Goal: Communication & Community: Participate in discussion

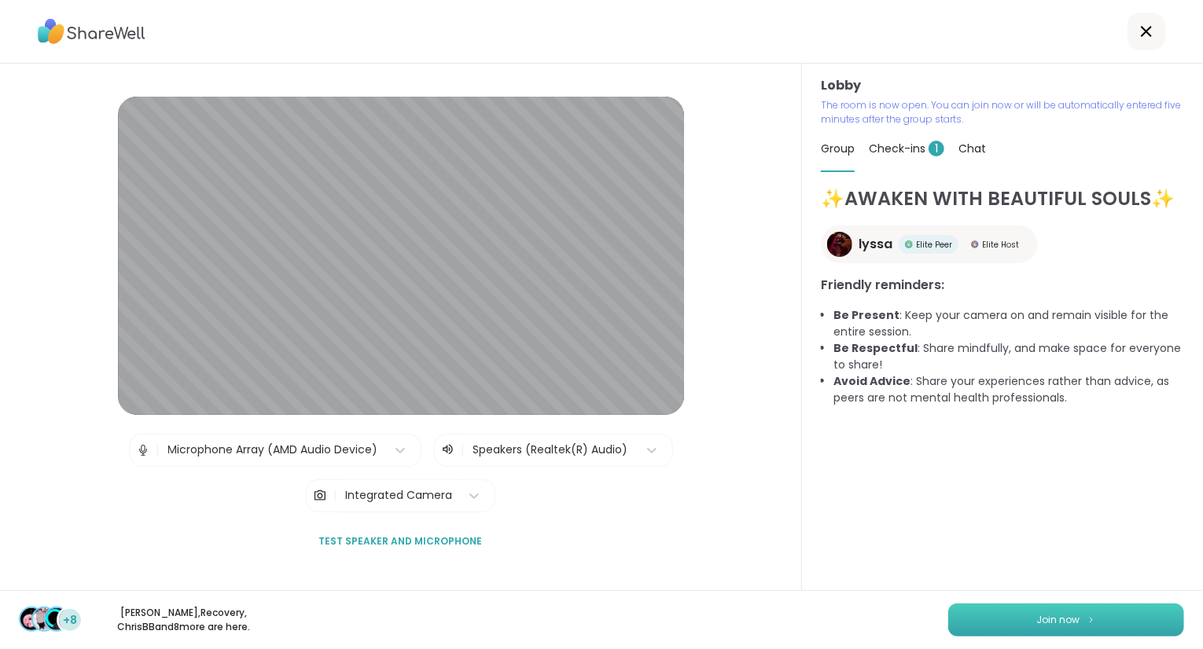
click at [1097, 623] on button "Join now" at bounding box center [1066, 620] width 236 height 33
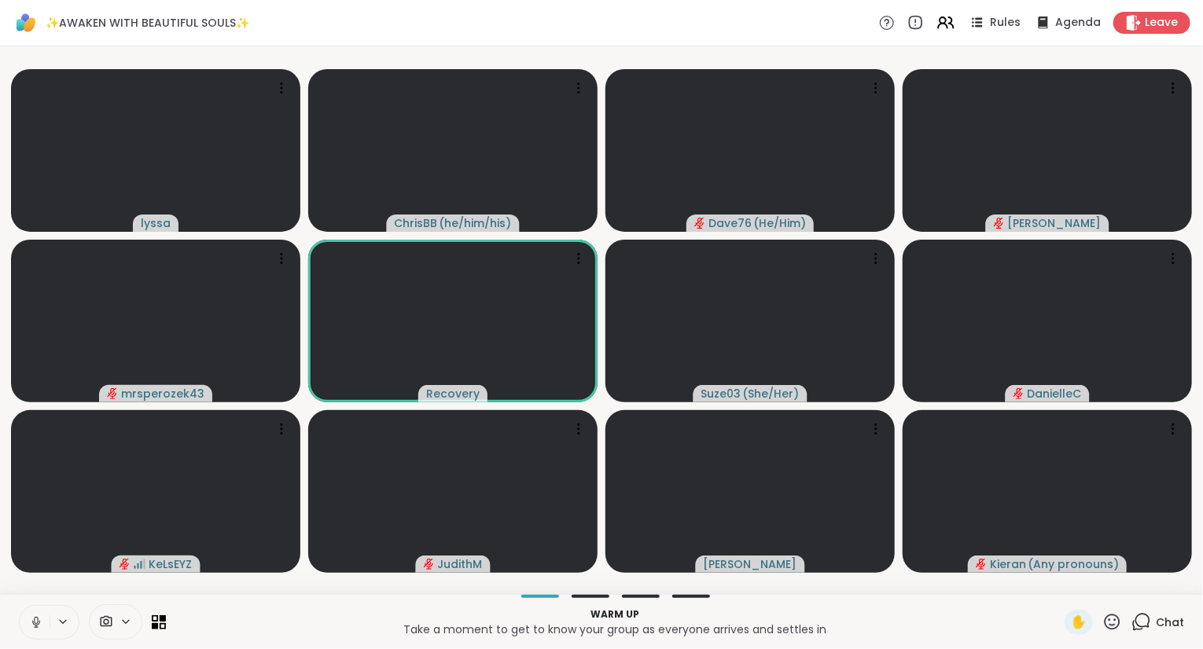
click at [35, 618] on icon at bounding box center [36, 622] width 14 height 14
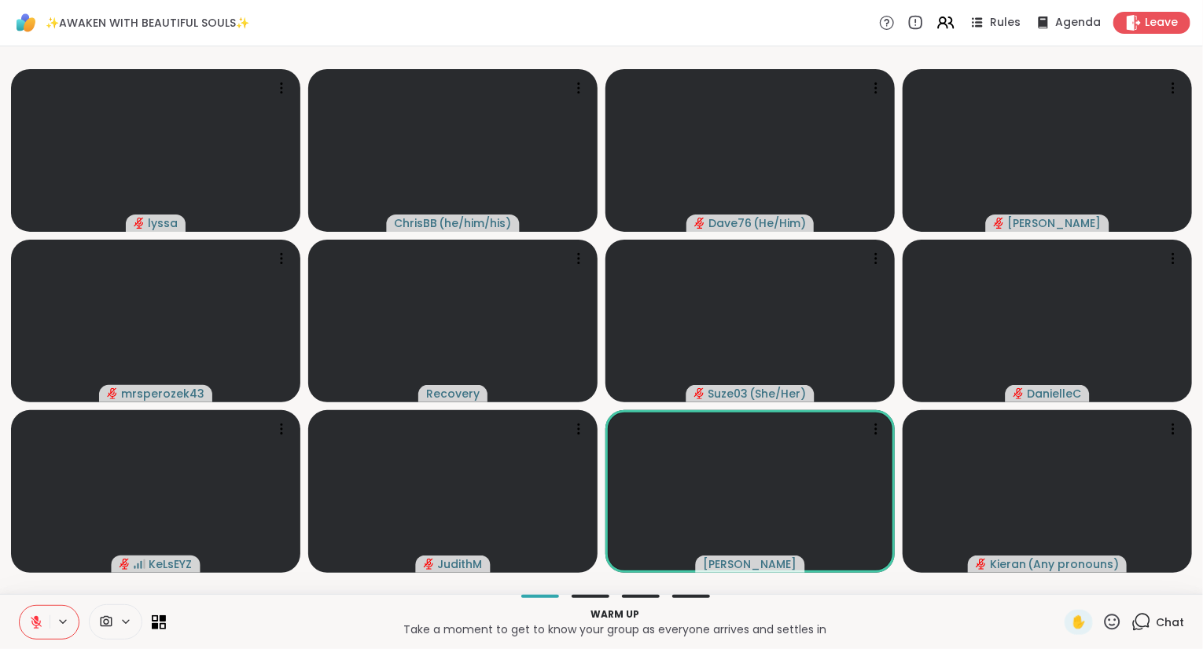
click at [35, 618] on icon at bounding box center [36, 618] width 5 height 6
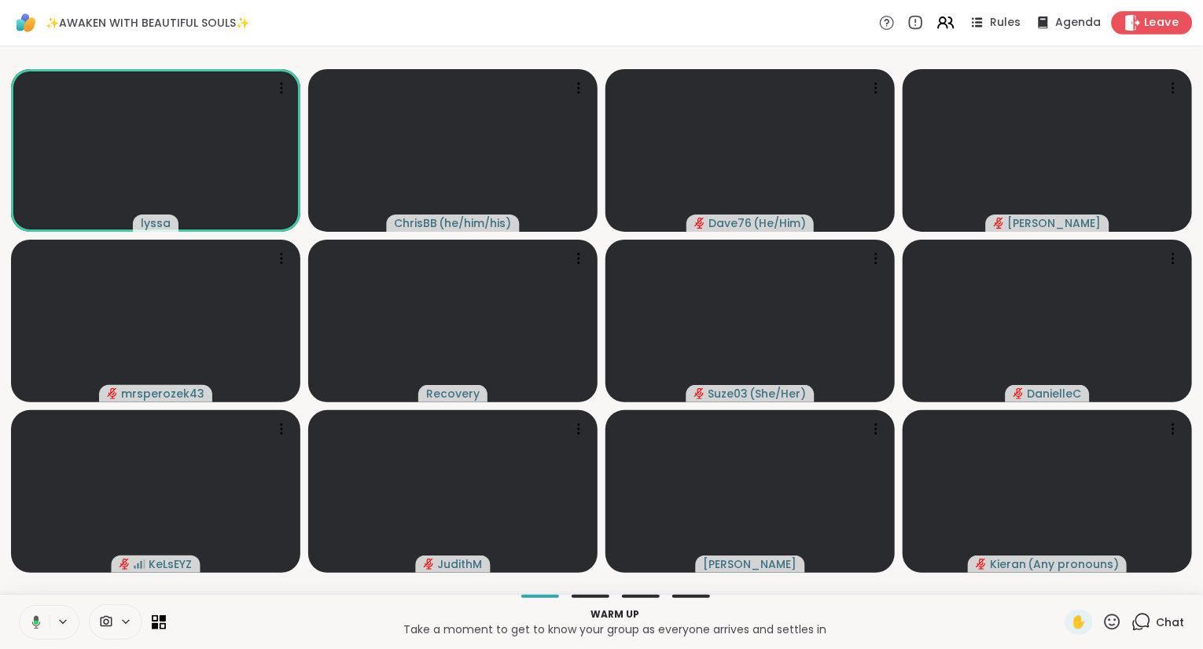
click at [1174, 31] on div "Leave" at bounding box center [1151, 22] width 81 height 23
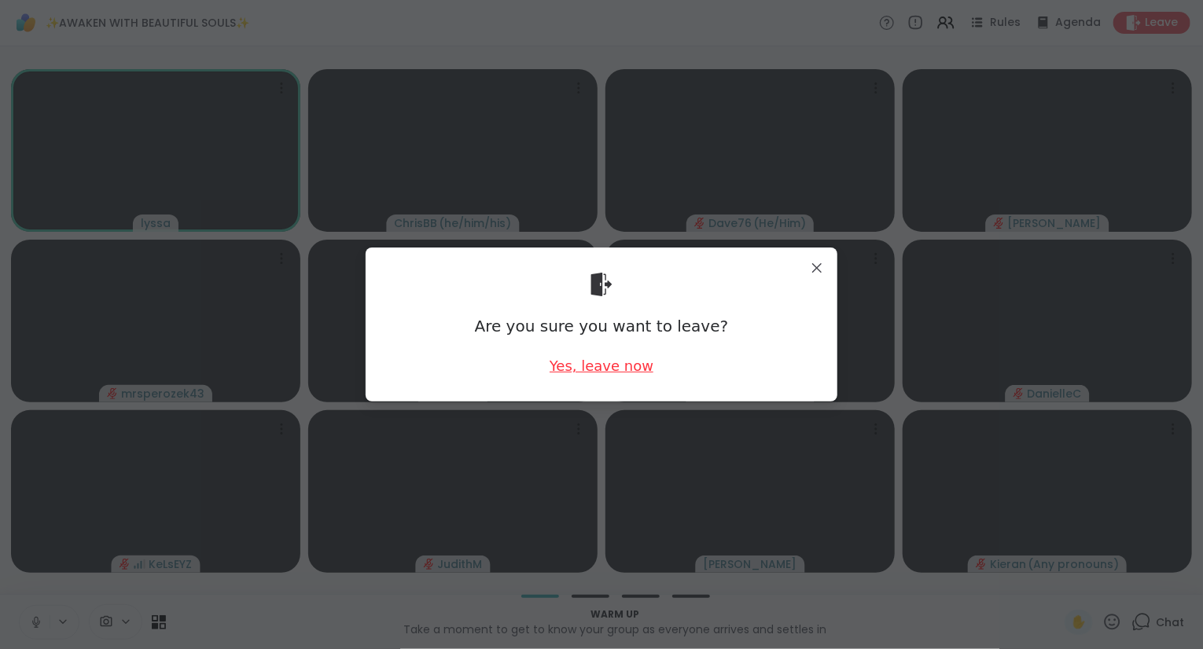
click at [609, 364] on div "Yes, leave now" at bounding box center [601, 366] width 104 height 20
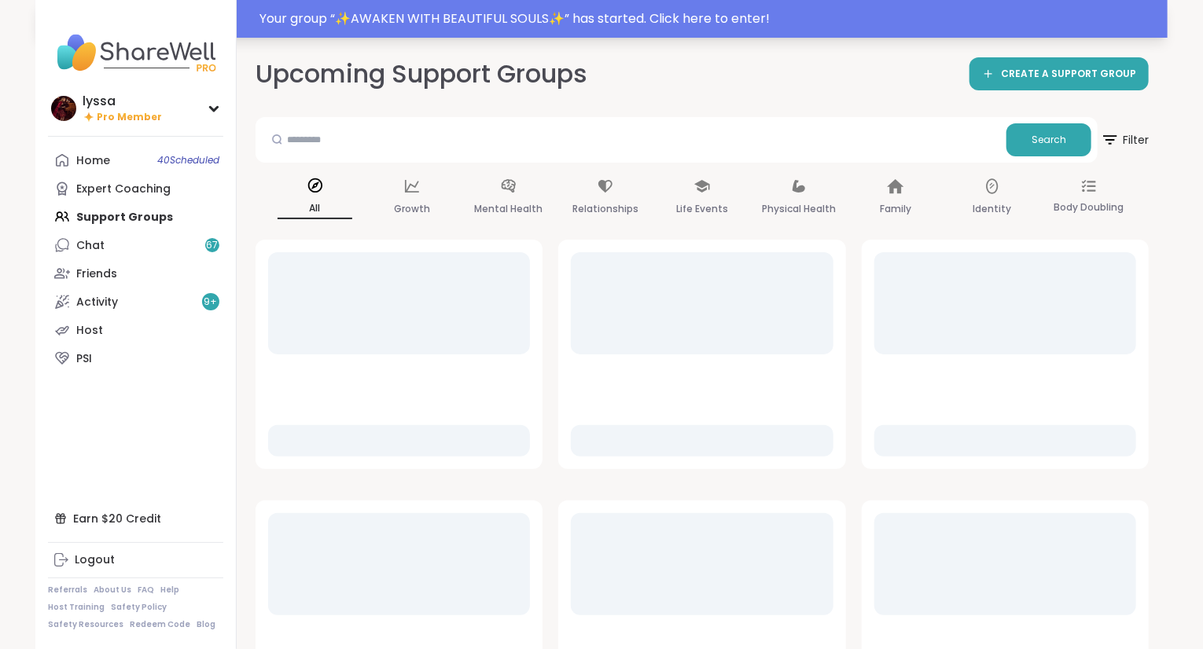
click at [499, 18] on div "Your group “ ✨AWAKEN WITH BEAUTIFUL SOULS✨ ” has started. Click here to enter!" at bounding box center [708, 18] width 898 height 19
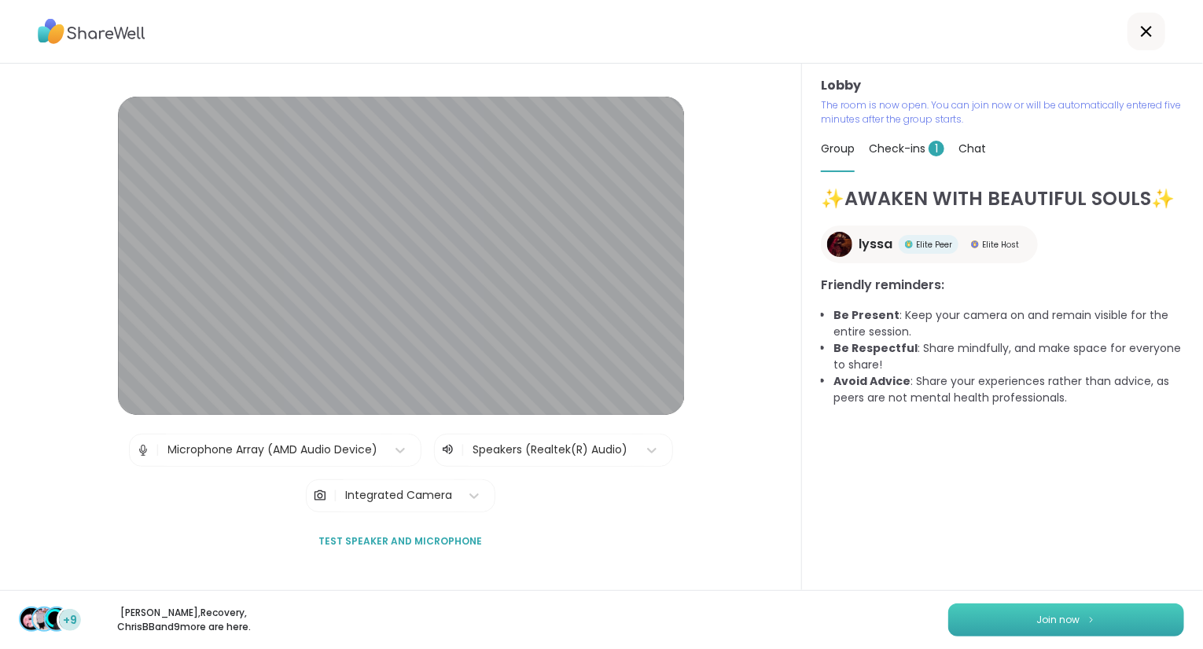
click at [997, 614] on button "Join now" at bounding box center [1066, 620] width 236 height 33
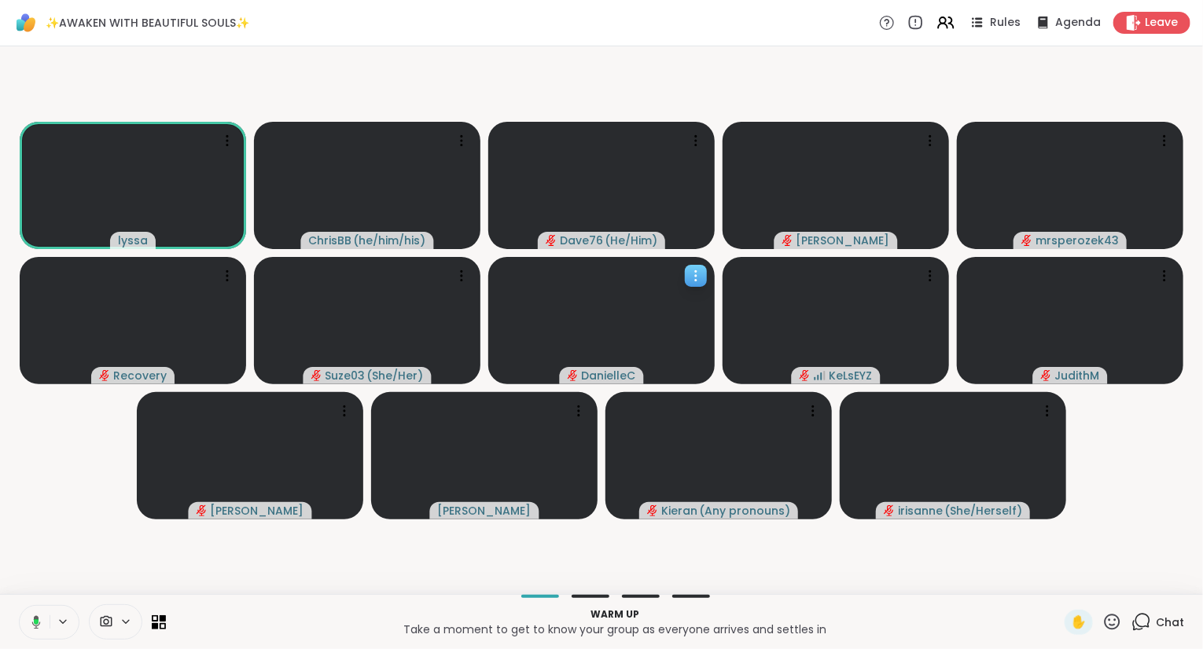
click at [709, 272] on div at bounding box center [601, 320] width 226 height 127
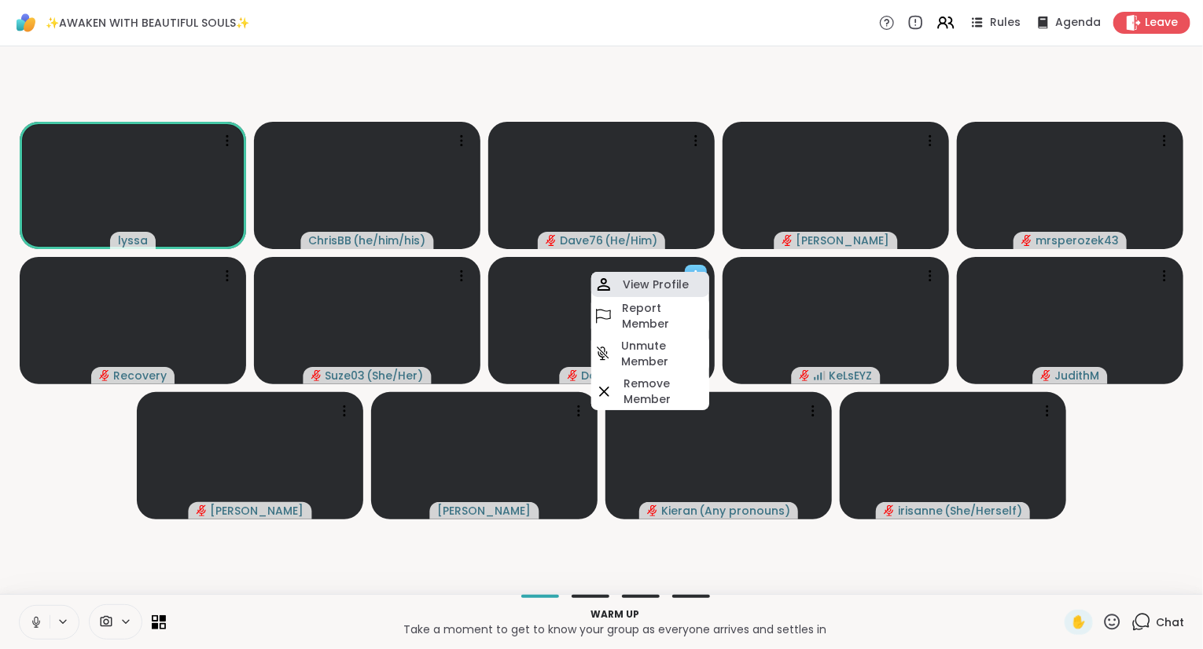
click at [670, 284] on h4 "View Profile" at bounding box center [656, 285] width 66 height 16
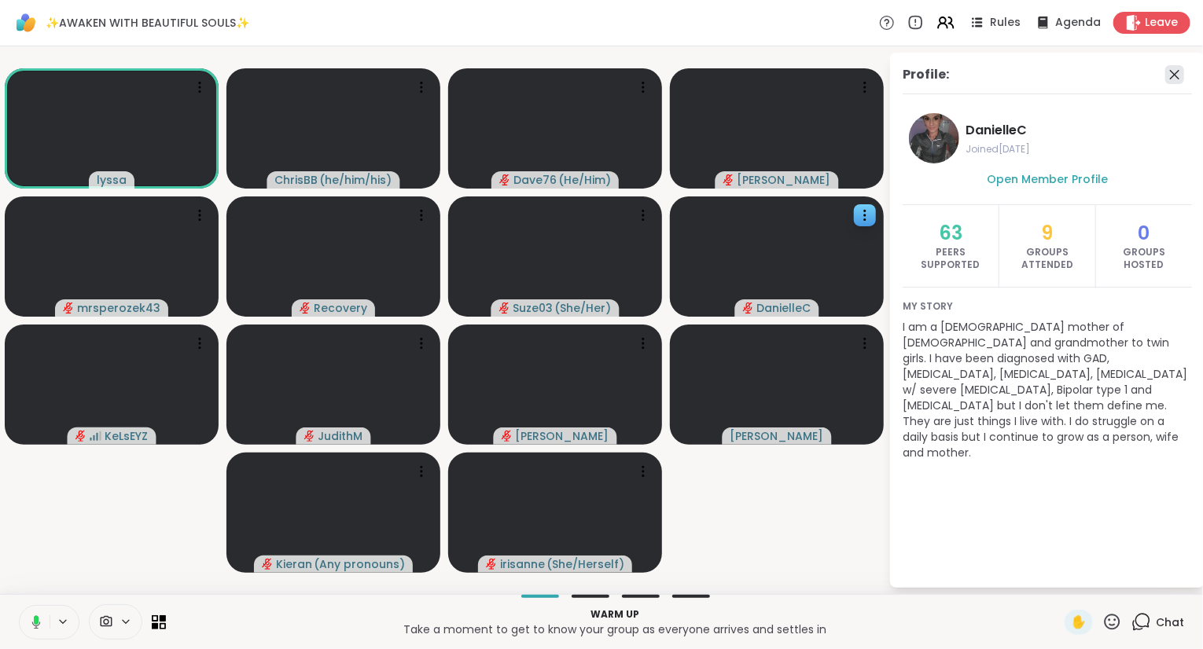
click at [1174, 73] on icon at bounding box center [1174, 74] width 9 height 9
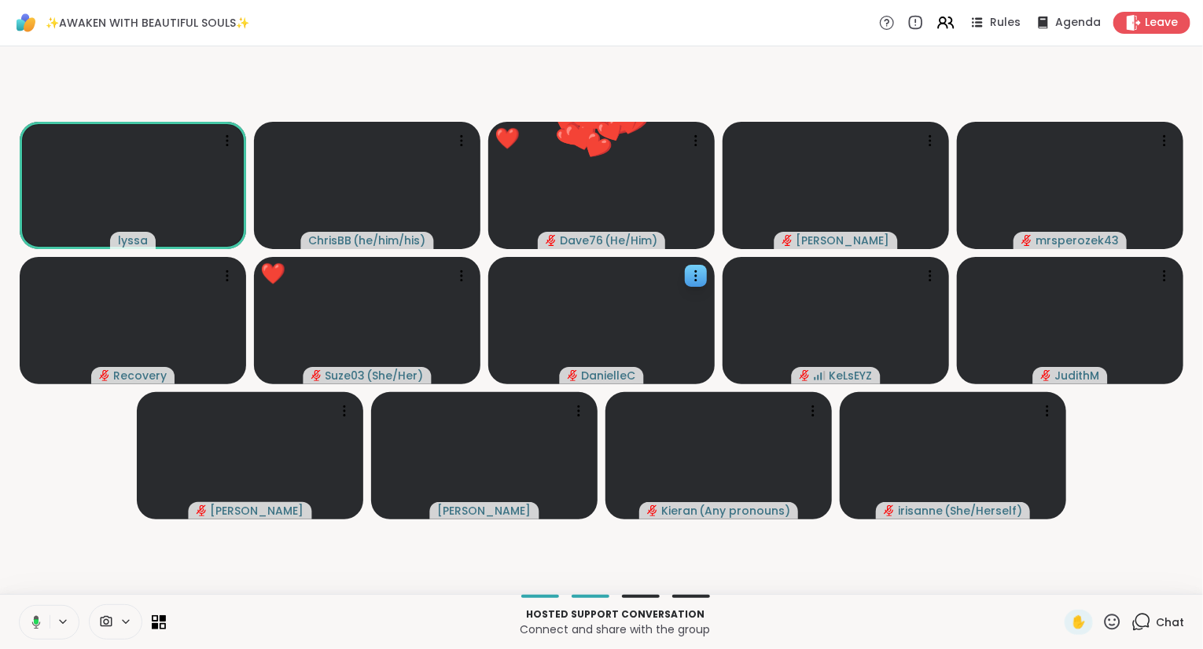
click at [1108, 625] on icon at bounding box center [1112, 622] width 20 height 20
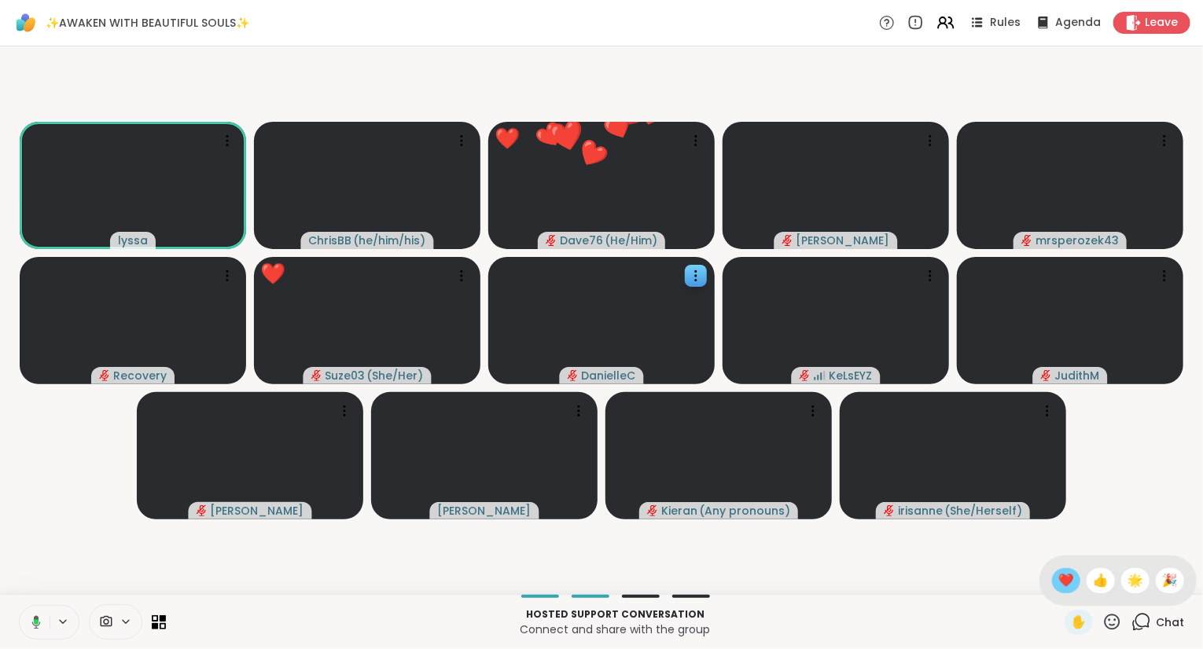
click at [1058, 590] on span "❤️" at bounding box center [1066, 580] width 16 height 19
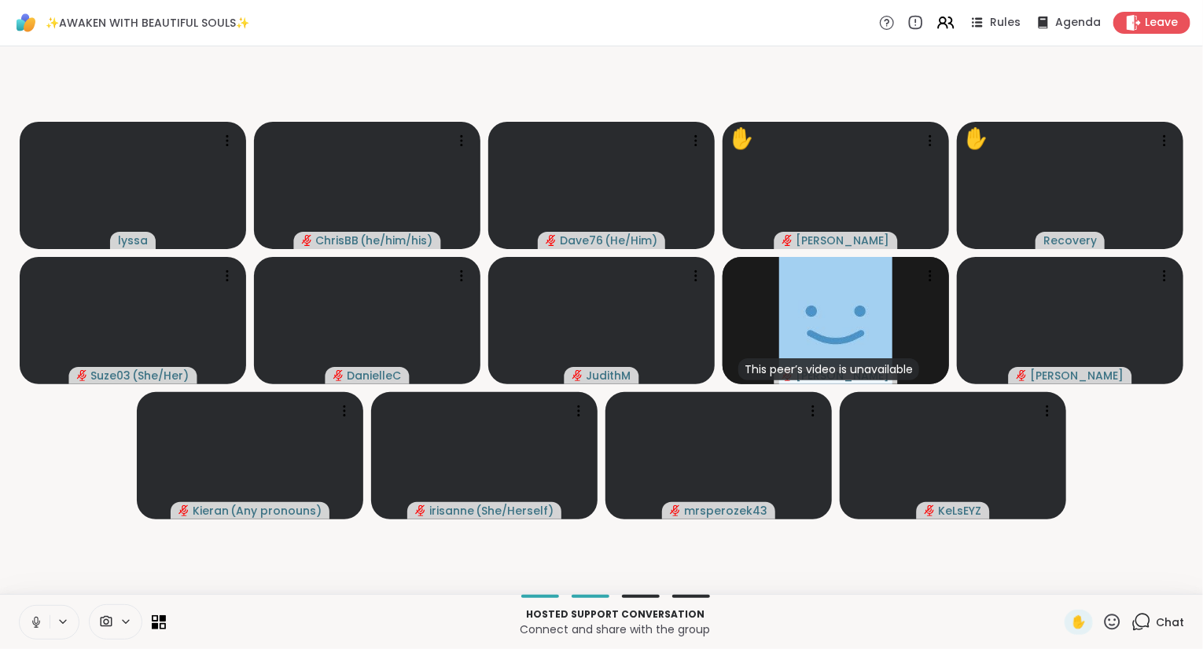
click at [35, 617] on icon at bounding box center [36, 622] width 14 height 14
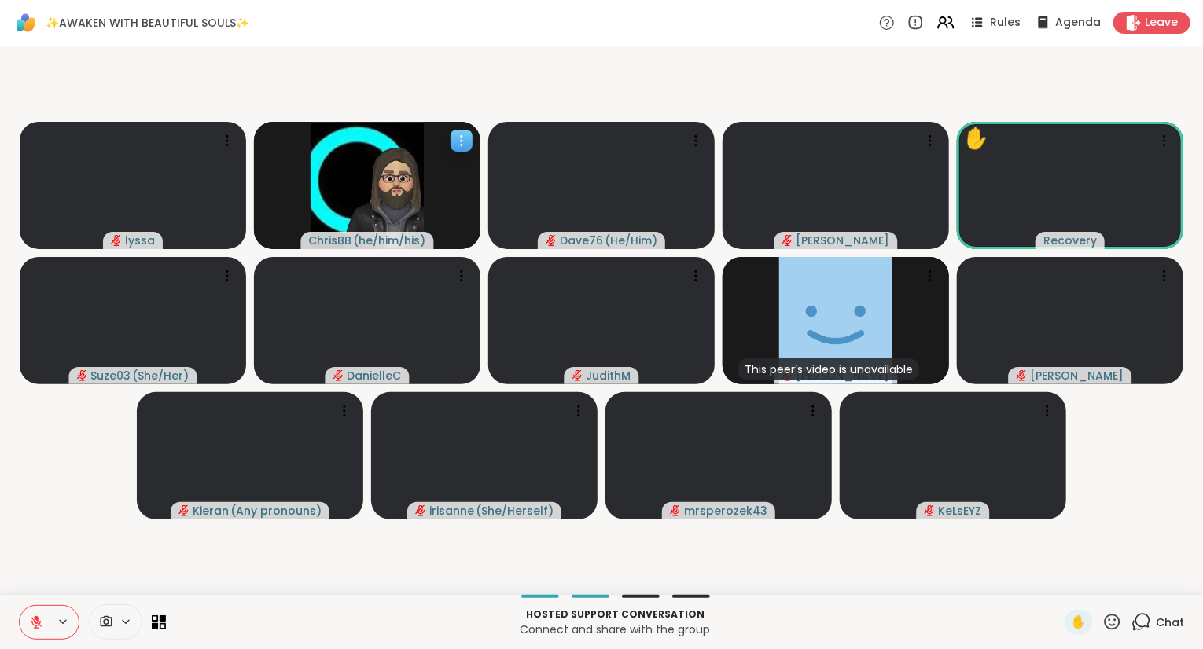
click at [457, 134] on icon at bounding box center [462, 141] width 16 height 16
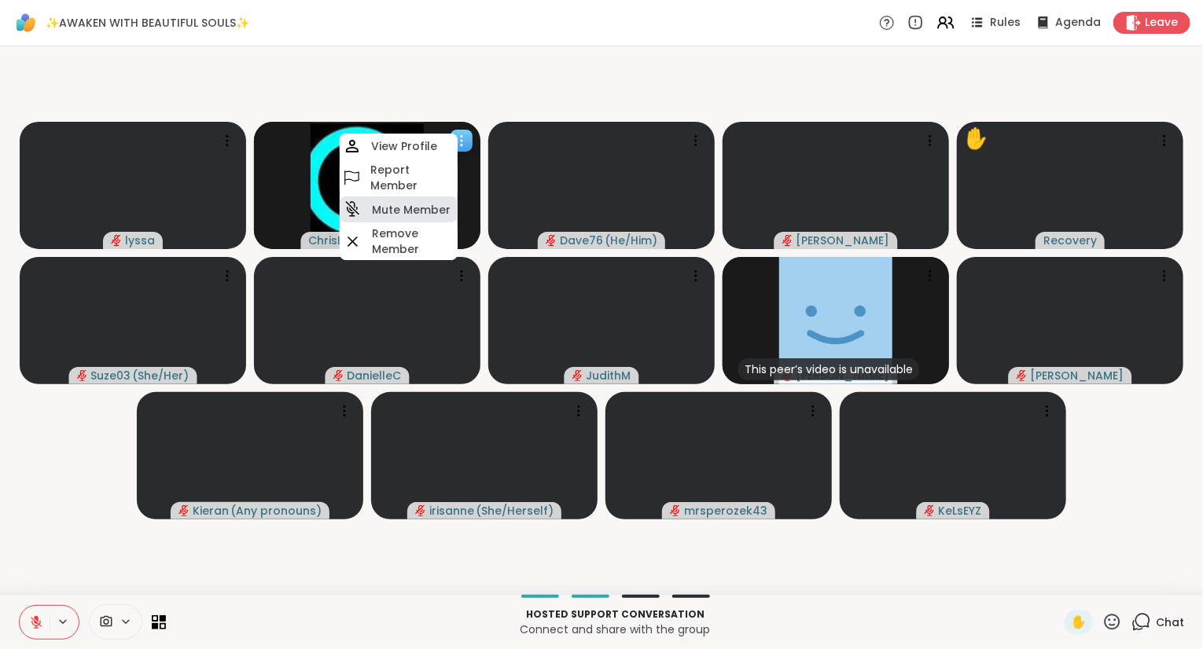
click at [413, 206] on h4 "Mute Member" at bounding box center [411, 210] width 79 height 16
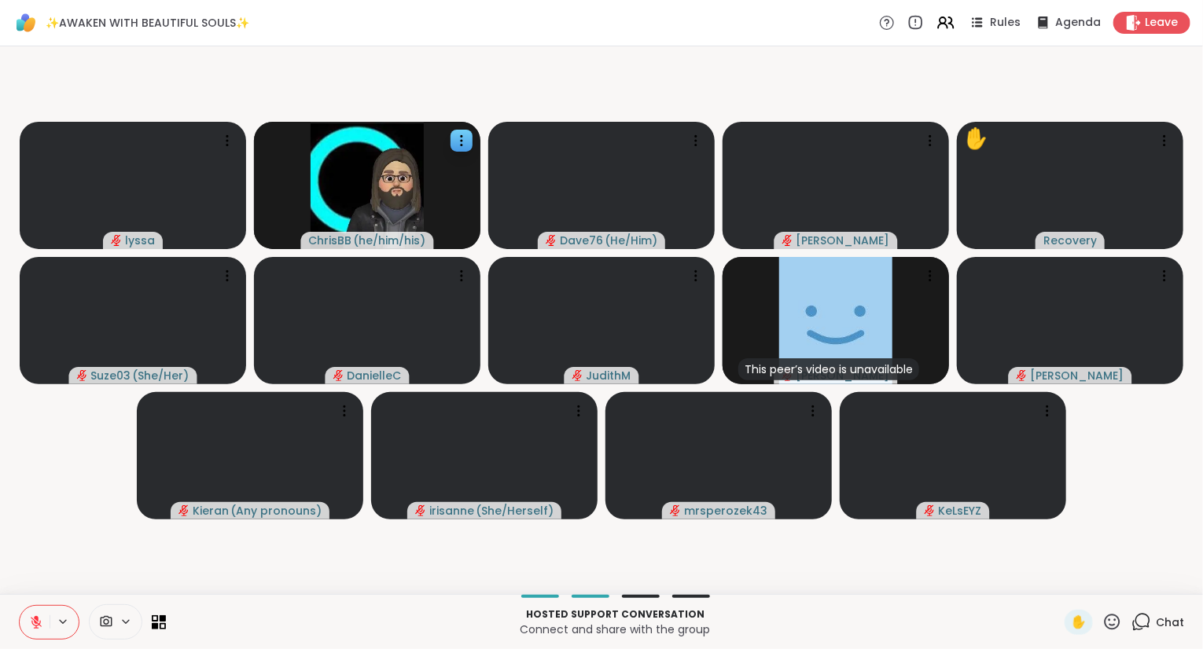
click at [27, 624] on button at bounding box center [35, 622] width 30 height 33
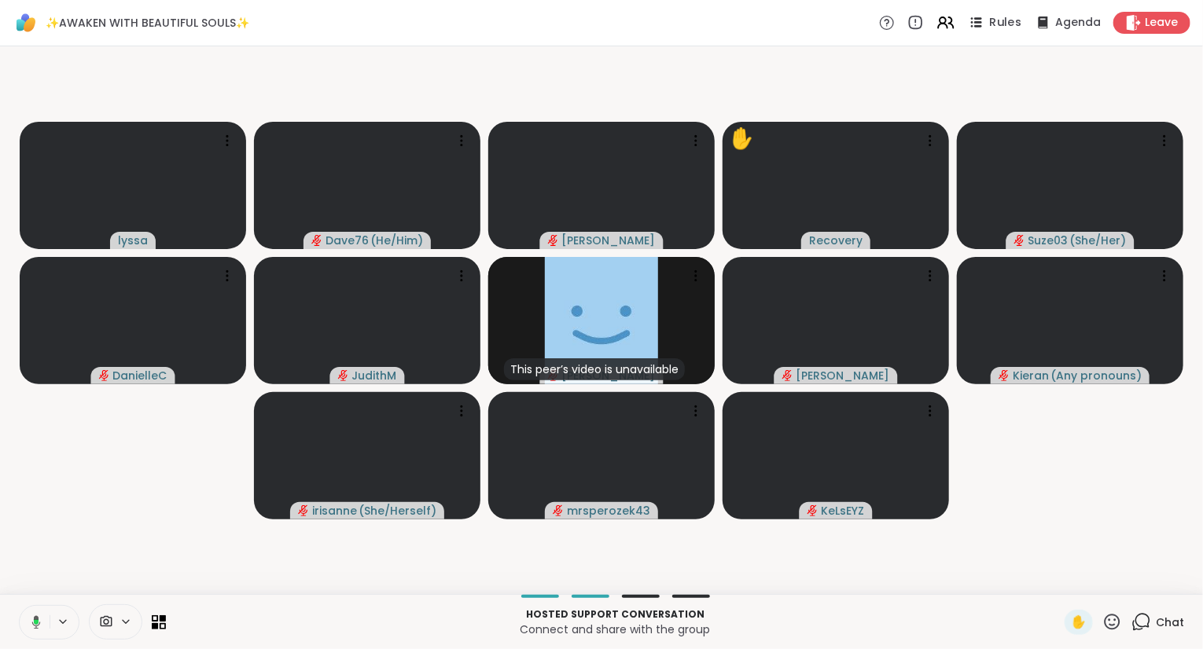
click at [1011, 14] on div "Rules" at bounding box center [993, 23] width 55 height 20
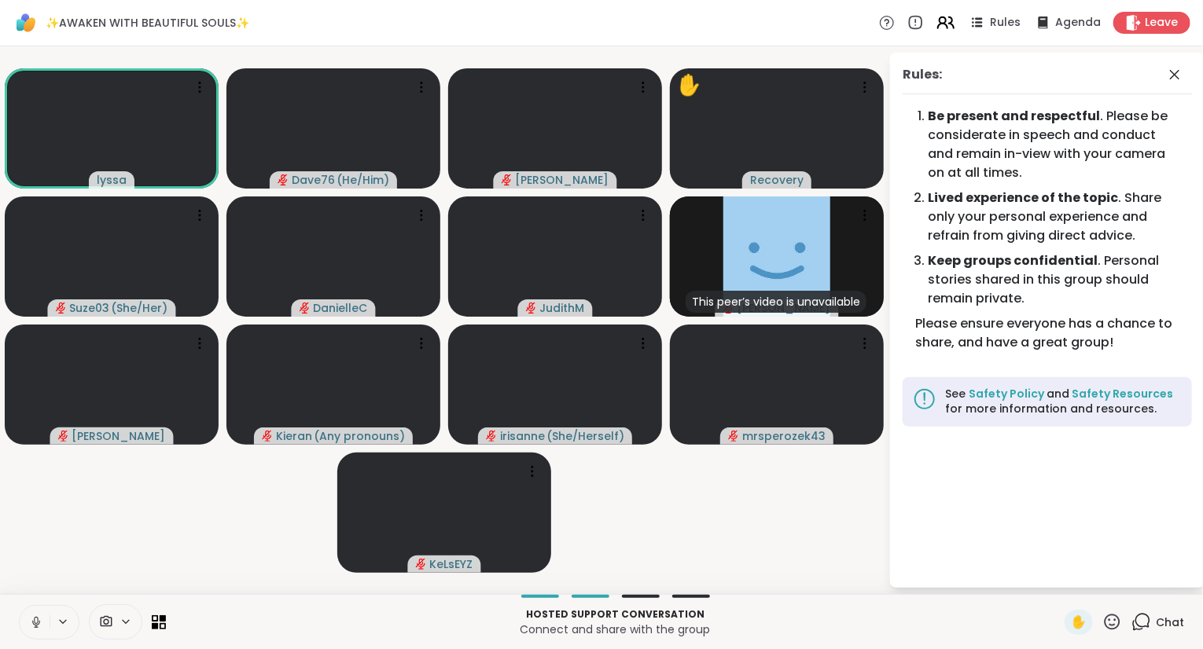
click at [946, 20] on icon at bounding box center [945, 23] width 20 height 20
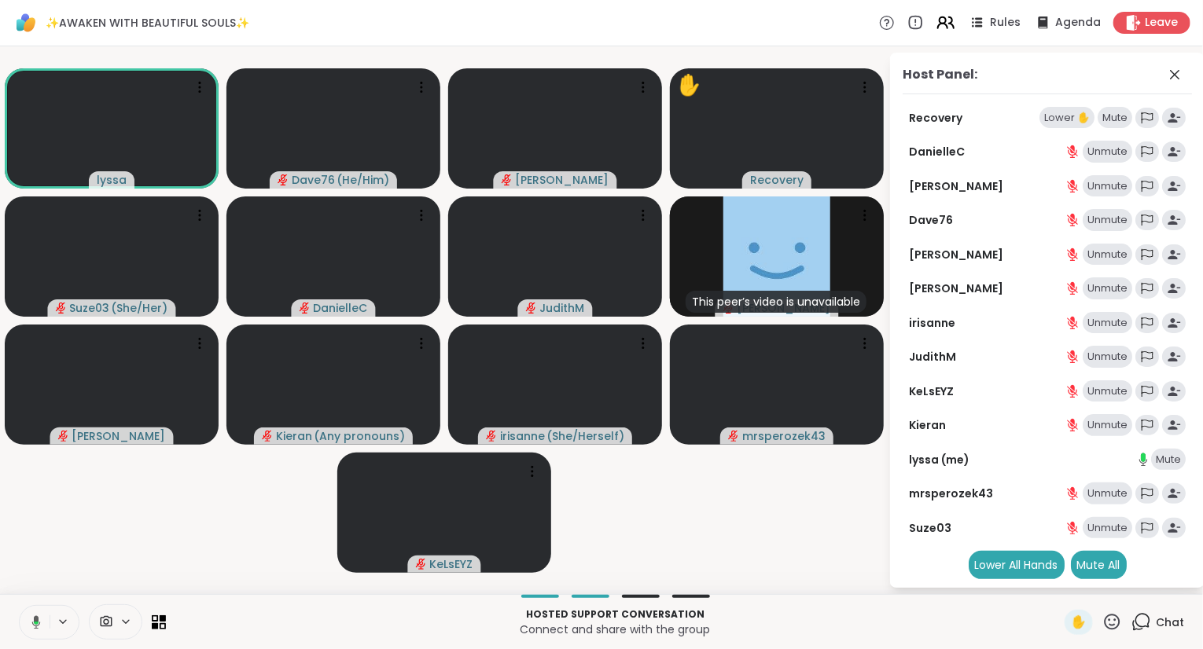
click at [946, 17] on icon at bounding box center [942, 20] width 6 height 6
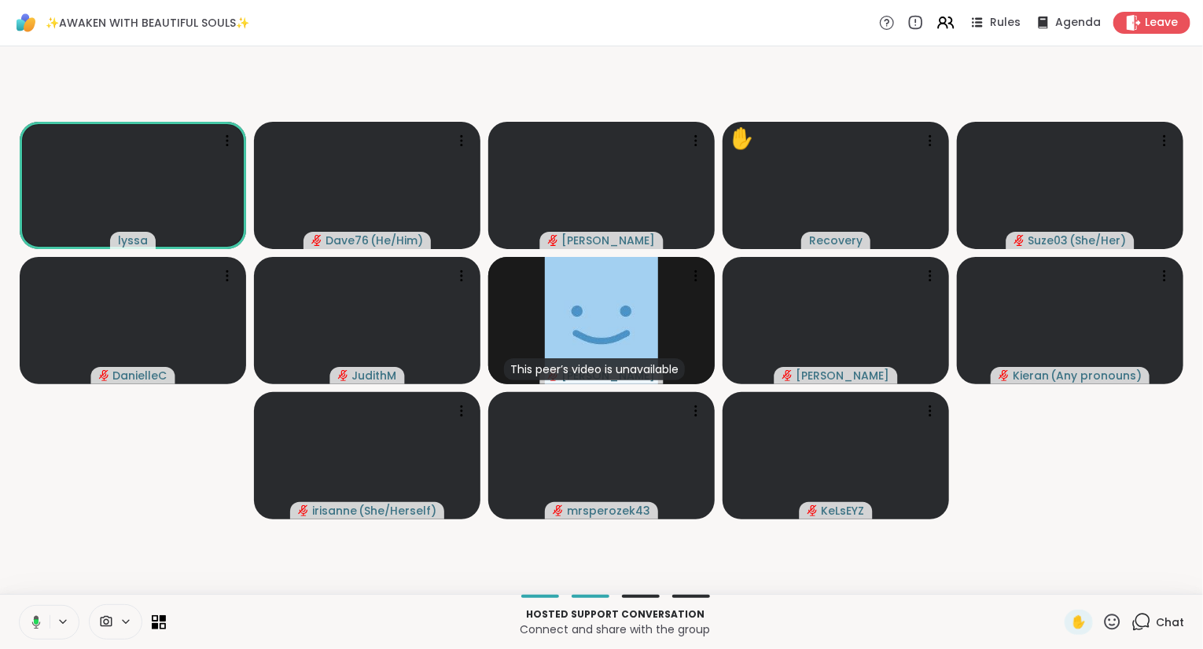
click at [42, 625] on button at bounding box center [33, 622] width 32 height 33
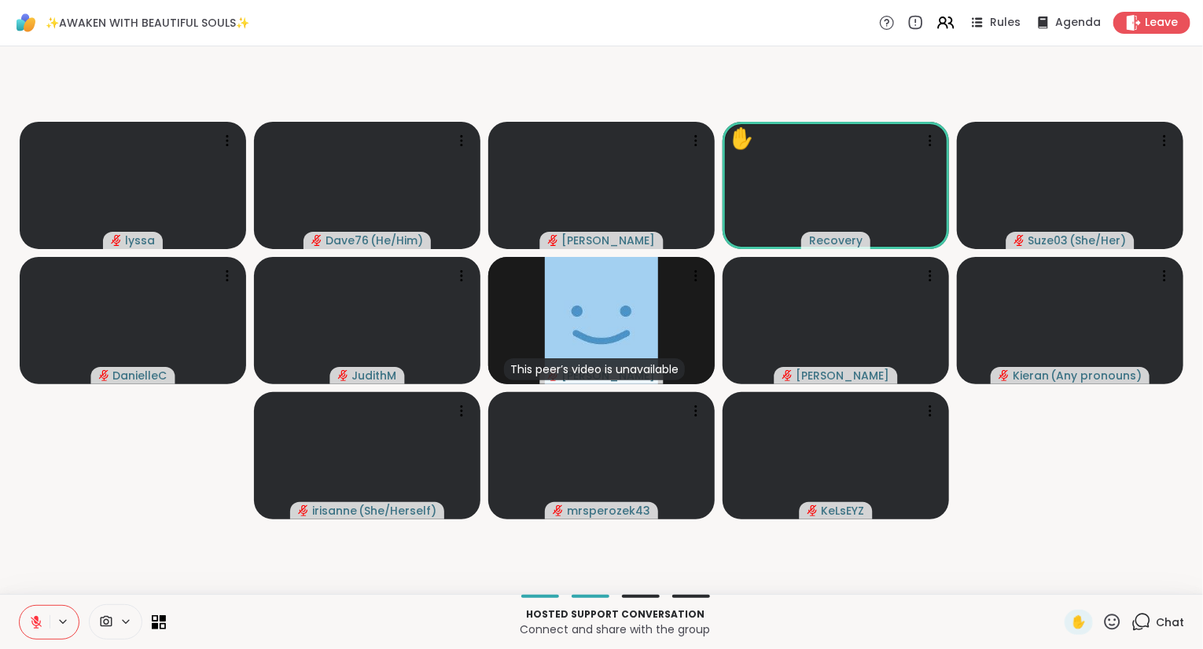
click at [1146, 619] on icon at bounding box center [1141, 622] width 20 height 20
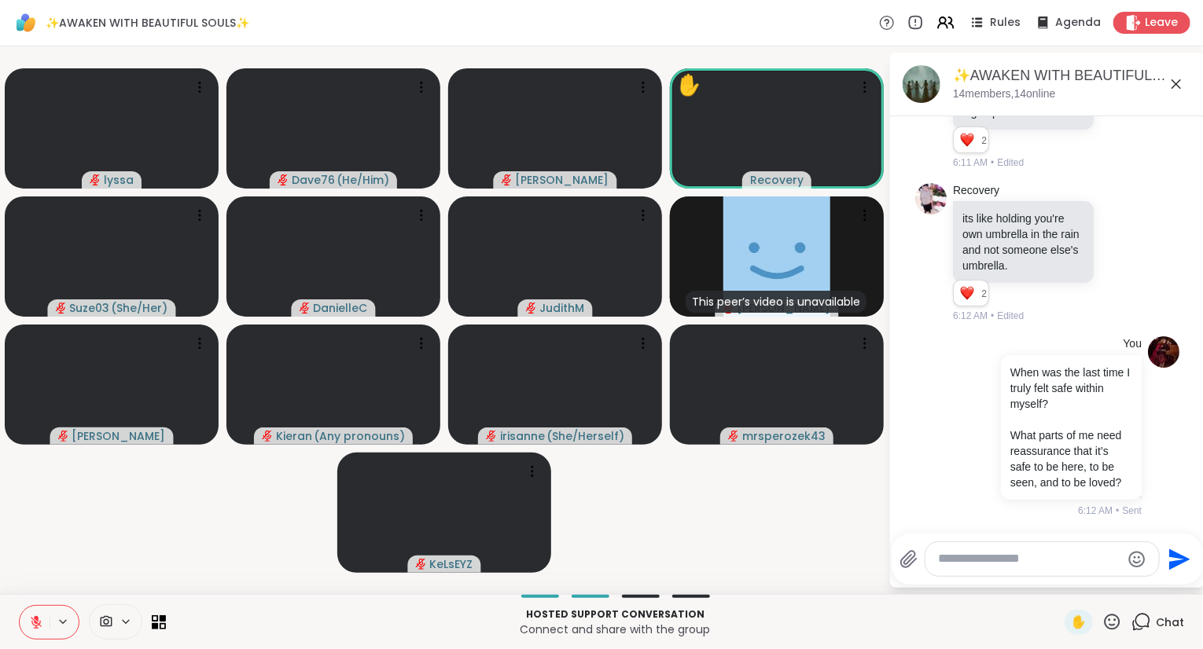
scroll to position [2596, 0]
click at [1123, 255] on icon at bounding box center [1121, 252] width 14 height 16
click at [1000, 228] on div "Select Reaction: Heart" at bounding box center [996, 227] width 14 height 14
click at [1115, 626] on icon at bounding box center [1112, 622] width 16 height 16
click at [1058, 586] on span "❤️" at bounding box center [1066, 580] width 16 height 19
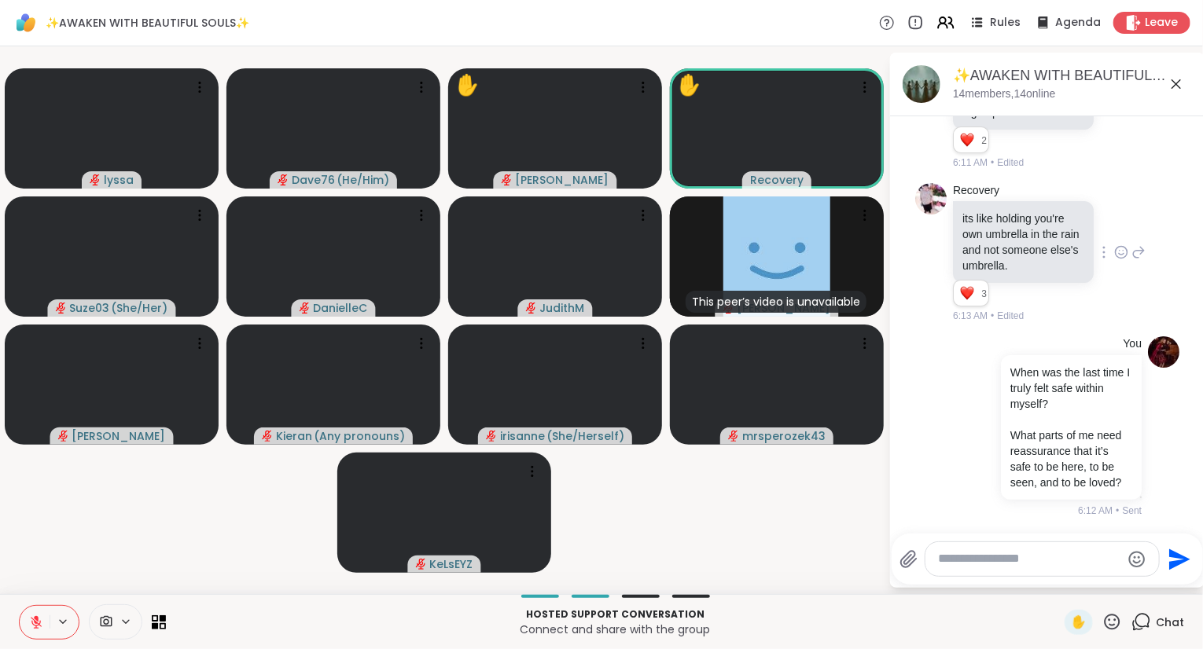
click at [1108, 621] on icon at bounding box center [1112, 622] width 20 height 20
click at [1059, 579] on span "❤️" at bounding box center [1066, 580] width 16 height 19
click at [1108, 619] on icon at bounding box center [1112, 622] width 20 height 20
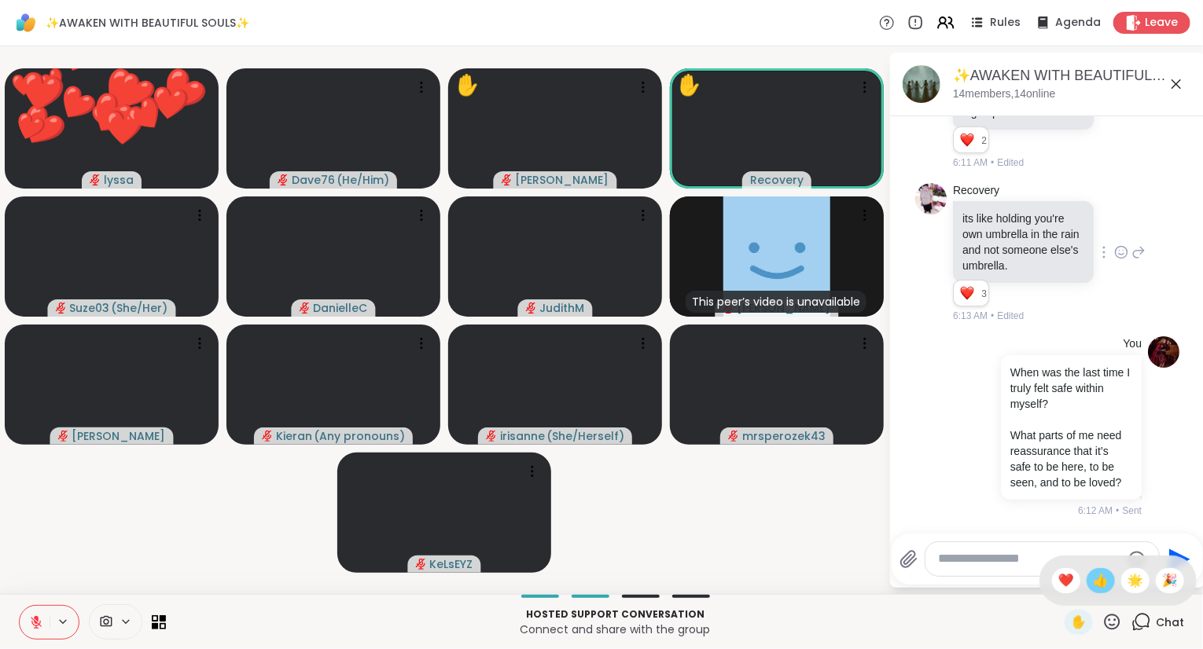
click at [1102, 580] on span "👍" at bounding box center [1101, 580] width 16 height 19
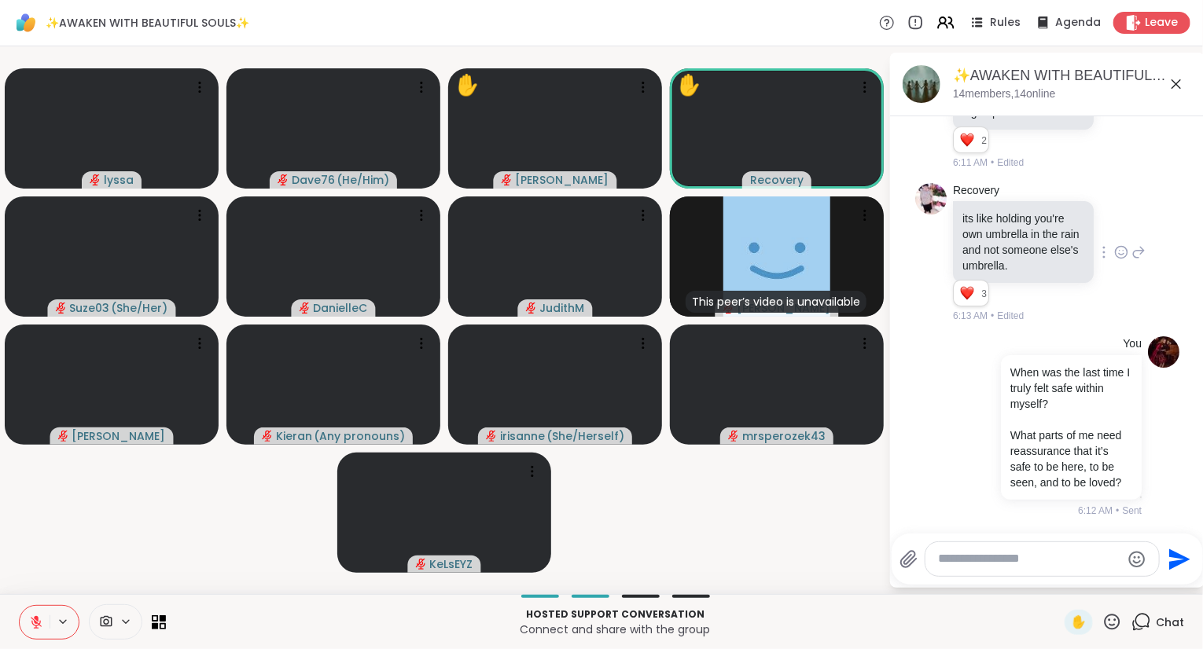
click at [1111, 619] on icon at bounding box center [1112, 622] width 20 height 20
click at [1069, 584] on span "❤️" at bounding box center [1066, 580] width 16 height 19
click at [1112, 619] on icon at bounding box center [1112, 622] width 20 height 20
click at [1132, 596] on div "✋ ❤️ 👍 🌟 🎉" at bounding box center [1117, 581] width 157 height 50
click at [1118, 623] on icon at bounding box center [1112, 622] width 20 height 20
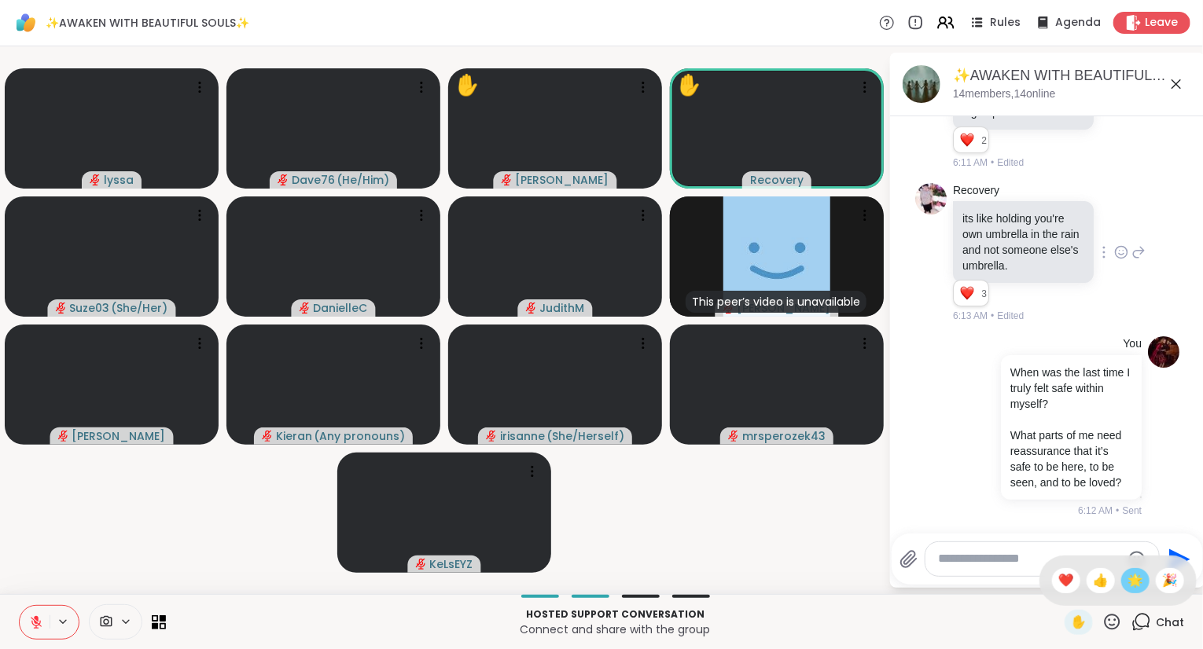
click at [1137, 592] on div "🌟" at bounding box center [1135, 580] width 28 height 25
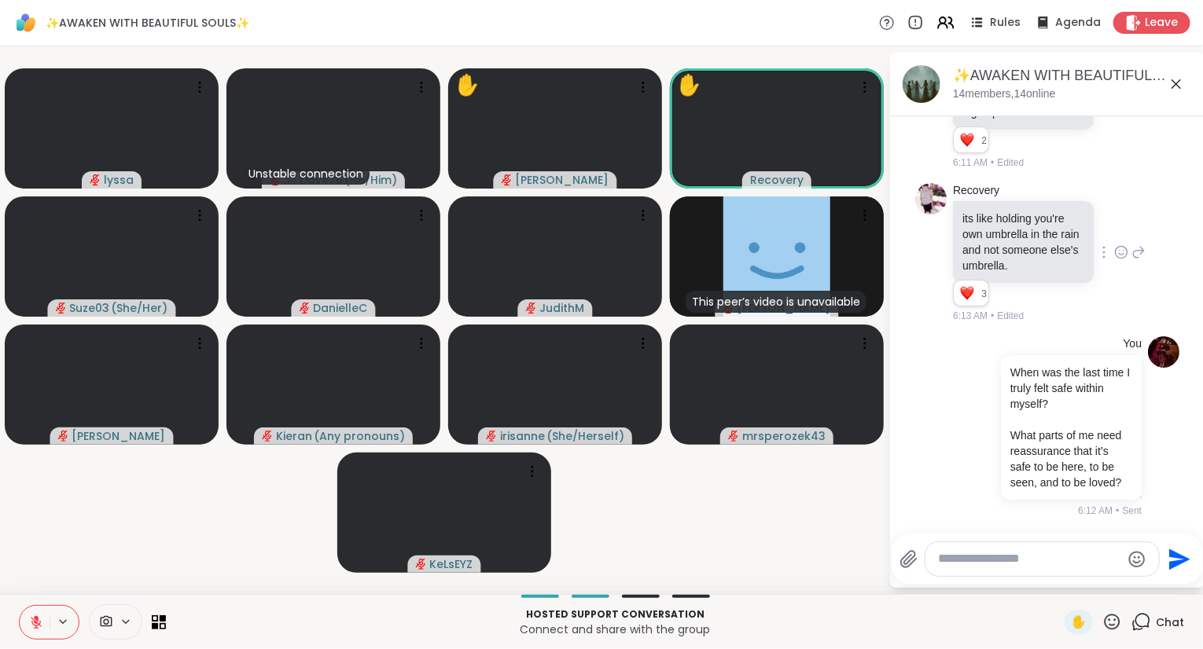
click at [1119, 621] on icon at bounding box center [1112, 622] width 20 height 20
click at [1122, 576] on div "🌟" at bounding box center [1135, 580] width 28 height 25
click at [1111, 630] on icon at bounding box center [1112, 622] width 16 height 16
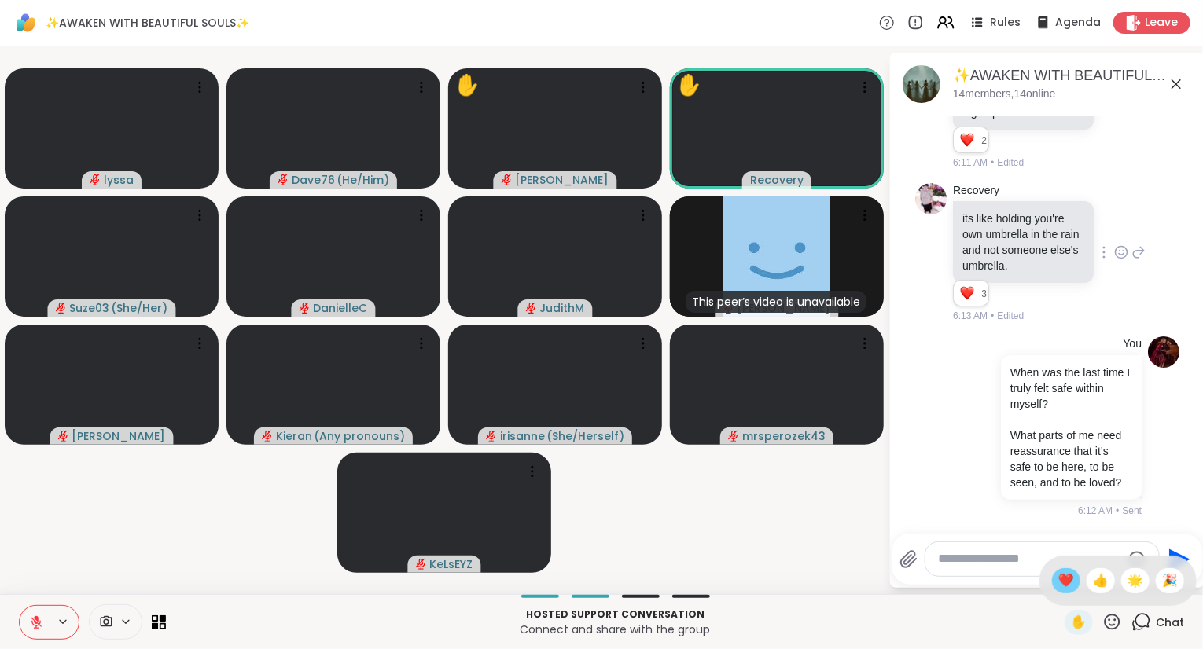
click at [1067, 582] on span "❤️" at bounding box center [1066, 580] width 16 height 19
click at [1121, 250] on icon at bounding box center [1121, 252] width 14 height 16
click at [1056, 182] on div "Recovery its like holding you're own umbrella in the rain and not someone else'…" at bounding box center [1047, 253] width 264 height 153
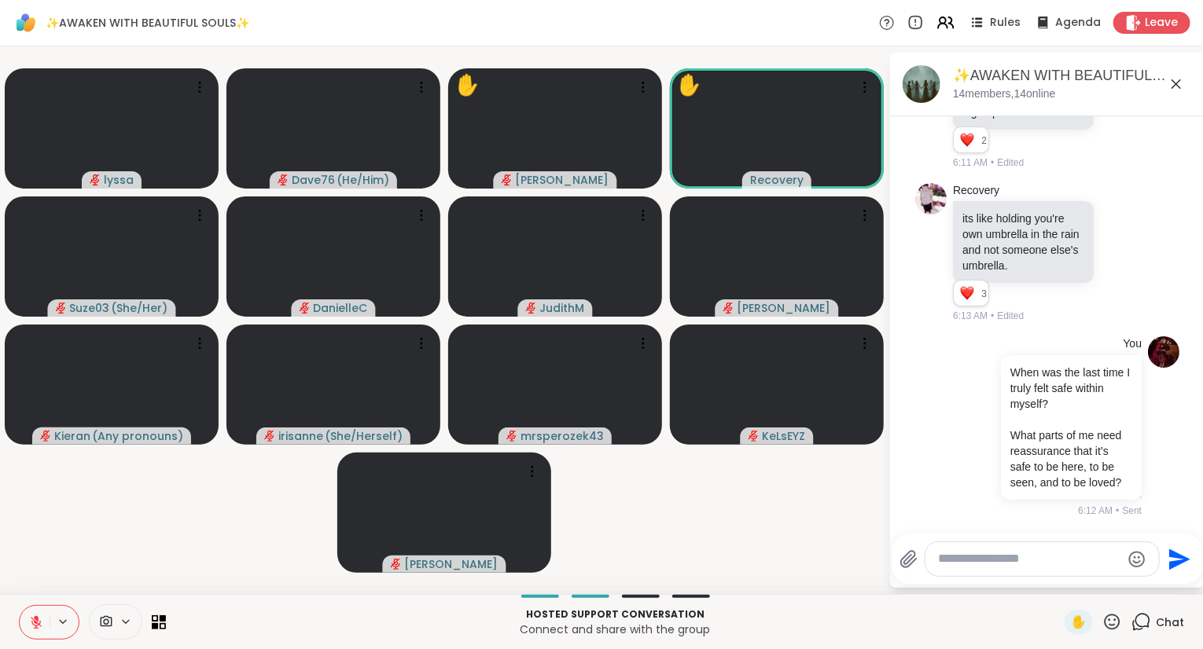
click at [35, 617] on icon at bounding box center [36, 618] width 5 height 6
click at [1110, 621] on icon at bounding box center [1112, 622] width 16 height 16
click at [1060, 575] on span "❤️" at bounding box center [1066, 580] width 16 height 19
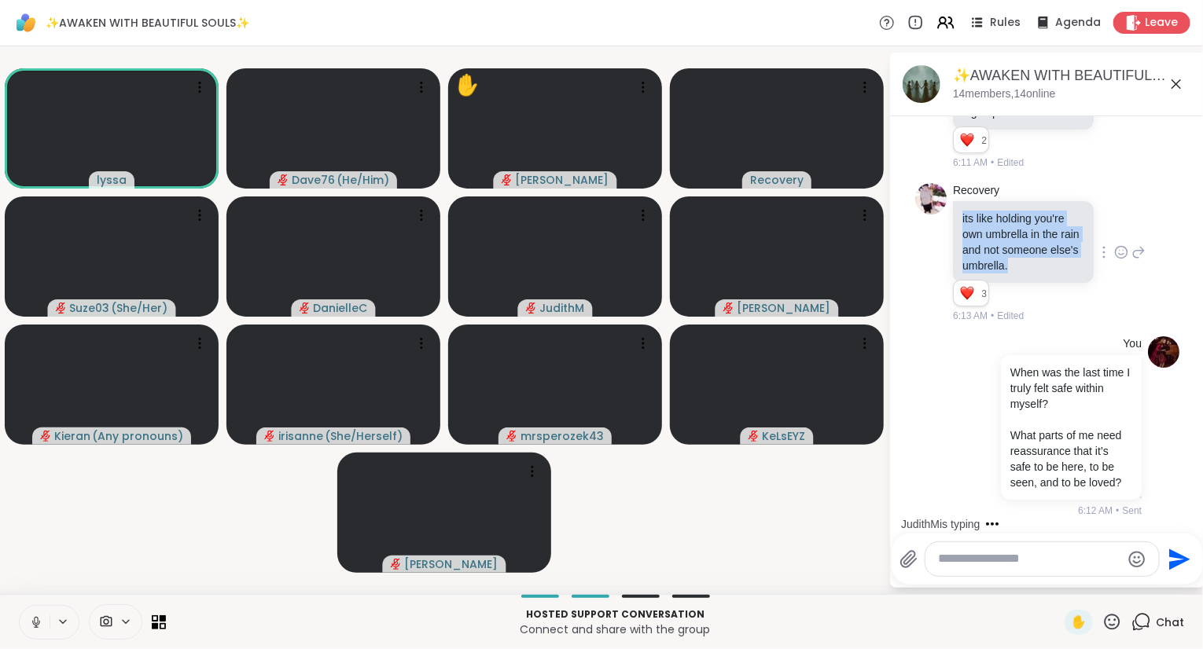
drag, startPoint x: 1021, startPoint y: 270, endPoint x: 954, endPoint y: 220, distance: 83.2
click at [954, 220] on div "its like holding you're own umbrella in the rain and not someone else's umbrell…" at bounding box center [1023, 242] width 141 height 82
click at [929, 263] on div "Recovery its like holding you're own umbrella in the rain and not someone else'…" at bounding box center [1047, 253] width 264 height 153
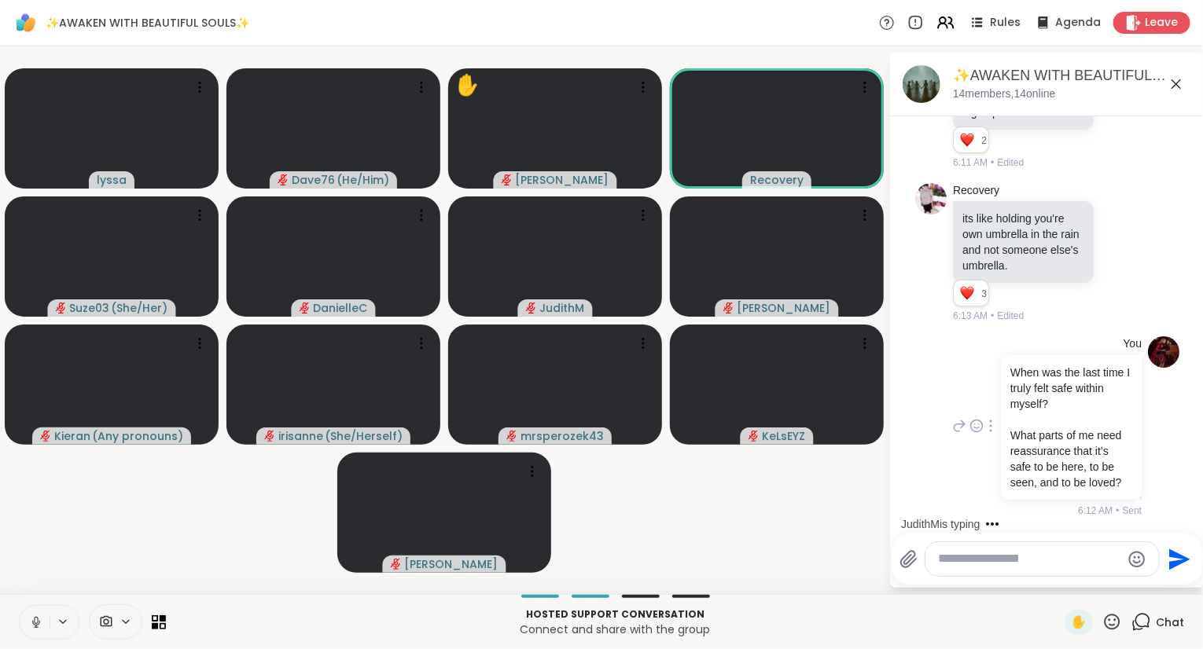
scroll to position [2727, 0]
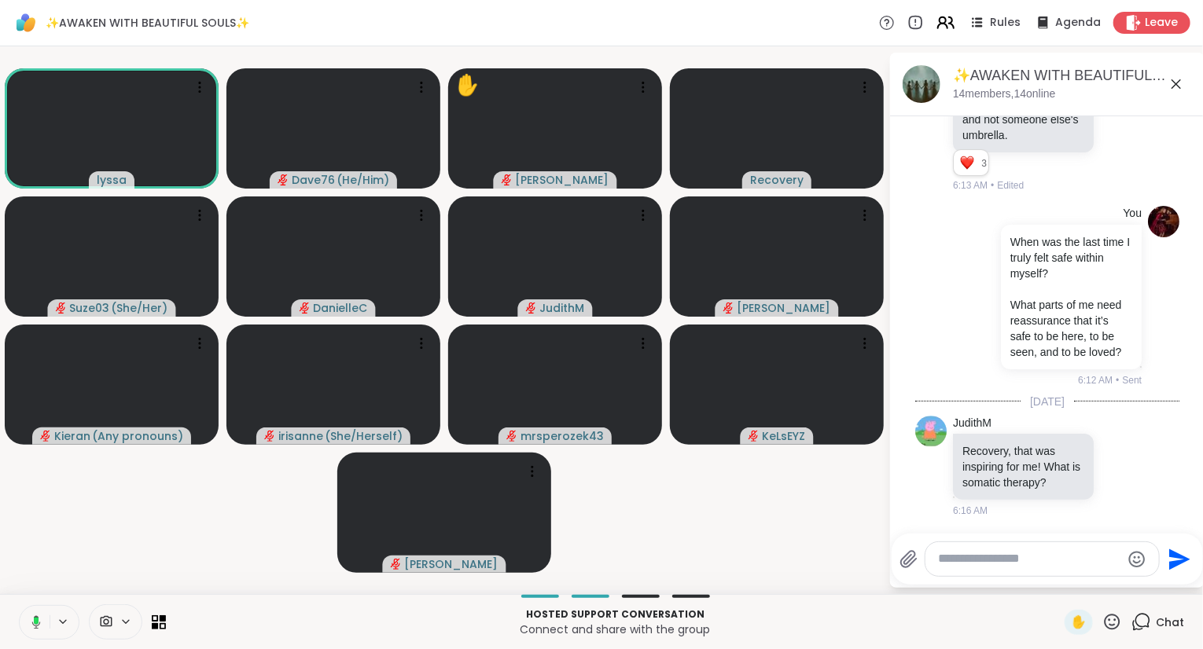
click at [947, 20] on icon at bounding box center [945, 23] width 20 height 20
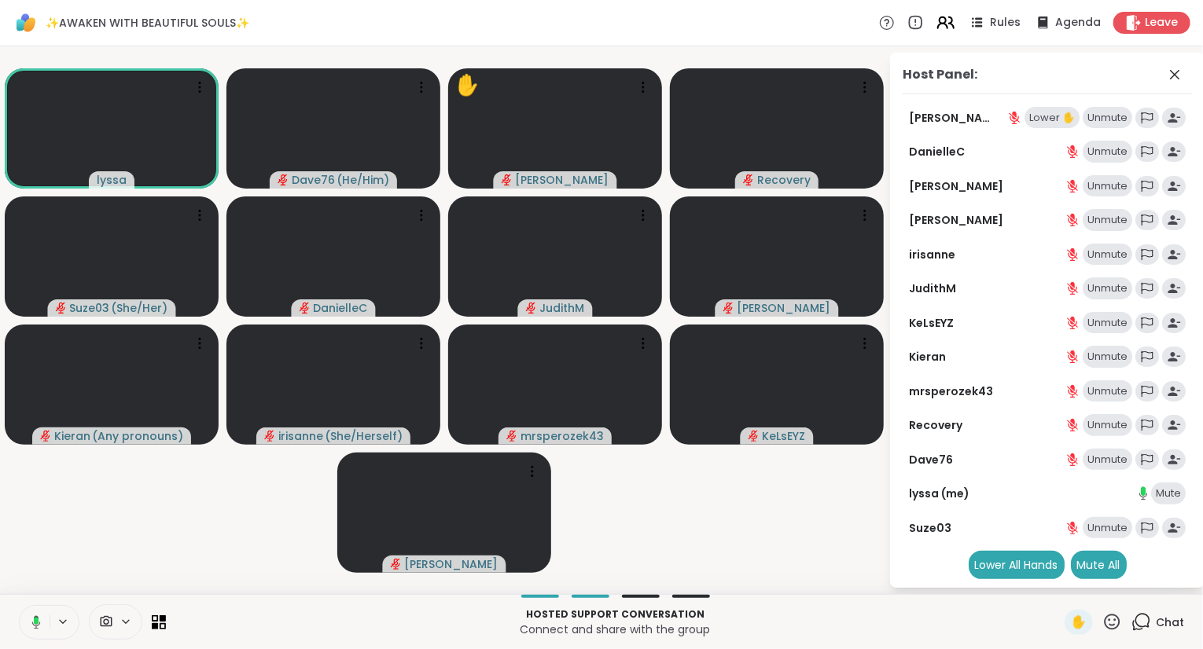
click at [947, 20] on icon at bounding box center [945, 23] width 20 height 20
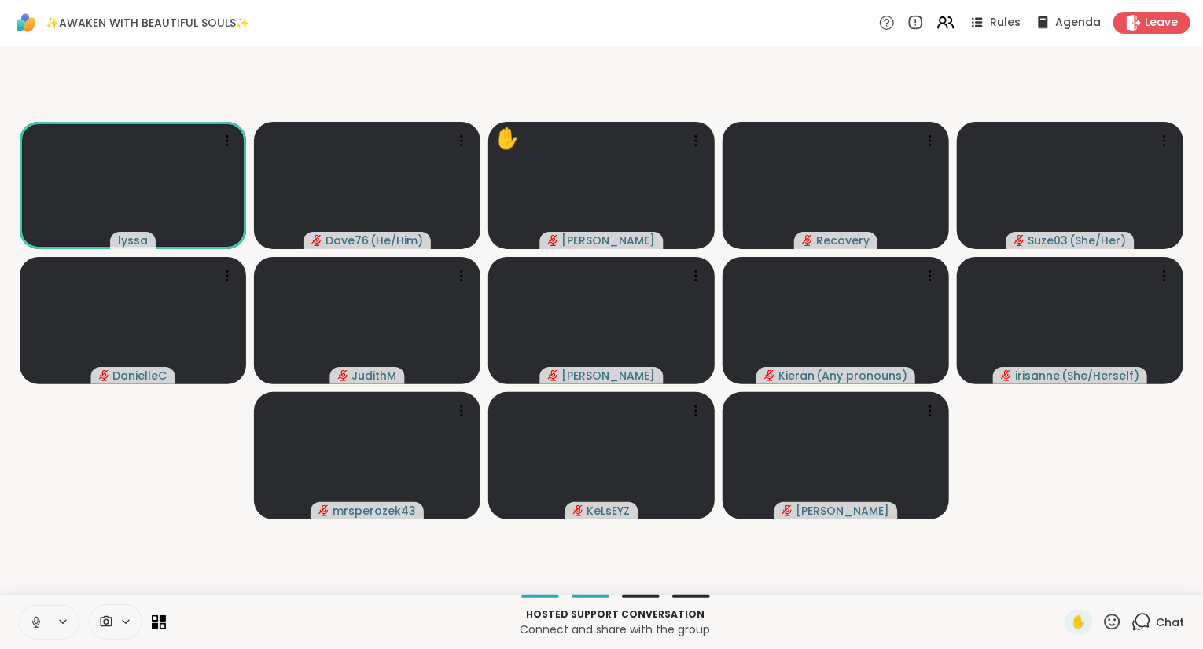
click at [1107, 626] on icon at bounding box center [1112, 622] width 16 height 16
click at [1162, 579] on span "🎉" at bounding box center [1170, 580] width 16 height 19
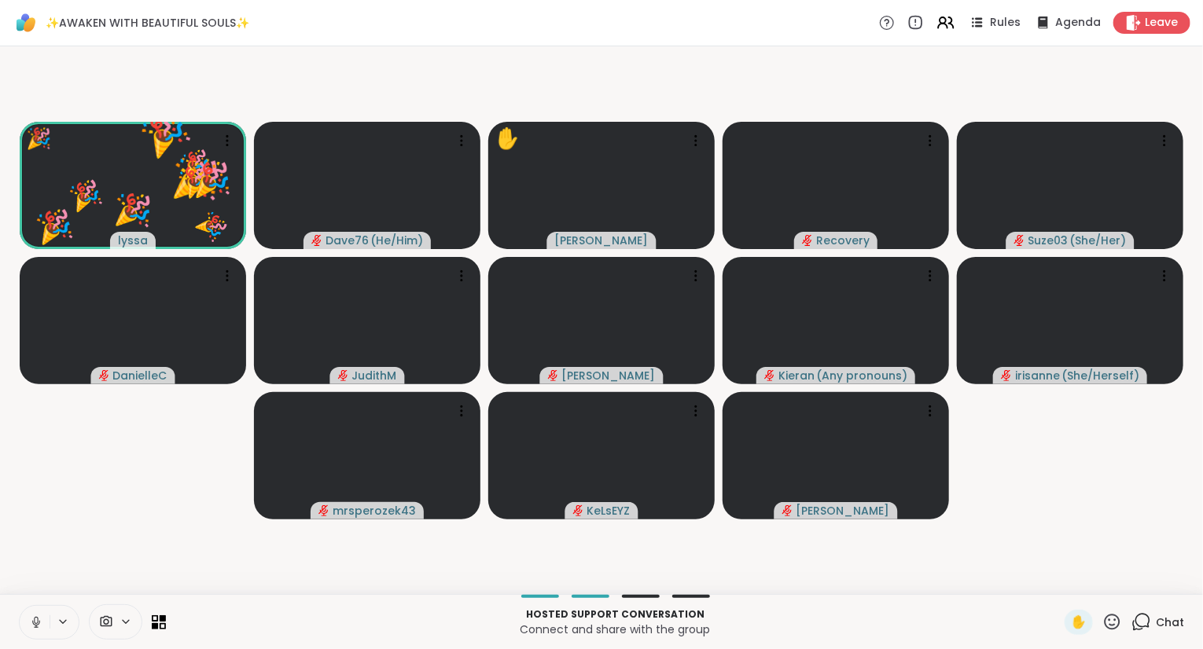
click at [33, 617] on icon at bounding box center [36, 622] width 14 height 14
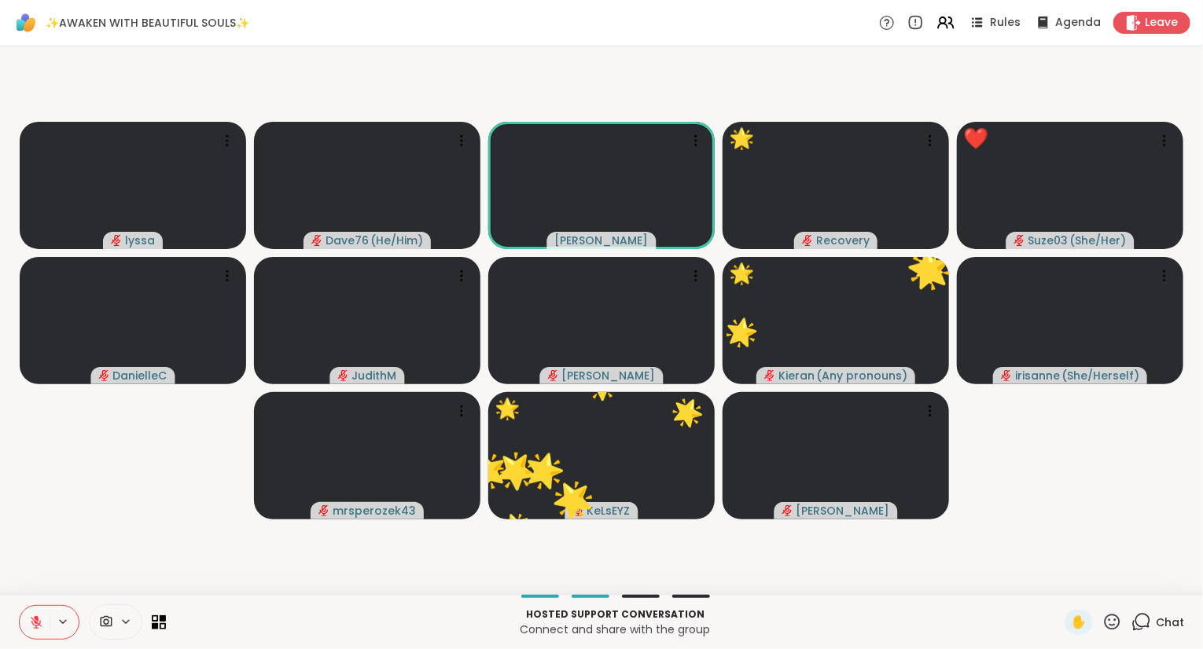
click at [1112, 620] on icon at bounding box center [1112, 622] width 20 height 20
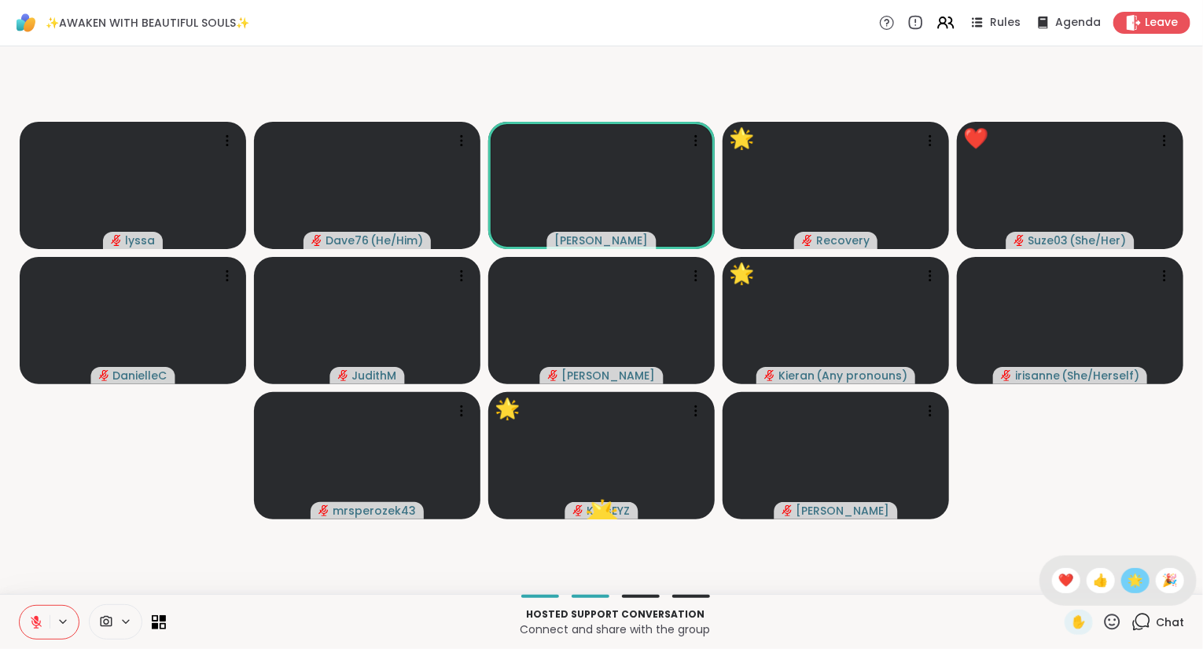
click at [1132, 579] on span "🌟" at bounding box center [1135, 580] width 16 height 19
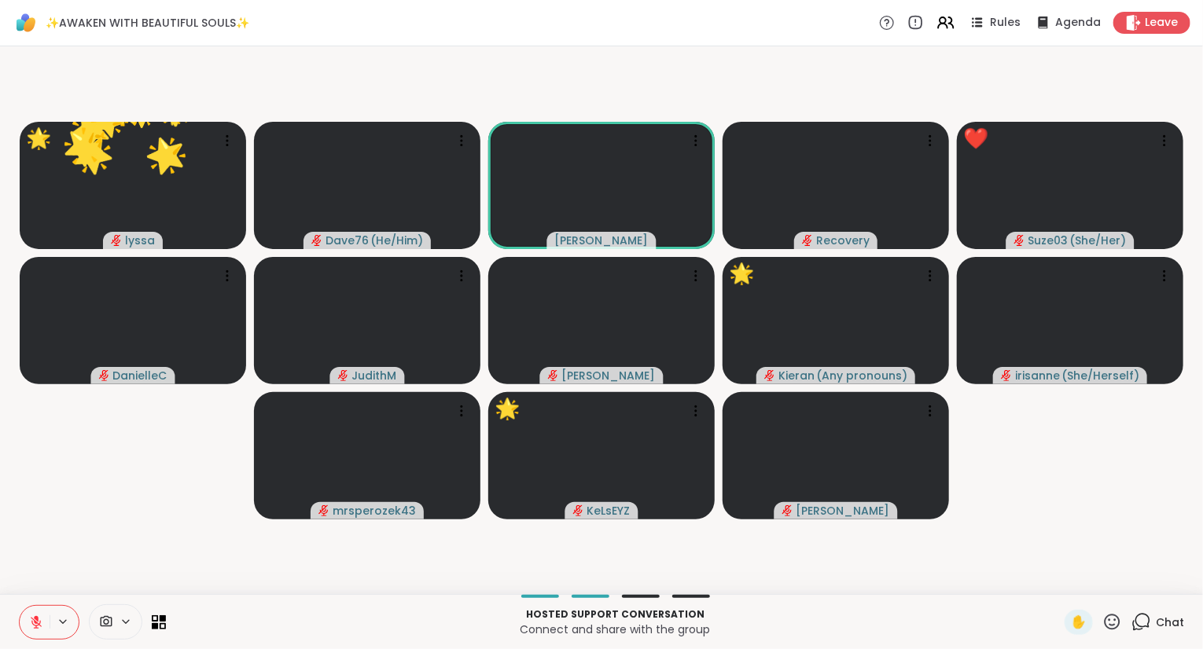
click at [1117, 619] on icon at bounding box center [1112, 622] width 20 height 20
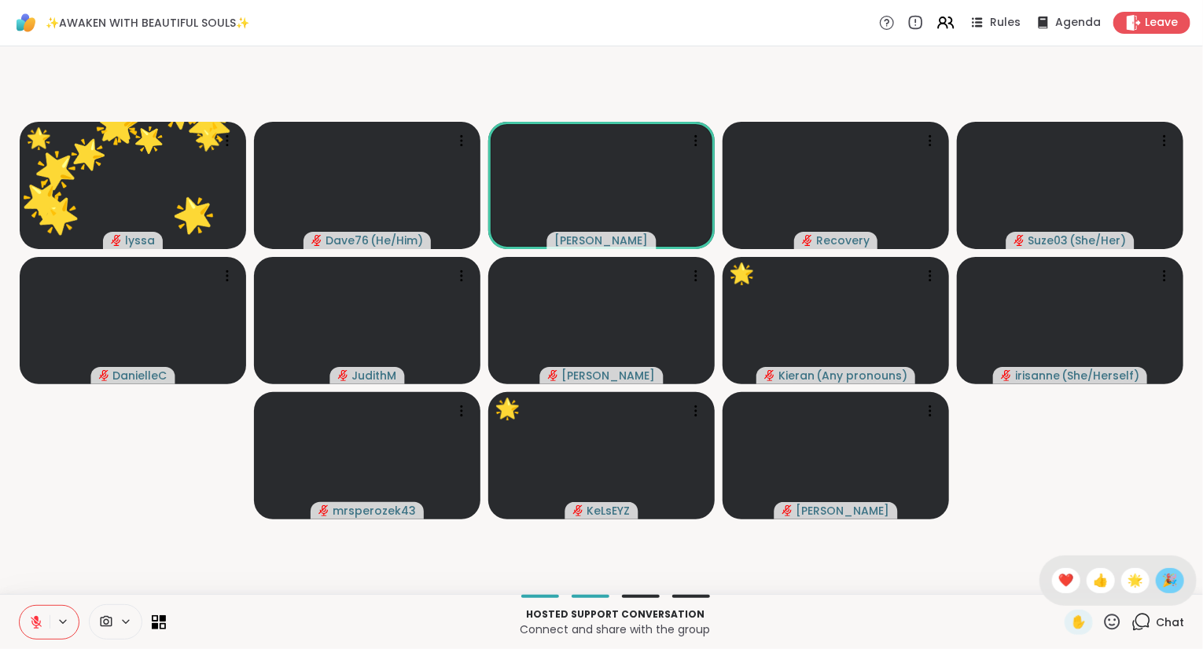
click at [1174, 586] on span "🎉" at bounding box center [1170, 580] width 16 height 19
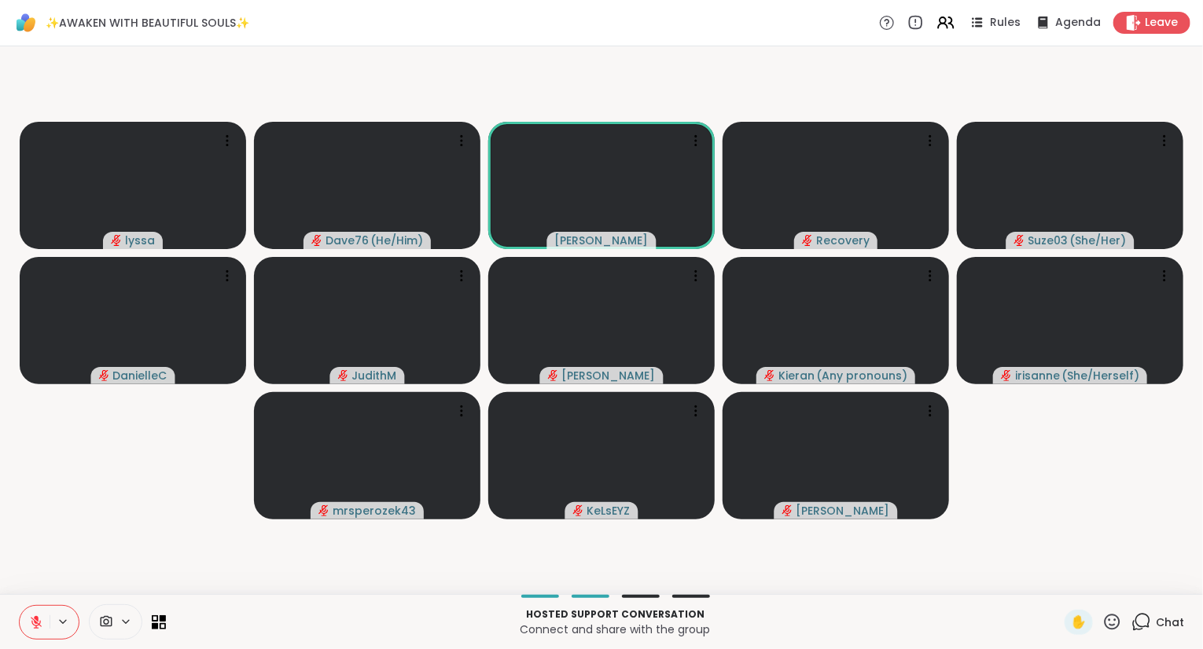
click at [1119, 628] on icon at bounding box center [1112, 622] width 20 height 20
click at [1097, 588] on span "👍" at bounding box center [1101, 580] width 16 height 19
click at [1159, 637] on div "Hosted support conversation Connect and share with the group ✋ Chat" at bounding box center [601, 621] width 1203 height 55
click at [1158, 624] on span "Chat" at bounding box center [1169, 623] width 28 height 16
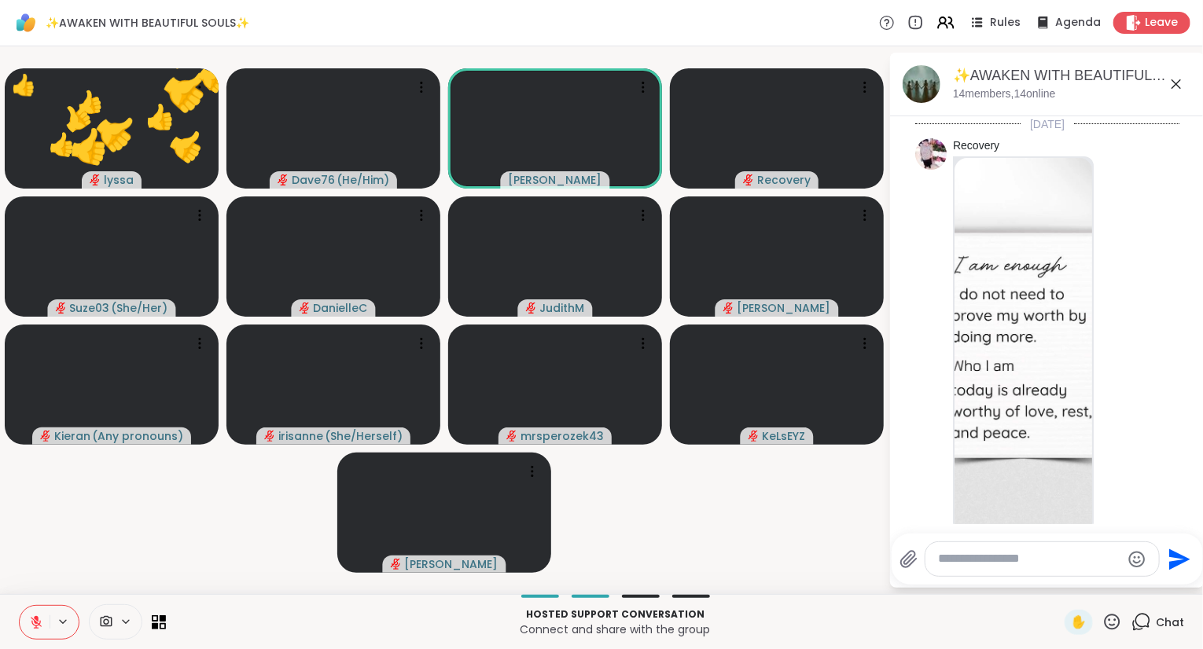
scroll to position [2880, 0]
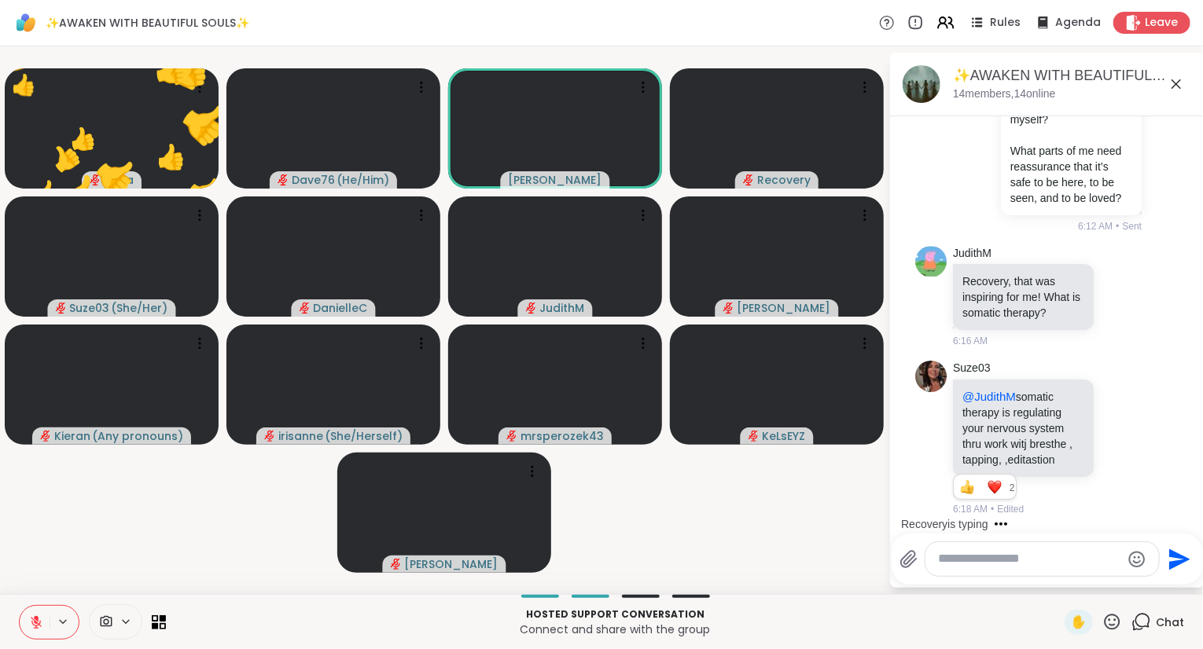
click at [1093, 572] on div at bounding box center [1041, 559] width 233 height 34
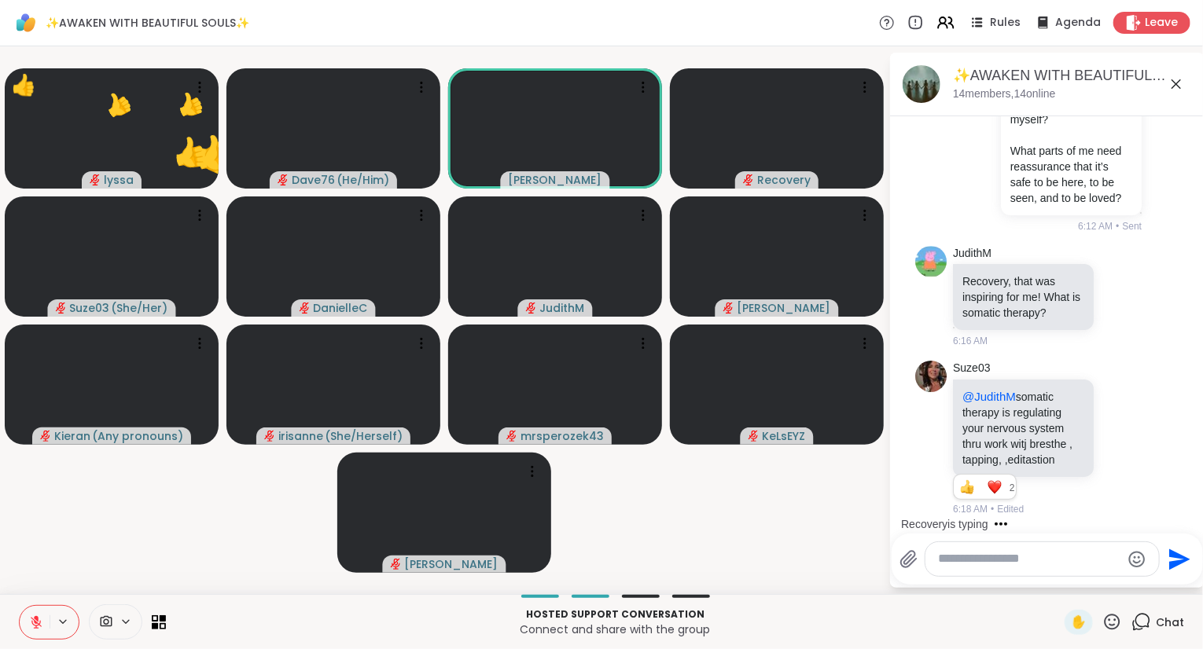
click at [1072, 560] on textarea "Type your message" at bounding box center [1029, 559] width 183 height 17
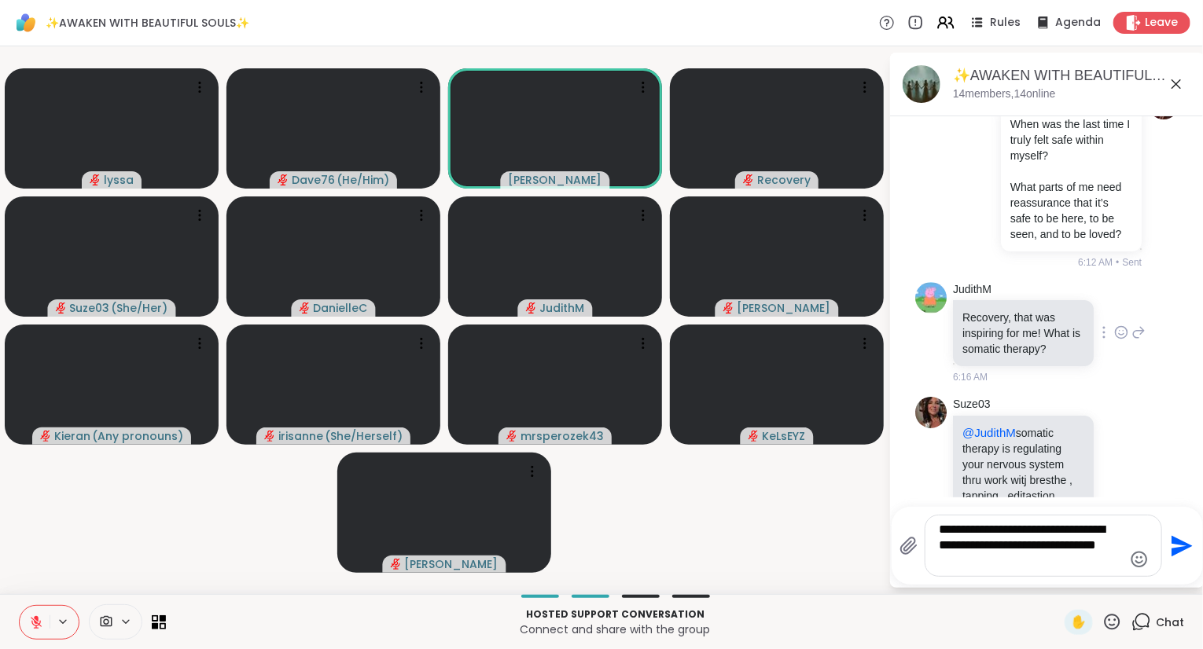
scroll to position [3100, 0]
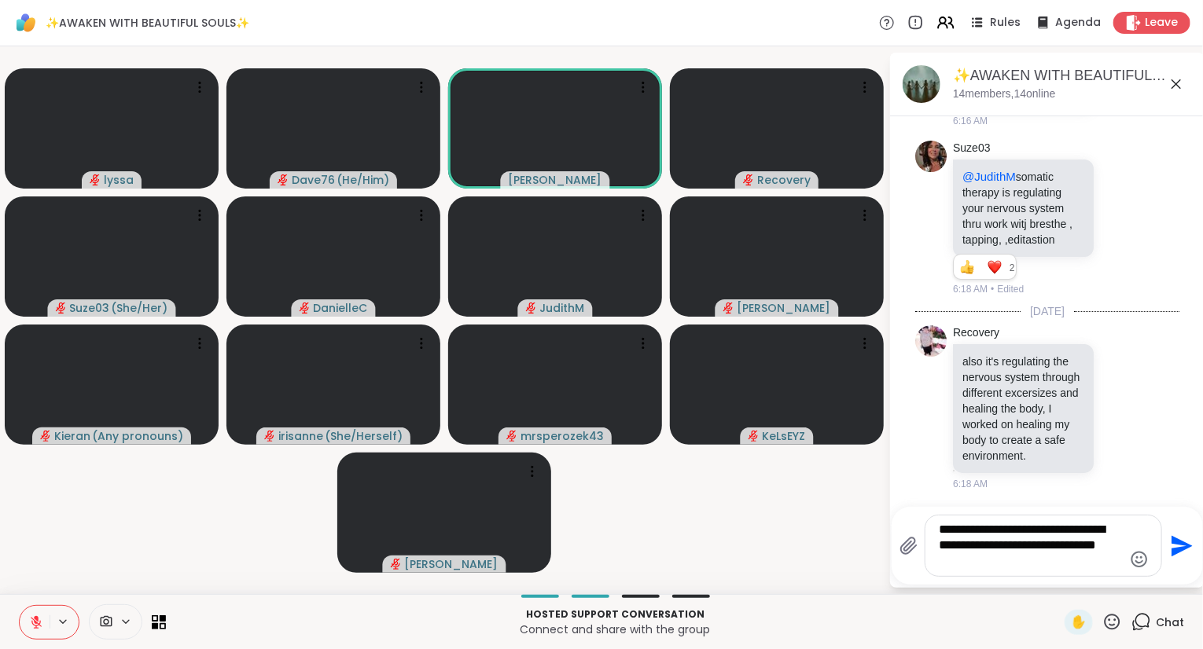
click at [1114, 629] on icon at bounding box center [1112, 622] width 20 height 20
click at [1069, 590] on span "❤️" at bounding box center [1066, 580] width 16 height 19
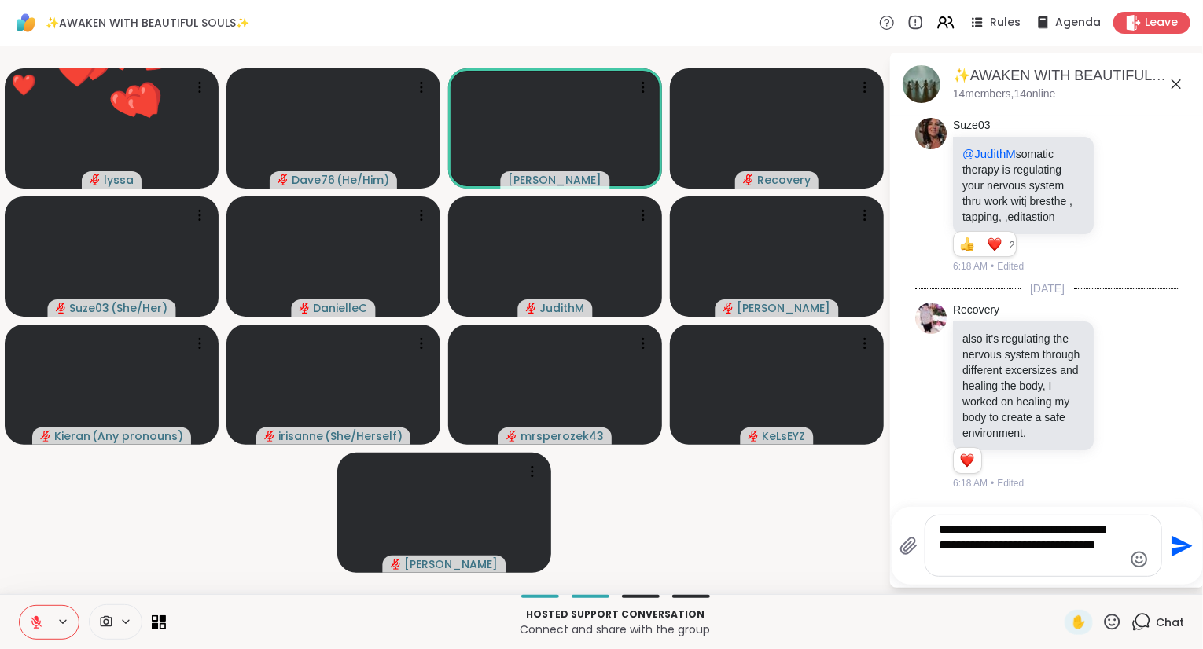
scroll to position [3122, 0]
click at [938, 527] on div "**********" at bounding box center [1043, 546] width 236 height 61
click at [939, 530] on textarea "**********" at bounding box center [1030, 546] width 183 height 48
click at [1054, 533] on textarea "**********" at bounding box center [1030, 546] width 183 height 48
click at [1055, 533] on textarea "**********" at bounding box center [1030, 546] width 183 height 48
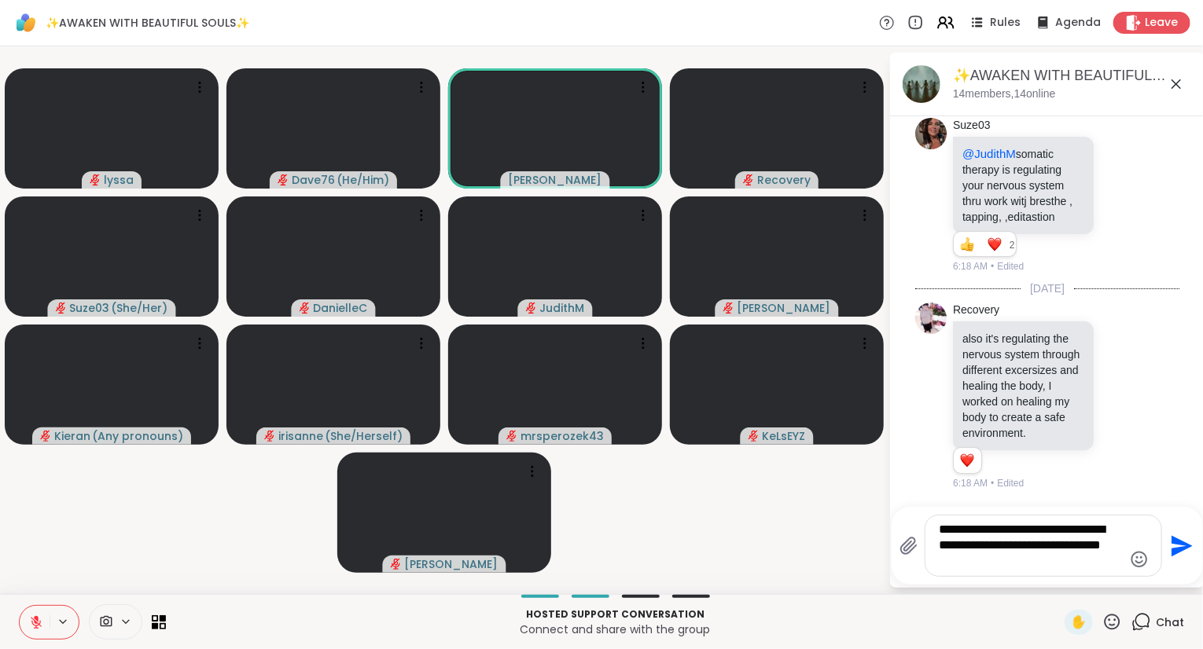
click at [1059, 533] on textarea "**********" at bounding box center [1030, 546] width 183 height 48
click at [1077, 529] on textarea "**********" at bounding box center [1030, 546] width 183 height 48
click at [1076, 529] on textarea "**********" at bounding box center [1030, 546] width 183 height 48
click at [1031, 565] on textarea "**********" at bounding box center [1030, 546] width 183 height 48
type textarea "**********"
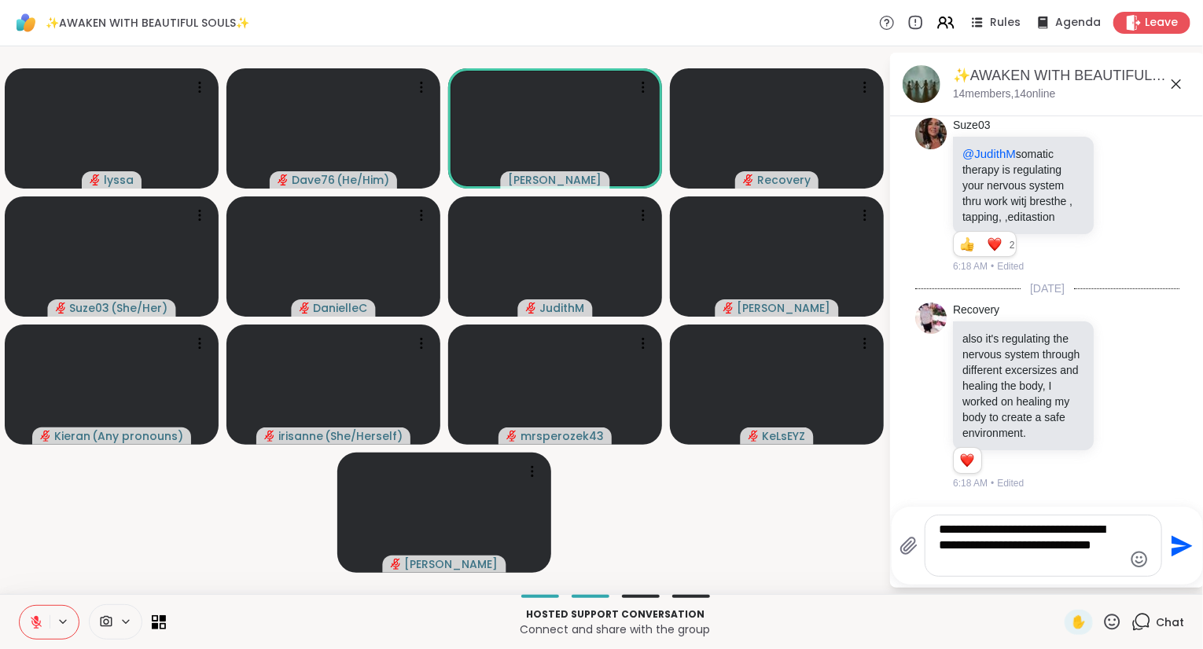
click at [1181, 542] on icon "Send" at bounding box center [1181, 545] width 21 height 21
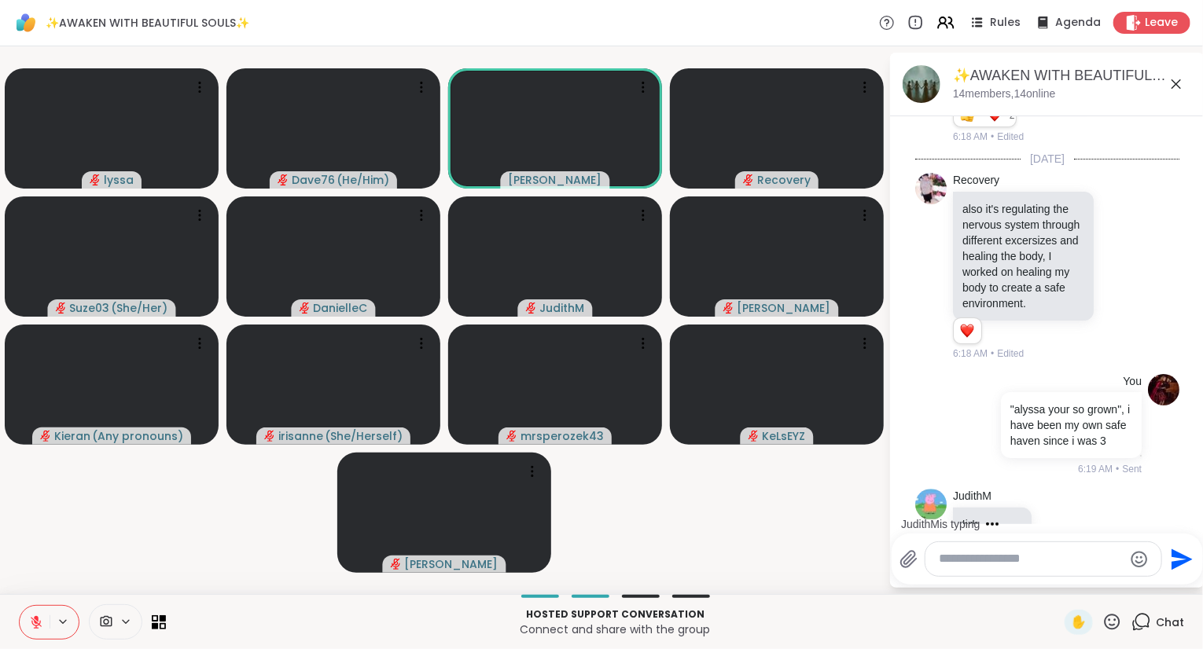
scroll to position [3295, 0]
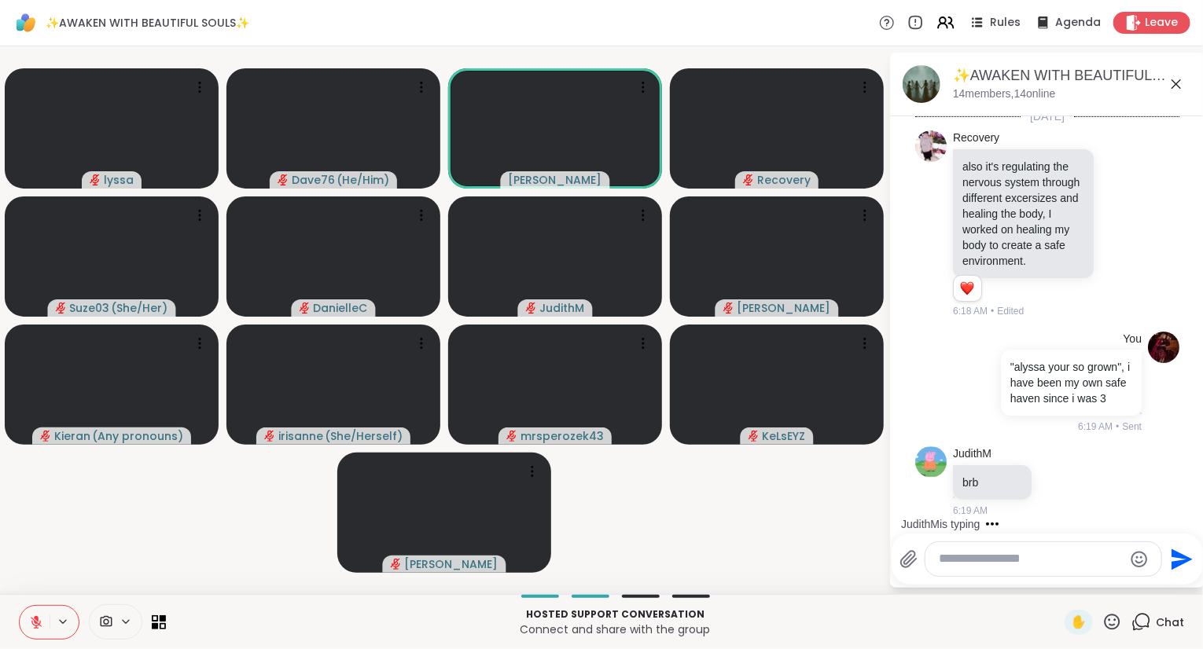
click at [1174, 71] on div "✨AWAKEN WITH BEAUTIFUL SOULS✨, [DATE]" at bounding box center [1072, 76] width 239 height 20
click at [1174, 83] on icon at bounding box center [1175, 84] width 19 height 19
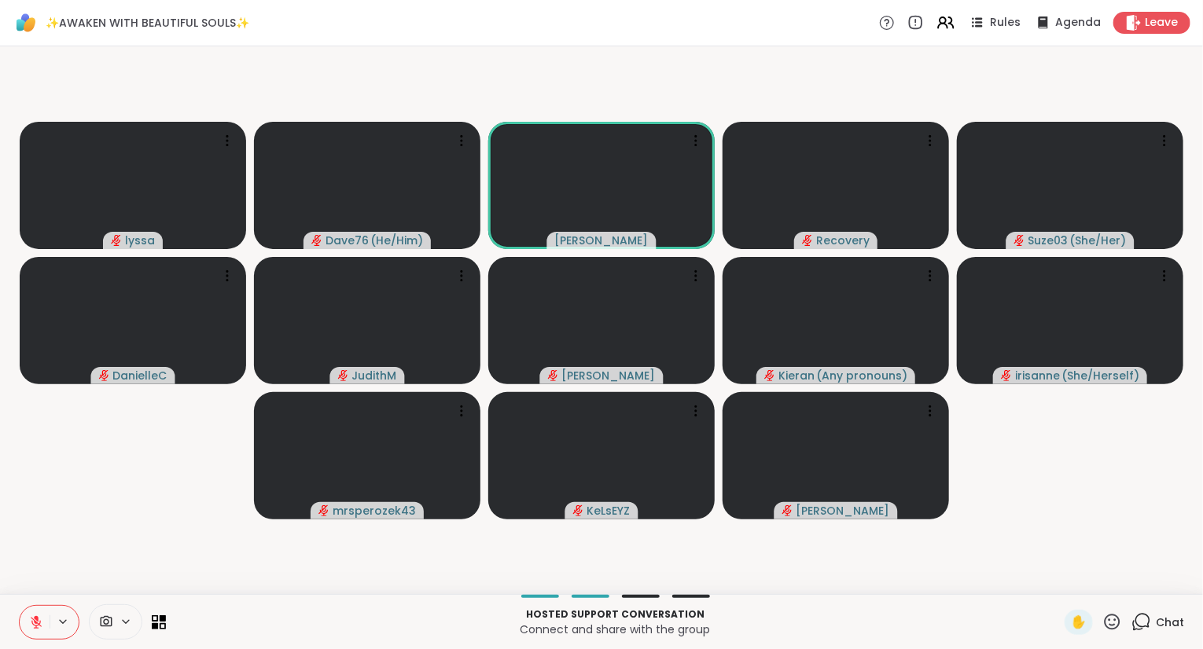
click at [34, 622] on icon at bounding box center [36, 622] width 11 height 11
click at [1112, 630] on icon at bounding box center [1112, 622] width 16 height 16
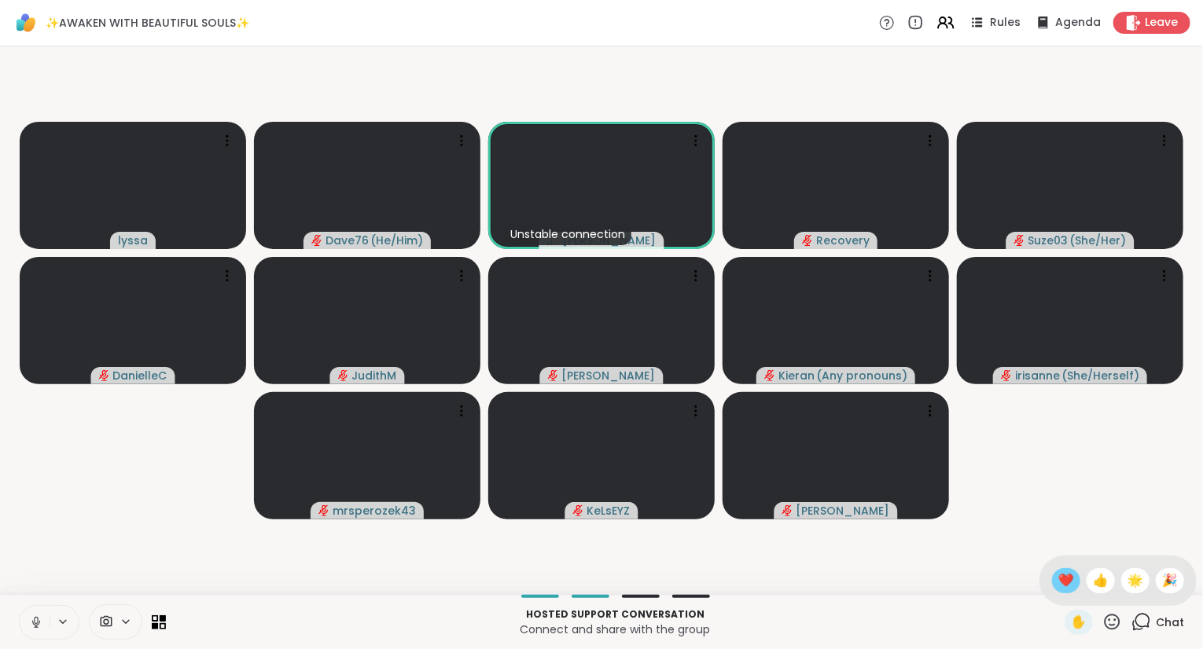
click at [1058, 582] on span "❤️" at bounding box center [1066, 580] width 16 height 19
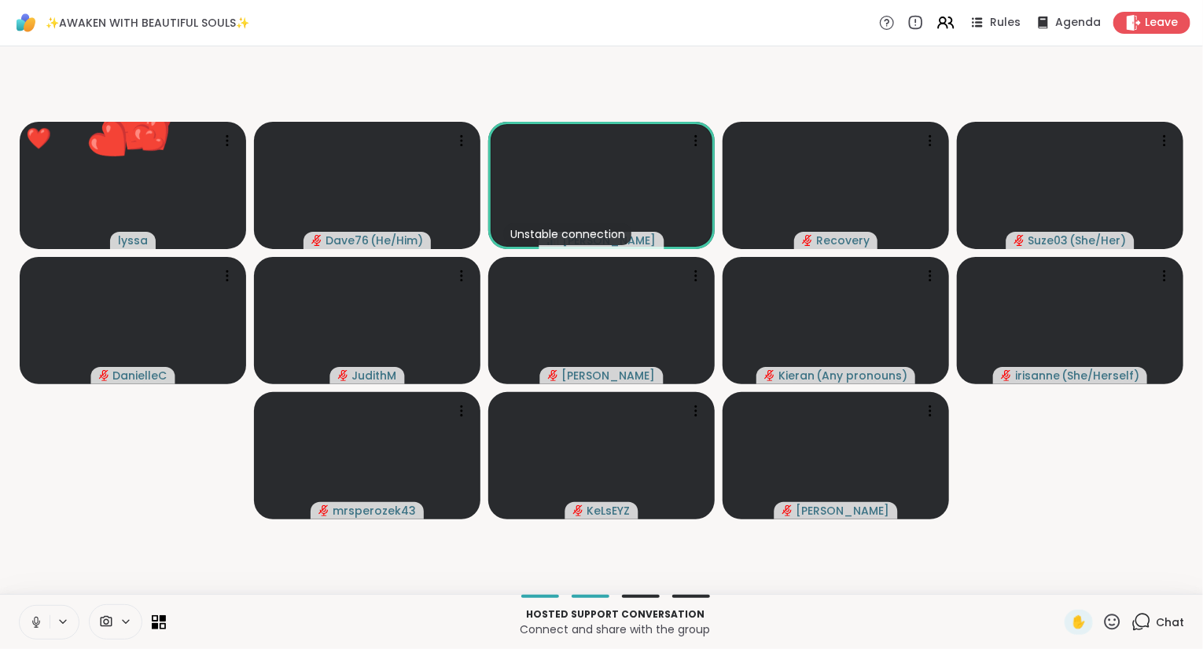
click at [1108, 615] on icon at bounding box center [1112, 622] width 20 height 20
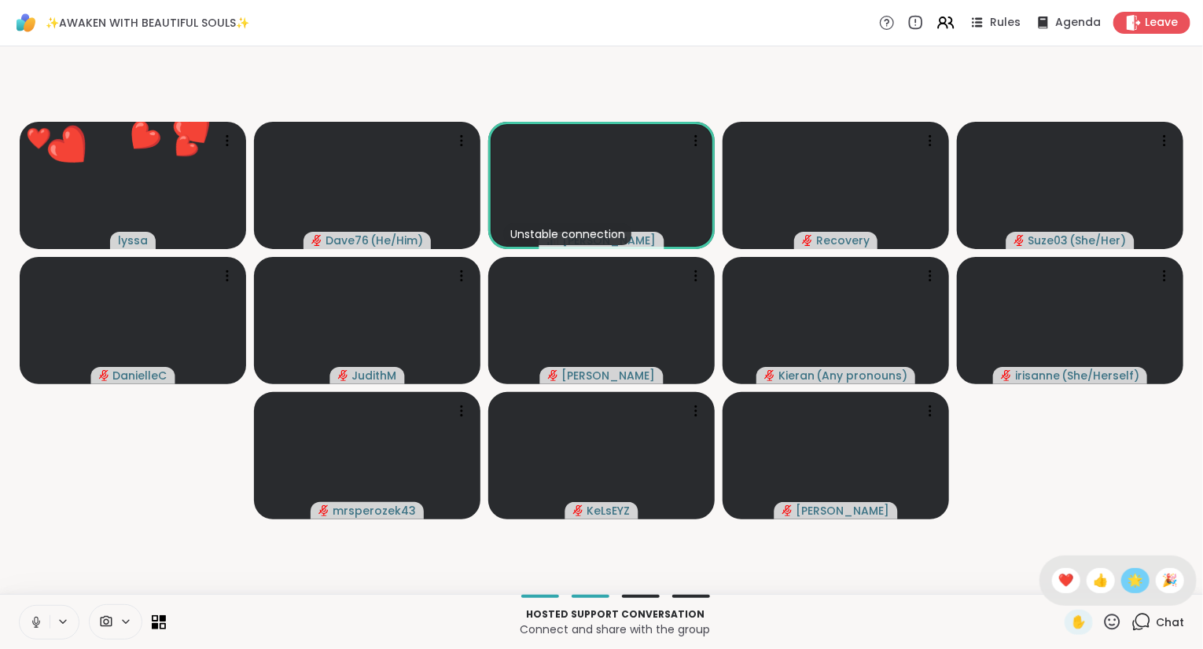
click at [1129, 582] on span "🌟" at bounding box center [1135, 580] width 16 height 19
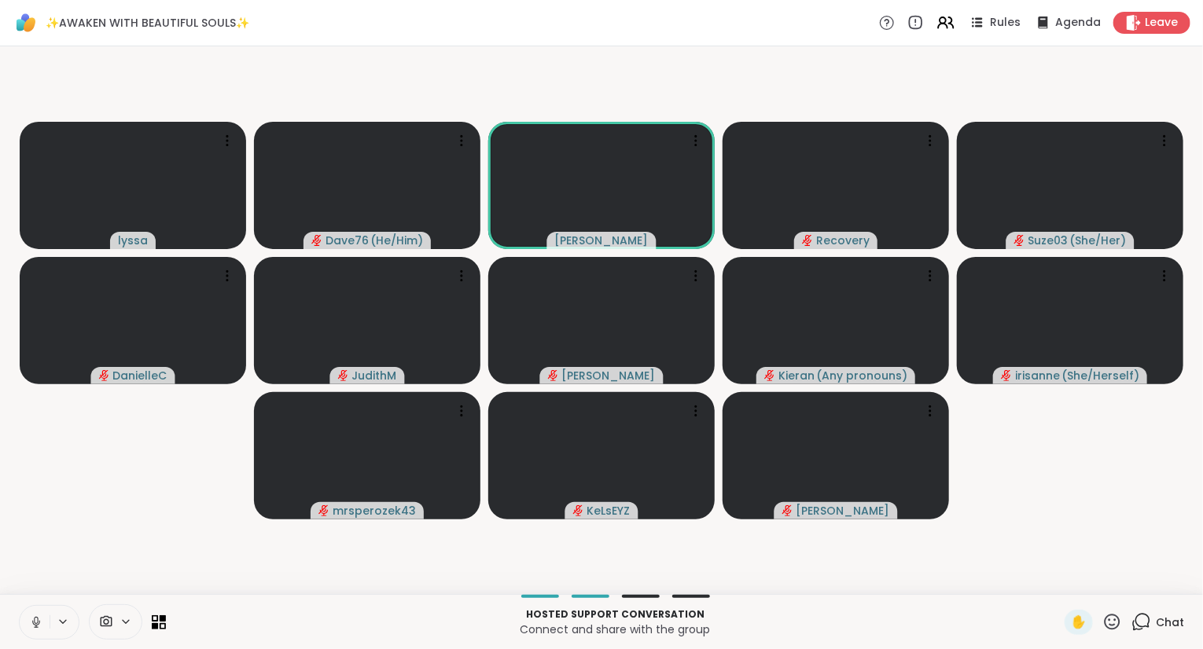
click at [36, 616] on icon at bounding box center [36, 622] width 14 height 14
click at [1115, 622] on icon at bounding box center [1112, 622] width 16 height 16
click at [1061, 576] on span "❤️" at bounding box center [1066, 580] width 16 height 19
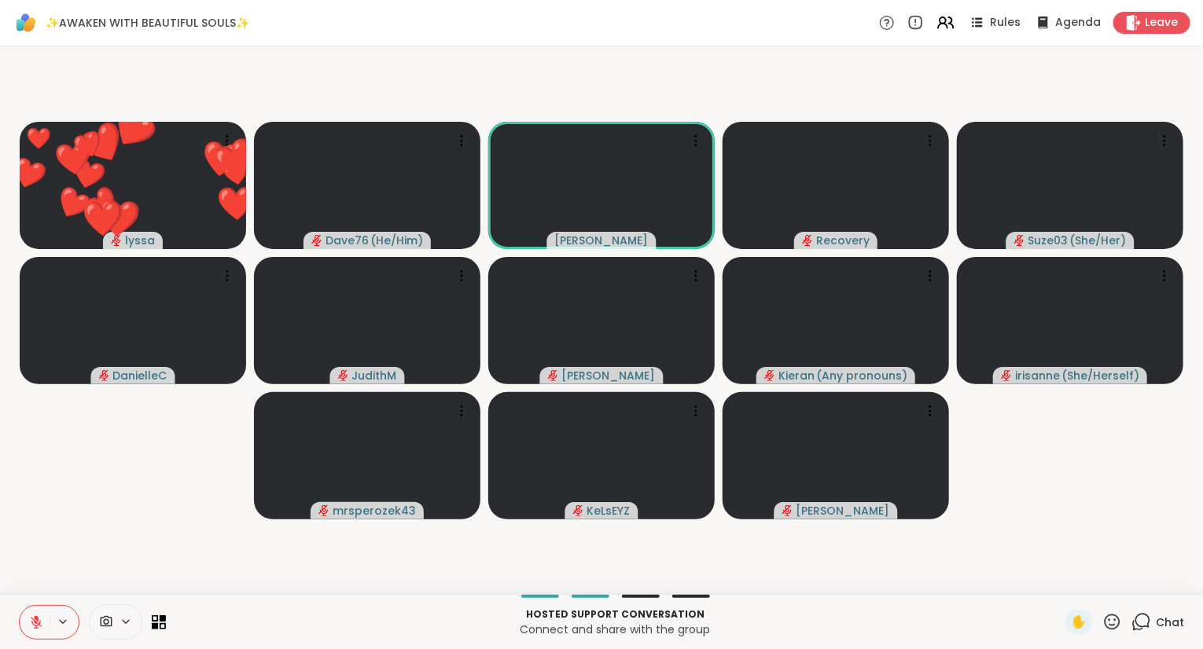
click at [1110, 626] on icon at bounding box center [1112, 622] width 20 height 20
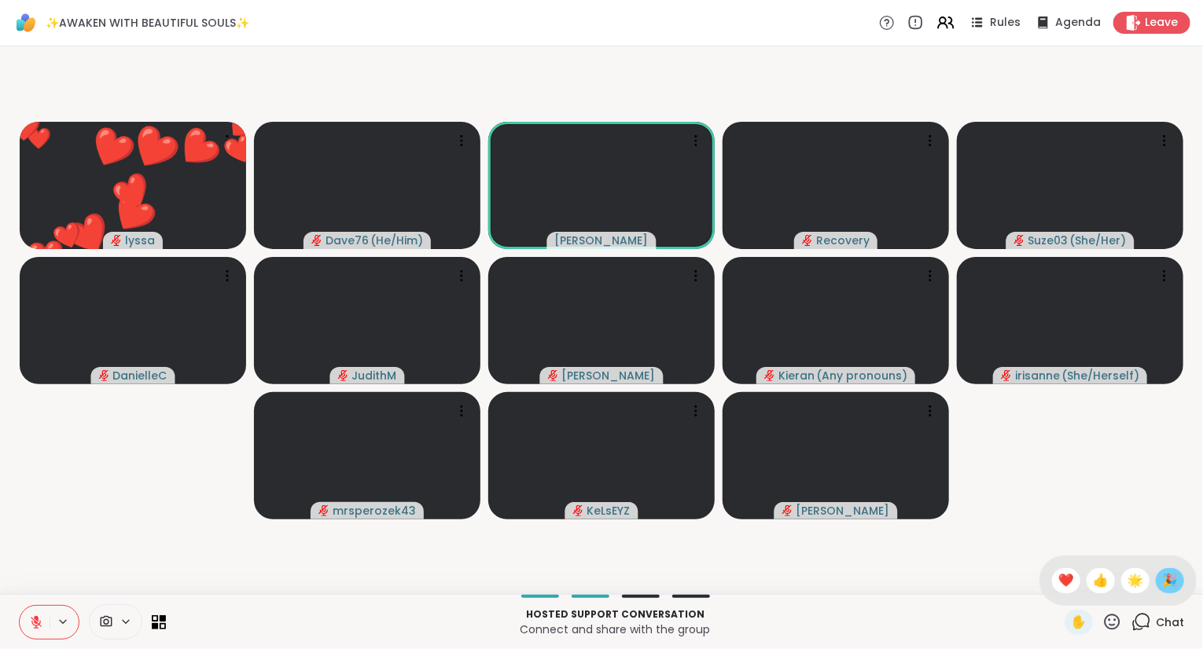
click at [1170, 590] on span "🎉" at bounding box center [1170, 580] width 16 height 19
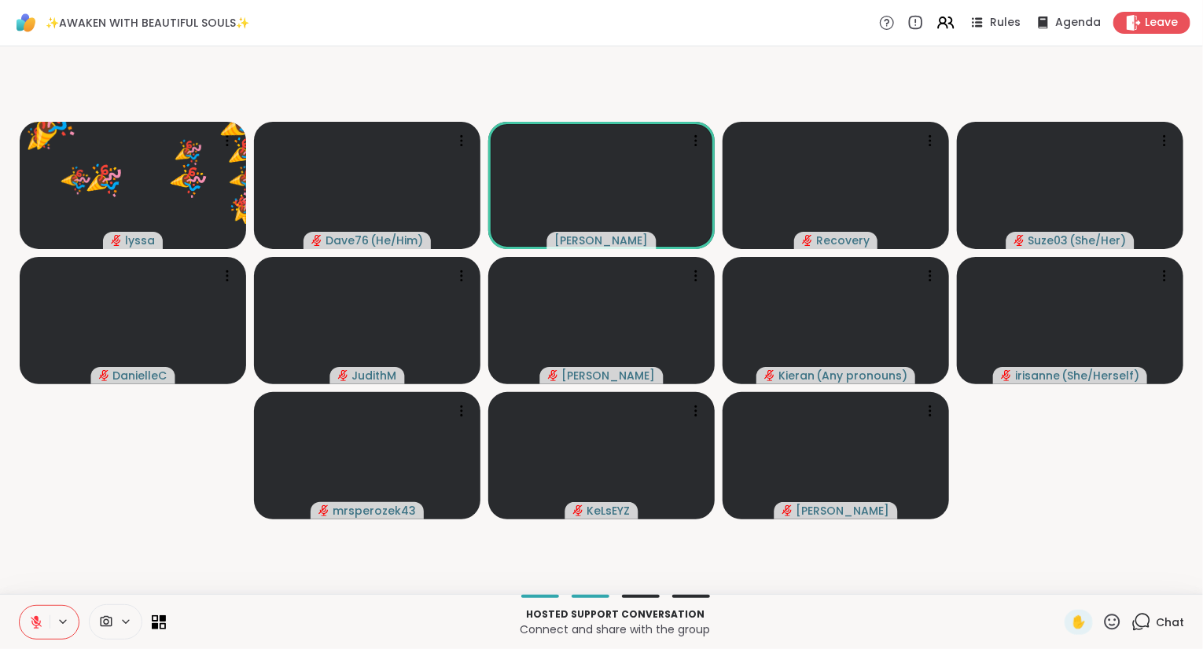
click at [1115, 620] on icon at bounding box center [1112, 622] width 16 height 16
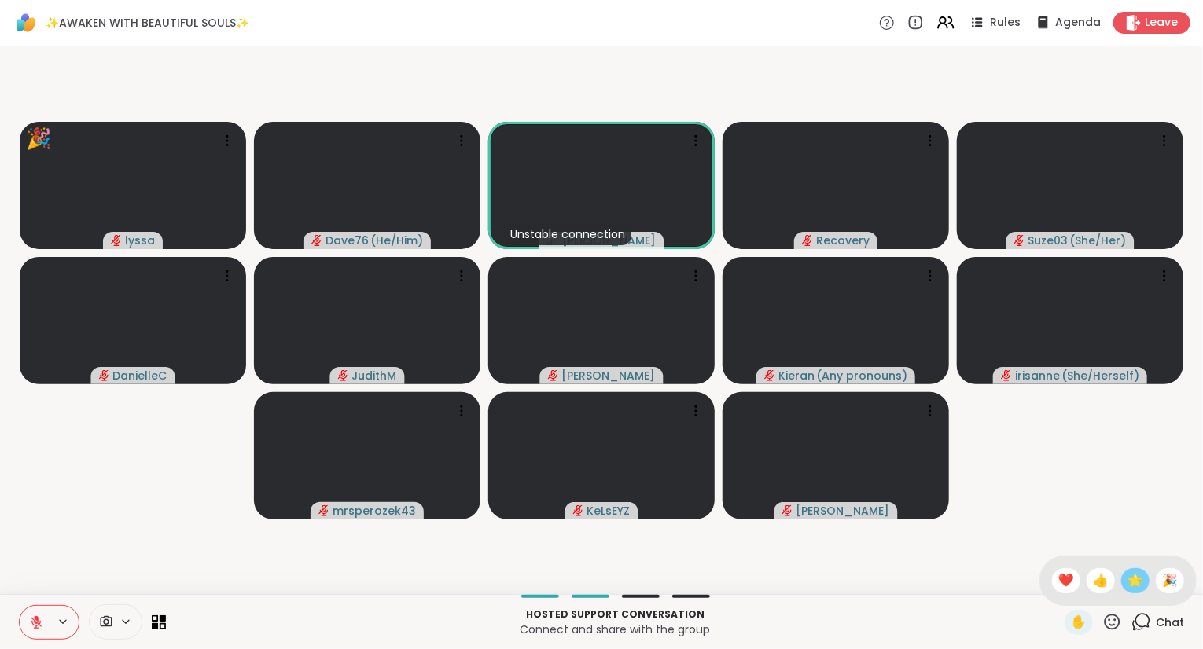
click at [1132, 579] on span "🌟" at bounding box center [1135, 580] width 16 height 19
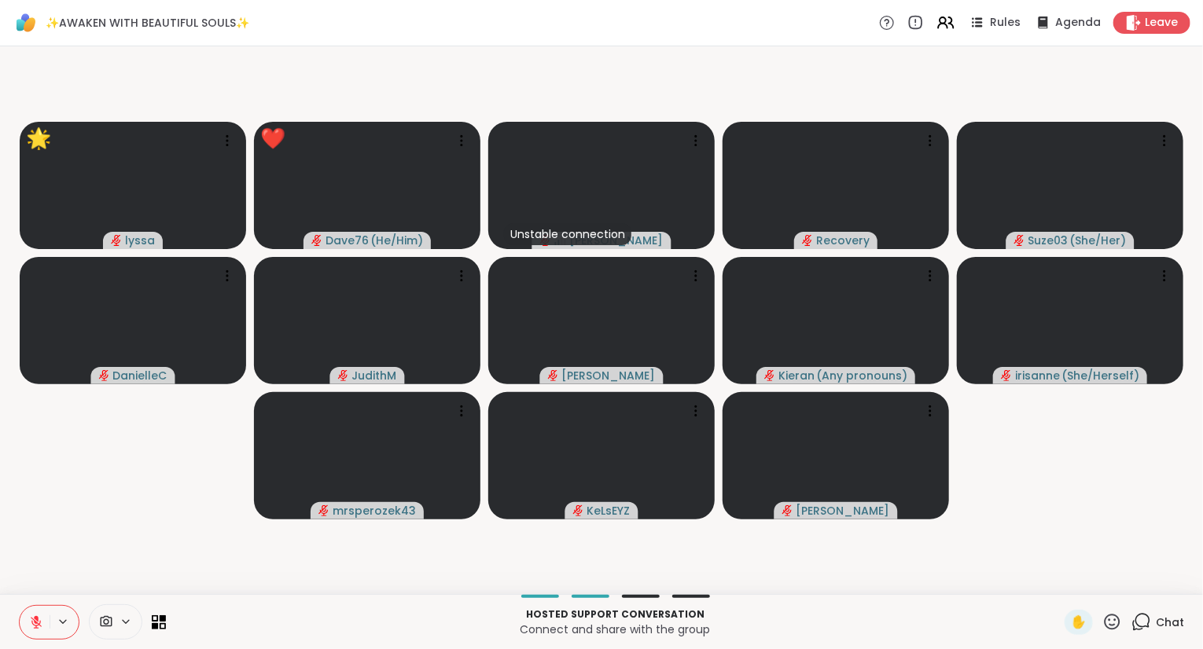
click at [31, 618] on icon at bounding box center [36, 622] width 11 height 11
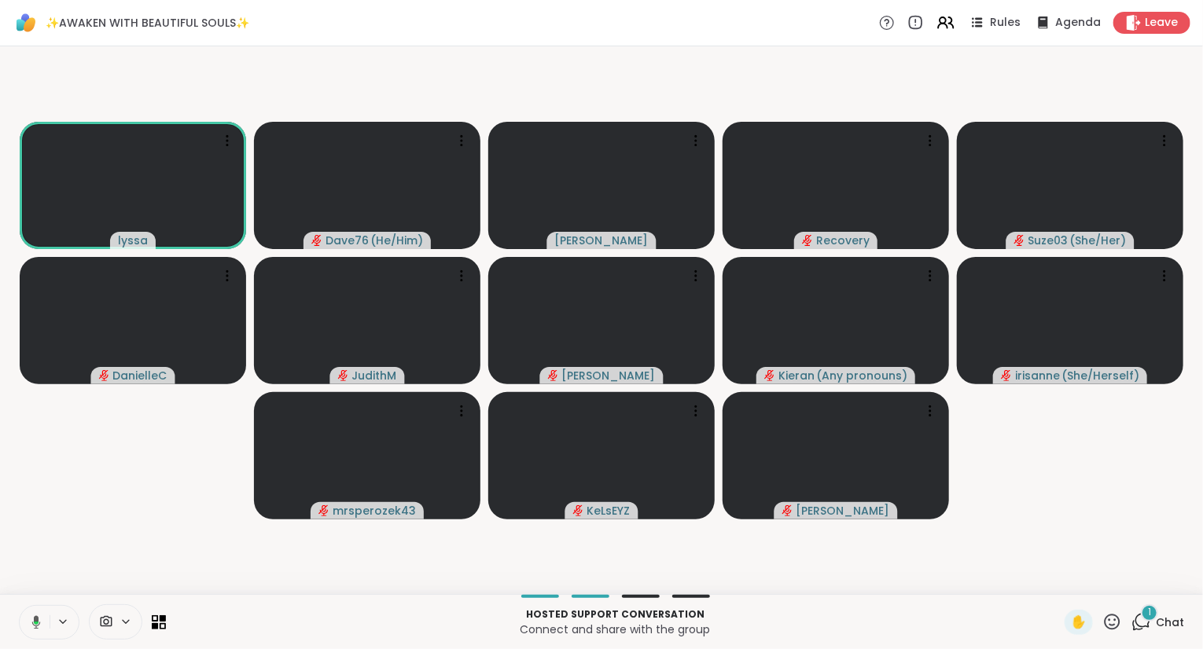
click at [1110, 631] on icon at bounding box center [1112, 622] width 20 height 20
click at [1058, 581] on span "❤️" at bounding box center [1066, 580] width 16 height 19
click at [1120, 620] on icon at bounding box center [1112, 622] width 16 height 16
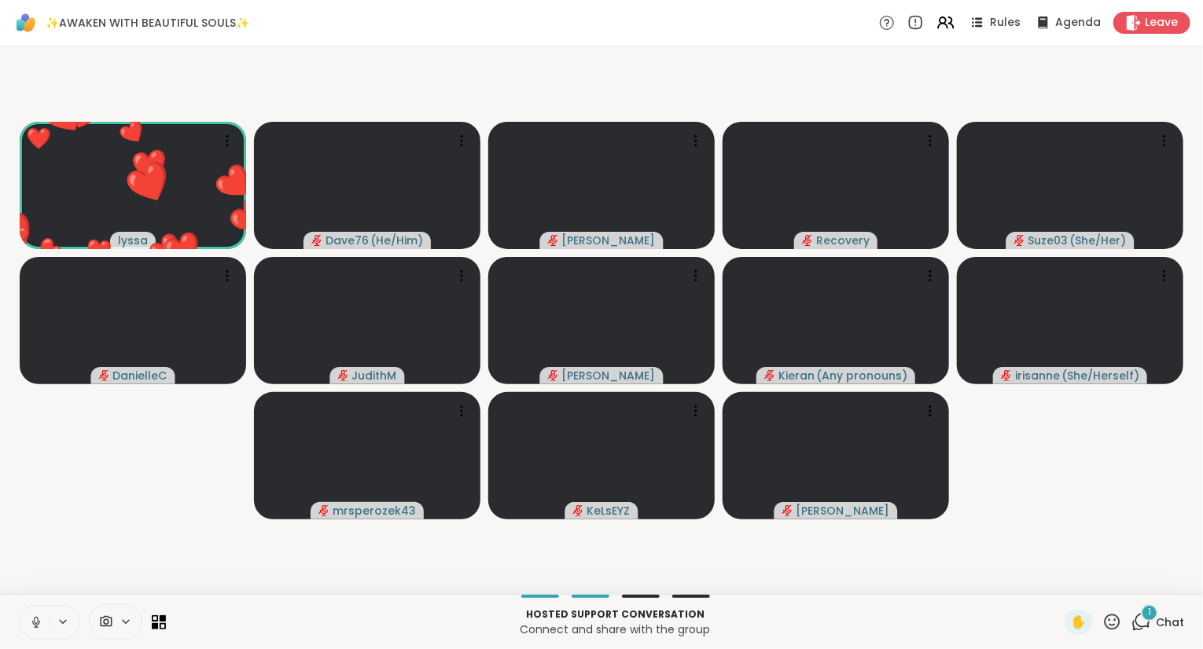
click at [1159, 503] on video-player-container "❤️ lyssa ❤️ ❤️ ❤️ ❤️ ❤️ ❤️ ❤️ ❤️ ❤️ ❤️ ❤️ ❤️ ❤️ ❤️ ❤️ ❤️ ❤️ Dave76 ( He/Him ) […" at bounding box center [601, 320] width 1184 height 535
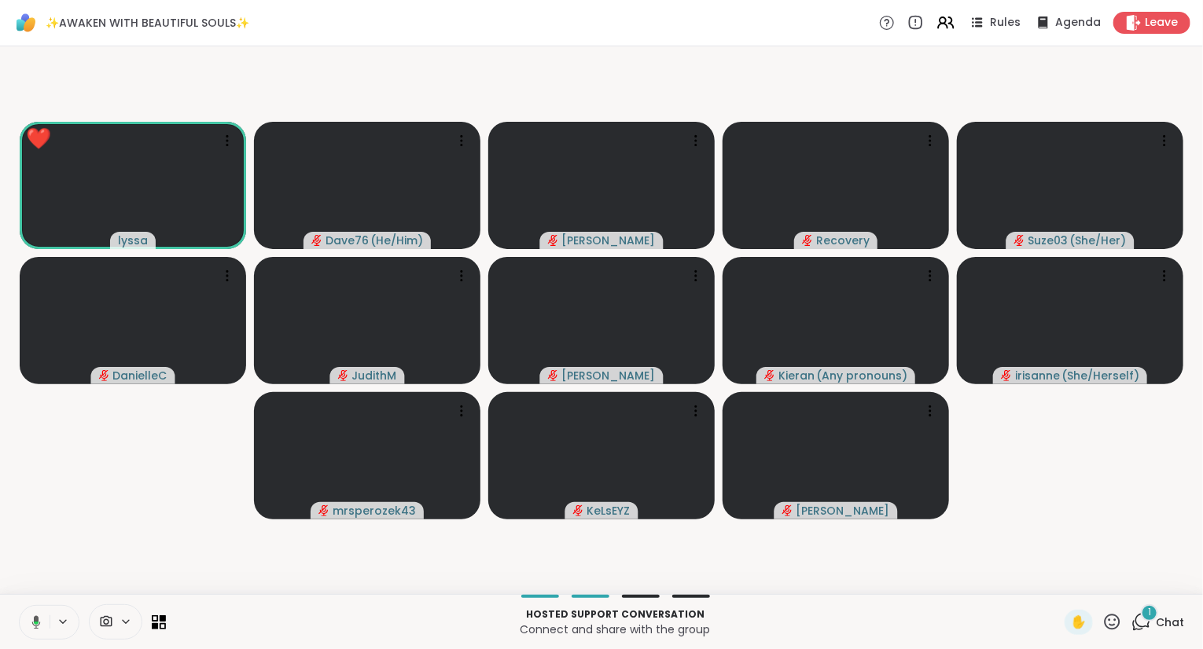
click at [1146, 625] on icon at bounding box center [1141, 622] width 20 height 20
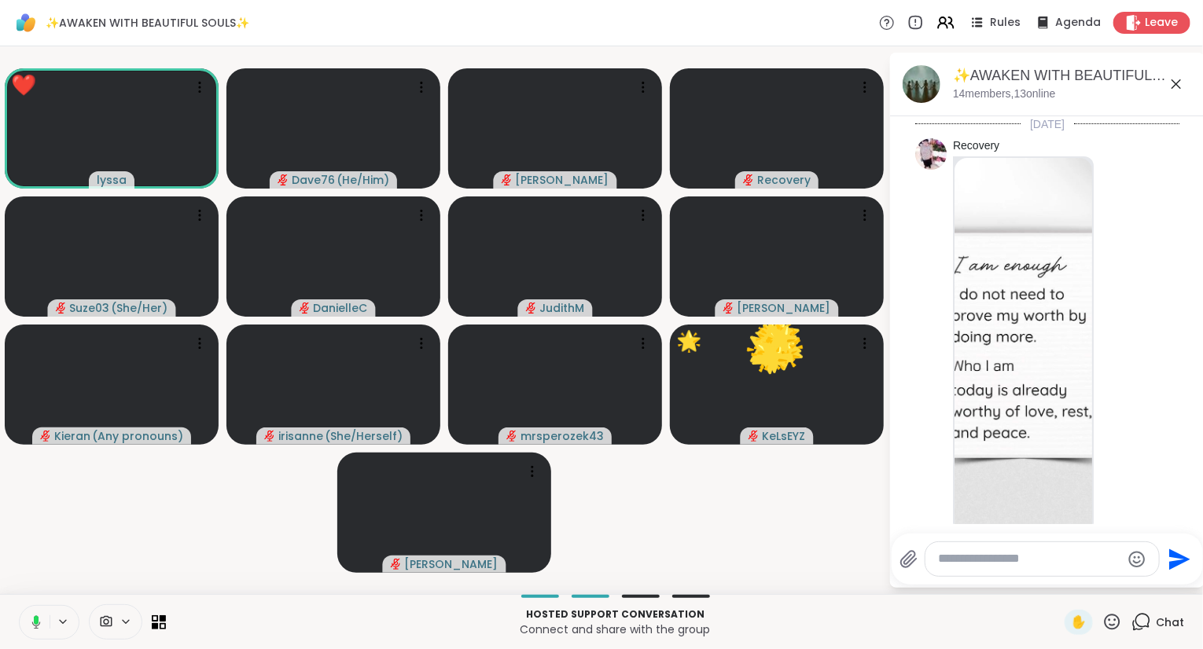
scroll to position [3431, 0]
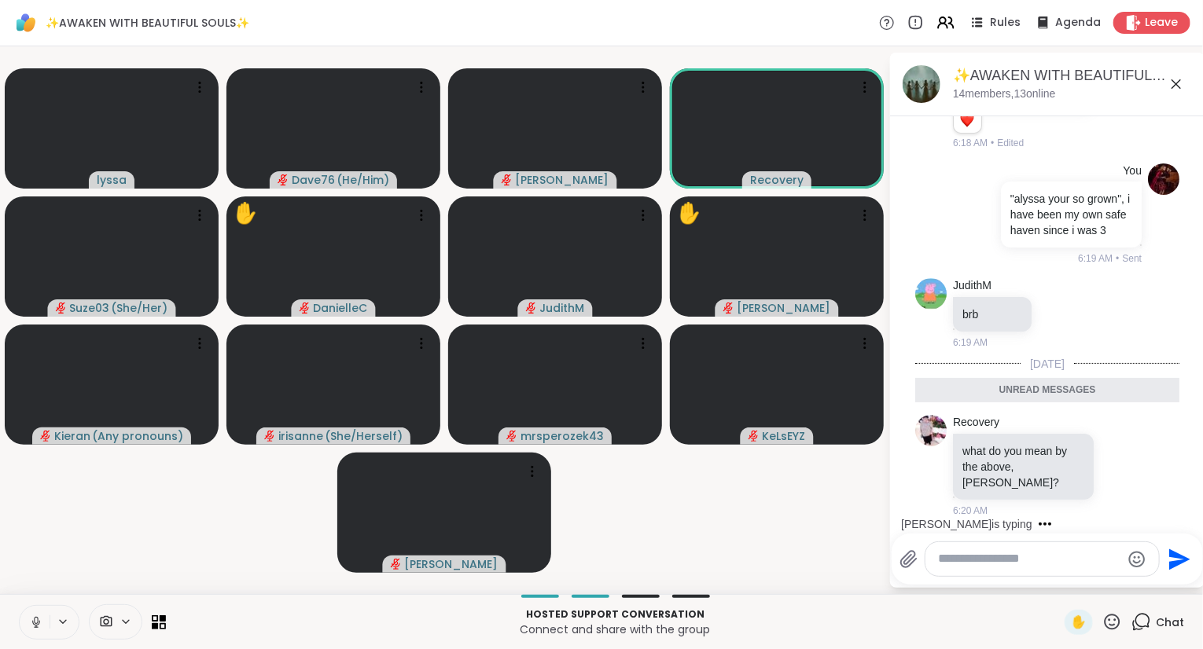
click at [1173, 79] on icon at bounding box center [1175, 84] width 19 height 19
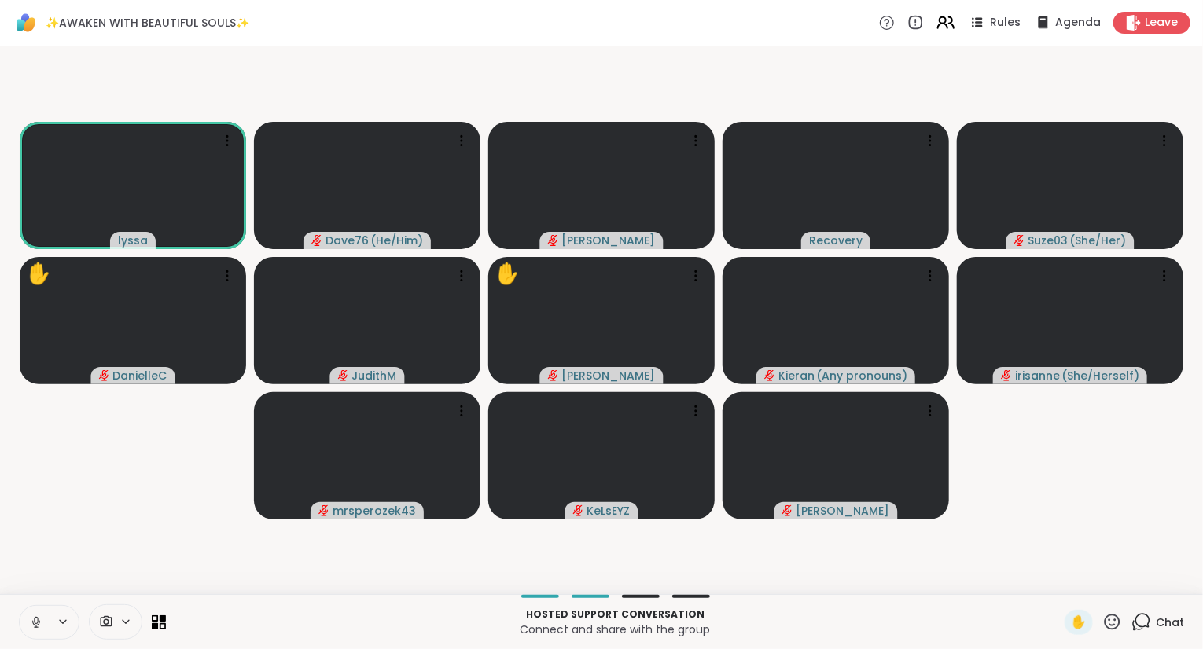
click at [952, 19] on icon at bounding box center [945, 23] width 20 height 20
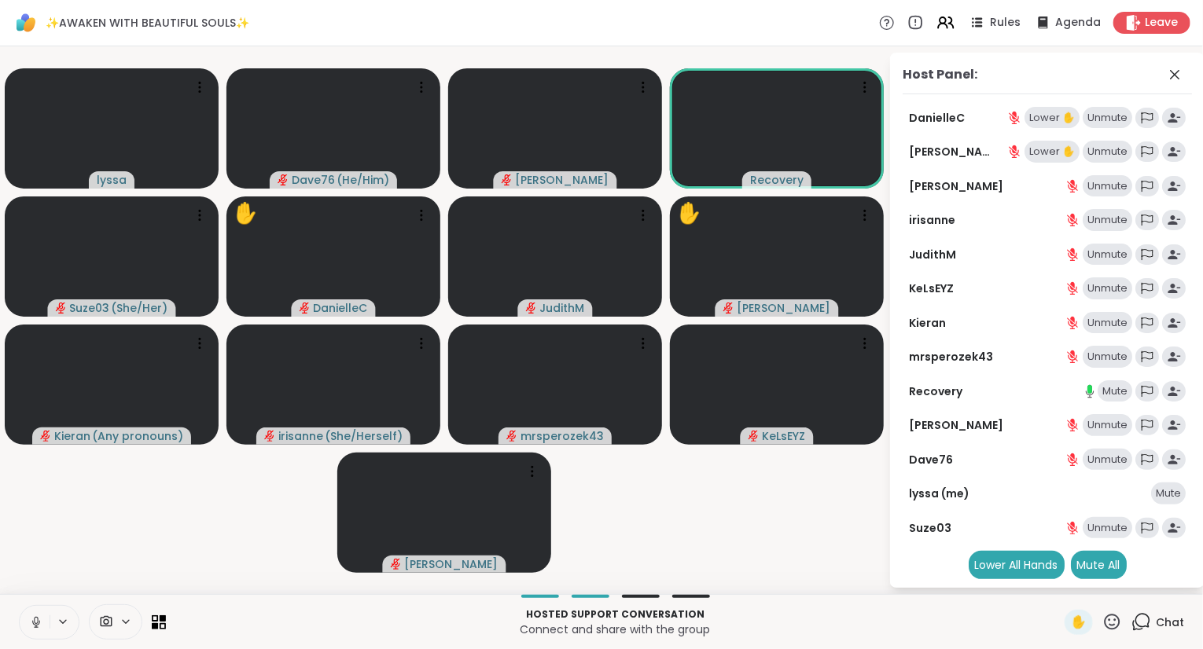
click at [1115, 626] on icon at bounding box center [1112, 622] width 16 height 16
click at [1065, 582] on span "❤️" at bounding box center [1066, 580] width 16 height 19
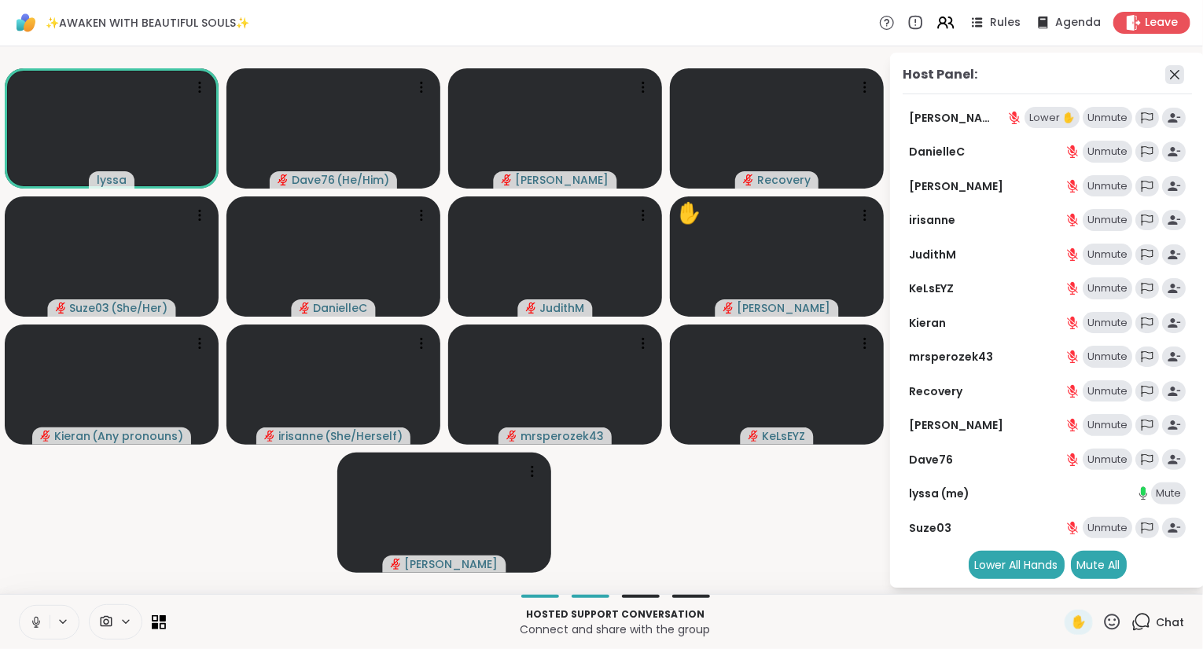
click at [1173, 73] on icon at bounding box center [1174, 74] width 19 height 19
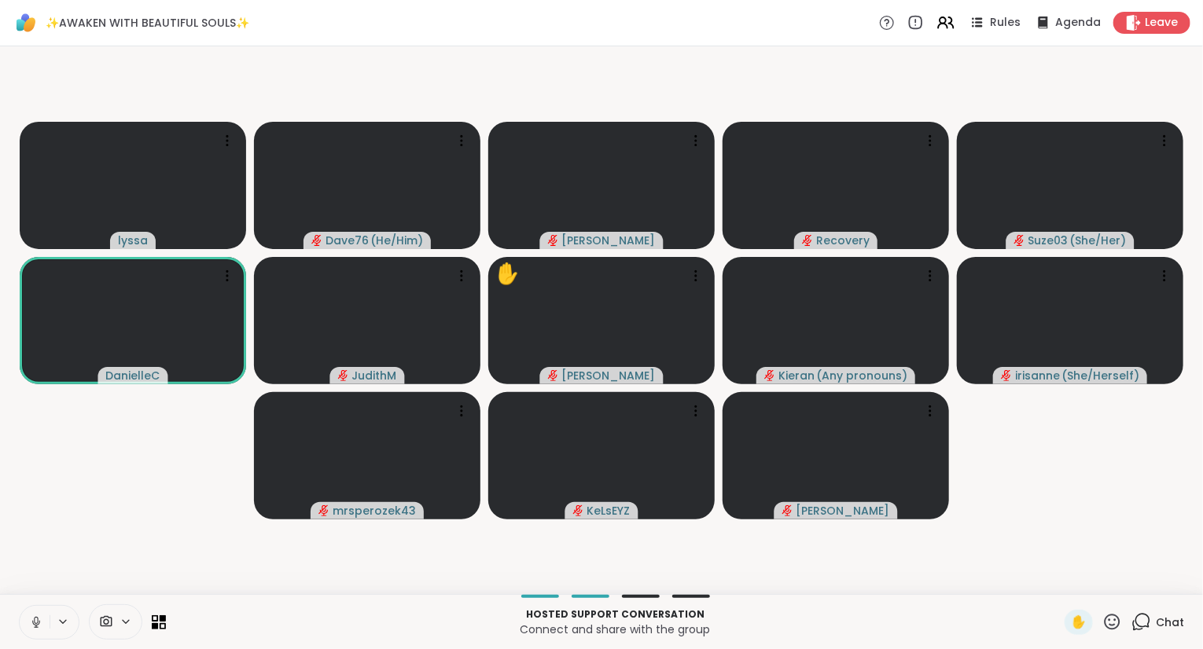
click at [20, 625] on button at bounding box center [35, 622] width 30 height 33
click at [1111, 619] on icon at bounding box center [1112, 622] width 20 height 20
click at [1061, 577] on span "❤️" at bounding box center [1066, 580] width 16 height 19
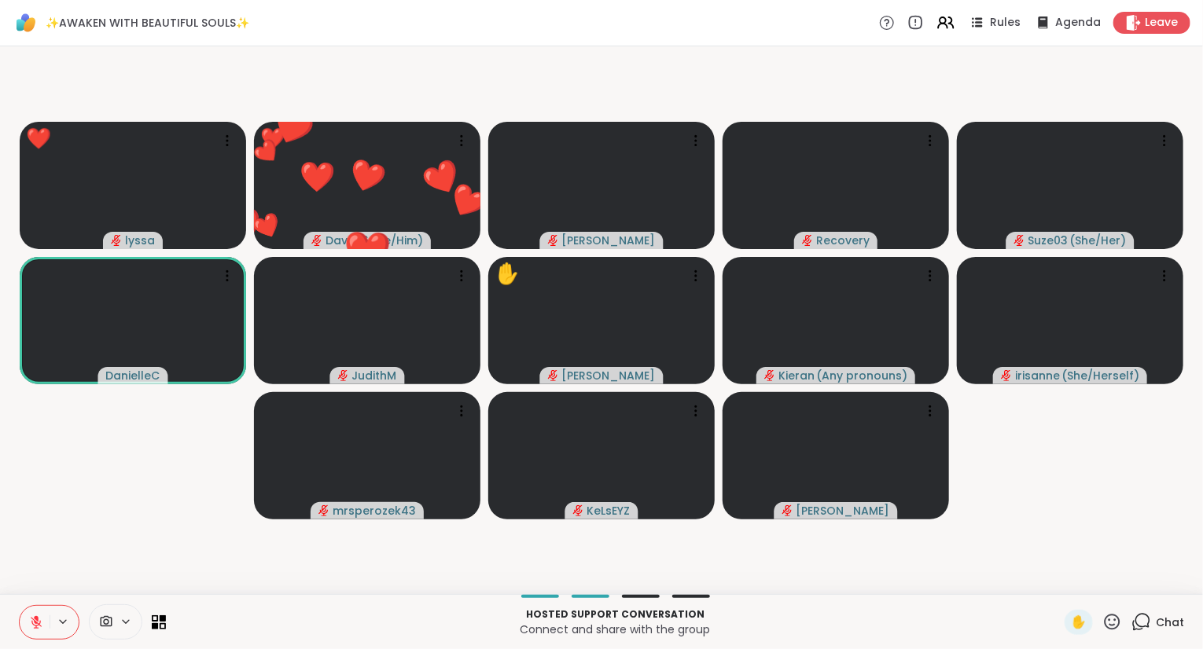
click at [1141, 623] on icon at bounding box center [1141, 622] width 20 height 20
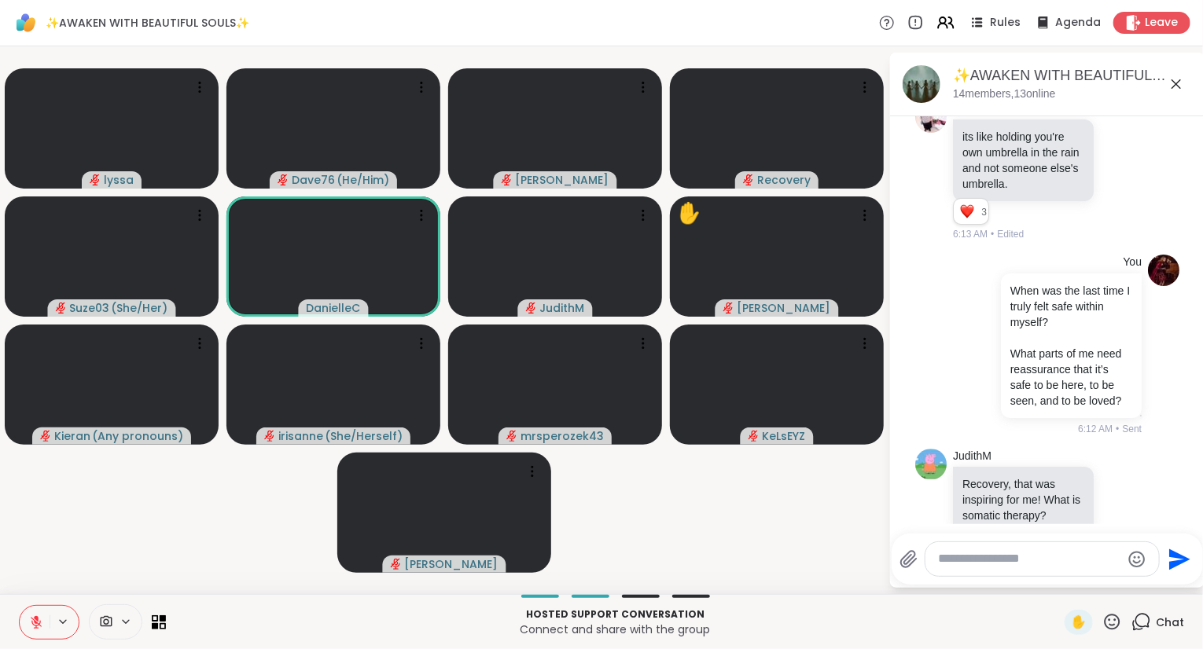
scroll to position [2641, 0]
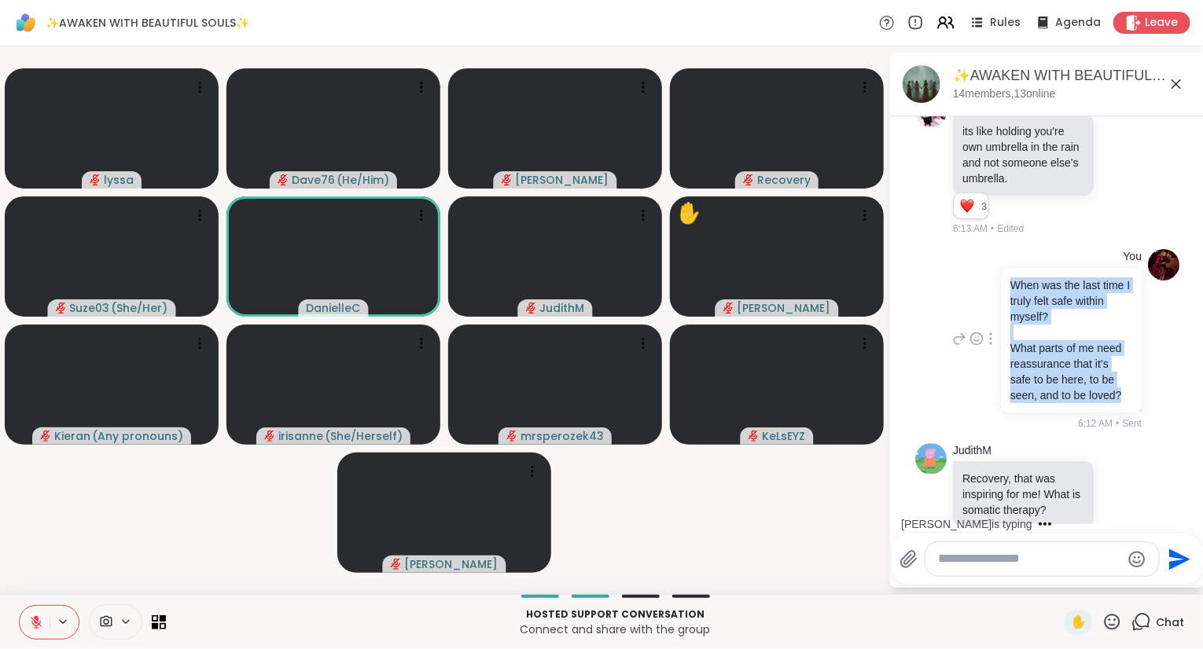
drag, startPoint x: 1101, startPoint y: 442, endPoint x: 1011, endPoint y: 324, distance: 148.6
click at [1011, 324] on div "When was the last time I truly felt safe within myself? What parts of me need r…" at bounding box center [1071, 340] width 122 height 126
click at [1111, 621] on icon at bounding box center [1112, 622] width 16 height 16
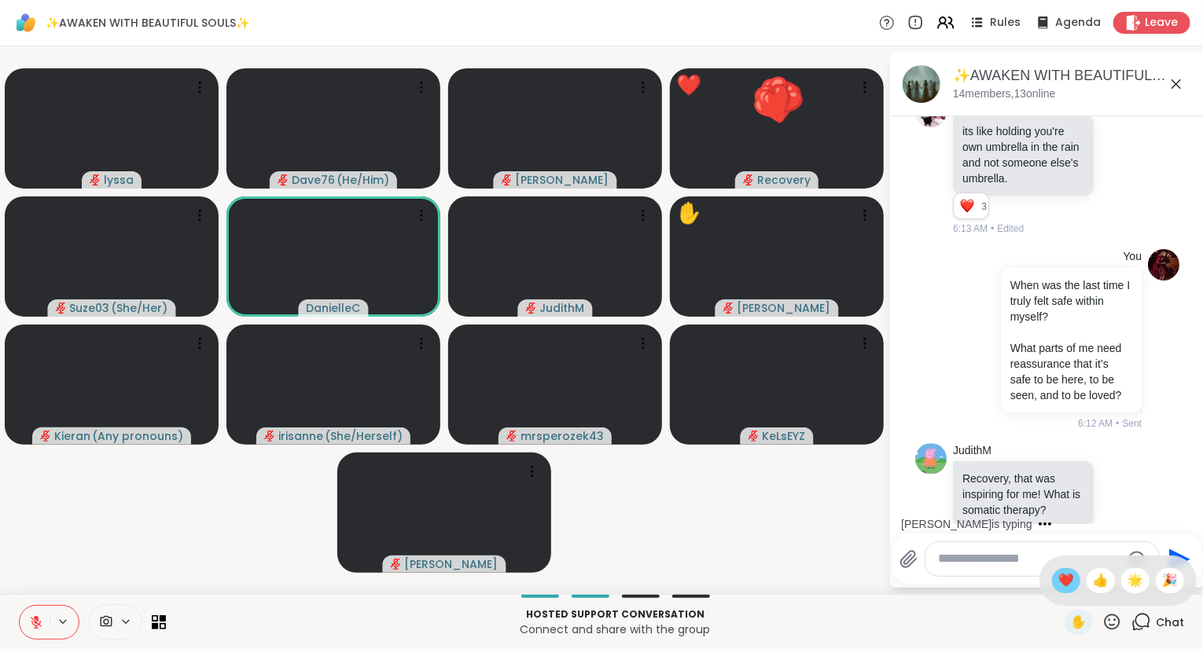
click at [1065, 582] on span "❤️" at bounding box center [1066, 580] width 16 height 19
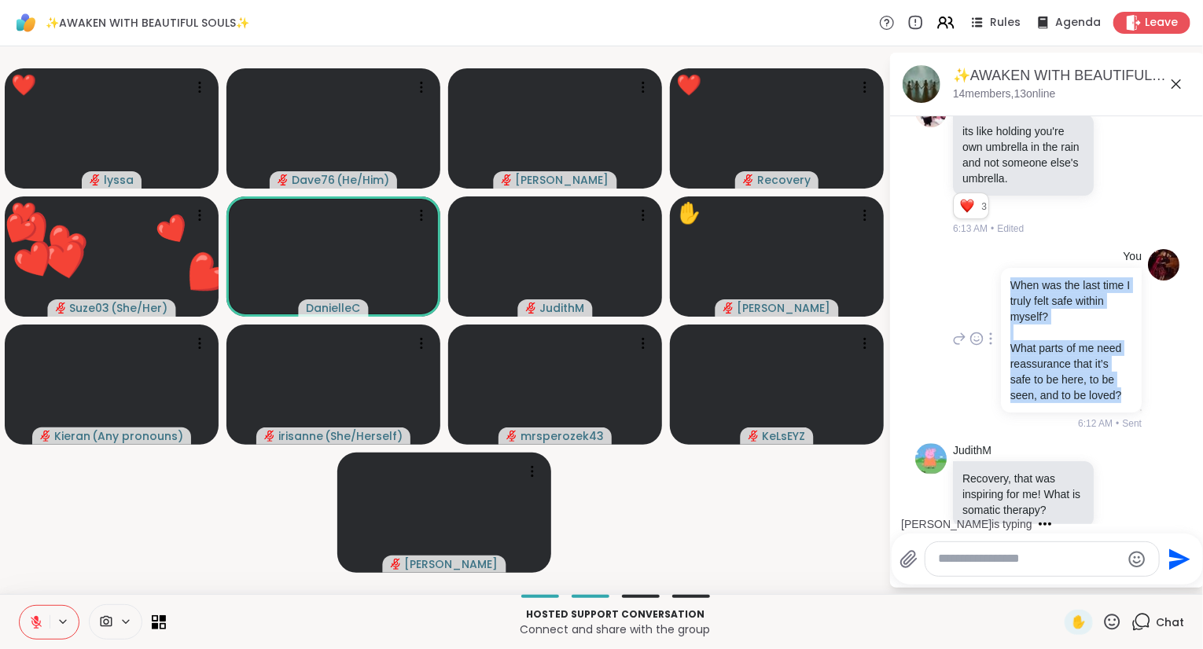
drag, startPoint x: 1107, startPoint y: 439, endPoint x: 1014, endPoint y: 325, distance: 146.3
click at [1014, 325] on div "When was the last time I truly felt safe within myself? What parts of me need r…" at bounding box center [1071, 340] width 122 height 126
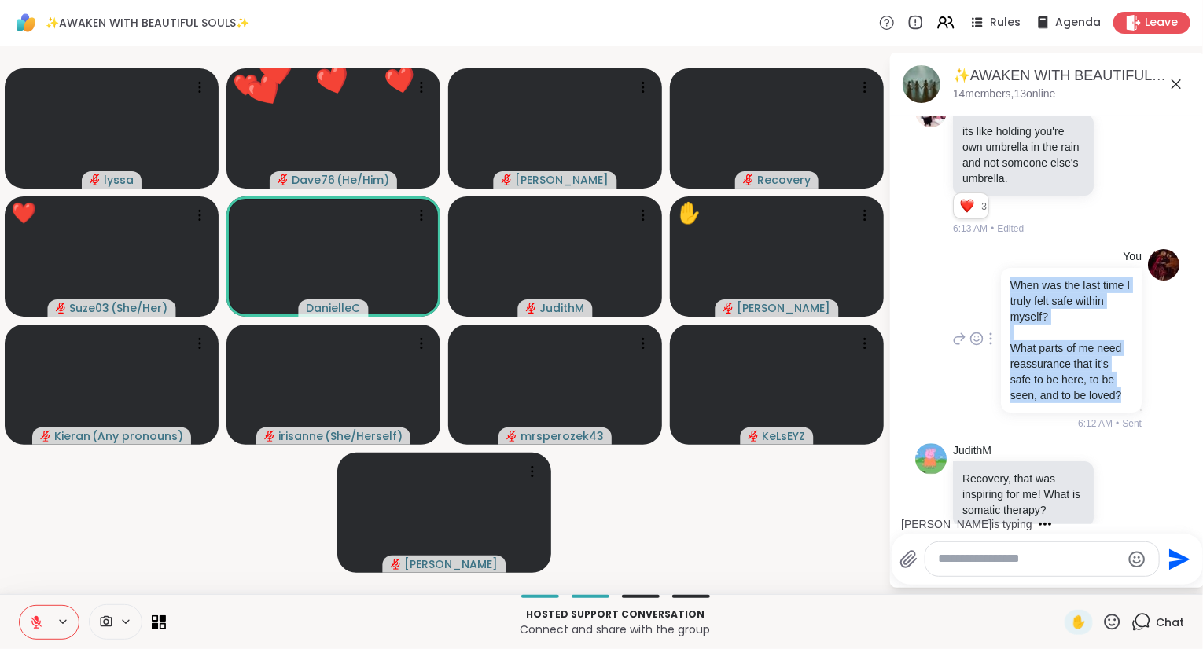
copy div "When was the last time I truly felt safe within myself? What parts of me need r…"
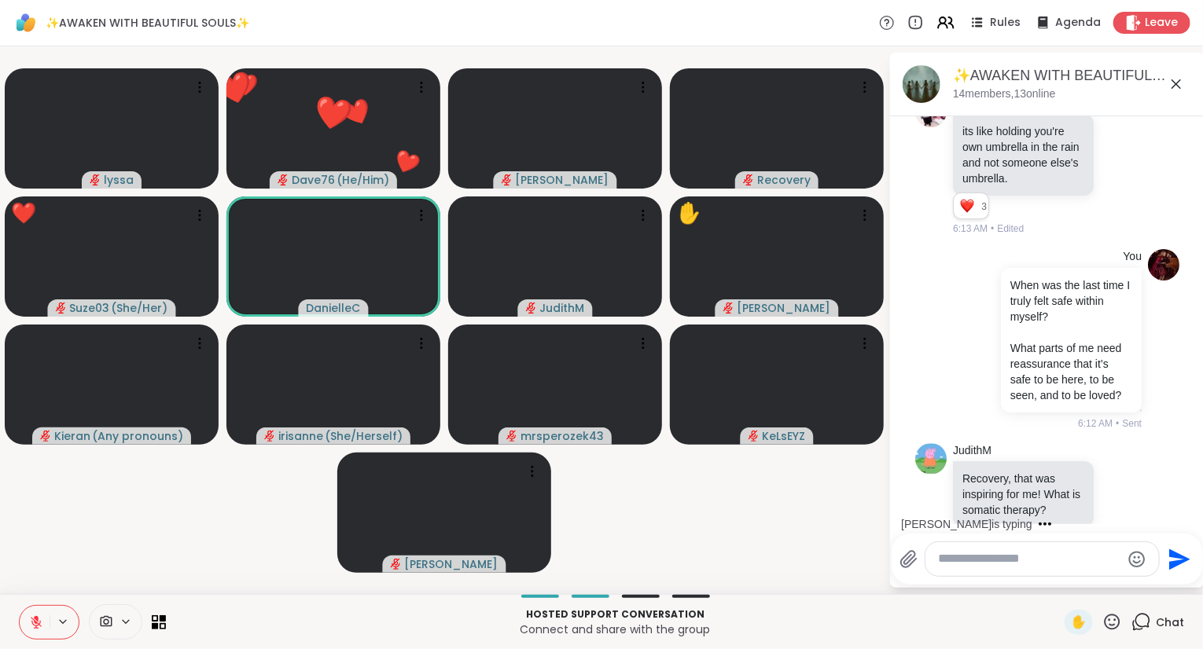
click at [960, 554] on textarea "Type your message" at bounding box center [1029, 559] width 183 height 17
paste textarea "**********"
type textarea "**********"
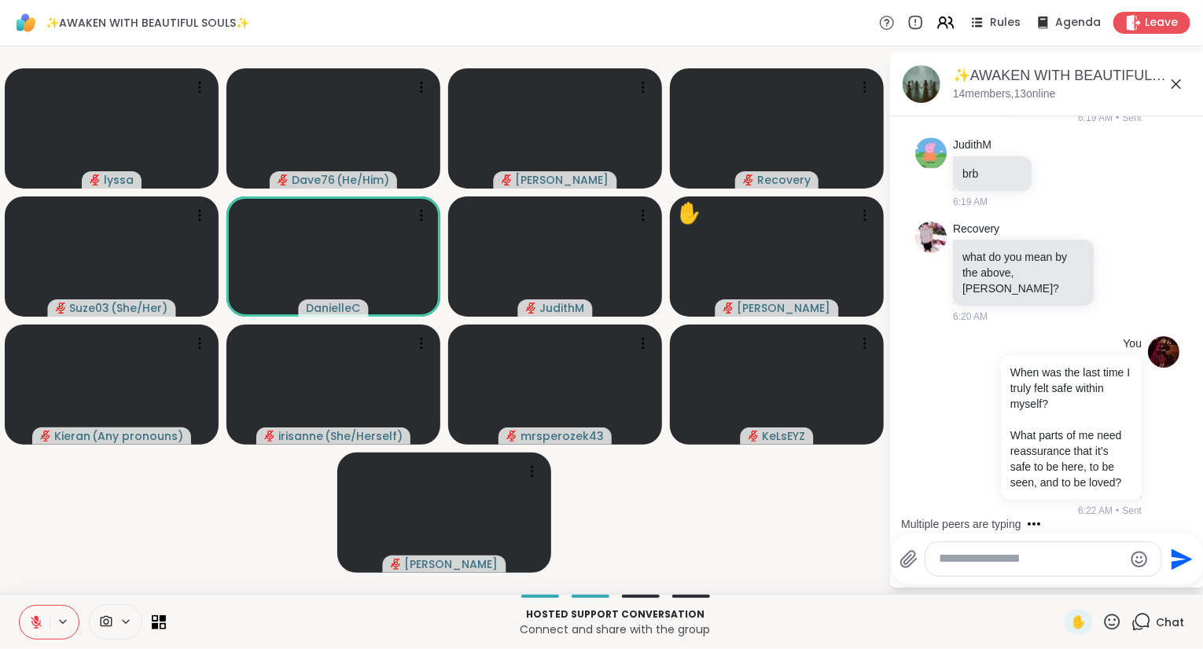
click at [1111, 627] on icon at bounding box center [1112, 622] width 20 height 20
click at [1061, 583] on span "❤️" at bounding box center [1066, 580] width 16 height 19
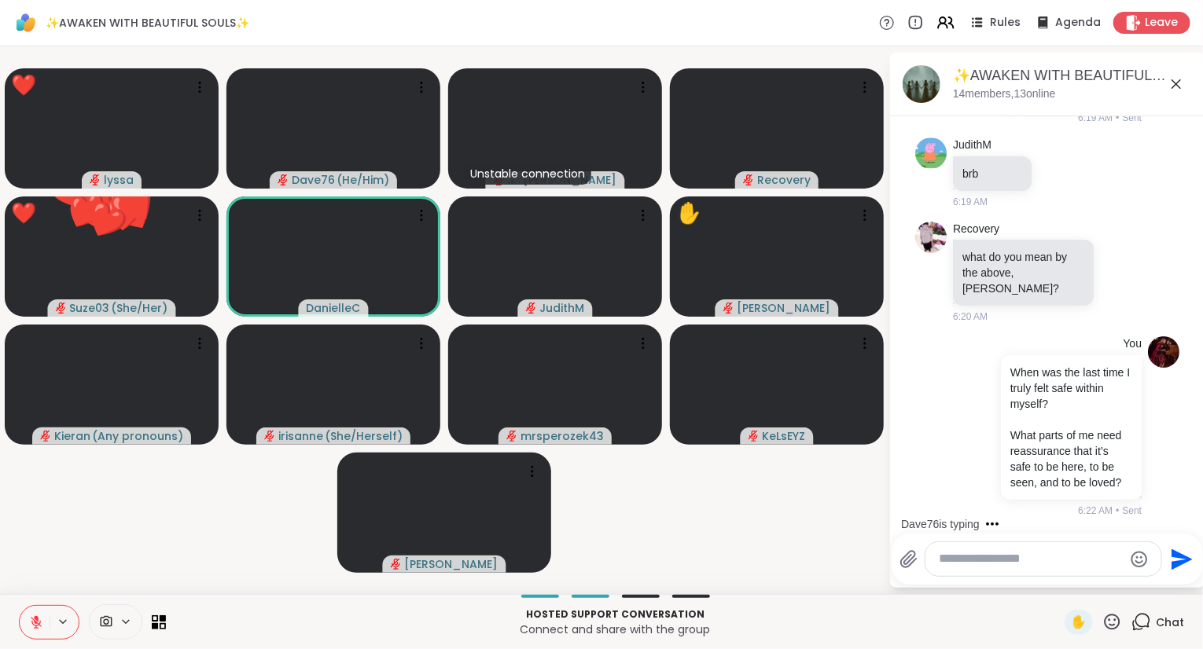
click at [1110, 616] on icon at bounding box center [1112, 622] width 16 height 16
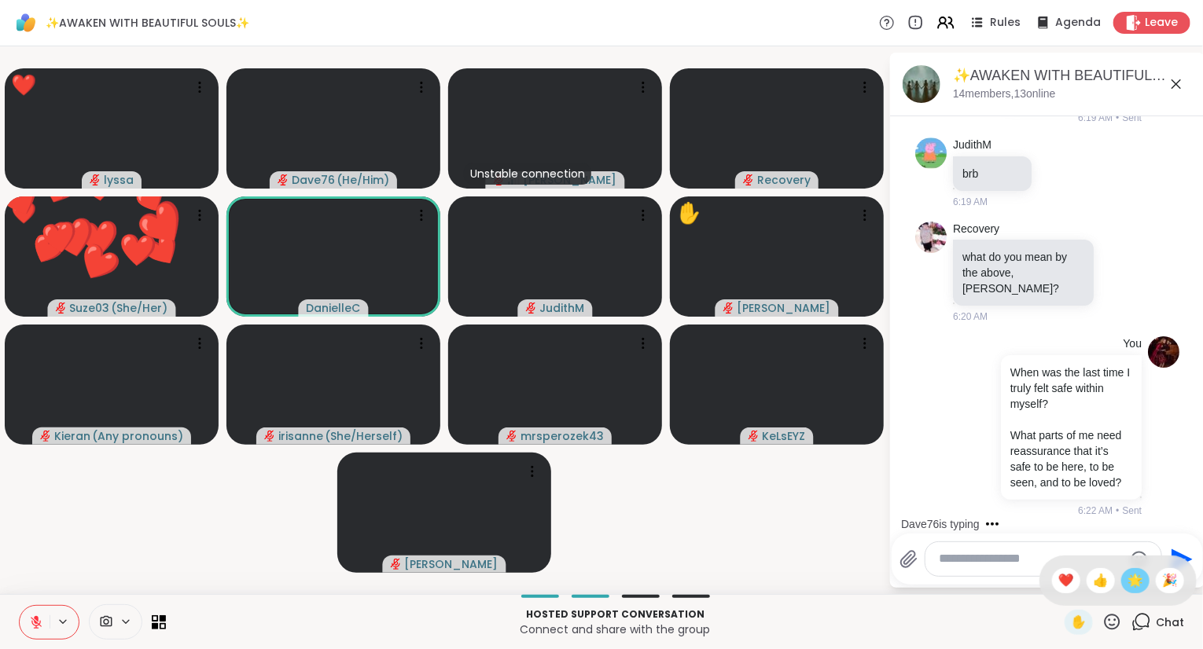
click at [1138, 575] on span "🌟" at bounding box center [1135, 580] width 16 height 19
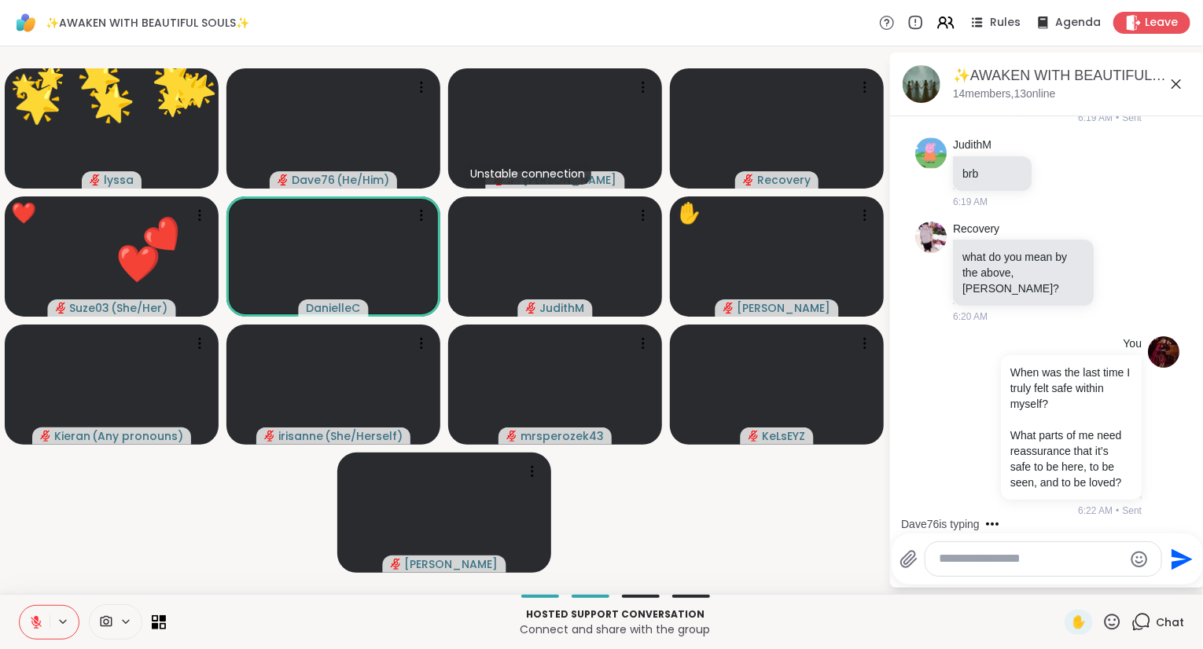
click at [1108, 625] on icon at bounding box center [1112, 622] width 16 height 16
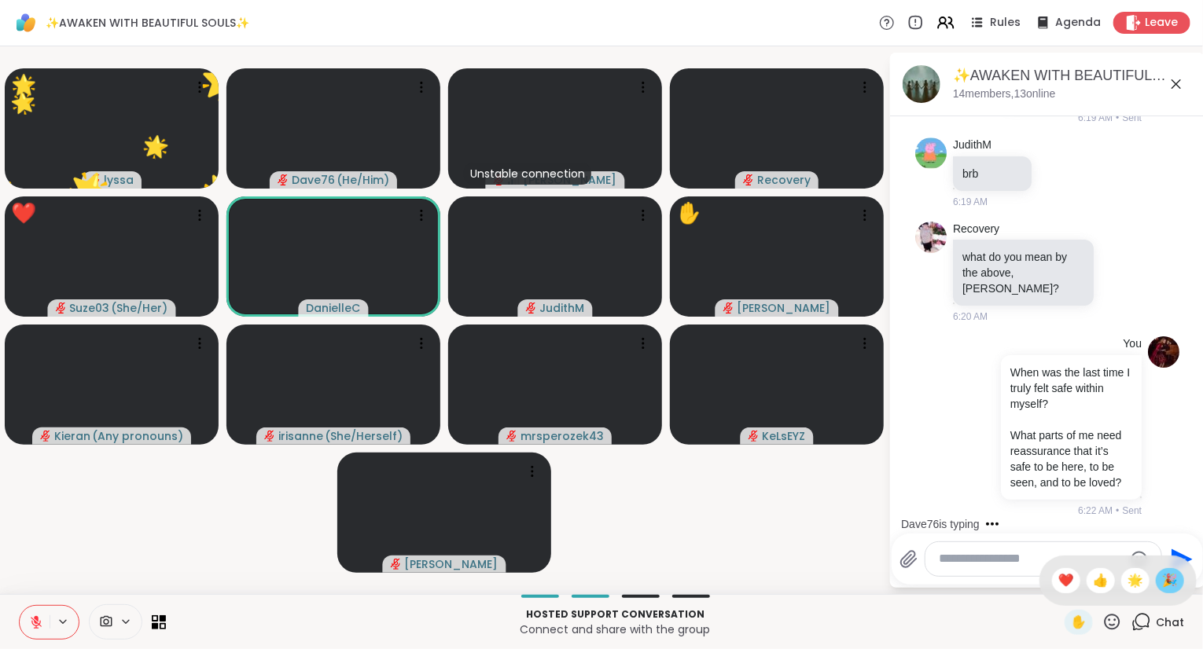
click at [1166, 582] on span "🎉" at bounding box center [1170, 580] width 16 height 19
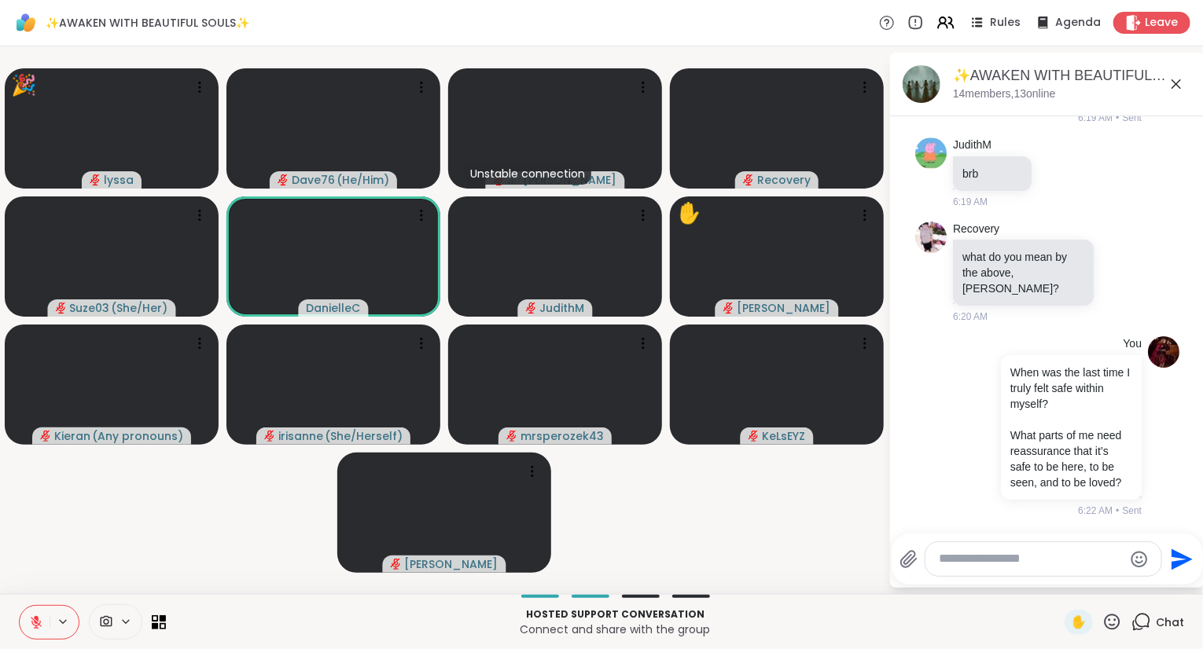
click at [1117, 613] on icon at bounding box center [1112, 622] width 20 height 20
click at [1061, 576] on span "❤️" at bounding box center [1066, 580] width 16 height 19
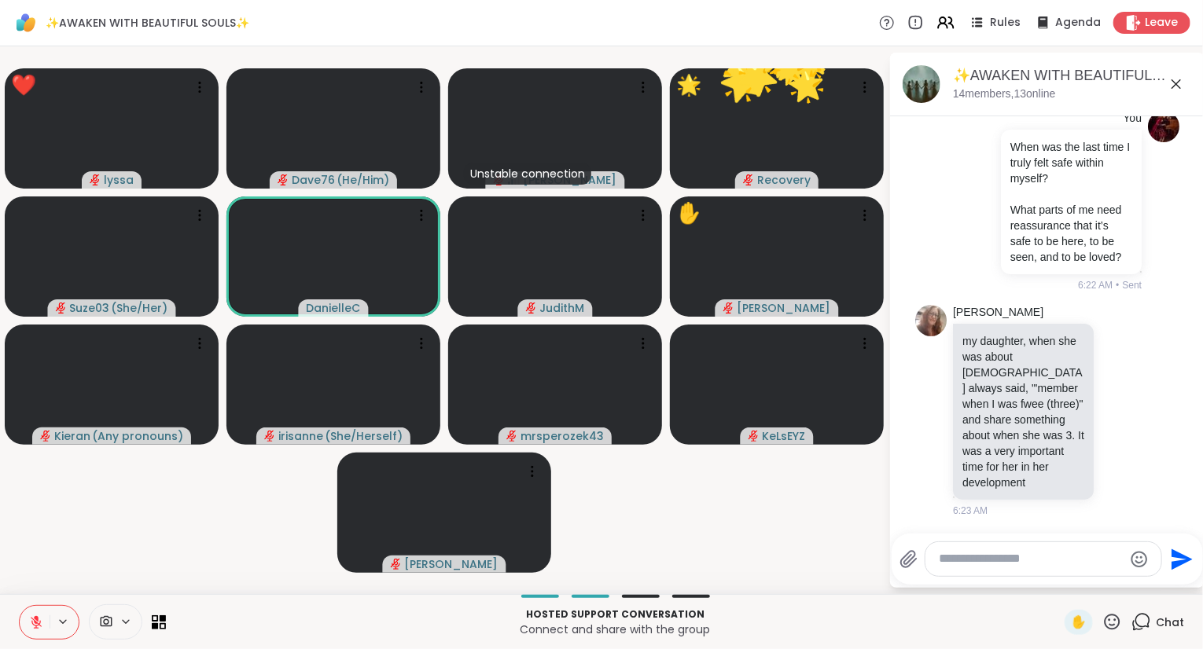
scroll to position [3880, 0]
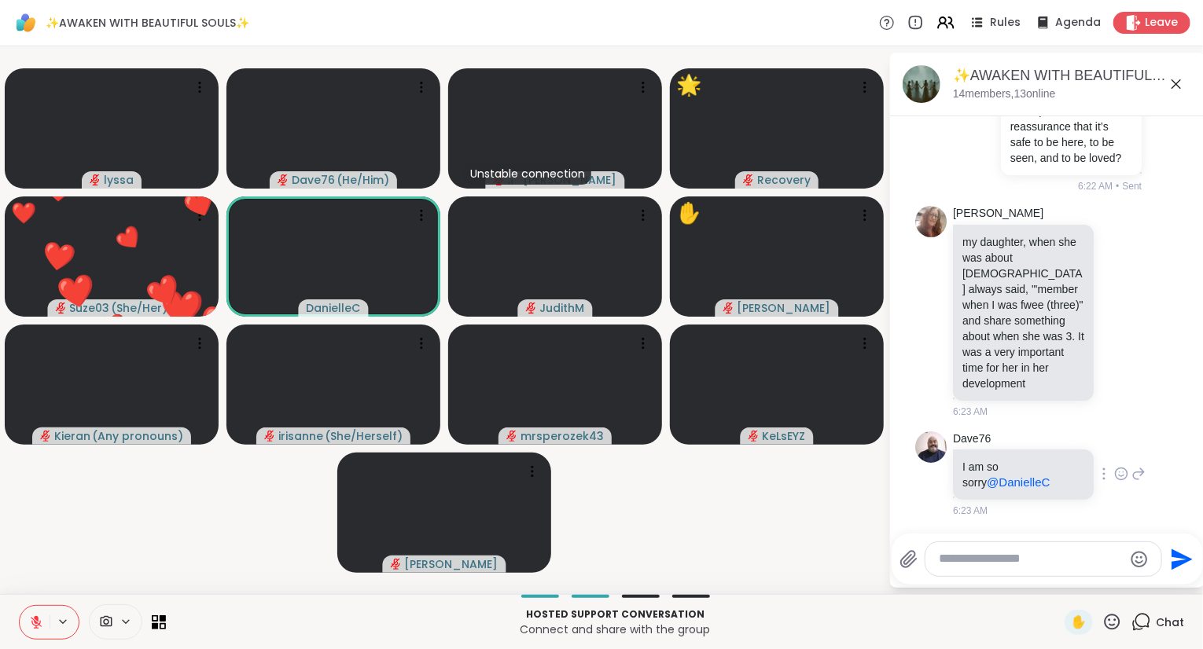
click at [1127, 473] on icon at bounding box center [1121, 474] width 12 height 12
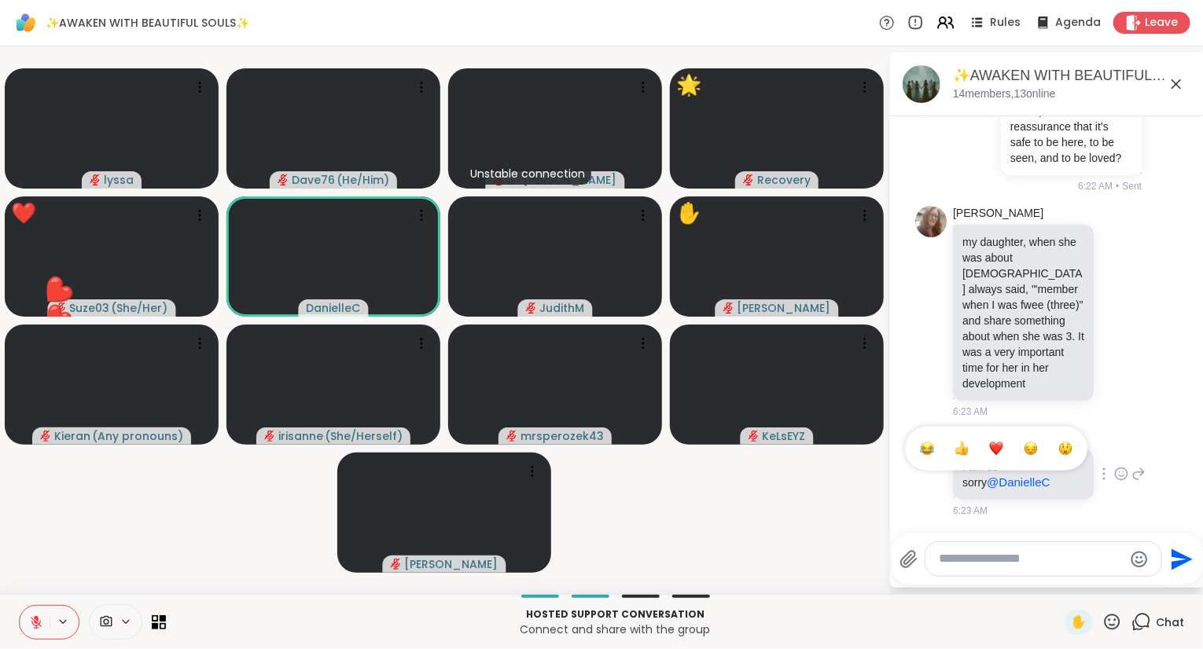
click at [1003, 445] on div "Select Reaction: Heart" at bounding box center [996, 449] width 14 height 14
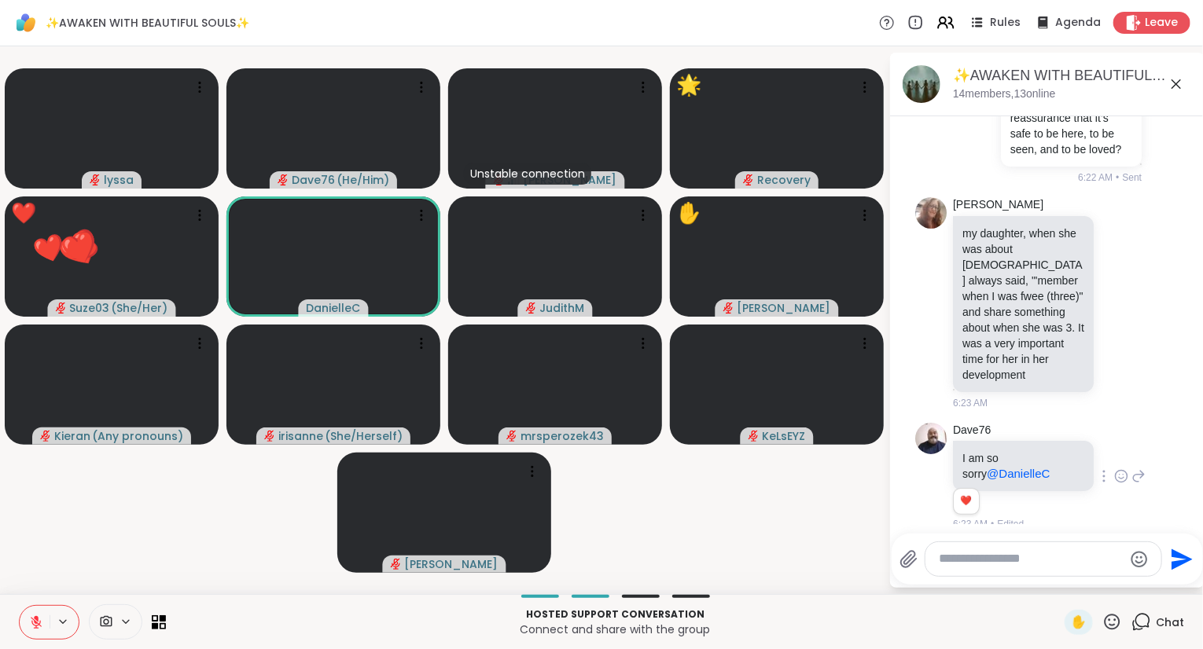
scroll to position [3902, 0]
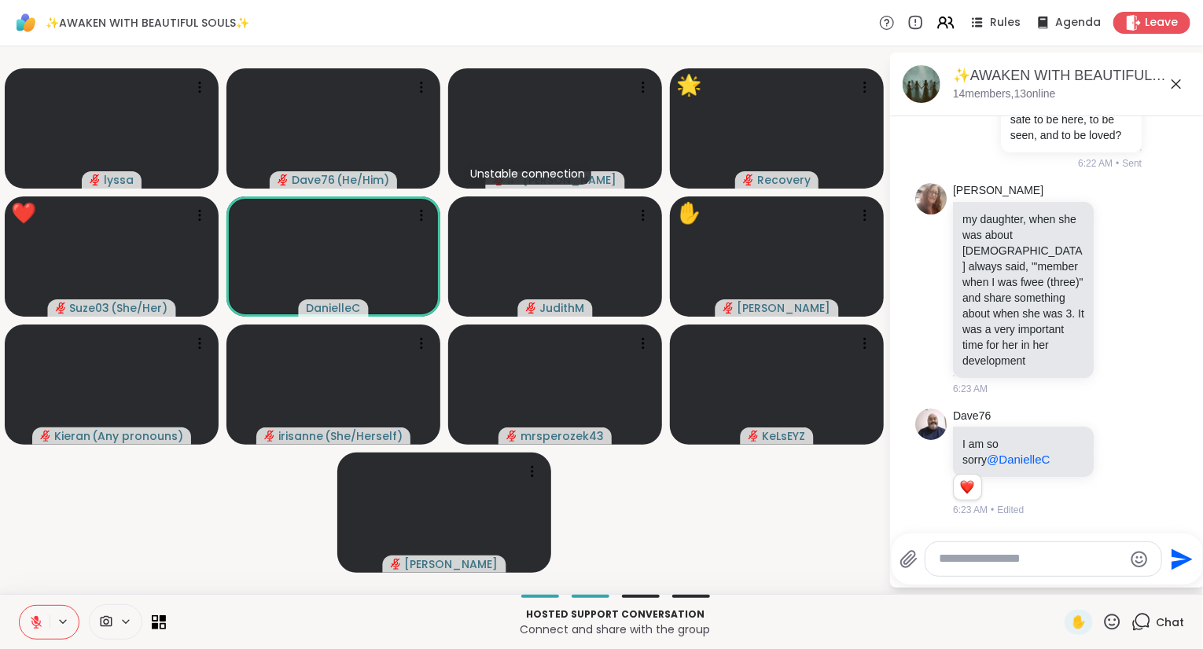
click at [1111, 621] on icon at bounding box center [1112, 622] width 16 height 16
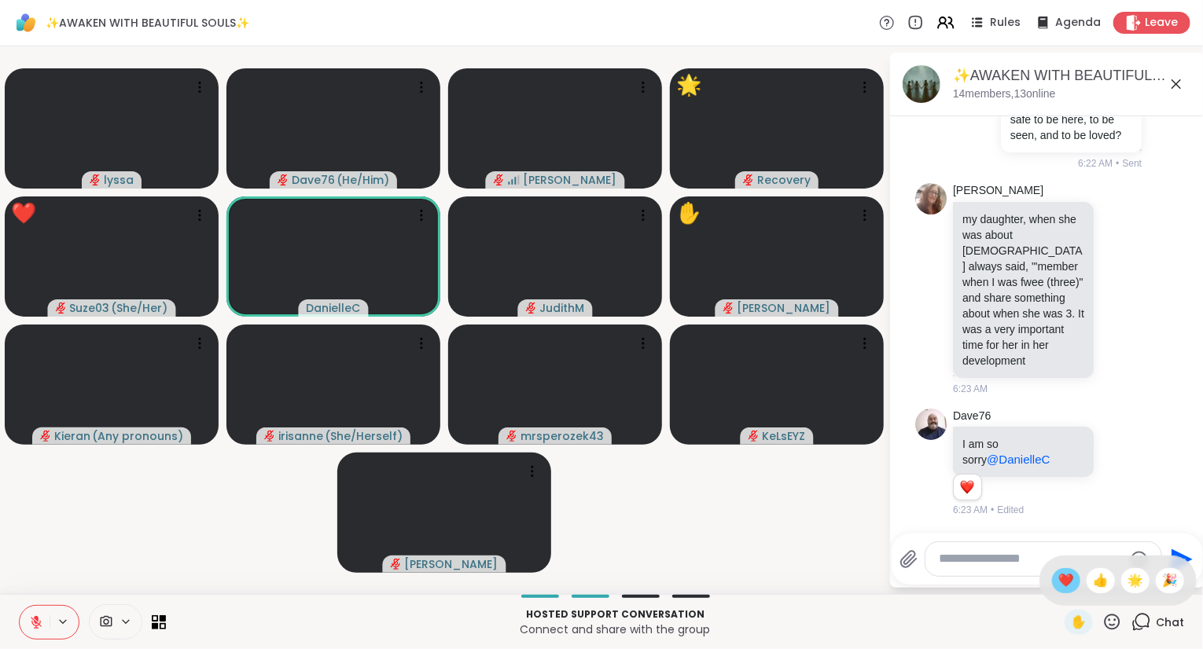
click at [1058, 577] on span "❤️" at bounding box center [1066, 580] width 16 height 19
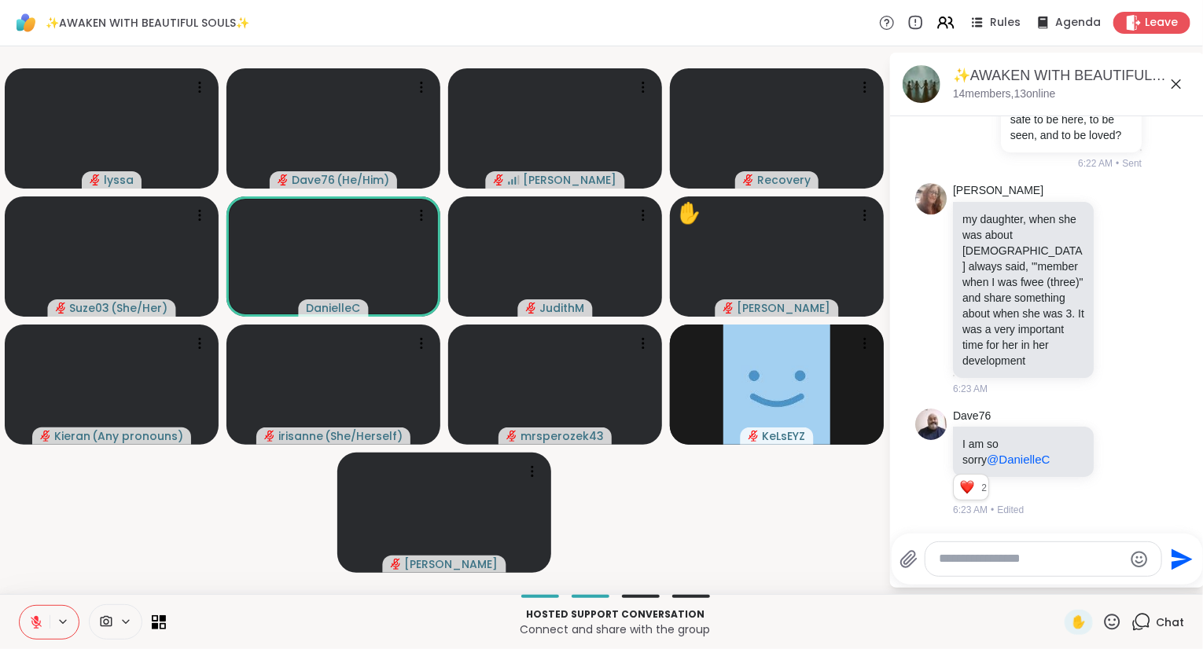
click at [1118, 629] on icon at bounding box center [1112, 622] width 16 height 16
click at [1070, 579] on div "❤️" at bounding box center [1066, 580] width 28 height 25
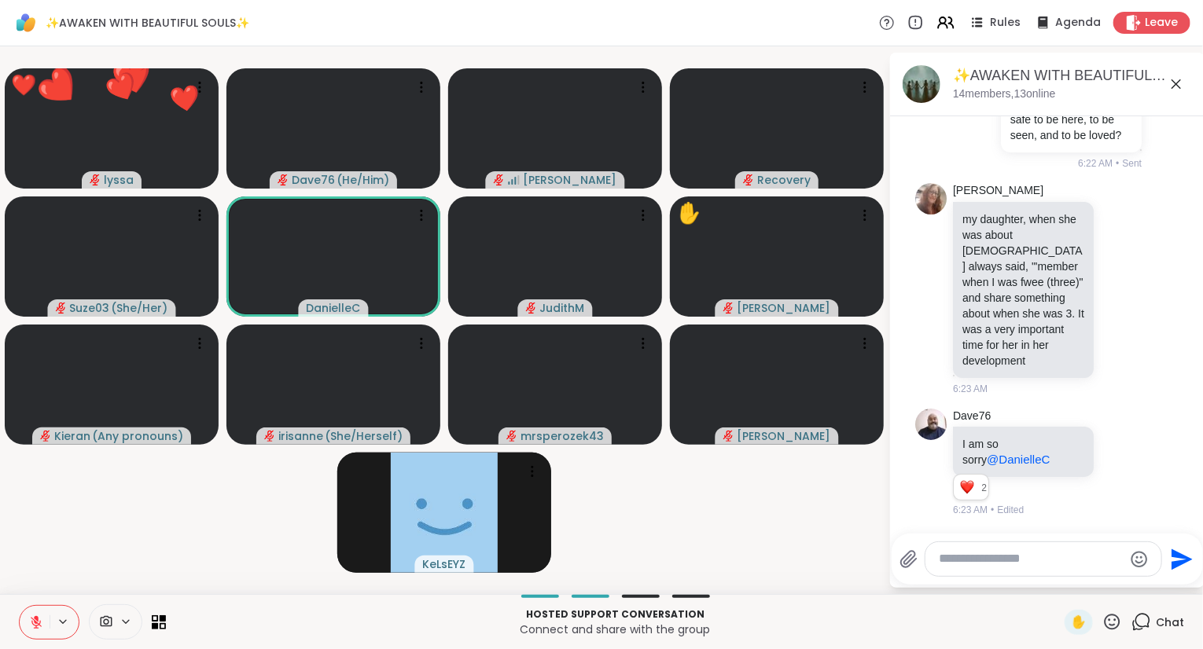
click at [1112, 618] on icon at bounding box center [1112, 622] width 20 height 20
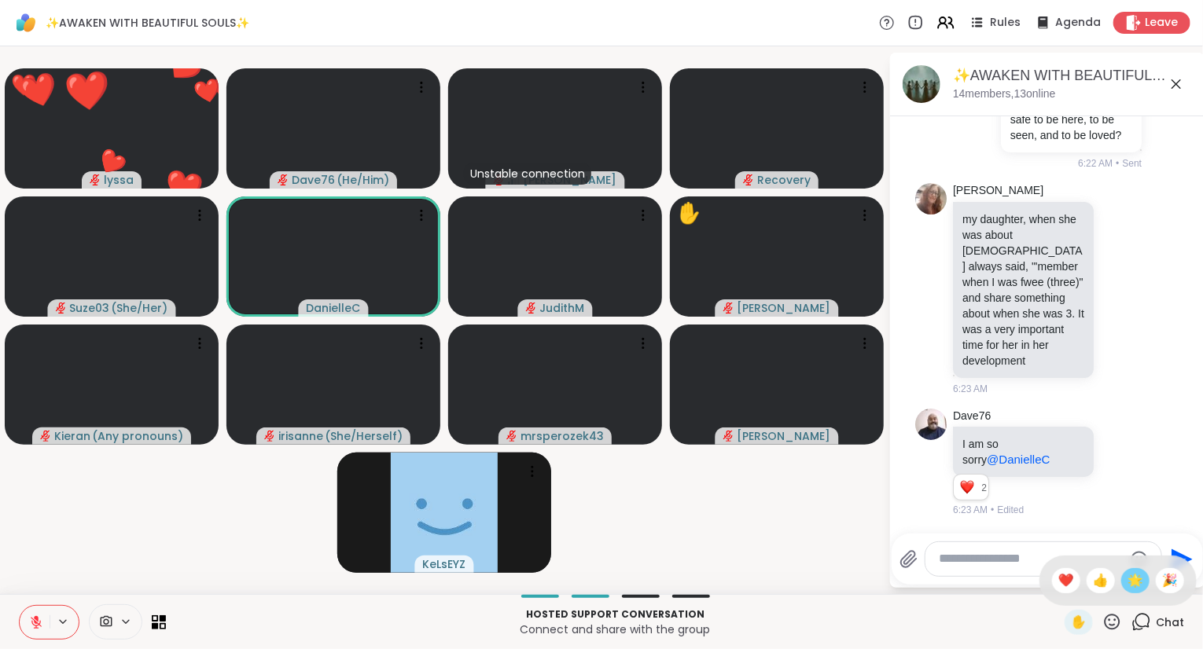
click at [1124, 582] on div "🌟" at bounding box center [1135, 580] width 28 height 25
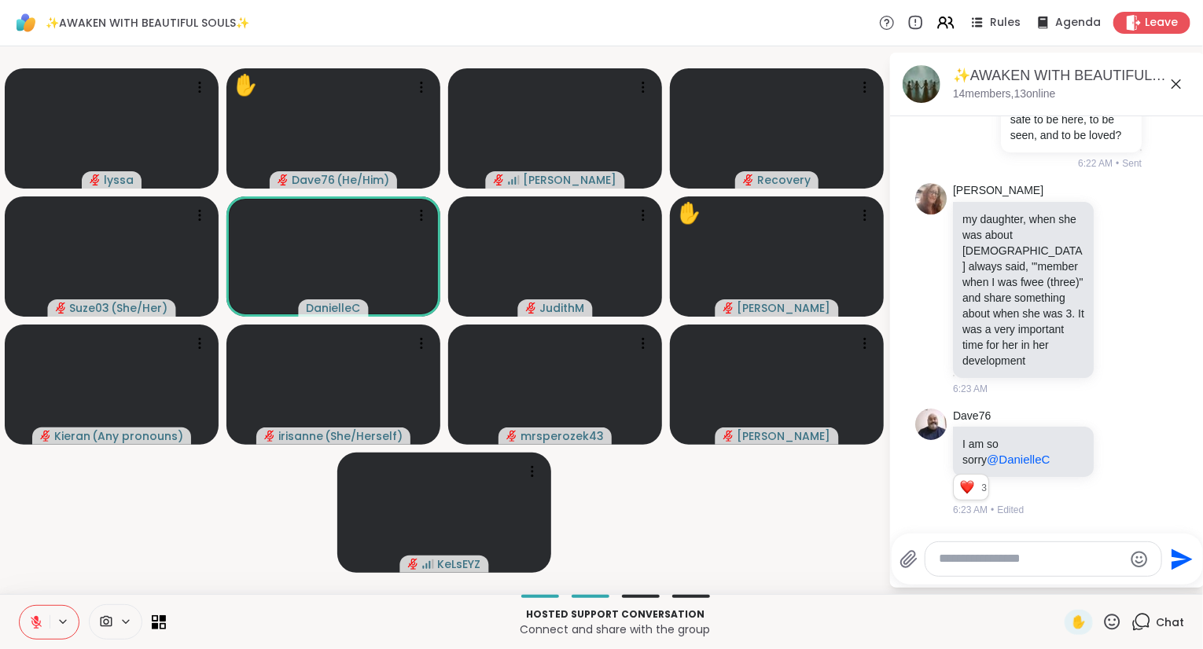
click at [38, 622] on icon at bounding box center [36, 618] width 5 height 6
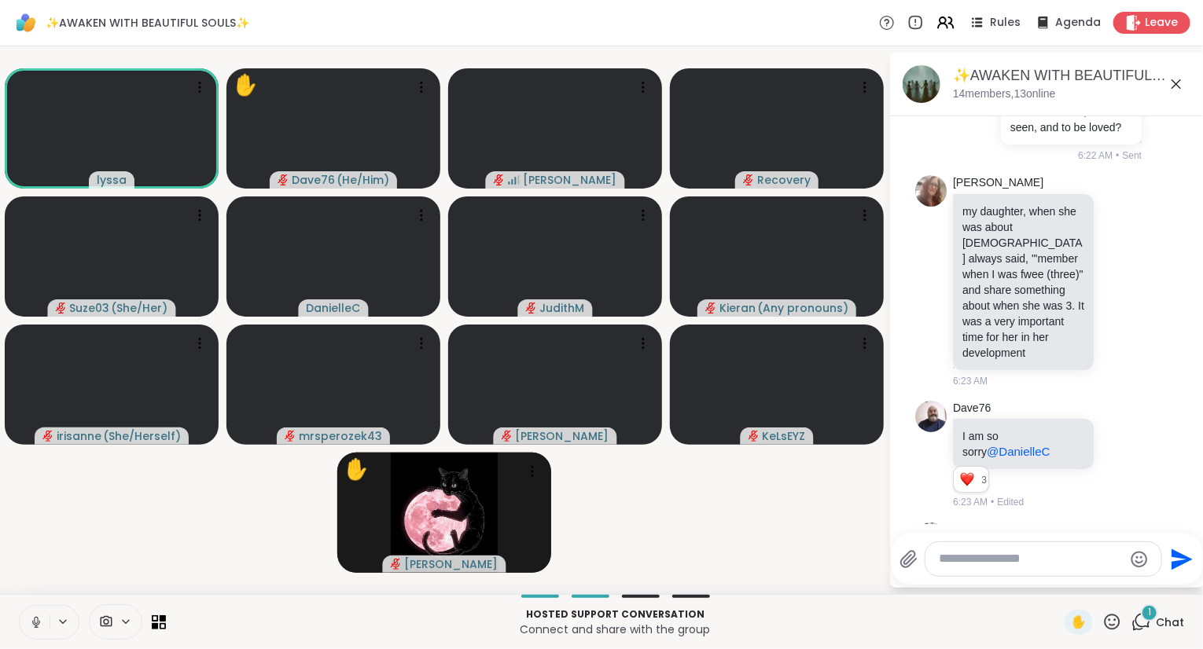
scroll to position [3986, 0]
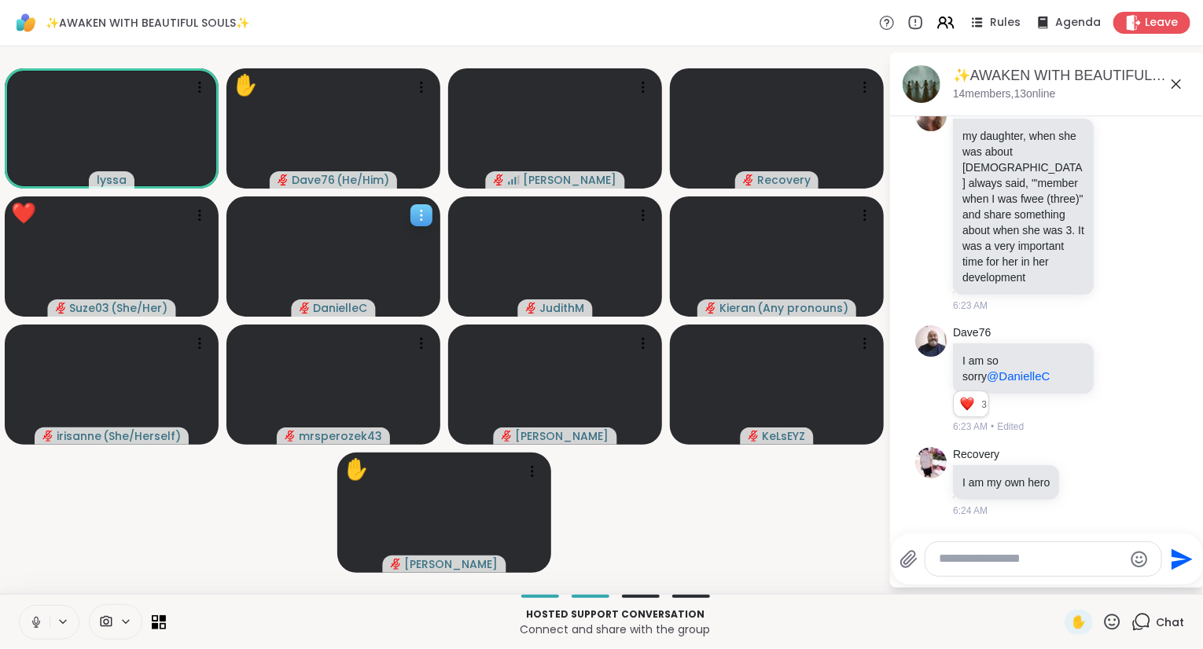
click at [423, 214] on icon at bounding box center [421, 216] width 16 height 16
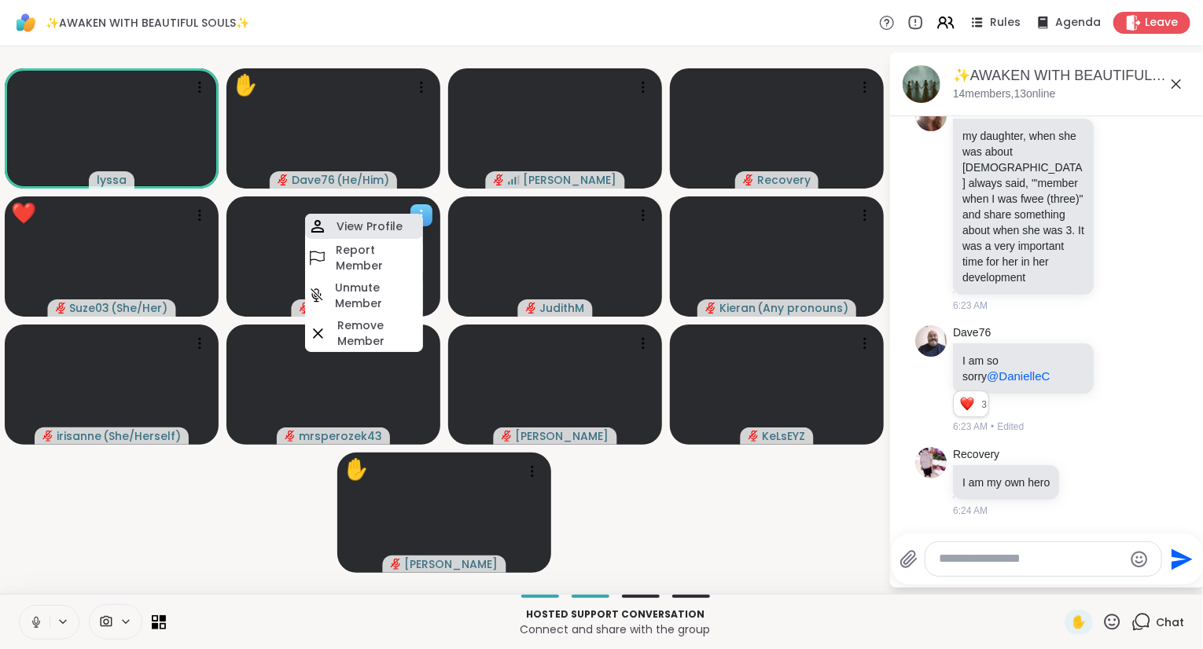
click at [399, 227] on h4 "View Profile" at bounding box center [369, 227] width 66 height 16
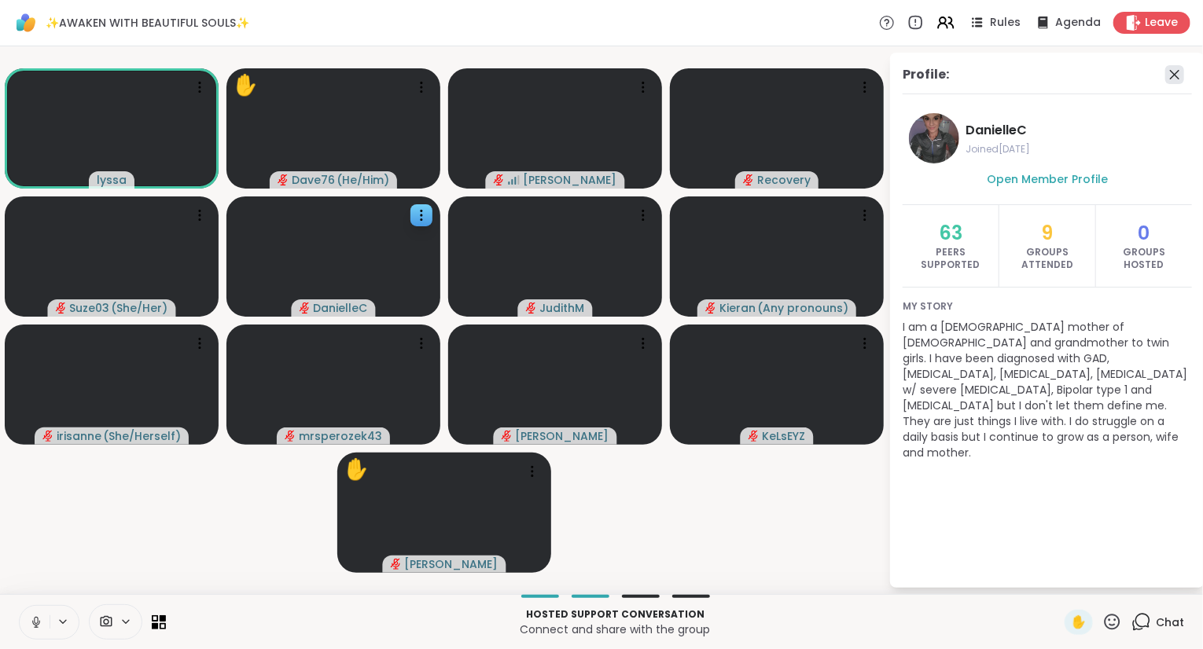
click at [1176, 72] on icon at bounding box center [1174, 74] width 19 height 19
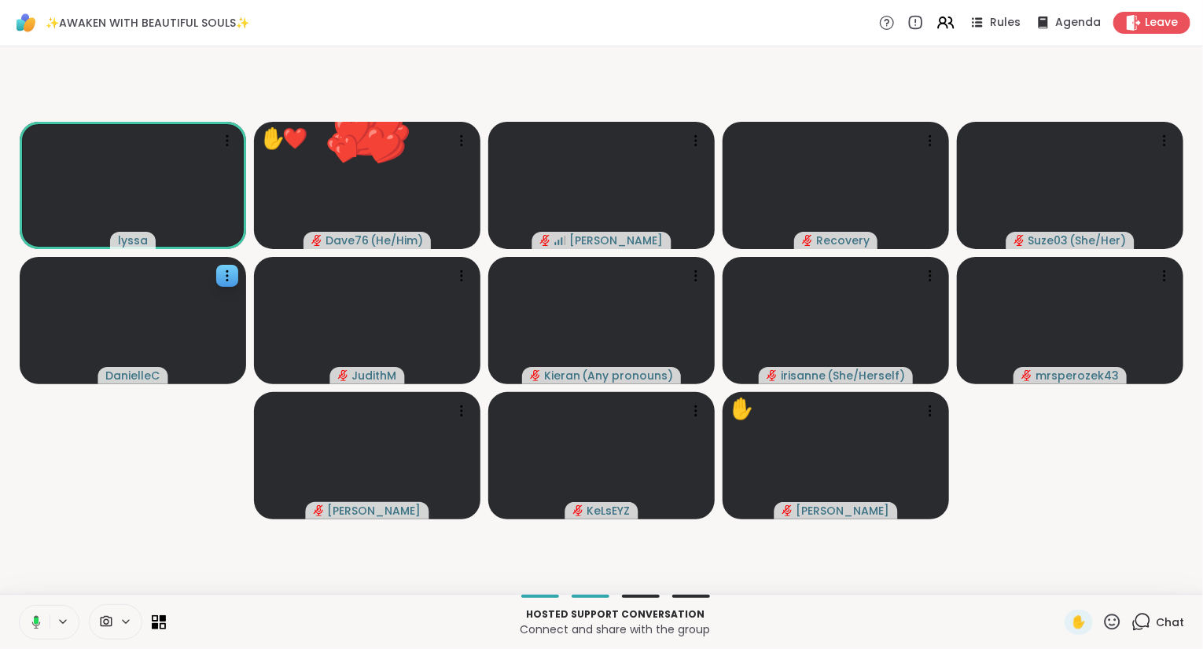
click at [1114, 625] on icon at bounding box center [1112, 622] width 20 height 20
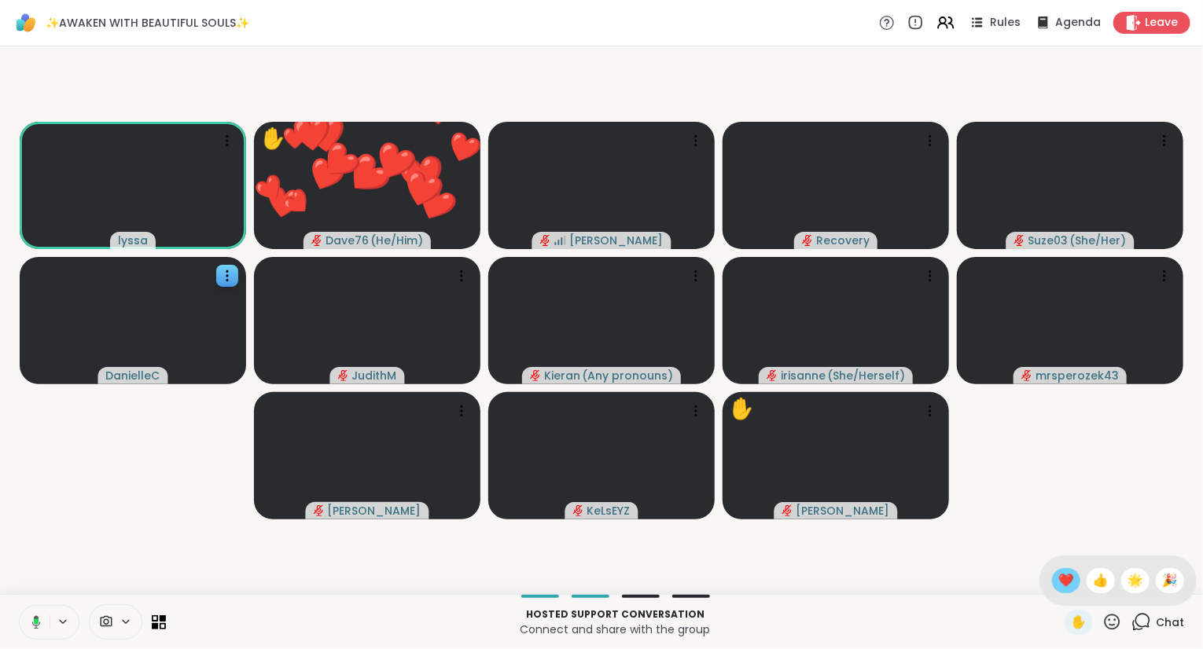
click at [1061, 582] on span "❤️" at bounding box center [1066, 580] width 16 height 19
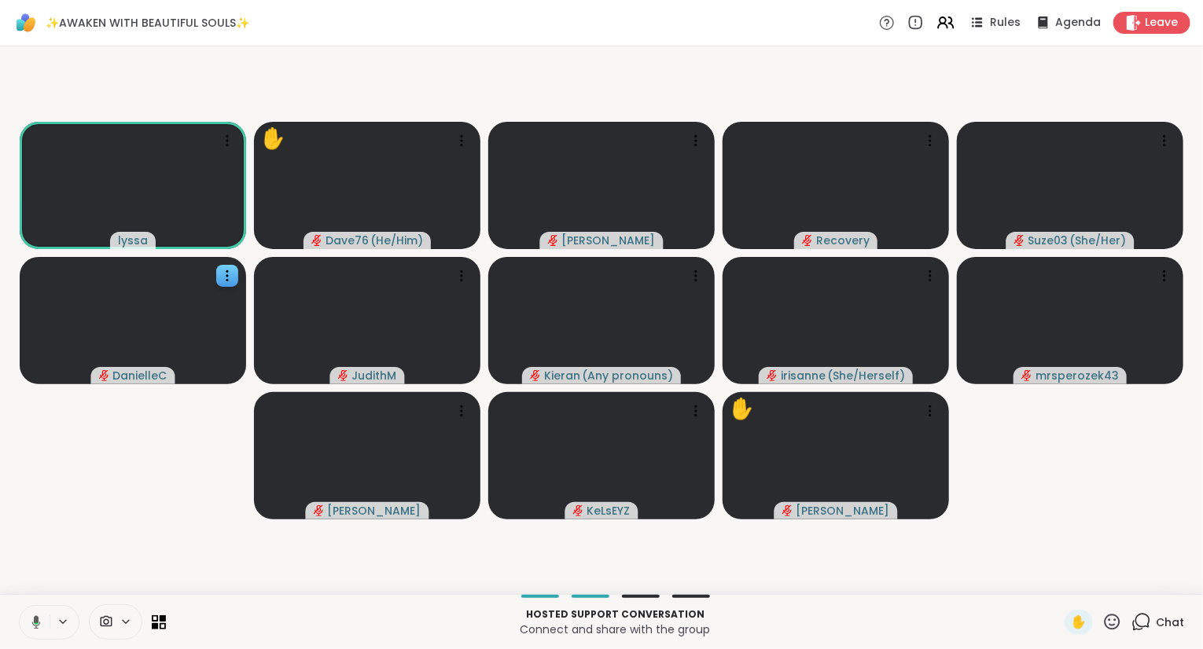
click at [33, 618] on icon at bounding box center [34, 622] width 14 height 14
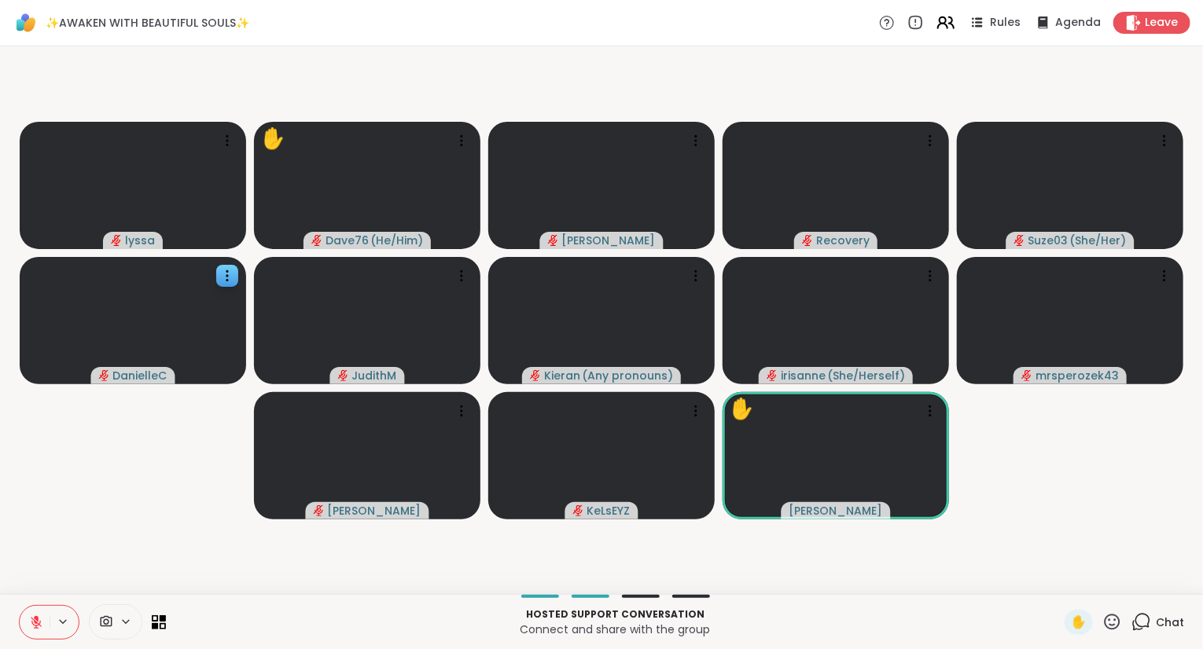
click at [946, 17] on icon at bounding box center [942, 20] width 6 height 6
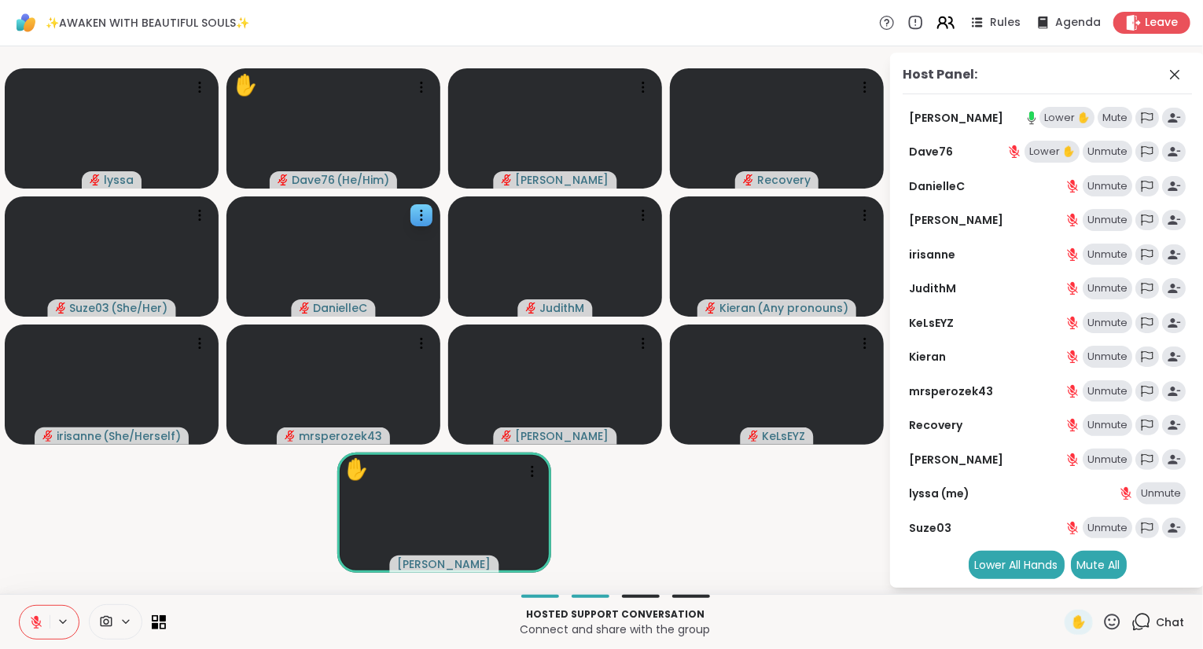
click at [946, 17] on icon at bounding box center [942, 20] width 6 height 6
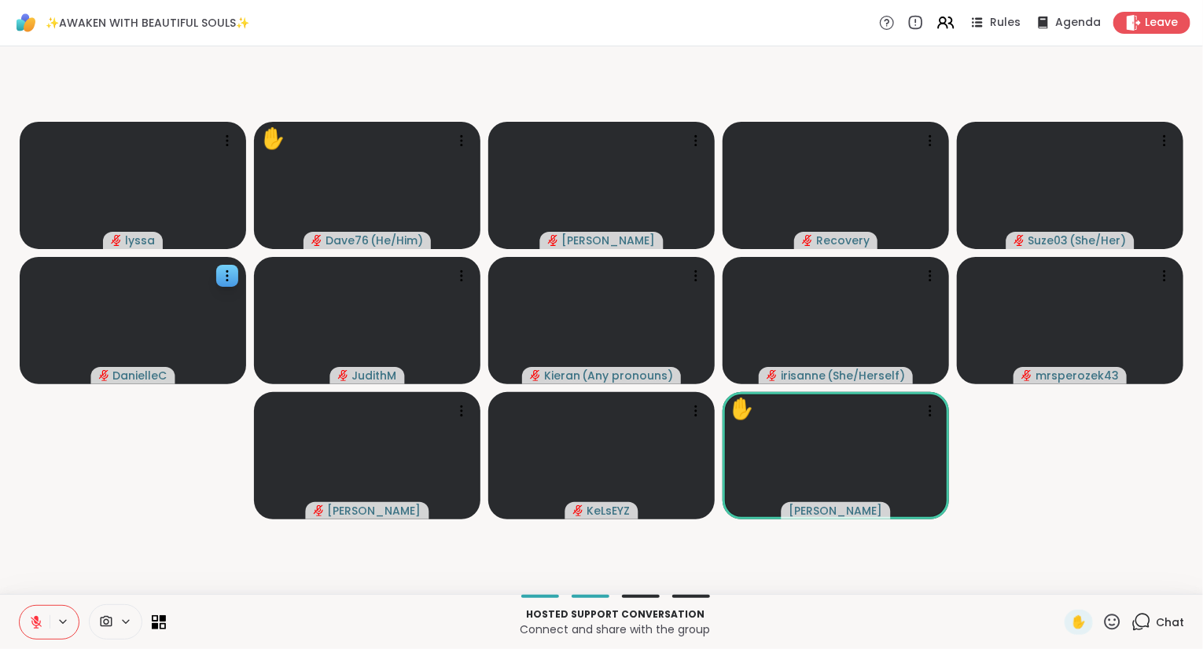
click at [1111, 616] on icon at bounding box center [1112, 622] width 16 height 16
click at [1132, 579] on span "🌟" at bounding box center [1135, 580] width 16 height 19
click at [1108, 627] on icon at bounding box center [1112, 622] width 16 height 16
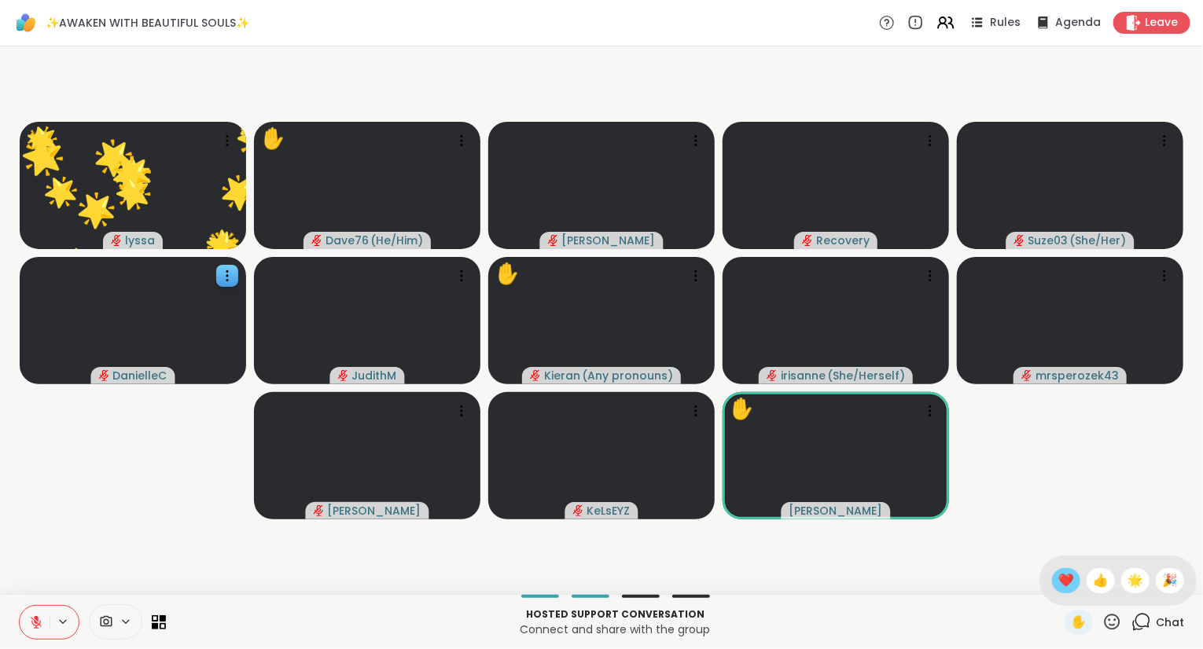
click at [1058, 579] on span "❤️" at bounding box center [1066, 580] width 16 height 19
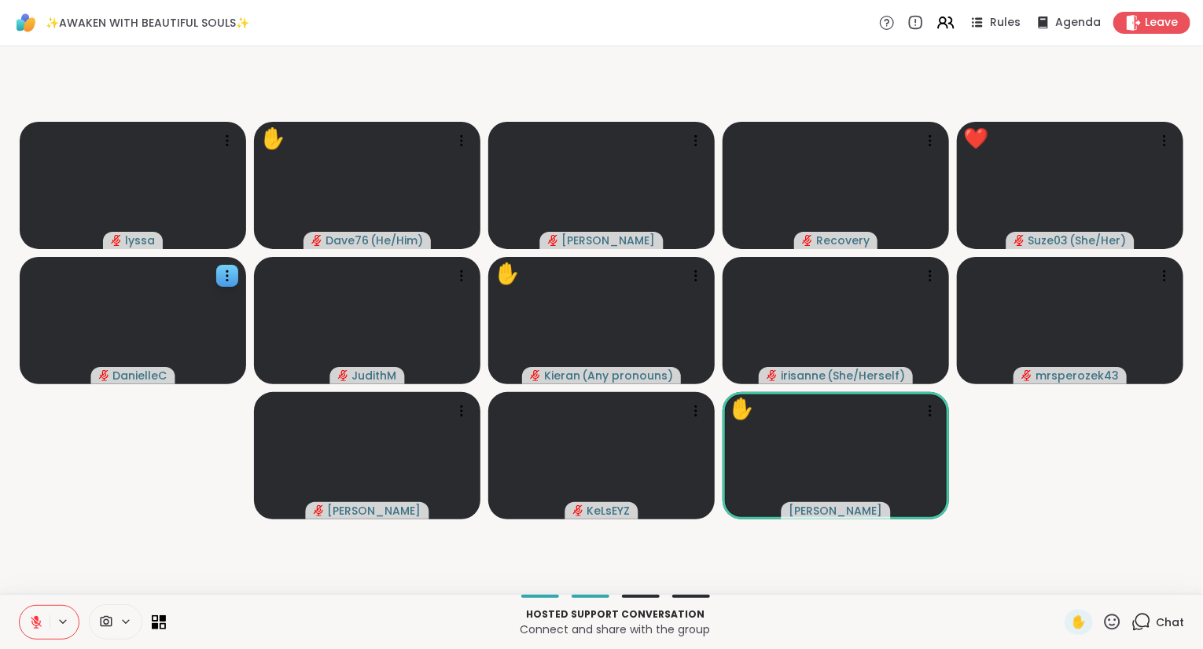
click at [1108, 624] on icon at bounding box center [1112, 622] width 20 height 20
click at [1058, 574] on span "❤️" at bounding box center [1066, 580] width 16 height 19
click at [1115, 618] on icon at bounding box center [1112, 622] width 20 height 20
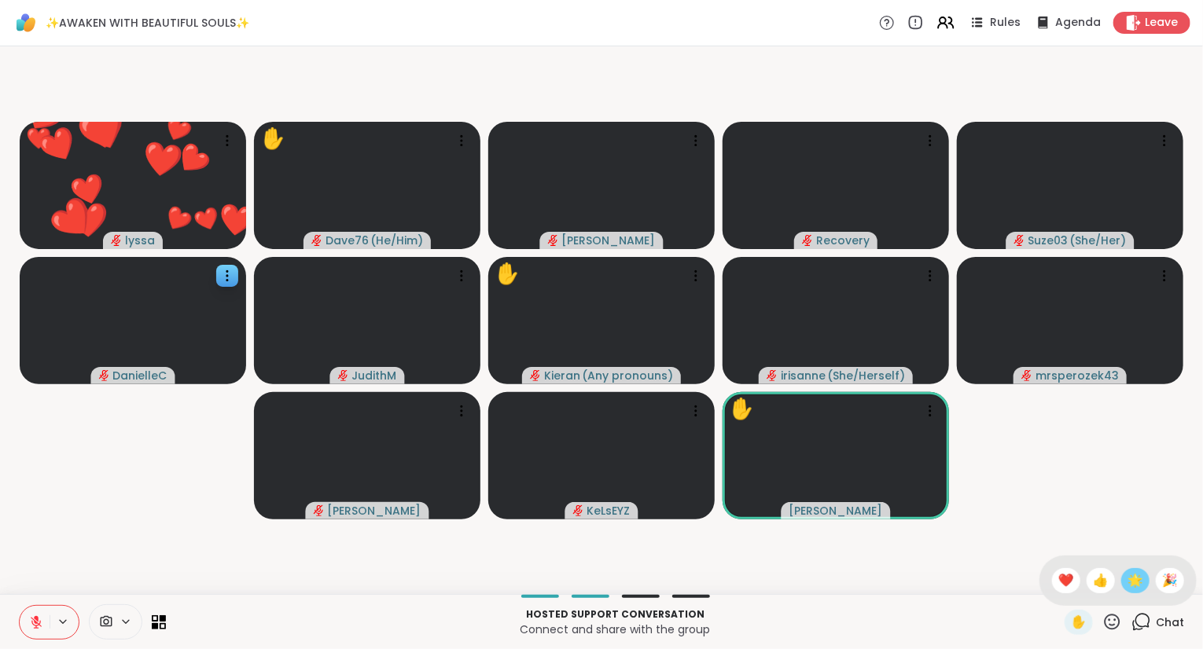
click at [1127, 575] on span "🌟" at bounding box center [1135, 580] width 16 height 19
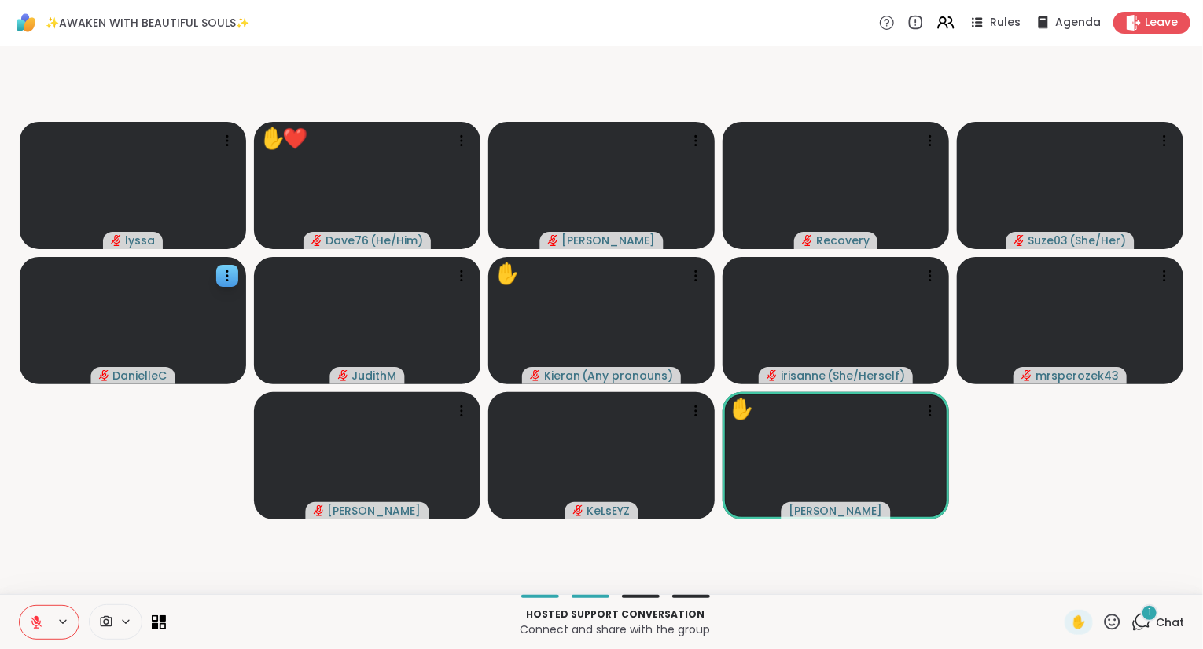
click at [1140, 618] on icon at bounding box center [1141, 622] width 20 height 20
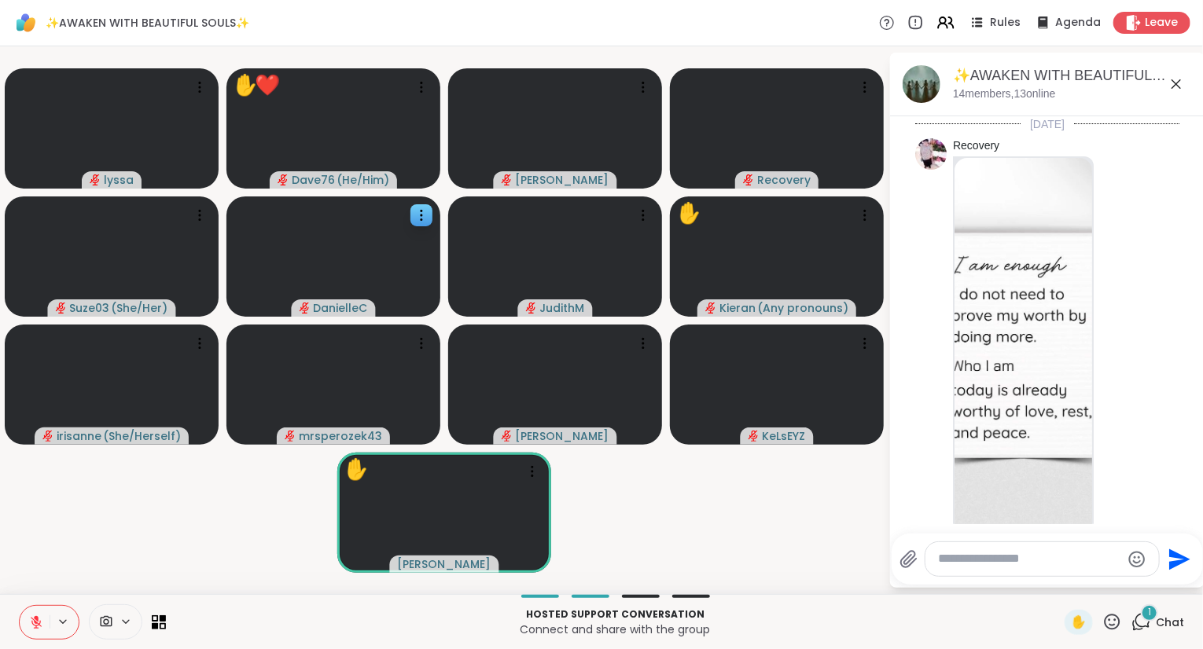
scroll to position [4161, 0]
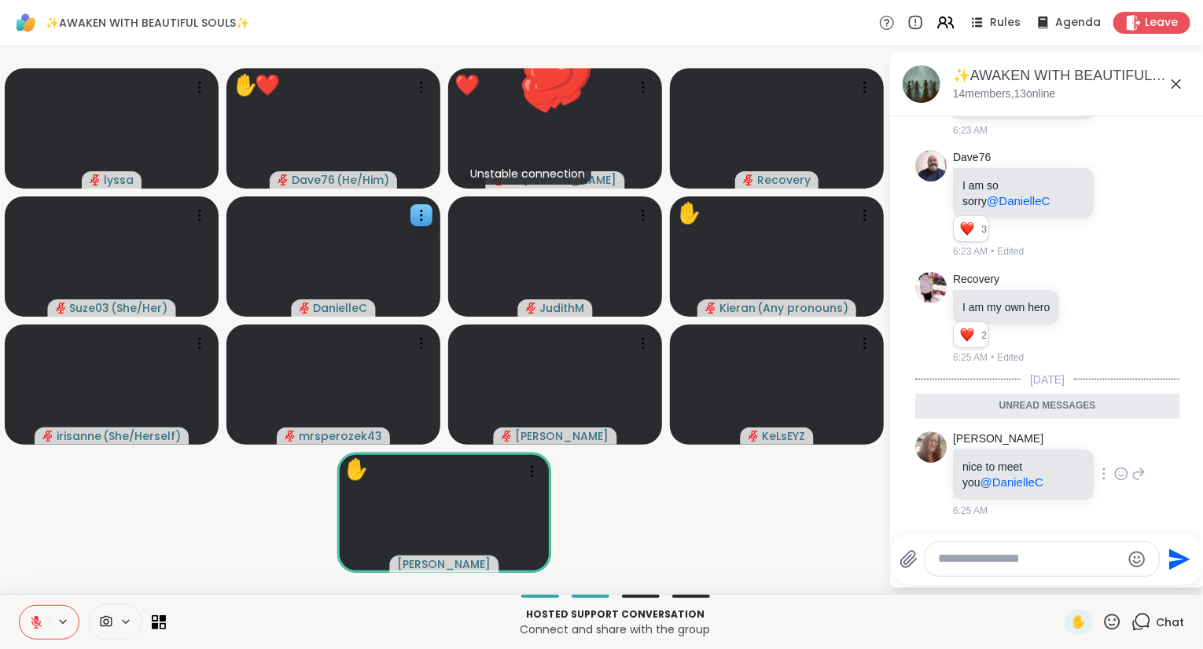
click at [1119, 473] on icon at bounding box center [1121, 474] width 14 height 16
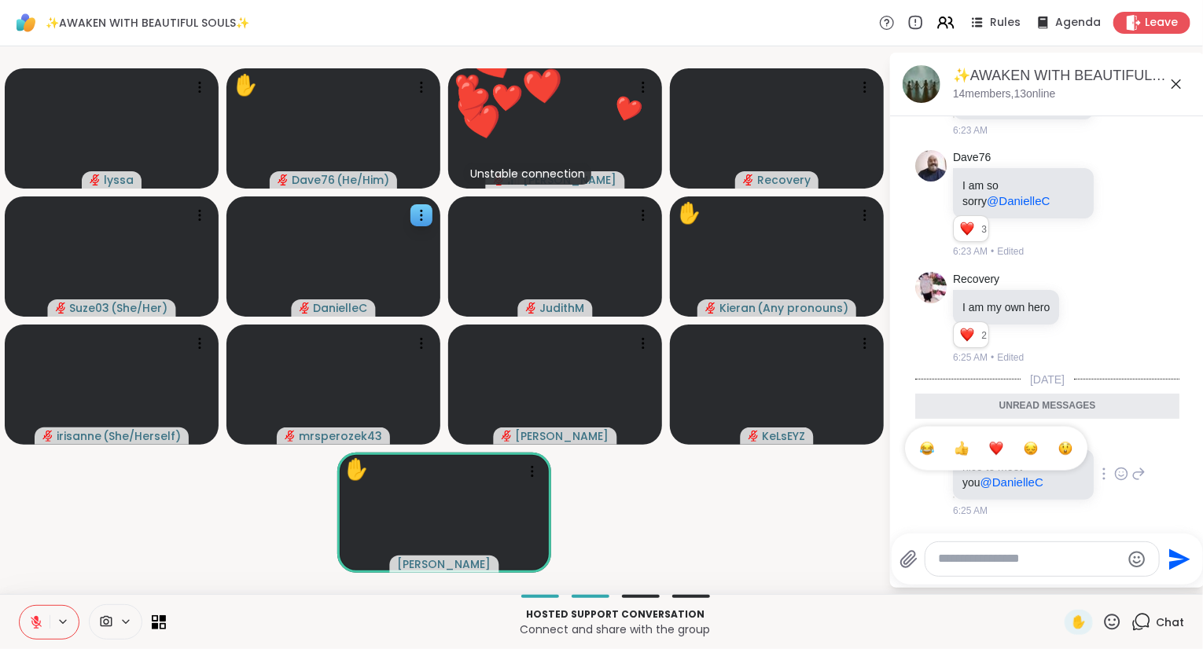
click at [997, 444] on div "Select Reaction: Heart" at bounding box center [996, 449] width 14 height 14
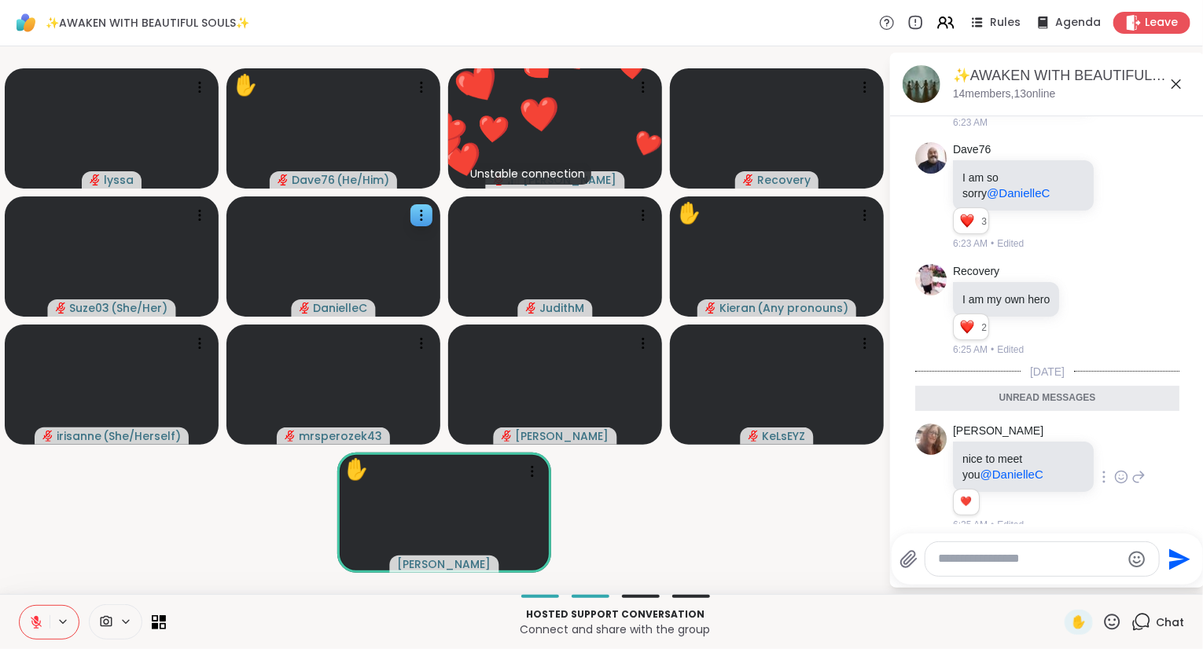
scroll to position [4183, 0]
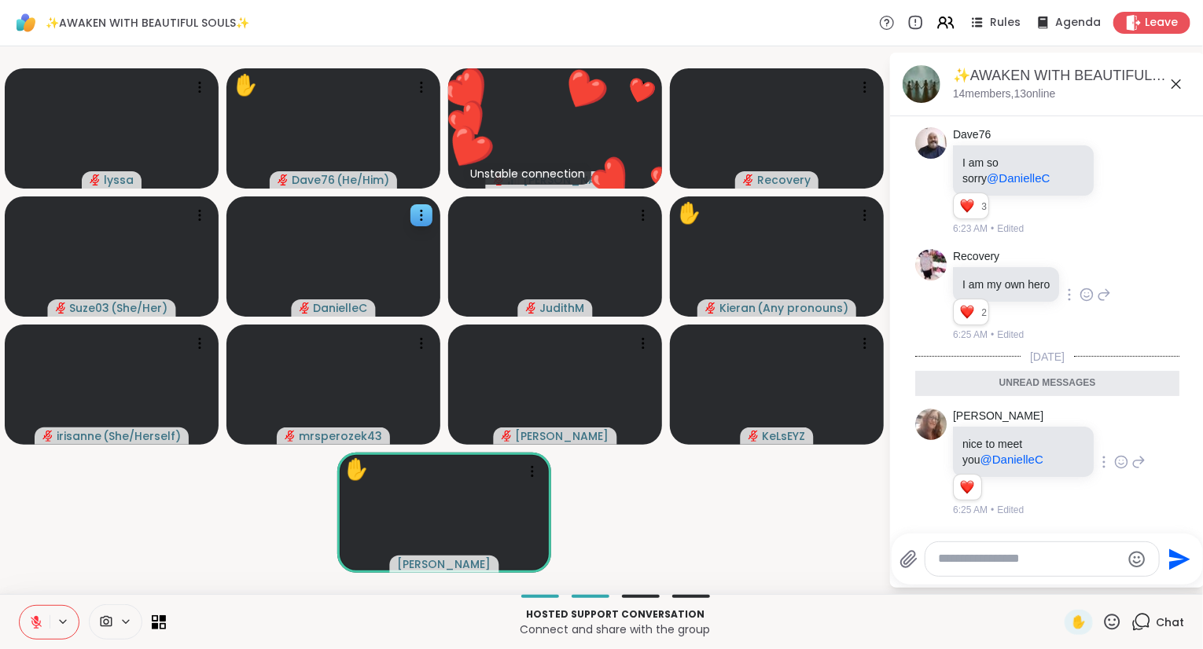
click at [1083, 294] on icon at bounding box center [1086, 295] width 14 height 16
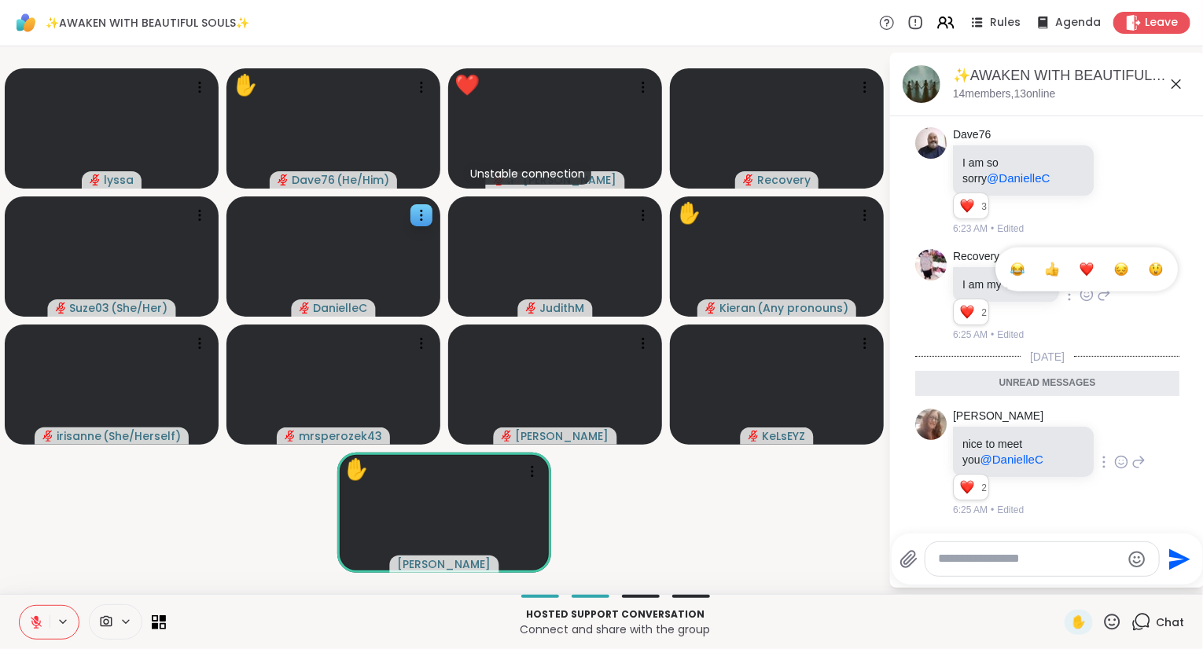
click at [1081, 271] on div "Select Reaction: Heart" at bounding box center [1086, 270] width 14 height 14
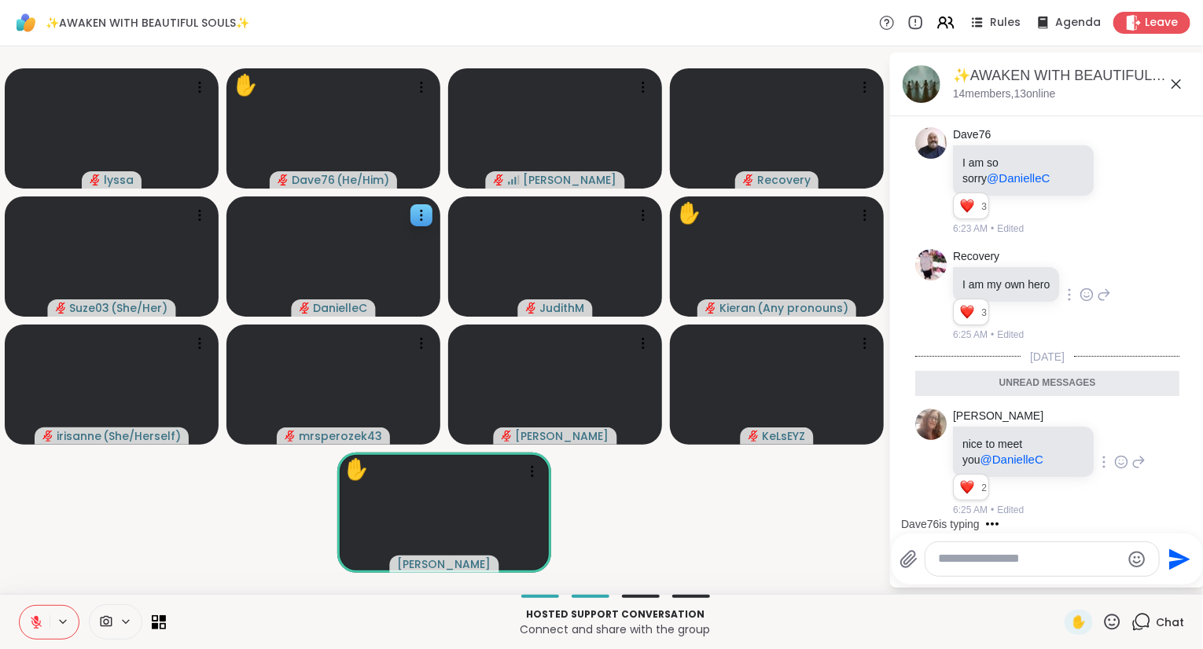
click at [972, 557] on textarea "Type your message" at bounding box center [1029, 559] width 183 height 17
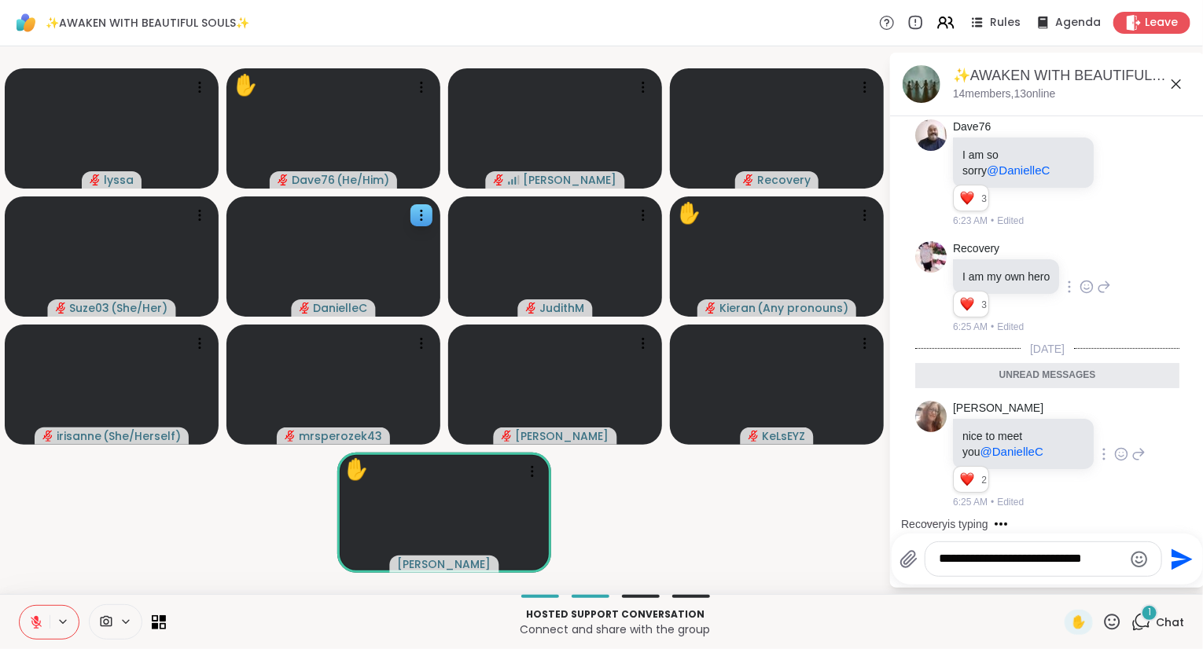
scroll to position [4245, 0]
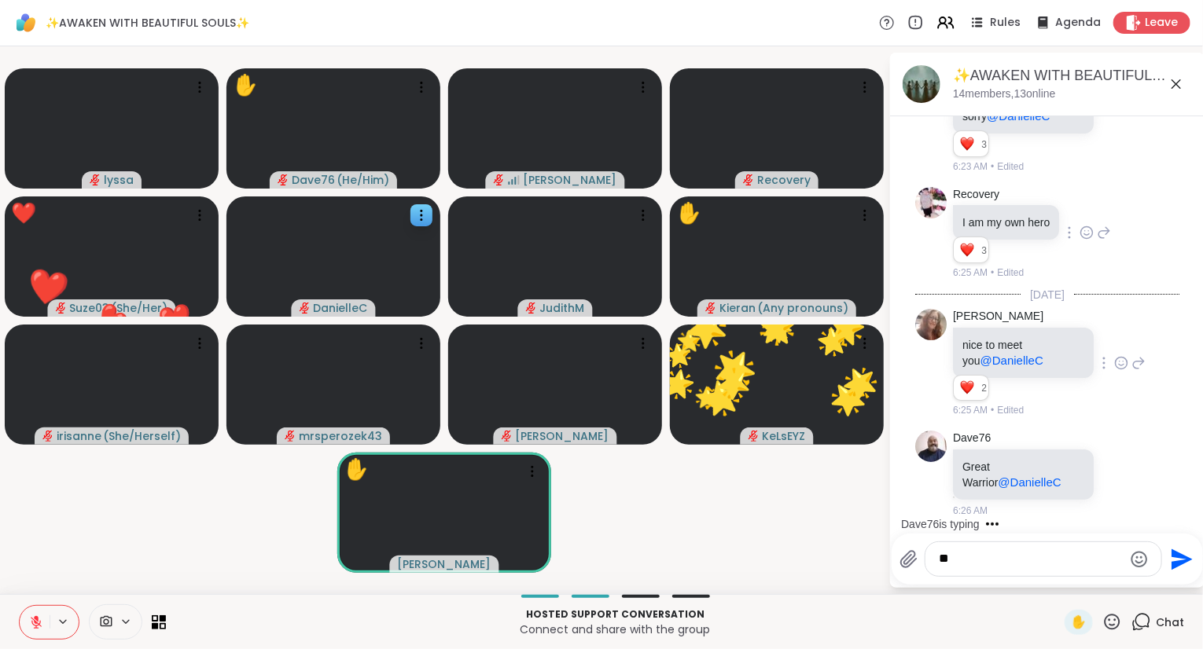
type textarea "*"
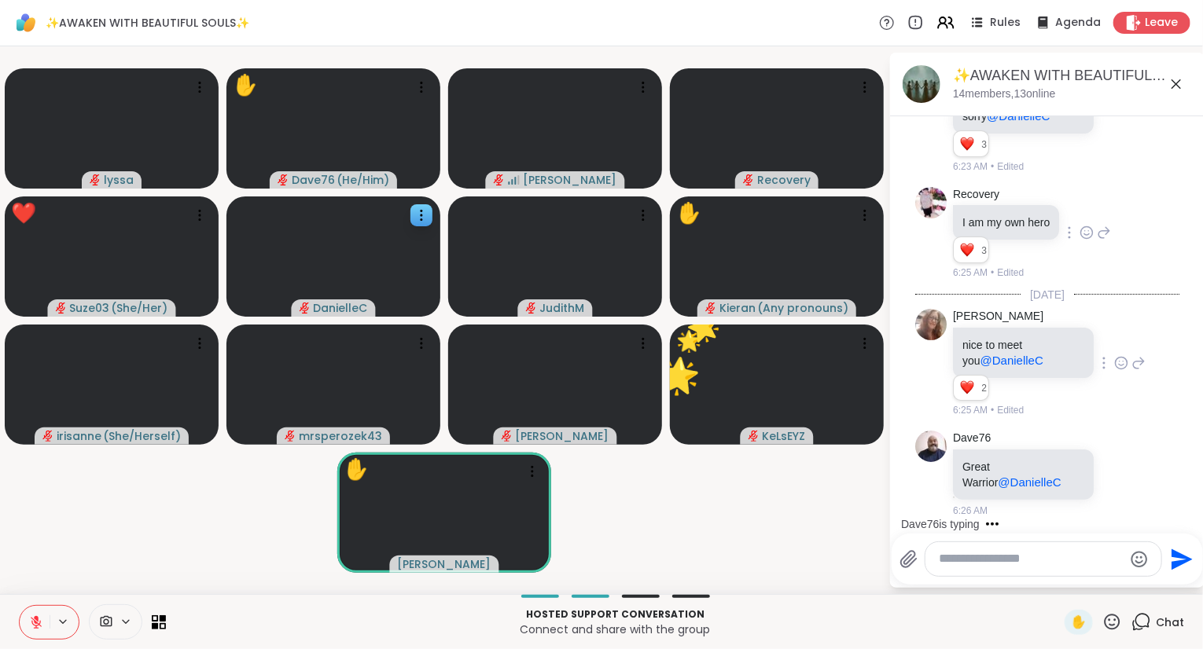
scroll to position [4344, 0]
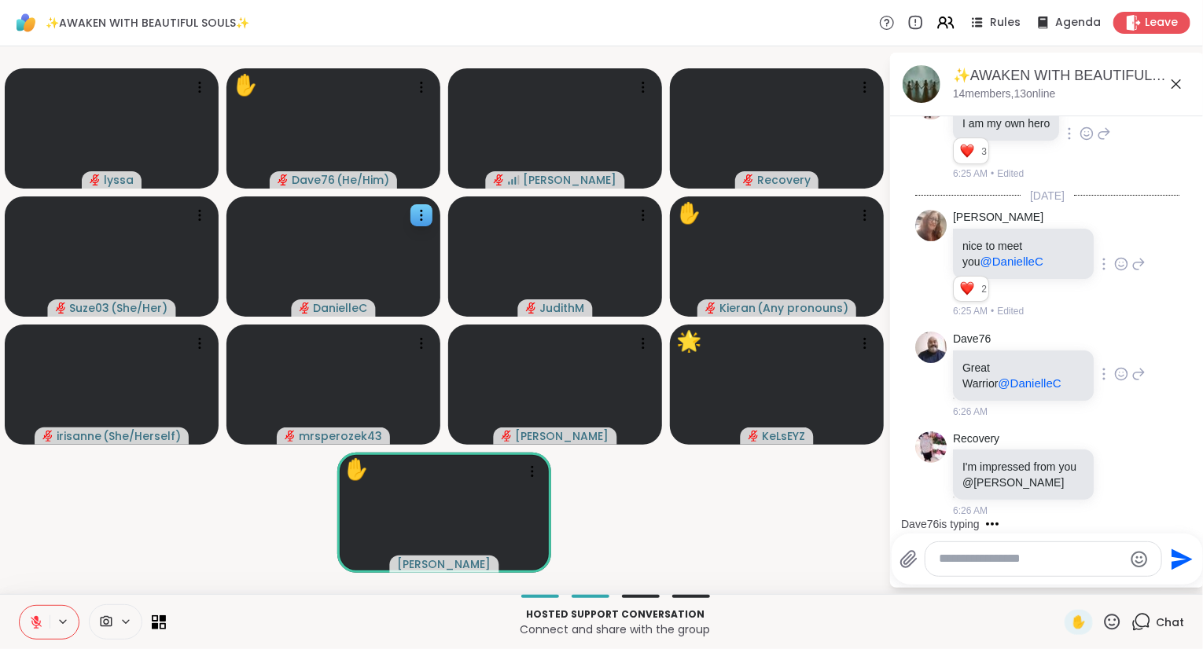
click at [1119, 373] on icon at bounding box center [1121, 374] width 14 height 16
click at [1007, 347] on button "Select Reaction: Heart" at bounding box center [995, 348] width 31 height 31
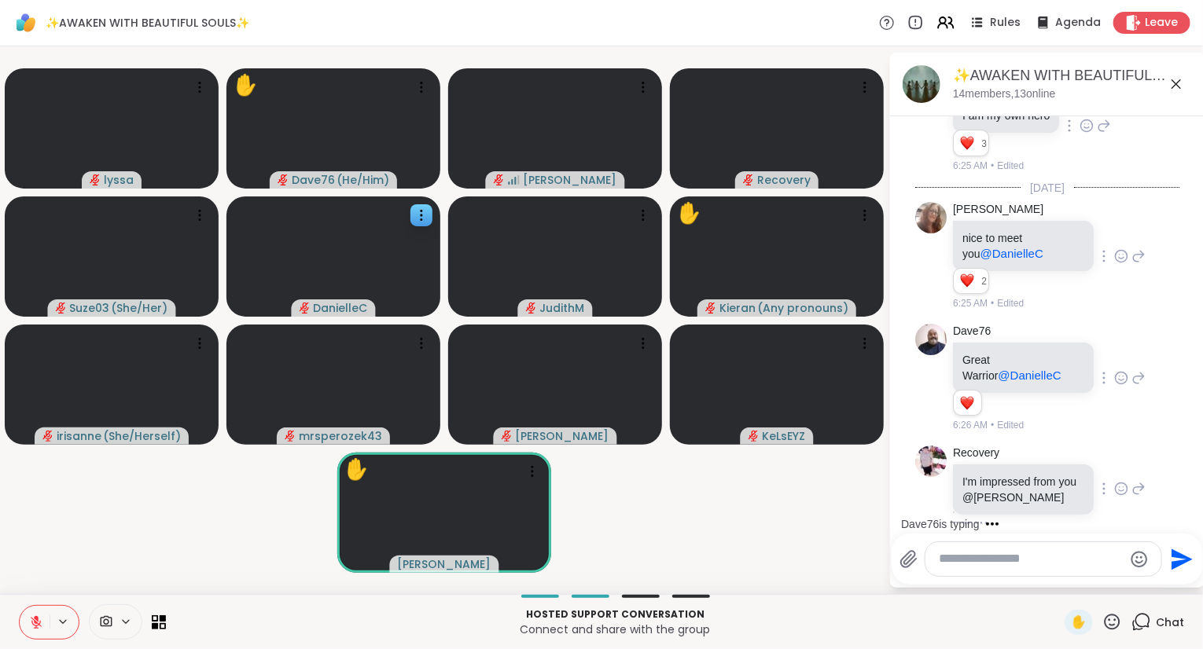
click at [1122, 497] on icon at bounding box center [1121, 489] width 14 height 16
click at [991, 466] on div "Select Reaction: Heart" at bounding box center [996, 464] width 14 height 14
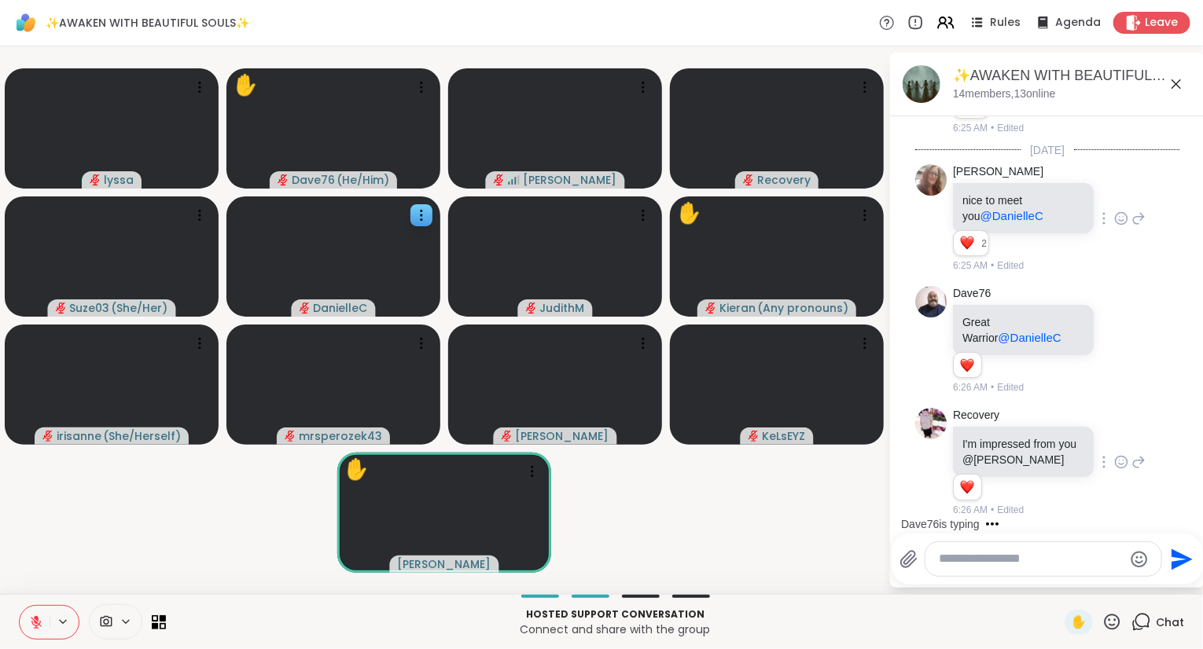
click at [1103, 629] on div "✋" at bounding box center [1092, 622] width 57 height 25
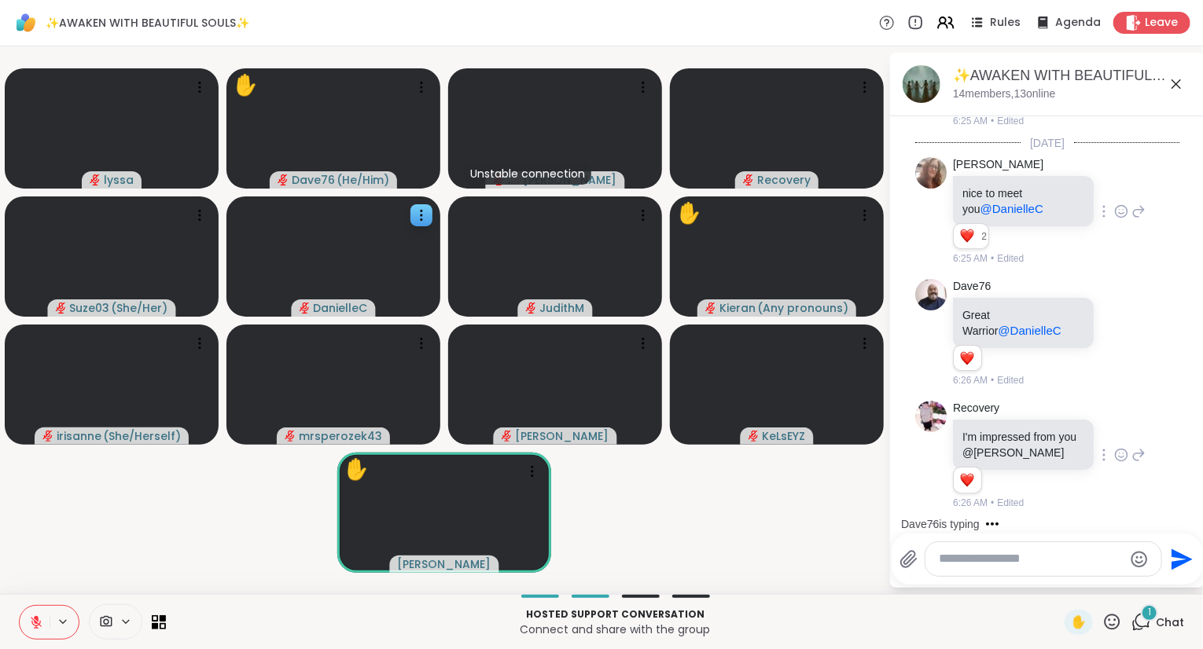
scroll to position [4473, 0]
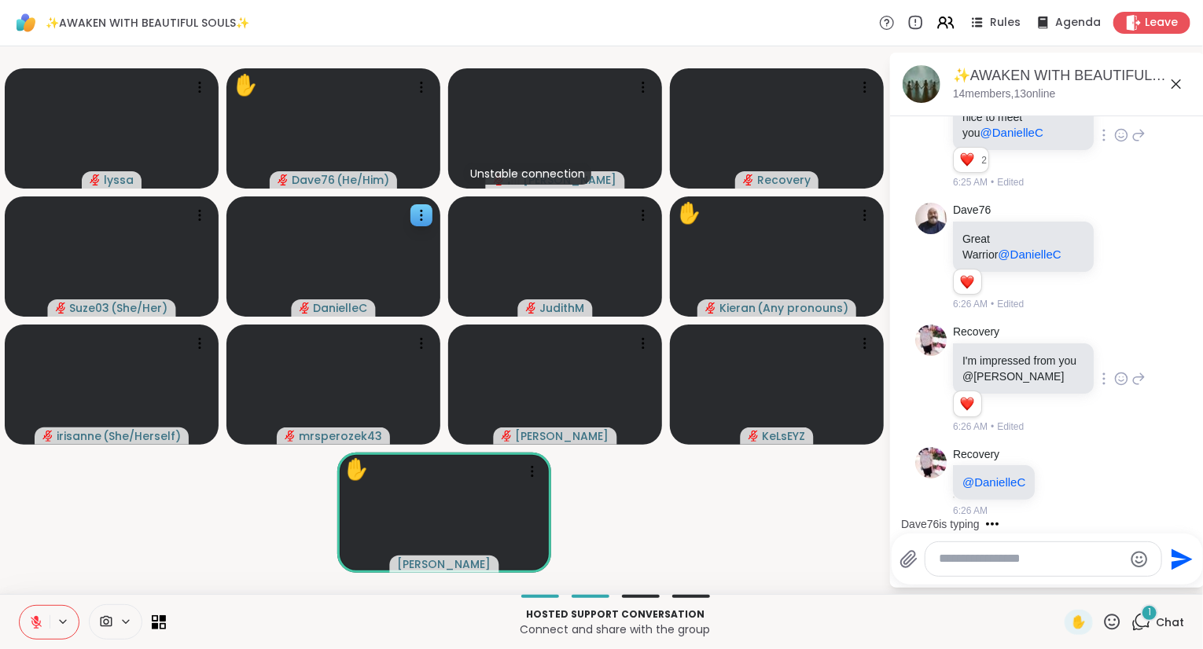
click at [1116, 619] on icon at bounding box center [1112, 622] width 20 height 20
click at [1065, 575] on span "❤️" at bounding box center [1066, 580] width 16 height 19
click at [1118, 624] on icon at bounding box center [1112, 622] width 20 height 20
click at [1060, 583] on span "❤️" at bounding box center [1066, 580] width 16 height 19
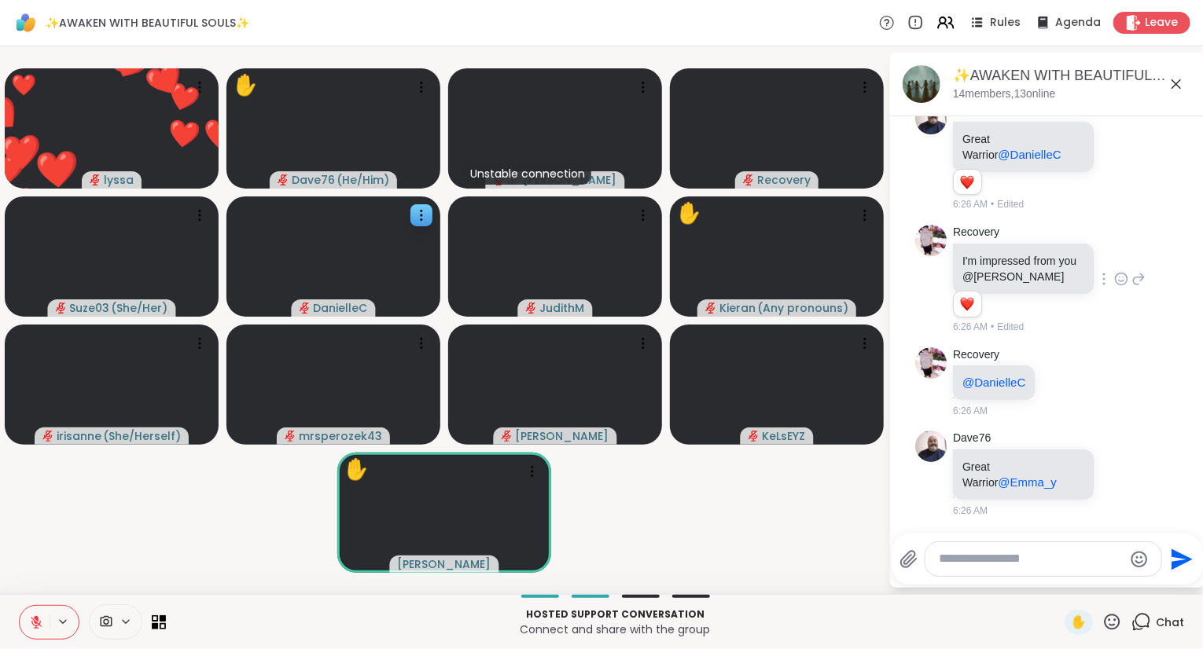
click at [1034, 556] on textarea "Type your message" at bounding box center [1030, 559] width 183 height 17
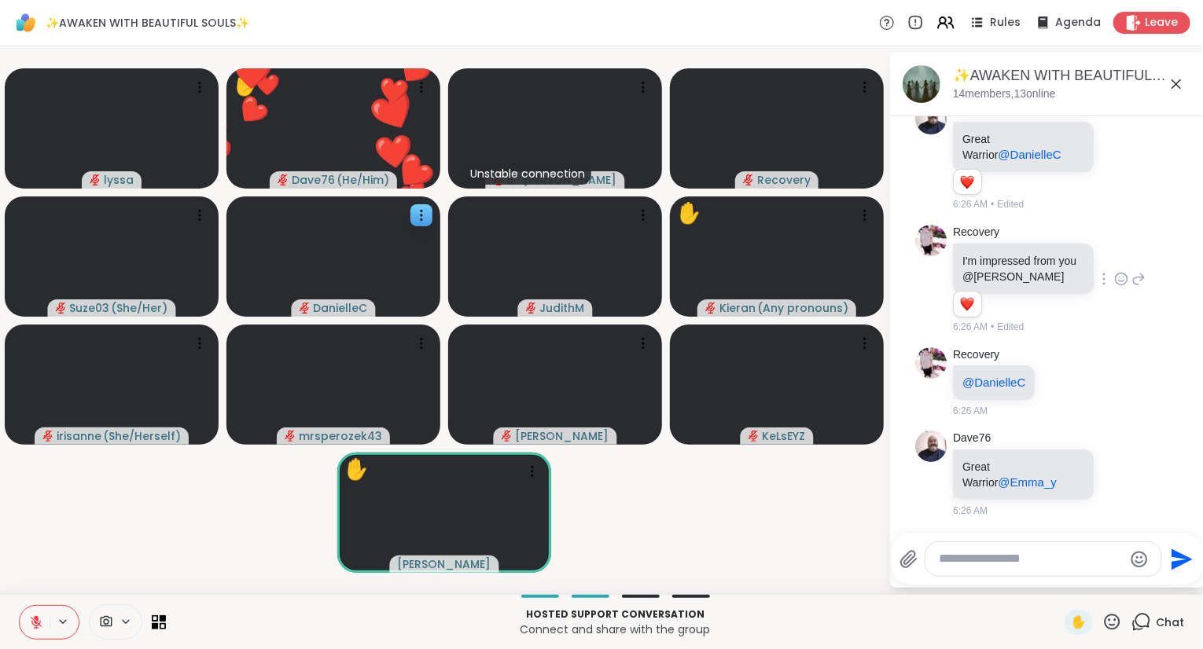
drag, startPoint x: 20, startPoint y: 601, endPoint x: 43, endPoint y: 630, distance: 37.4
click at [43, 630] on div "Hosted support conversation Connect and share with the group ✋ Chat" at bounding box center [601, 621] width 1203 height 55
click at [36, 619] on icon at bounding box center [36, 618] width 5 height 6
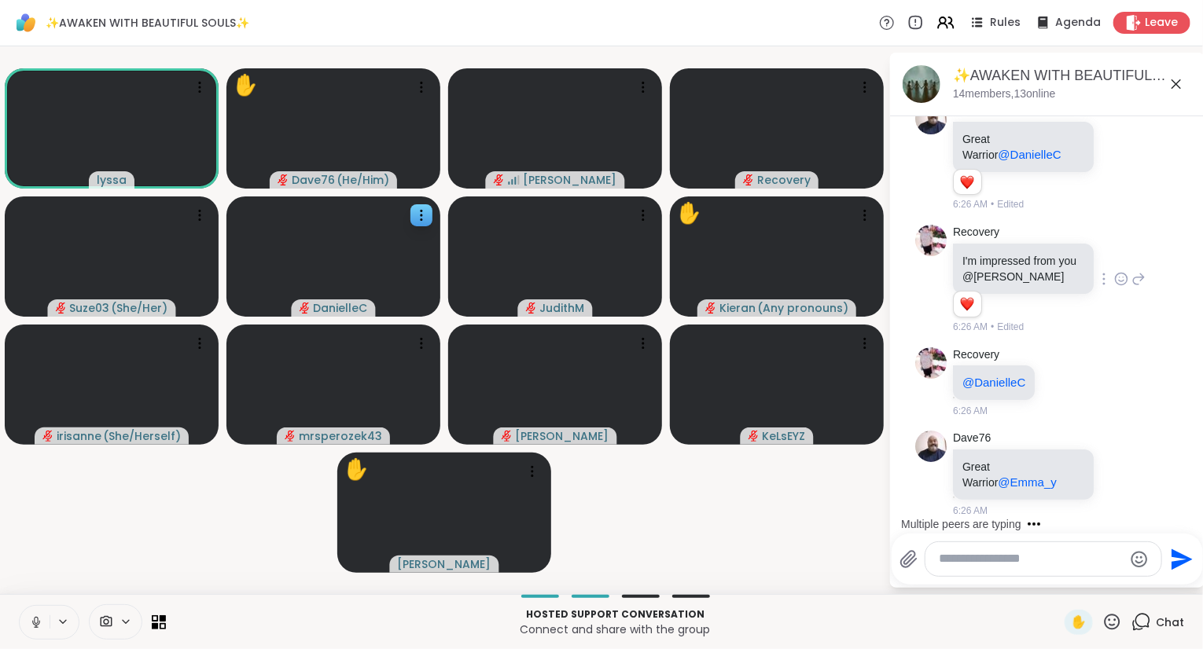
scroll to position [4797, 0]
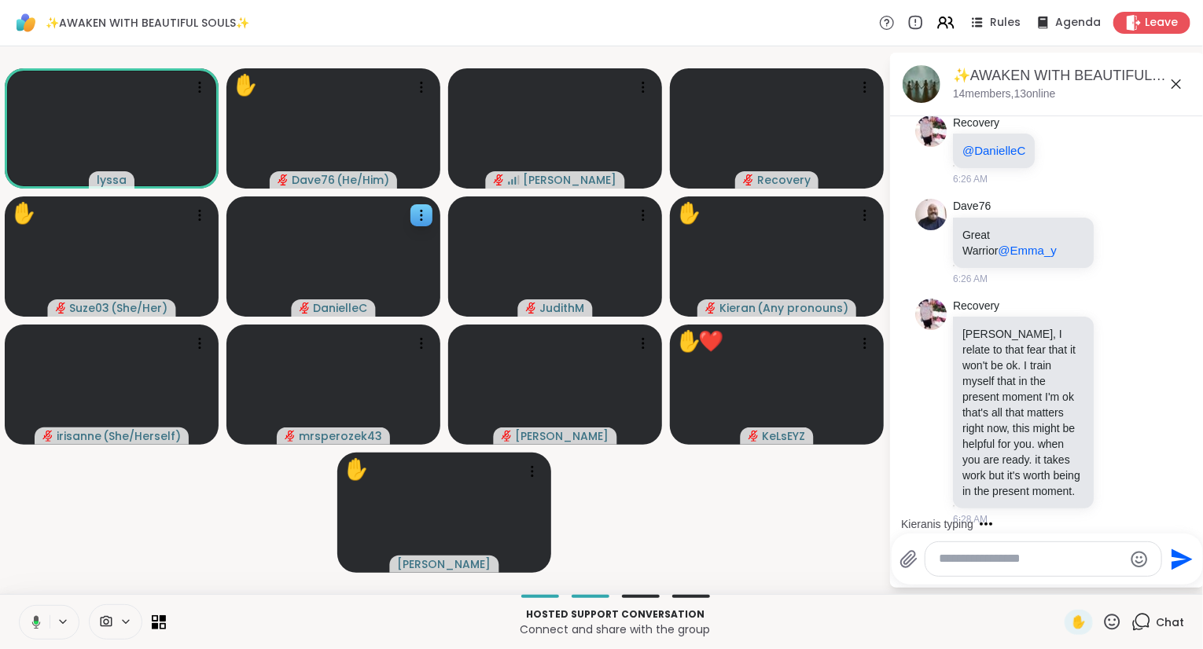
click at [1115, 620] on icon at bounding box center [1112, 622] width 16 height 16
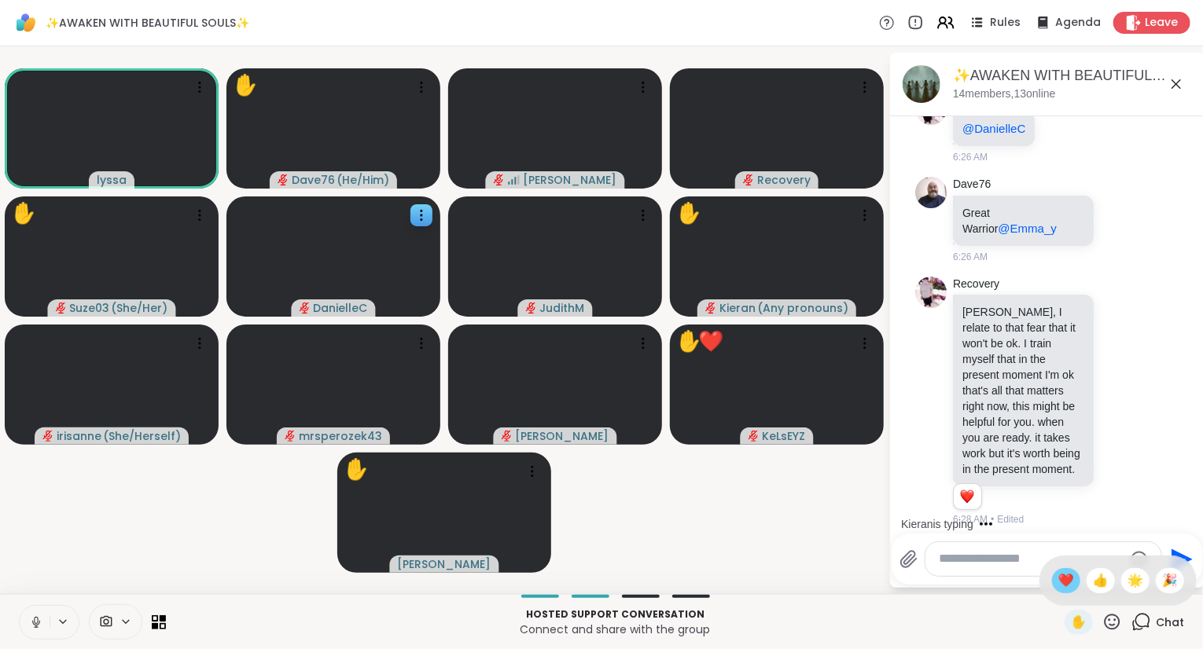
click at [1065, 580] on span "❤️" at bounding box center [1066, 580] width 16 height 19
click at [1179, 81] on icon at bounding box center [1175, 83] width 9 height 9
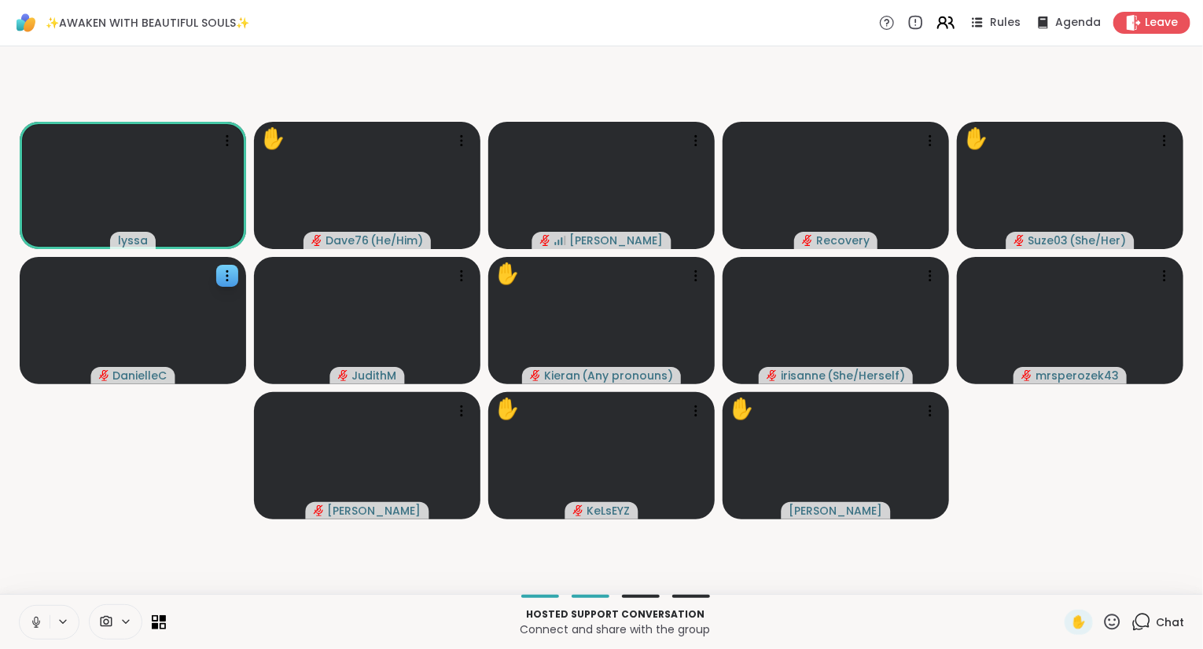
click at [950, 23] on icon at bounding box center [945, 23] width 20 height 20
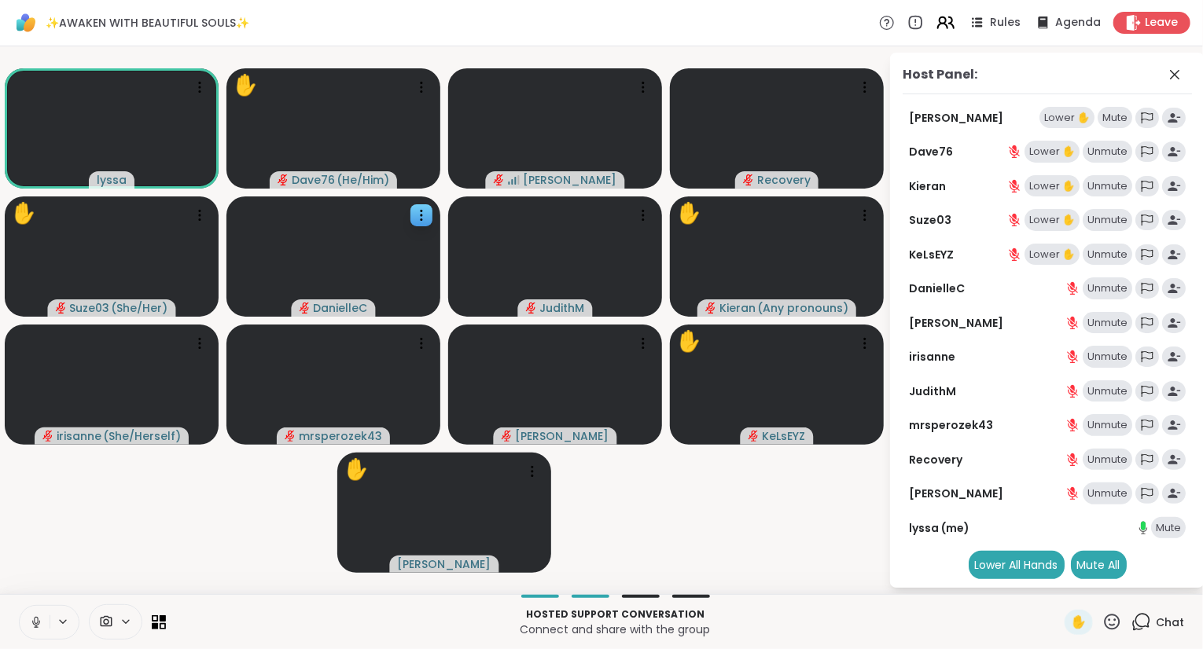
click at [950, 23] on icon at bounding box center [945, 23] width 20 height 20
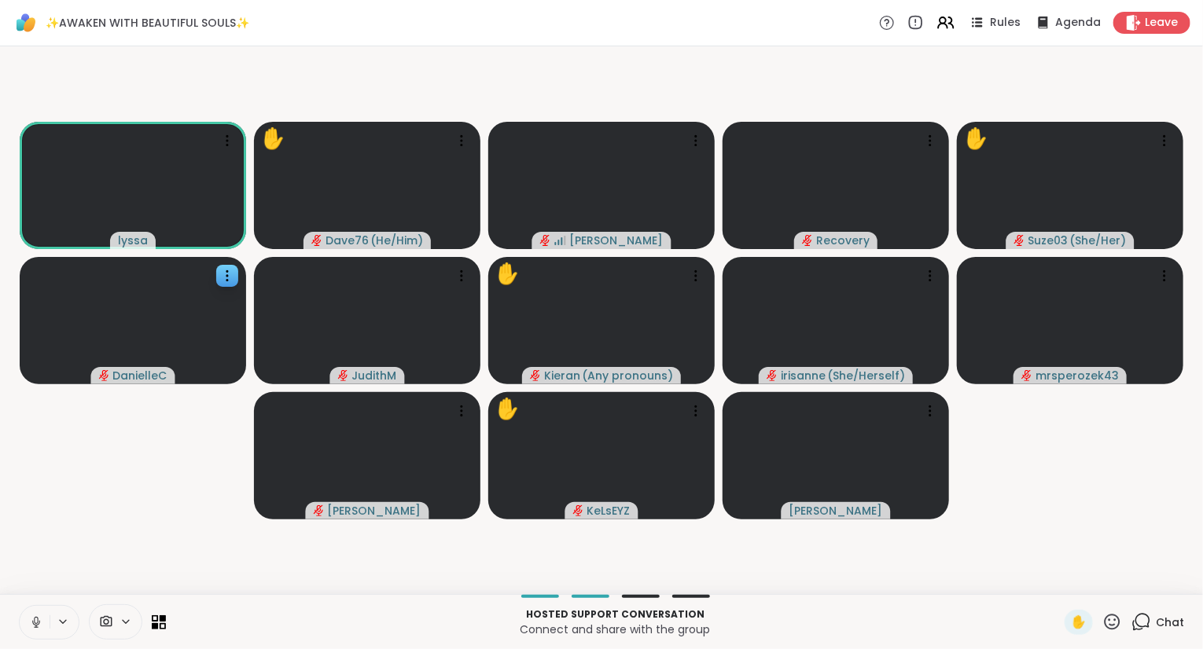
click at [37, 621] on icon at bounding box center [36, 622] width 14 height 14
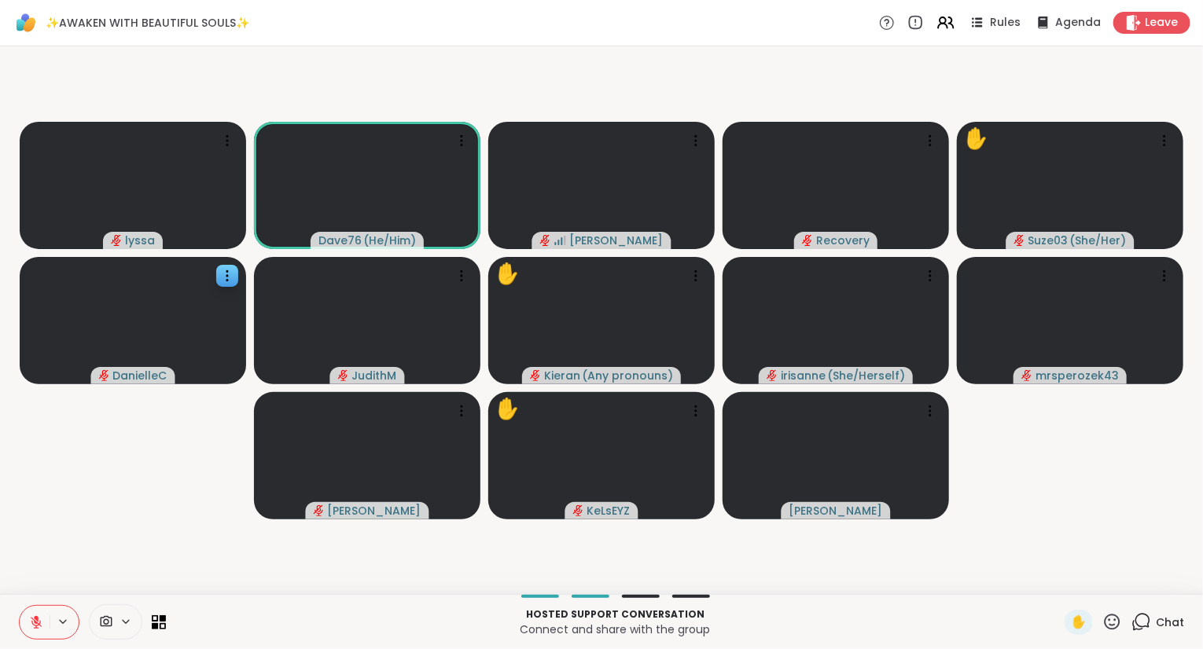
click at [1118, 626] on icon at bounding box center [1112, 622] width 20 height 20
click at [1069, 589] on span "❤️" at bounding box center [1066, 580] width 16 height 19
click at [1120, 626] on icon at bounding box center [1112, 622] width 16 height 16
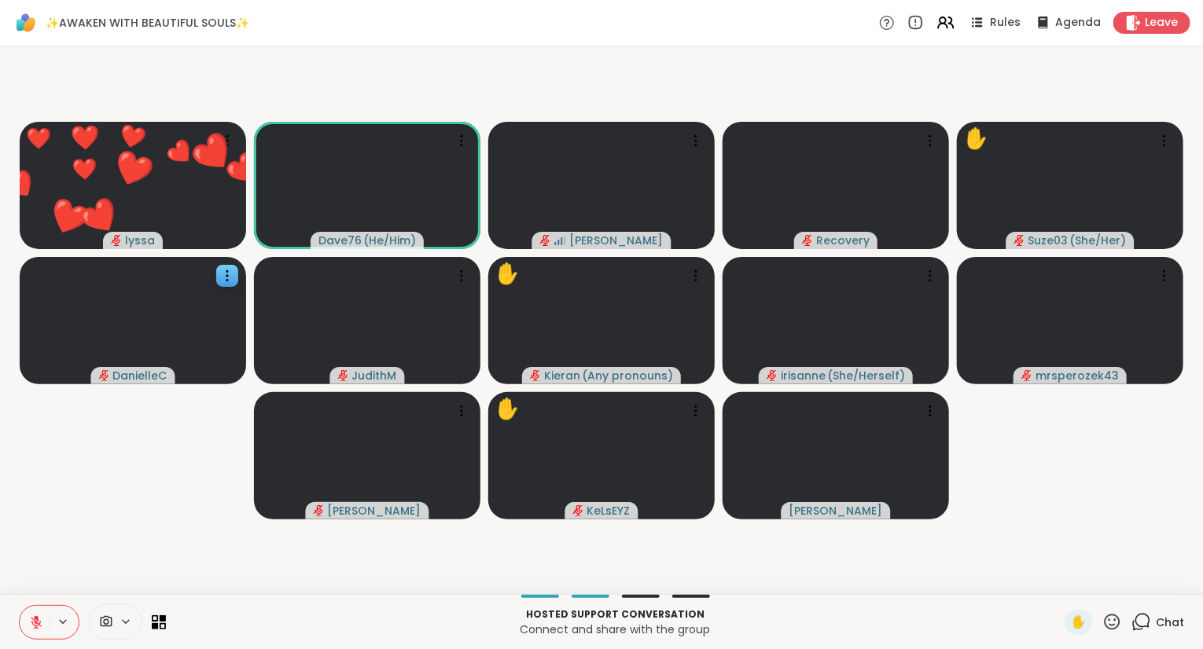
click at [1147, 629] on icon at bounding box center [1141, 622] width 20 height 20
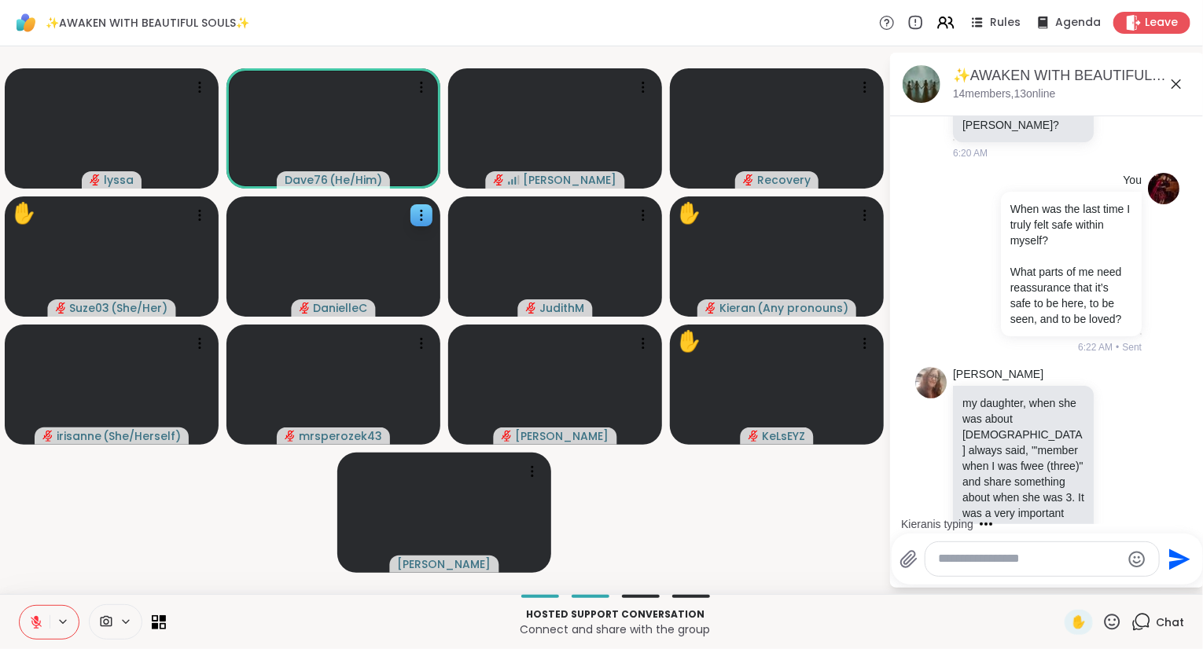
scroll to position [3720, 0]
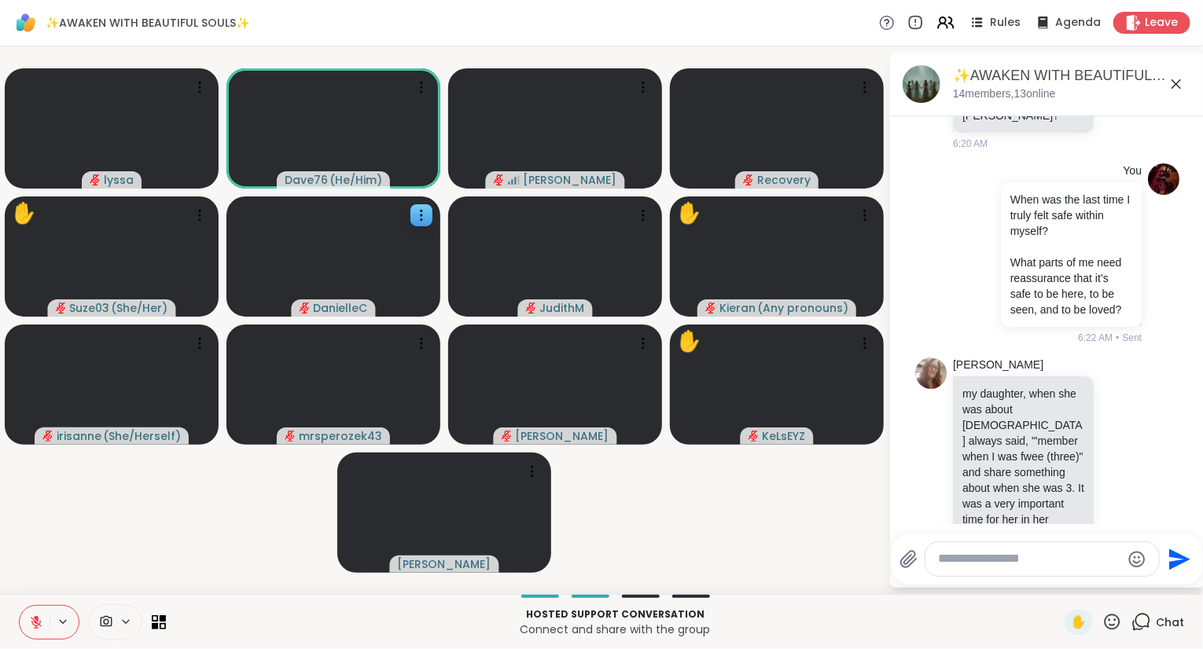
click at [1115, 613] on icon at bounding box center [1112, 622] width 20 height 20
click at [1127, 582] on span "🌟" at bounding box center [1135, 580] width 16 height 19
click at [1115, 625] on icon at bounding box center [1112, 622] width 20 height 20
click at [1062, 581] on span "❤️" at bounding box center [1066, 580] width 16 height 19
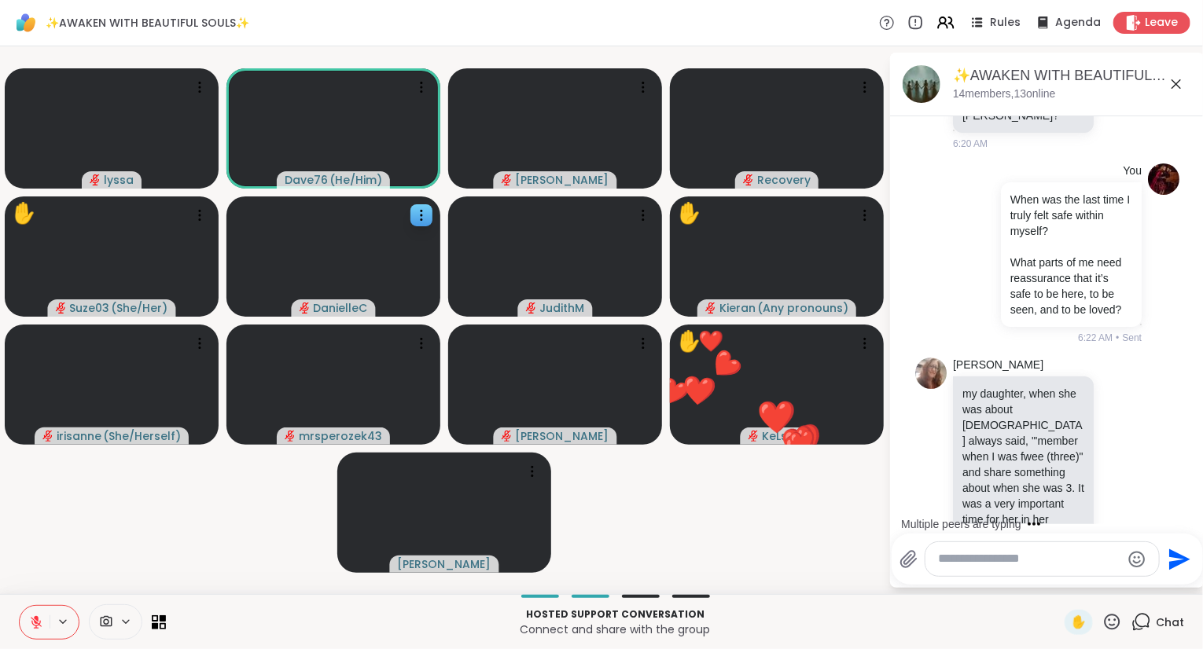
click at [1111, 620] on icon at bounding box center [1112, 622] width 16 height 16
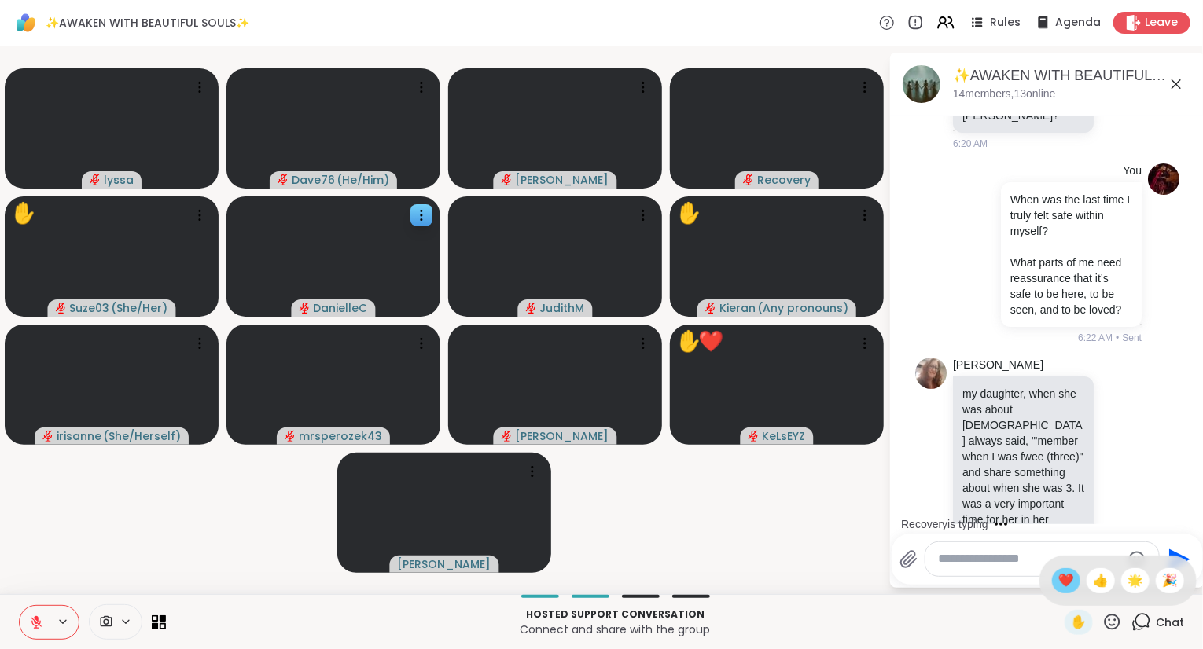
click at [1067, 583] on span "❤️" at bounding box center [1066, 580] width 16 height 19
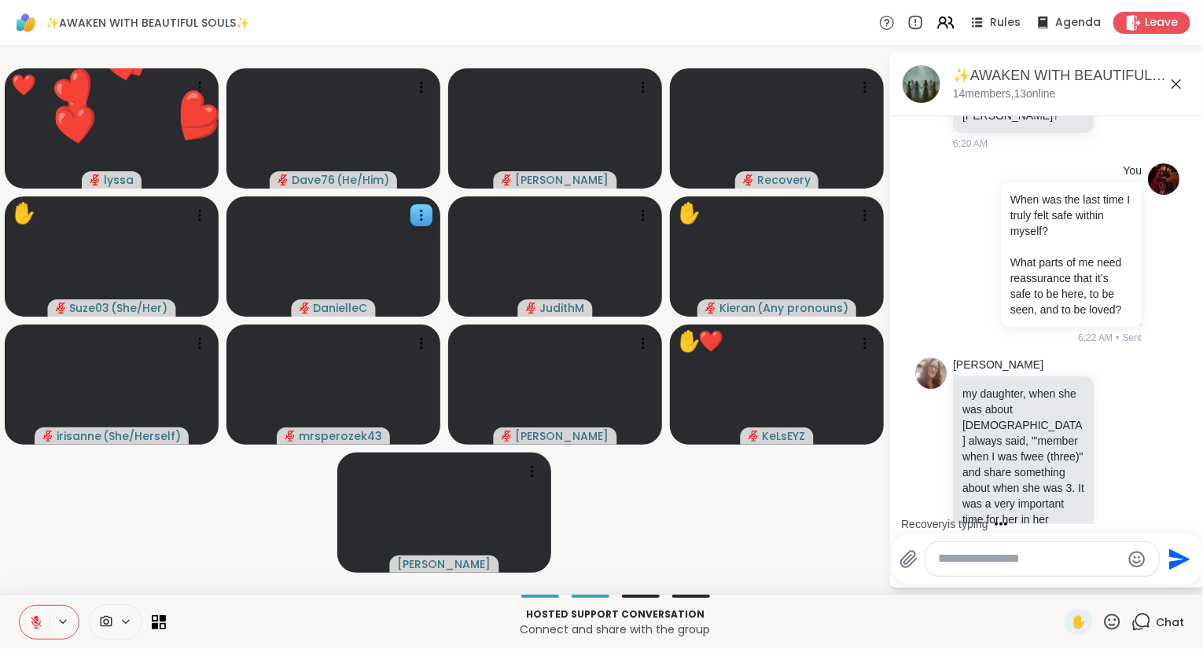
click at [36, 618] on icon at bounding box center [36, 618] width 5 height 6
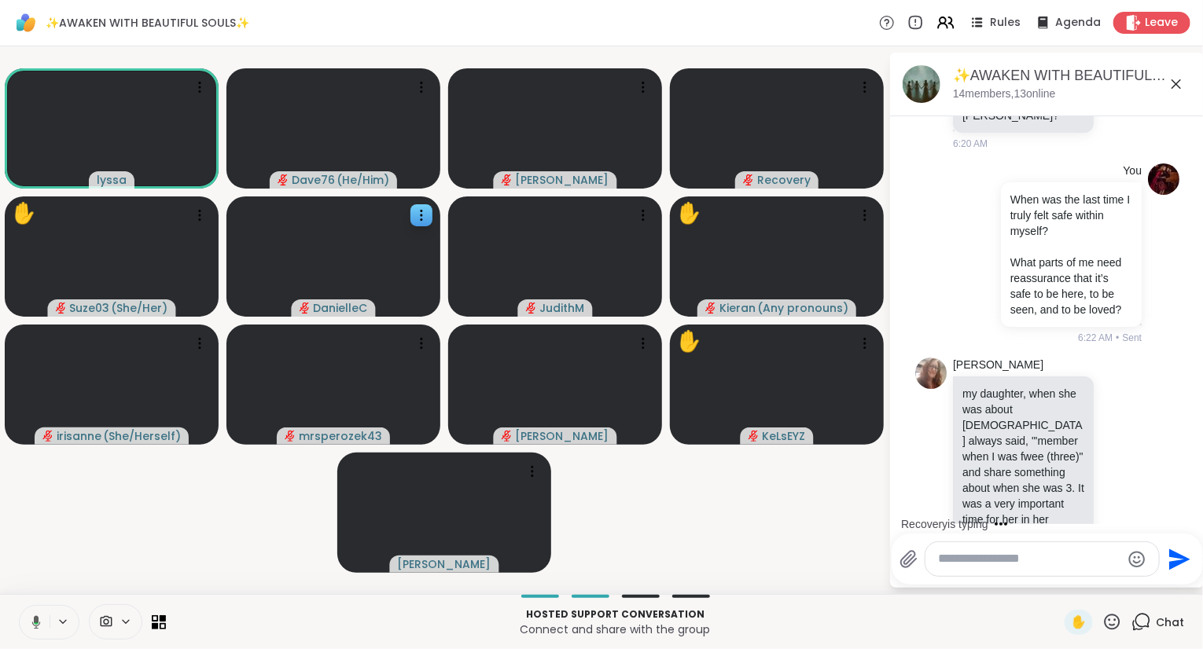
click at [1115, 623] on icon at bounding box center [1112, 622] width 20 height 20
click at [1069, 585] on span "❤️" at bounding box center [1066, 580] width 16 height 19
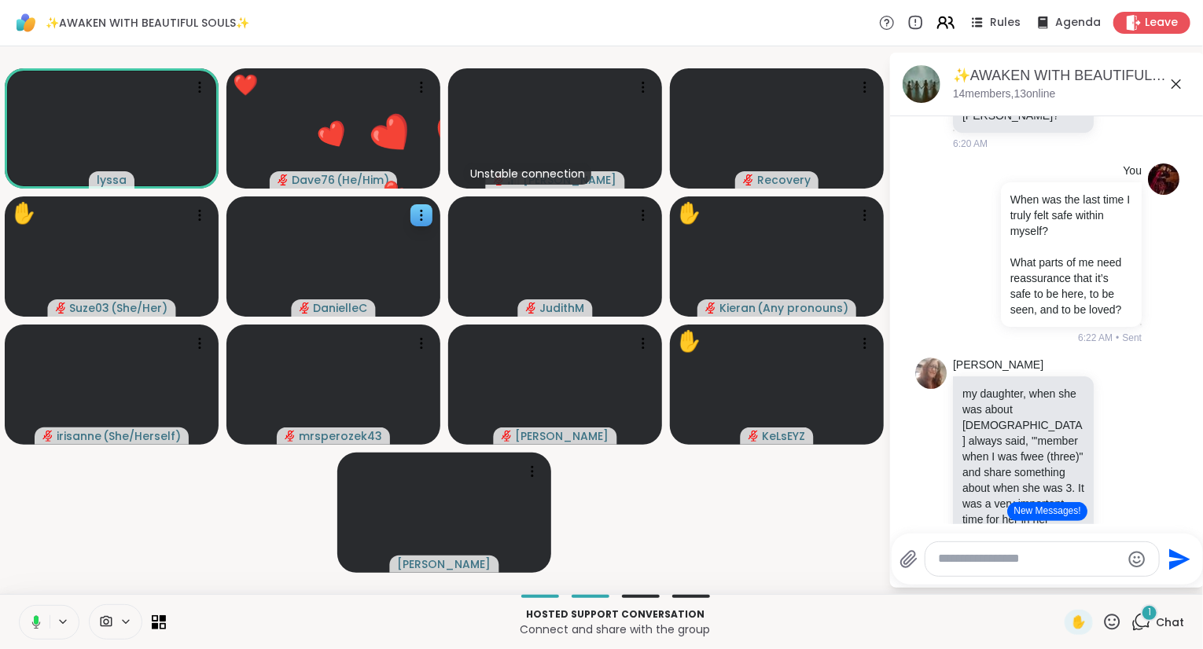
click at [954, 20] on icon at bounding box center [945, 23] width 20 height 20
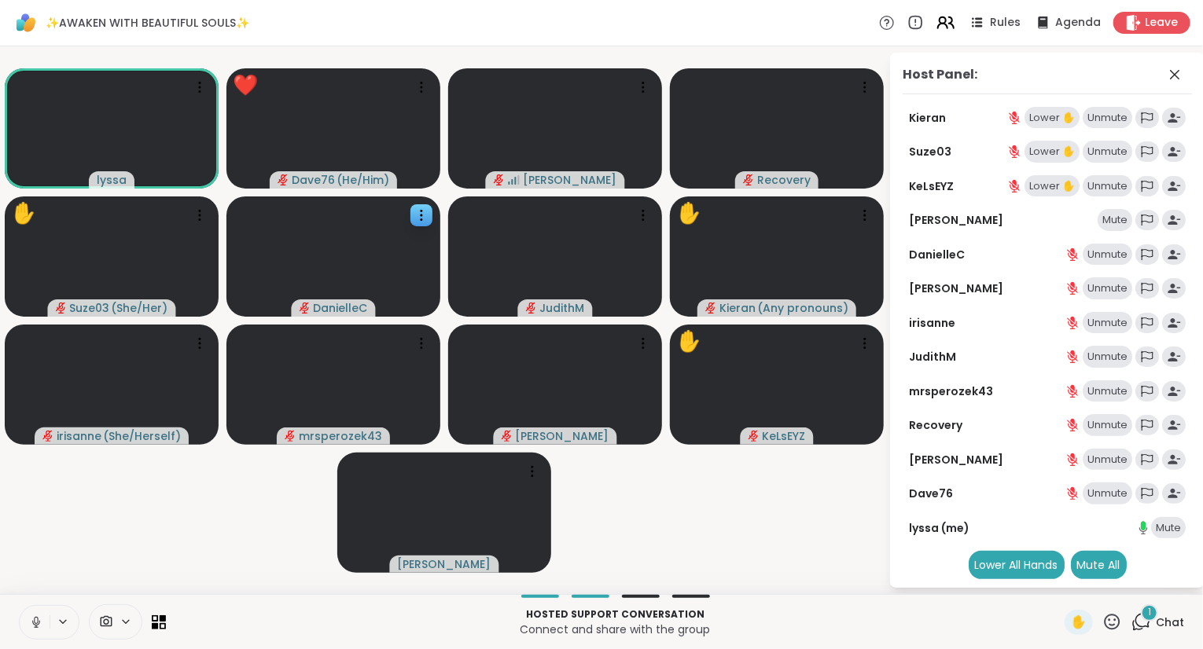
click at [954, 20] on icon at bounding box center [945, 23] width 20 height 20
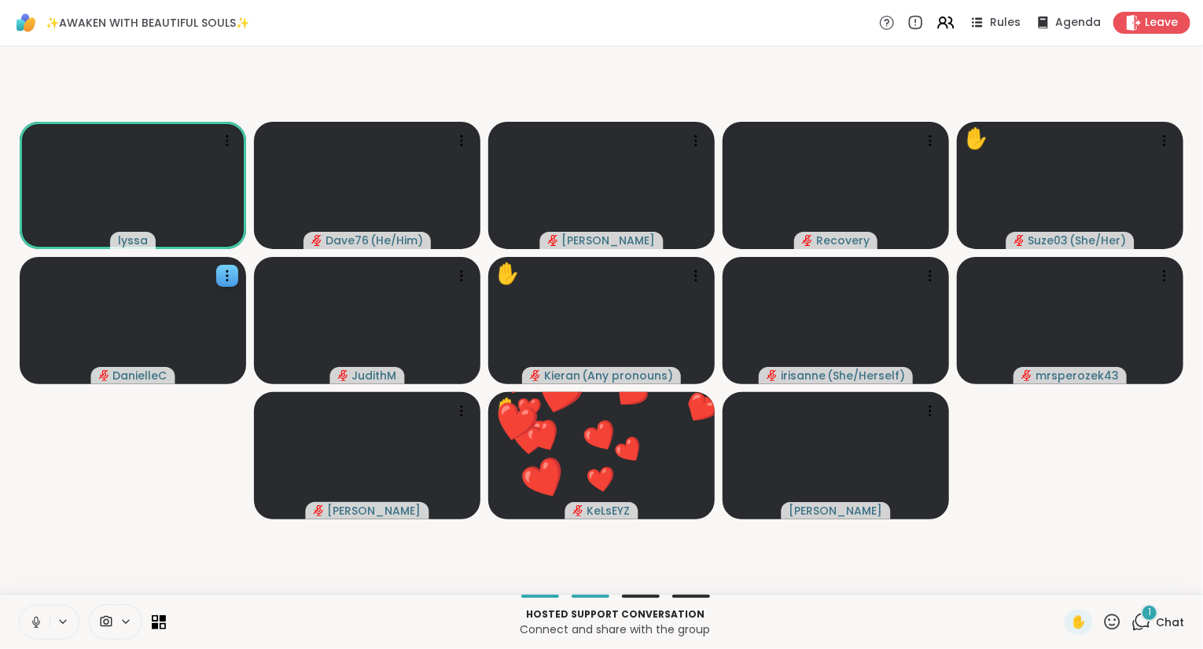
click at [27, 628] on button at bounding box center [35, 622] width 30 height 33
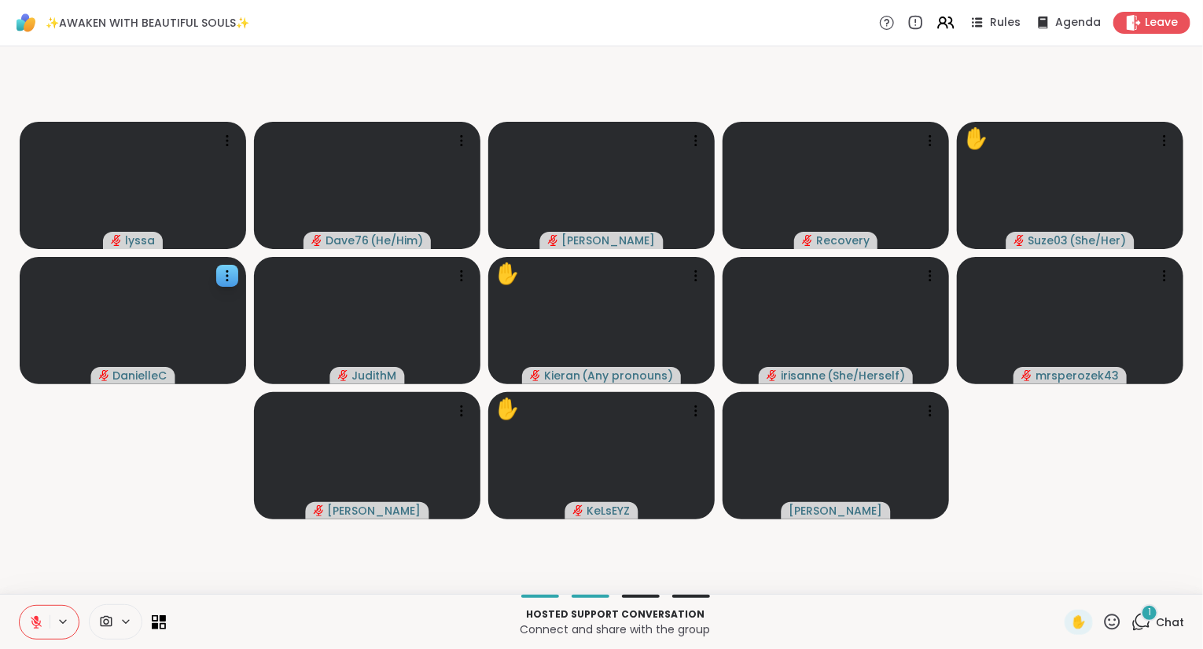
click at [1137, 624] on icon at bounding box center [1141, 622] width 20 height 20
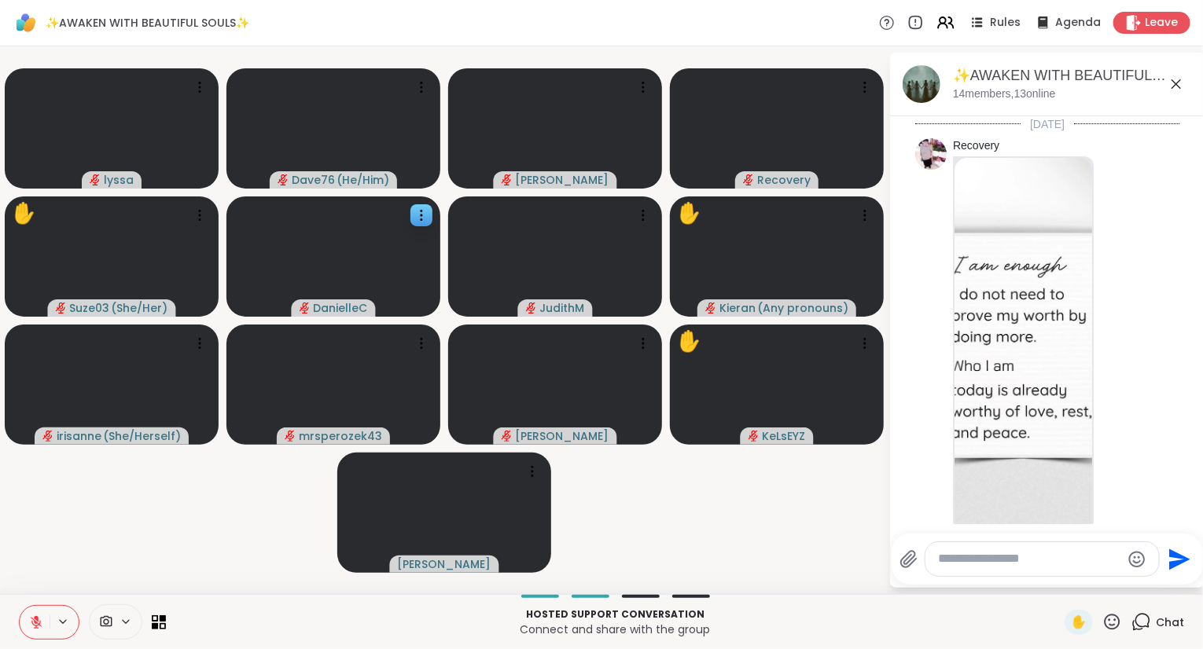
scroll to position [4987, 0]
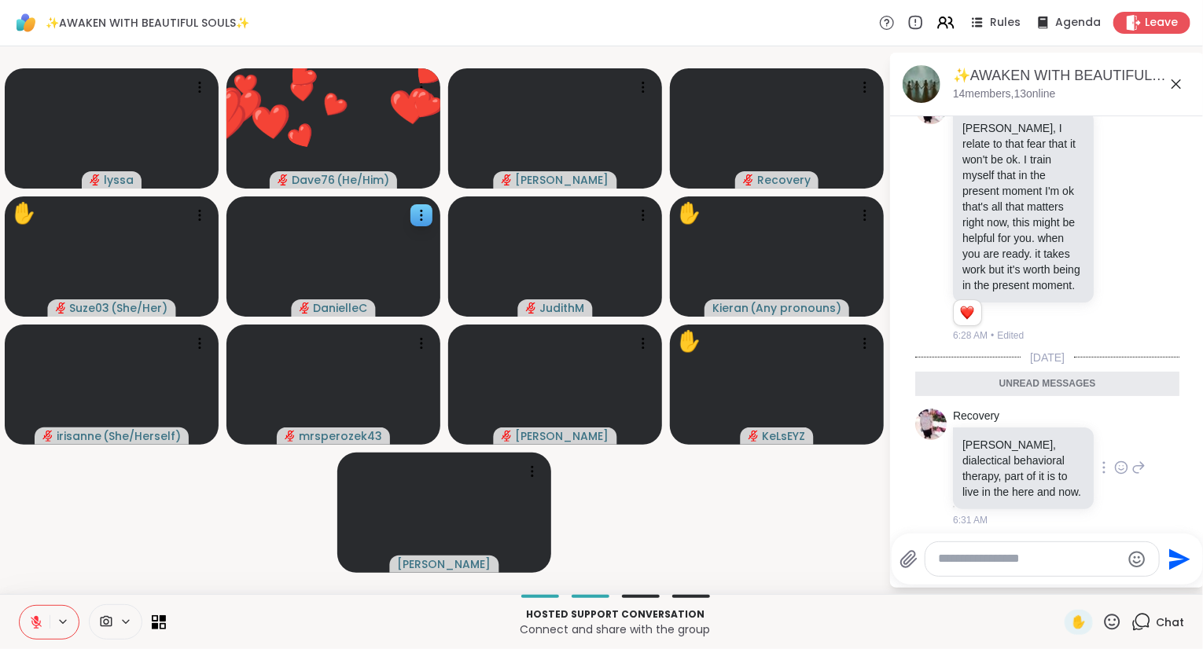
click at [1122, 460] on icon at bounding box center [1121, 468] width 14 height 16
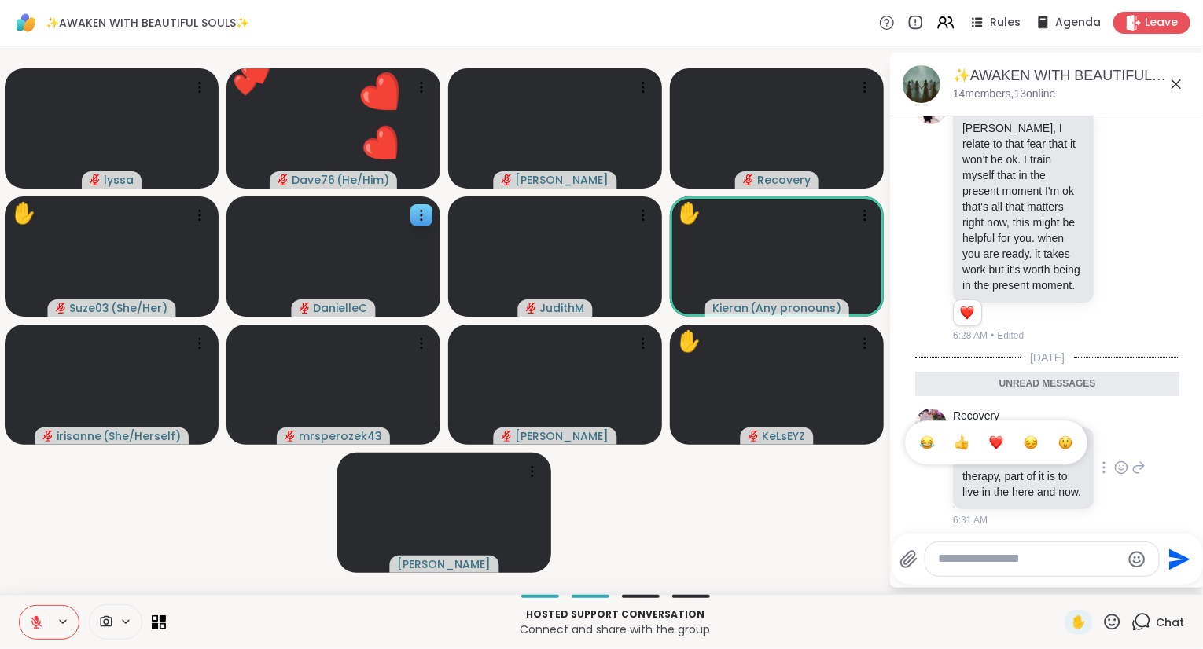
click at [998, 435] on div "Select Reaction: Heart" at bounding box center [996, 442] width 14 height 14
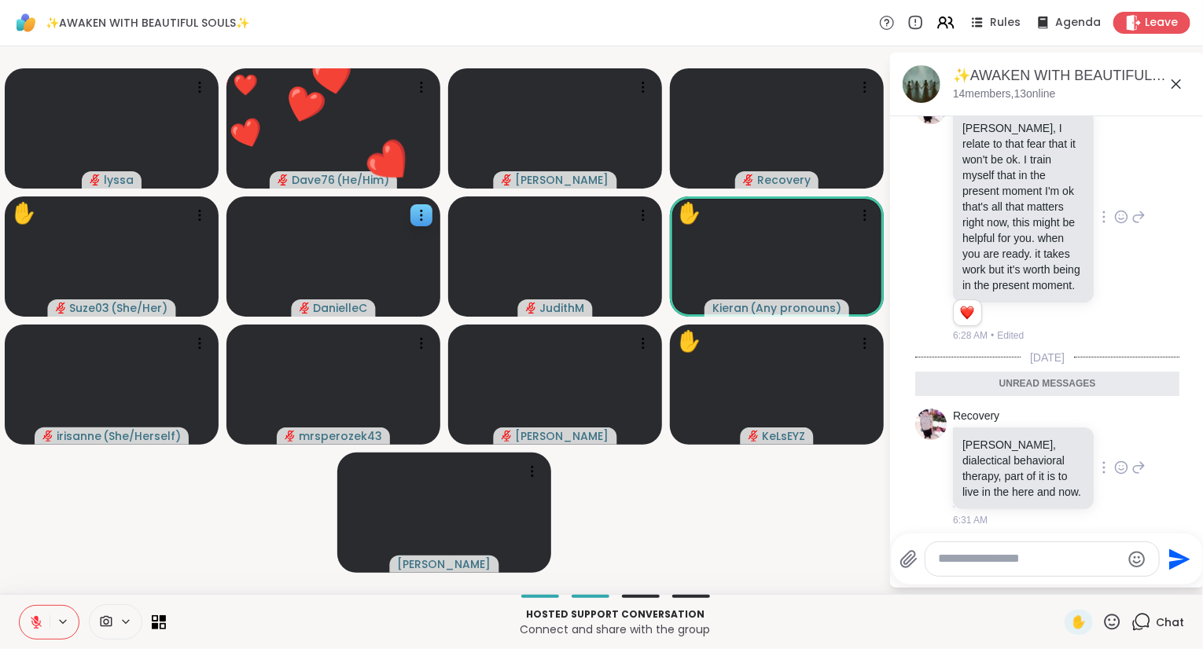
scroll to position [5009, 0]
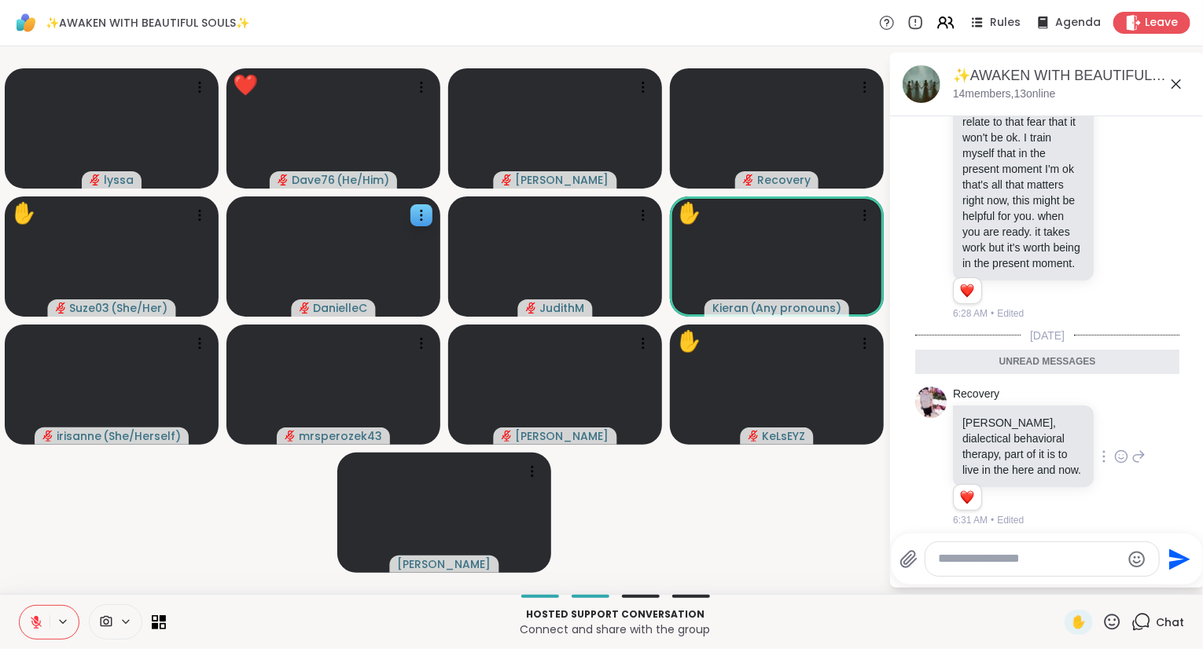
click at [1175, 77] on icon at bounding box center [1175, 84] width 19 height 19
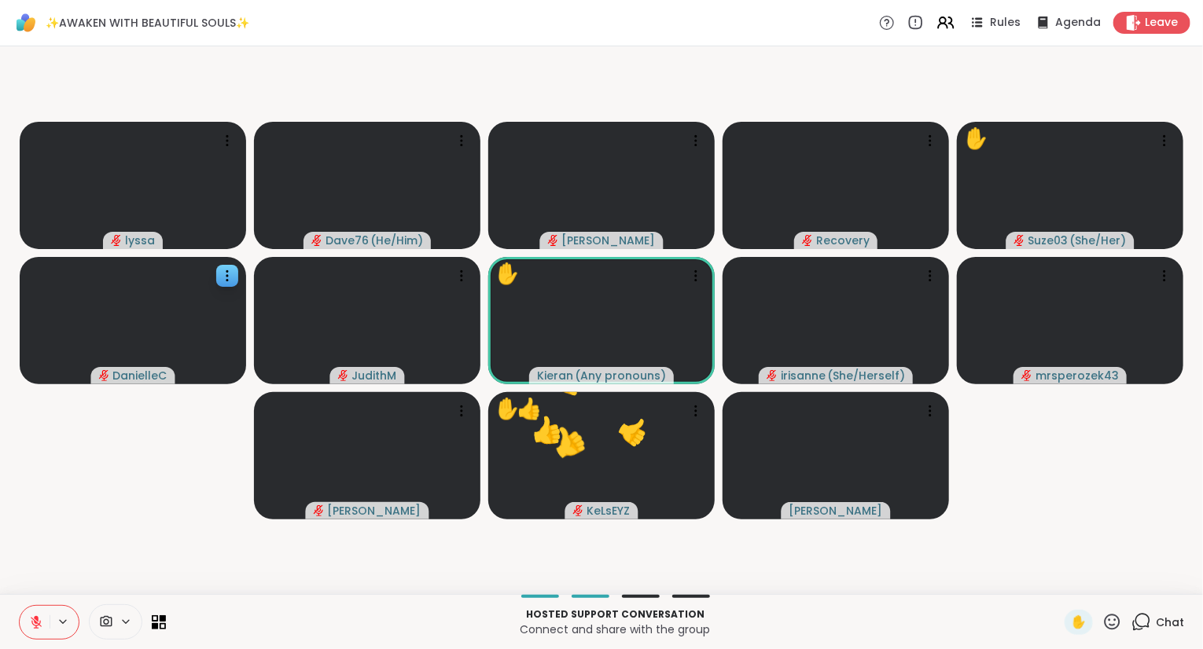
click at [1163, 615] on span "Chat" at bounding box center [1169, 623] width 28 height 16
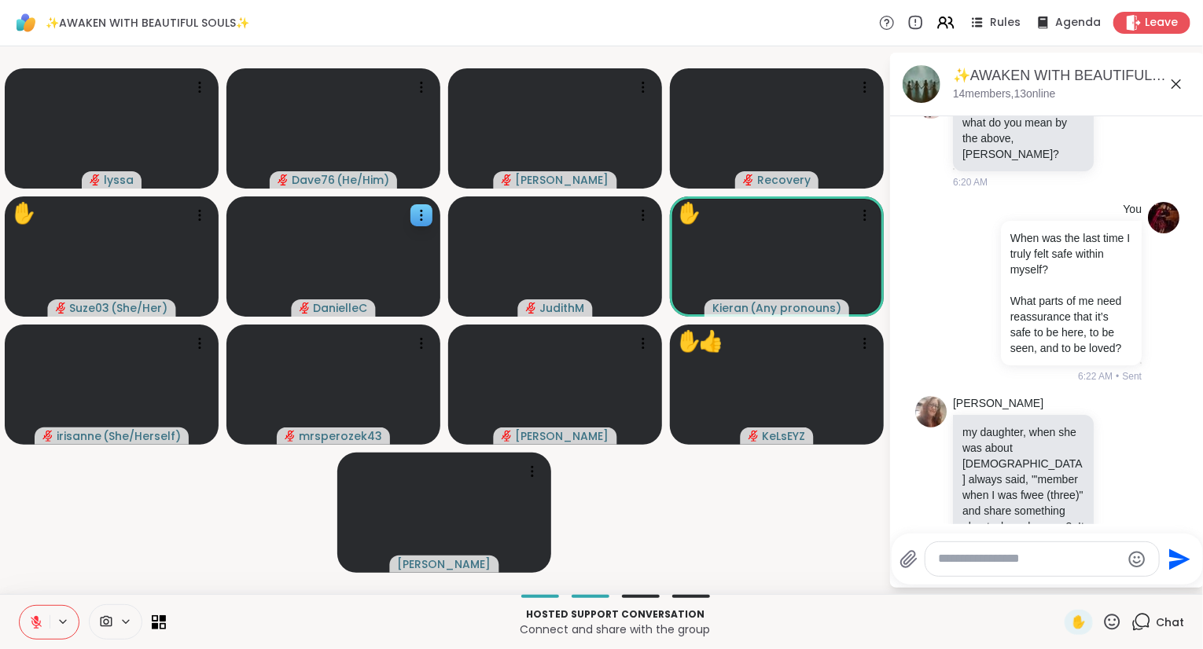
scroll to position [3687, 0]
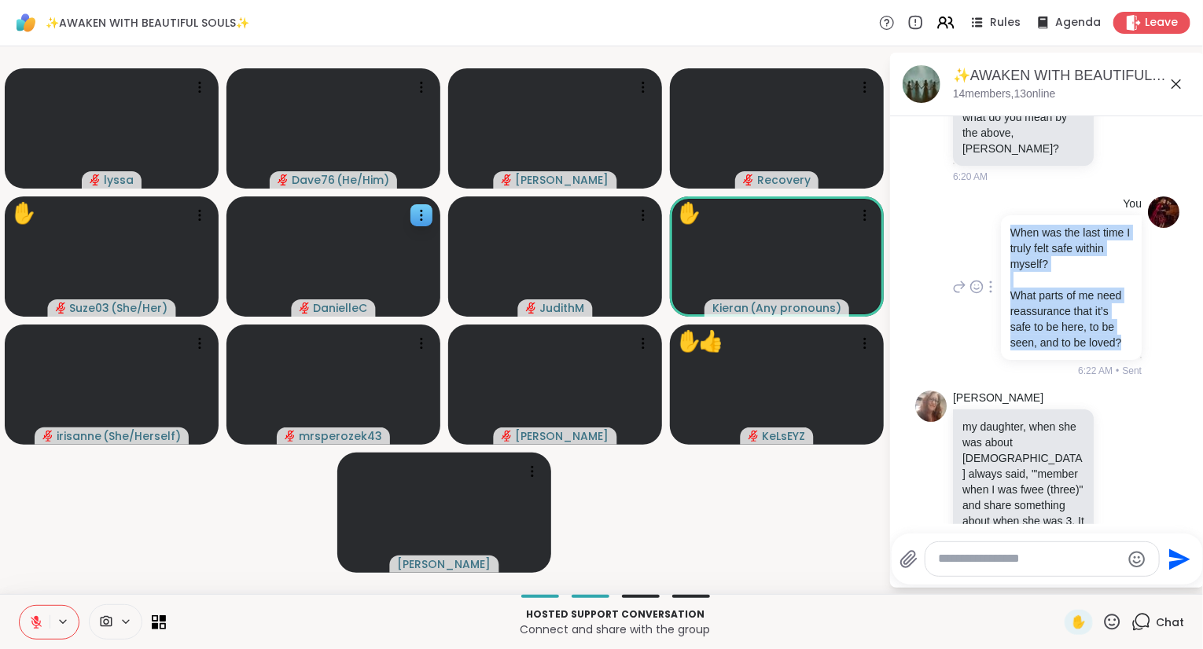
drag, startPoint x: 1115, startPoint y: 371, endPoint x: 1011, endPoint y: 256, distance: 155.2
click at [1011, 256] on div "When was the last time I truly felt safe within myself? What parts of me need r…" at bounding box center [1071, 288] width 122 height 126
copy div "When was the last time I truly felt safe within myself? What parts of me need r…"
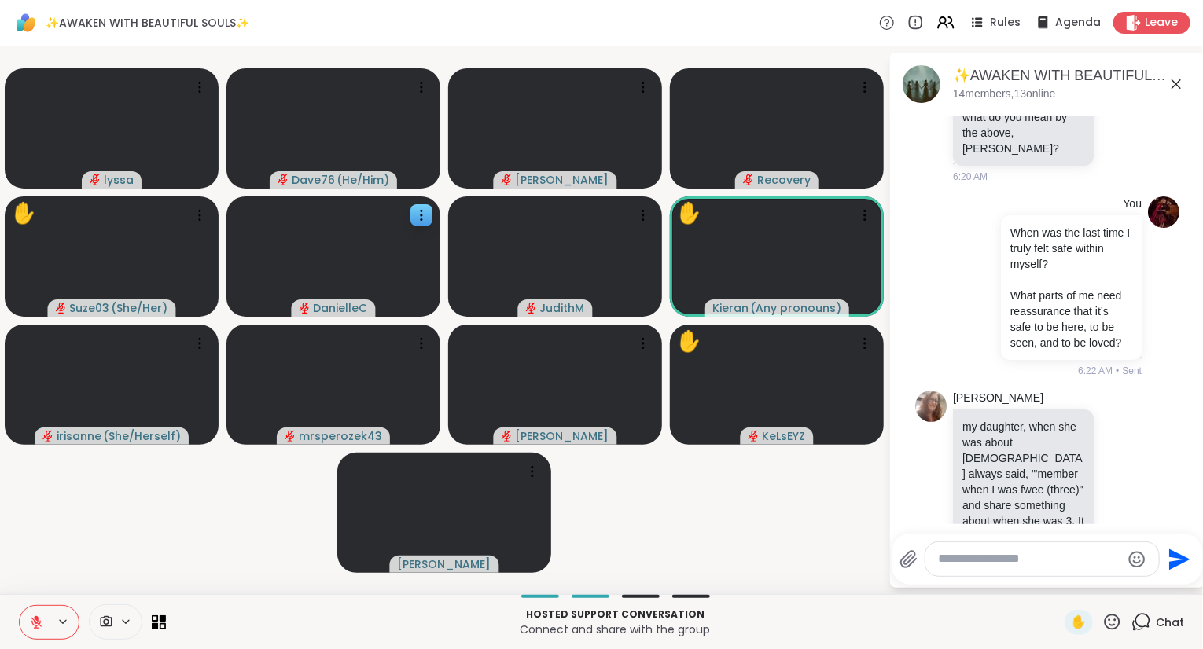
click at [986, 559] on textarea "Type your message" at bounding box center [1029, 559] width 183 height 17
paste textarea "**********"
type textarea "**********"
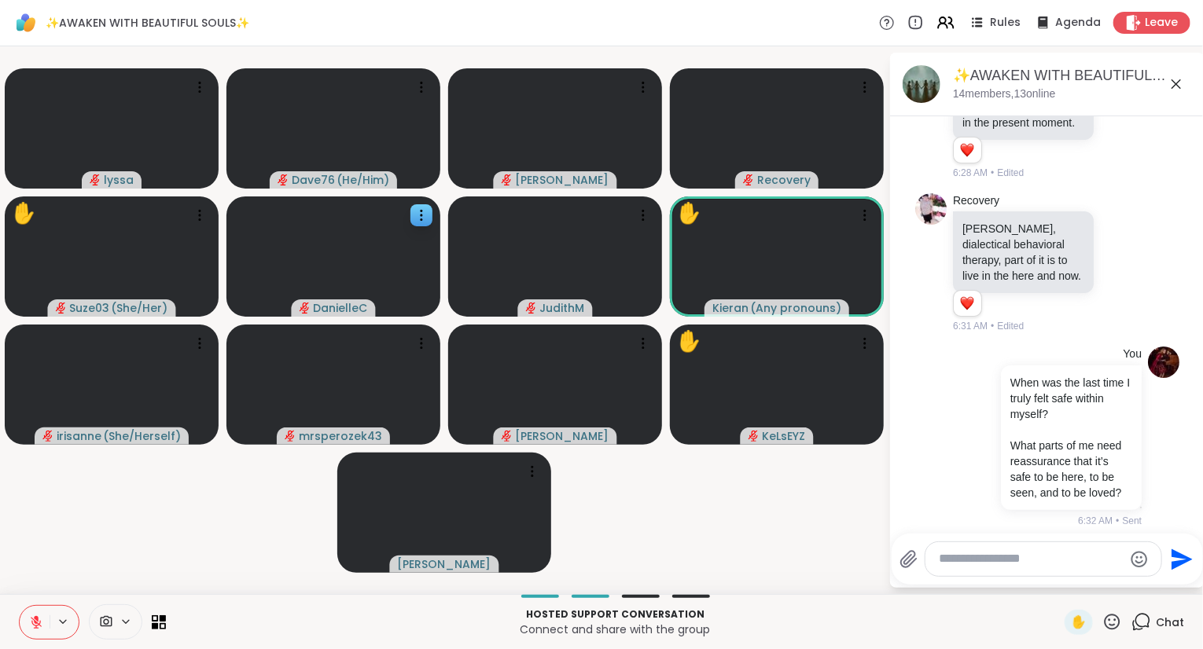
click at [1118, 630] on icon at bounding box center [1112, 622] width 20 height 20
click at [1055, 571] on div "❤️" at bounding box center [1066, 580] width 28 height 25
click at [1108, 619] on icon at bounding box center [1112, 622] width 16 height 16
click at [1064, 340] on div "You When was the last time I truly felt safe within myself? What parts of me ne…" at bounding box center [1047, 437] width 264 height 194
click at [1108, 619] on icon at bounding box center [1112, 622] width 16 height 16
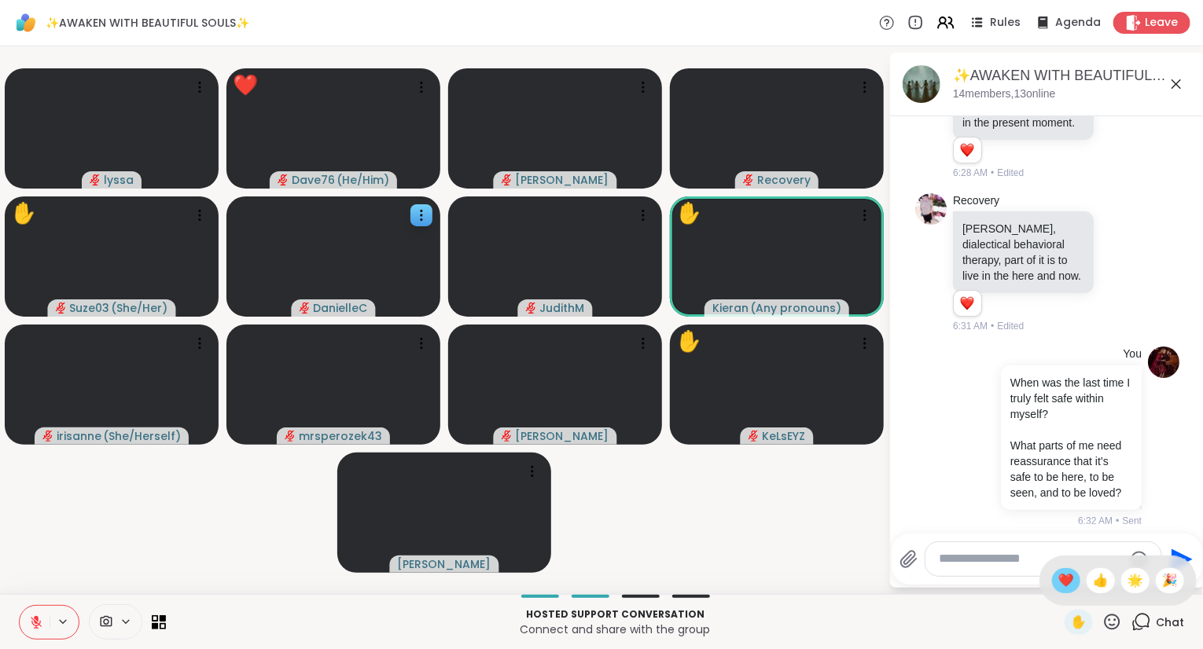
click at [1061, 577] on span "❤️" at bounding box center [1066, 580] width 16 height 19
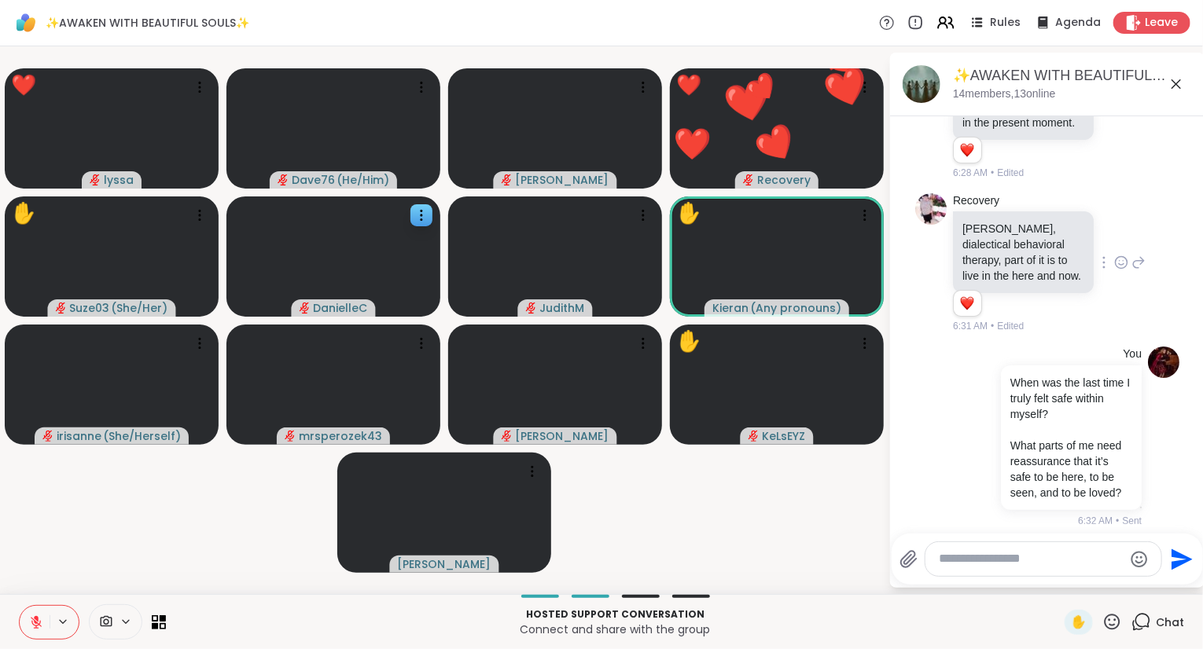
click at [1124, 255] on icon at bounding box center [1121, 263] width 14 height 16
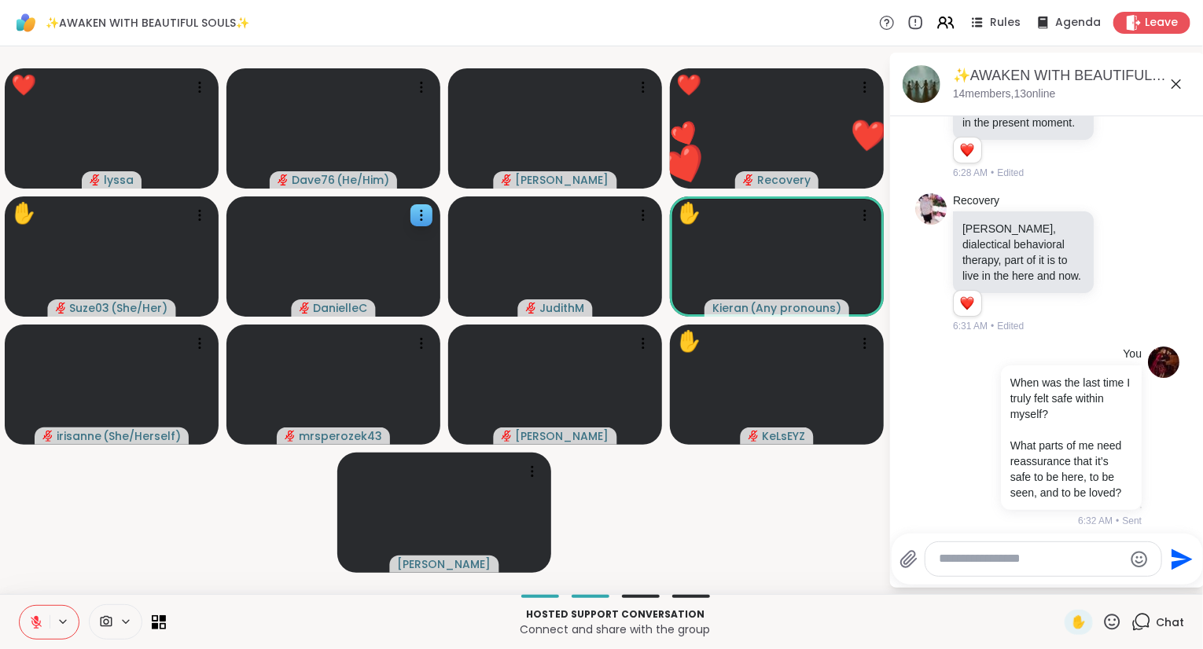
click at [1046, 175] on div "Recovery [PERSON_NAME], I relate to that fear that it won't be ok. I train myse…" at bounding box center [1047, 55] width 264 height 263
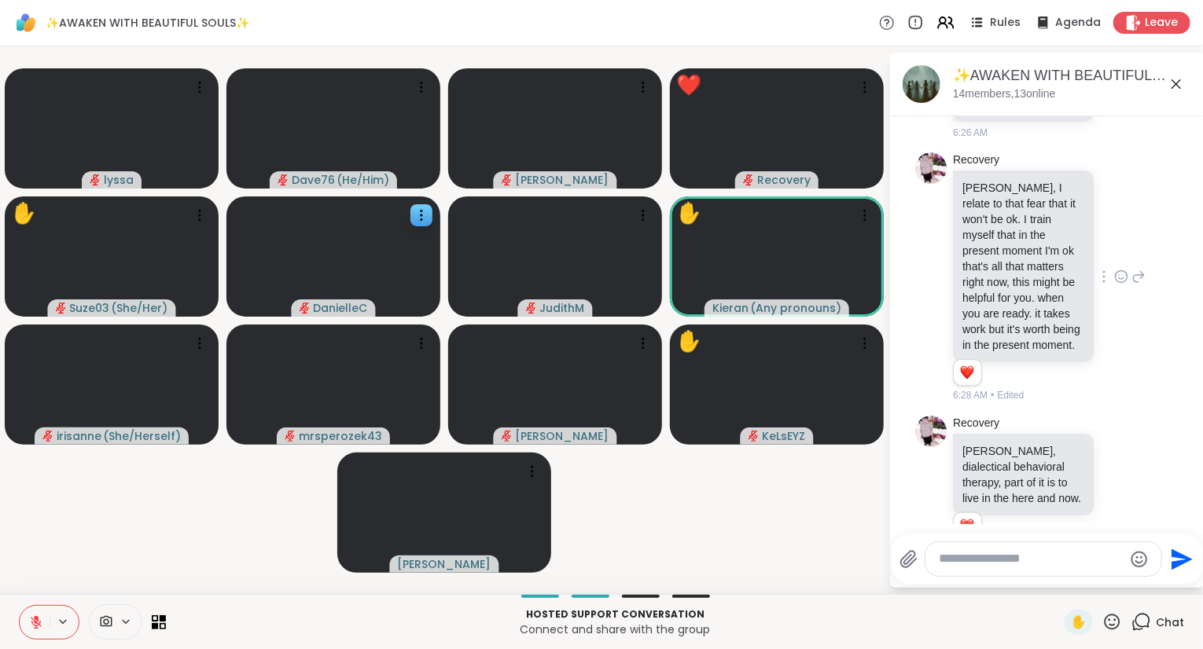
scroll to position [4927, 0]
click at [1122, 272] on icon at bounding box center [1121, 278] width 12 height 12
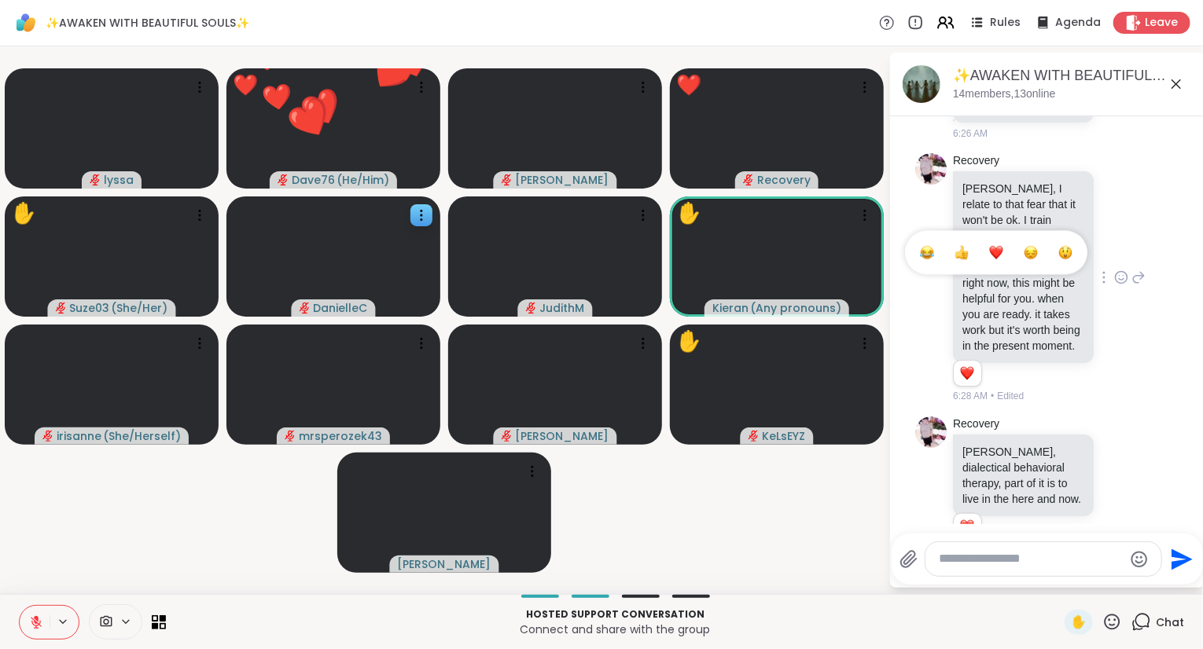
click at [989, 248] on button "Select Reaction: Heart" at bounding box center [995, 252] width 31 height 31
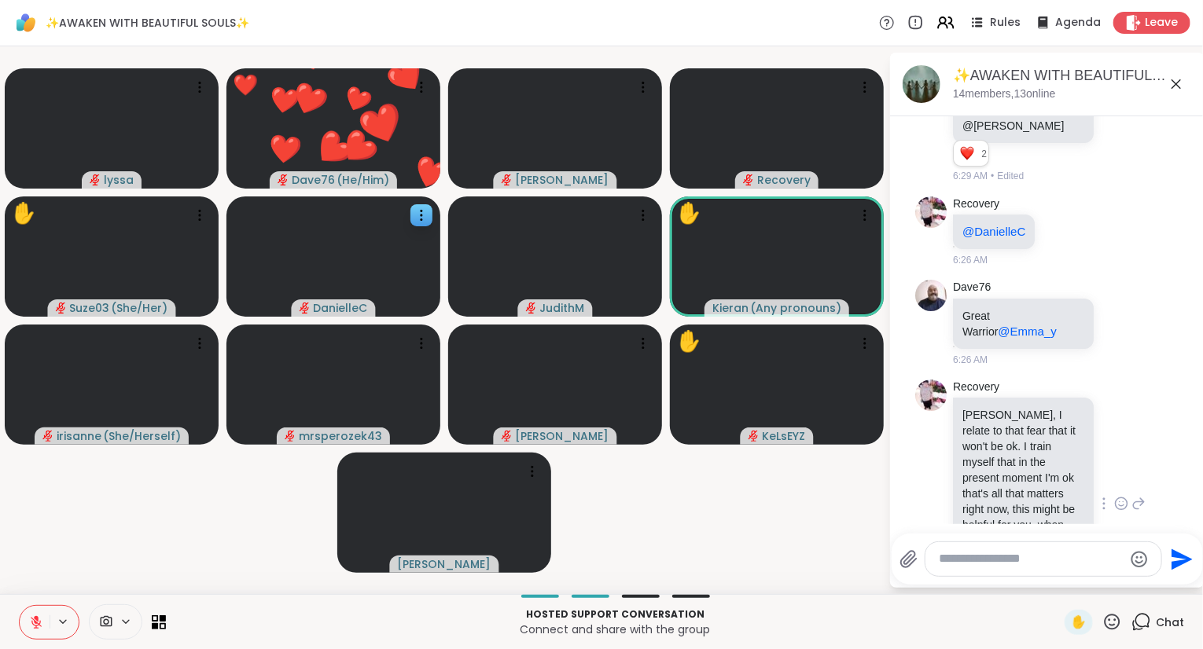
scroll to position [4699, 0]
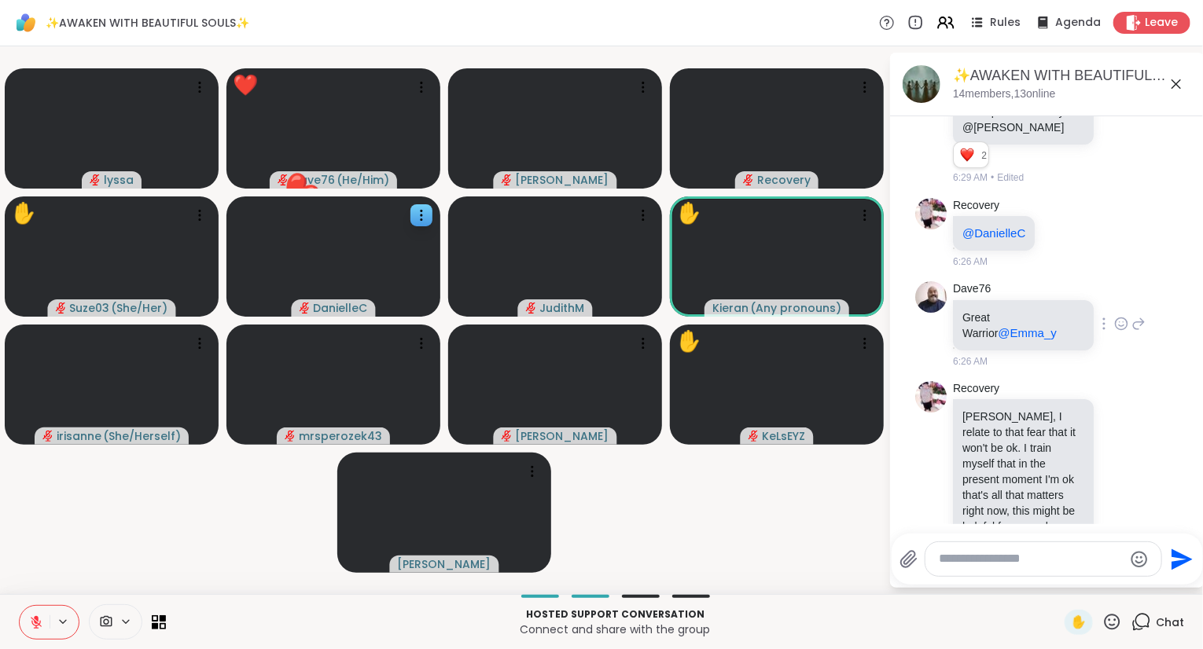
click at [1121, 328] on icon at bounding box center [1121, 324] width 14 height 16
click at [1001, 300] on div "Select Reaction: Heart" at bounding box center [996, 299] width 14 height 14
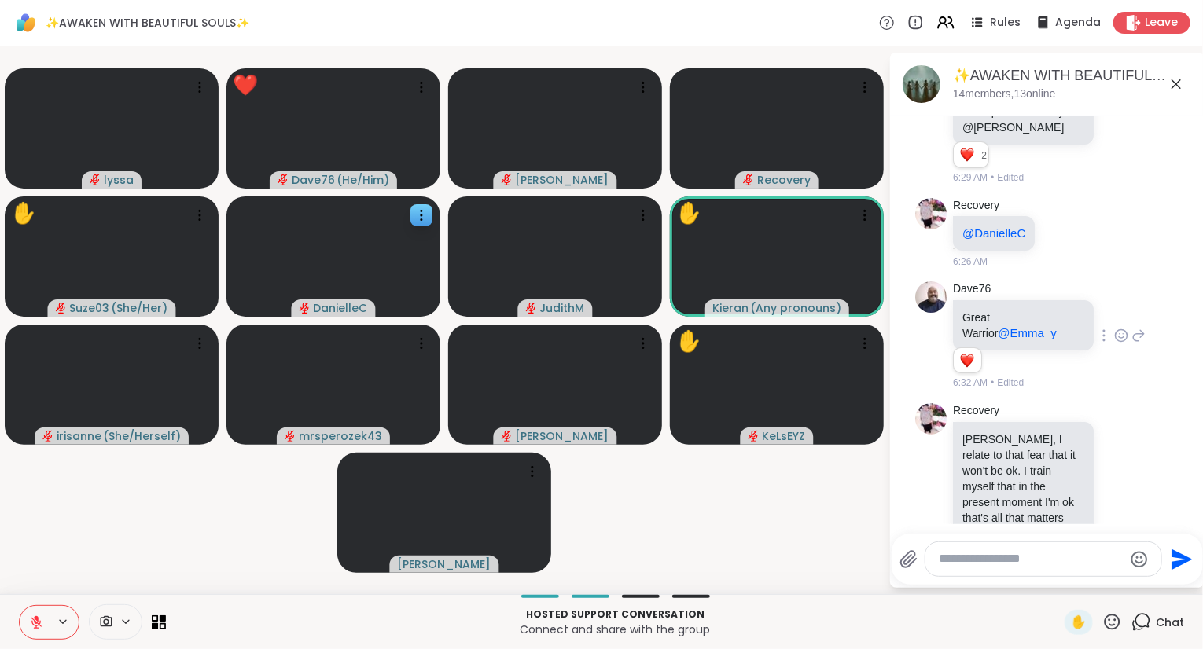
scroll to position [5172, 0]
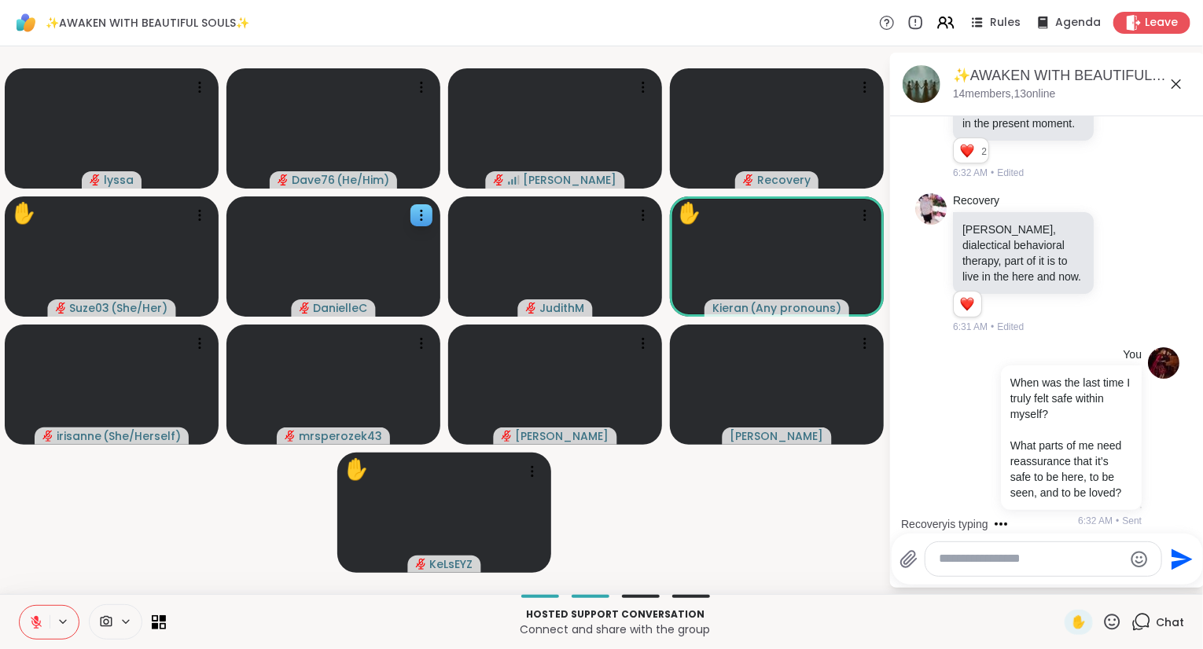
click at [877, 494] on video-player-container "lyssa Dave76 ( He/Him ) [PERSON_NAME] Recovery ✋ Suze03 ( She/Her ) [PERSON_NAM…" at bounding box center [443, 320] width 869 height 535
click at [1108, 617] on icon at bounding box center [1112, 622] width 16 height 16
click at [1129, 577] on span "🌟" at bounding box center [1135, 580] width 16 height 19
click at [1112, 627] on icon at bounding box center [1112, 622] width 20 height 20
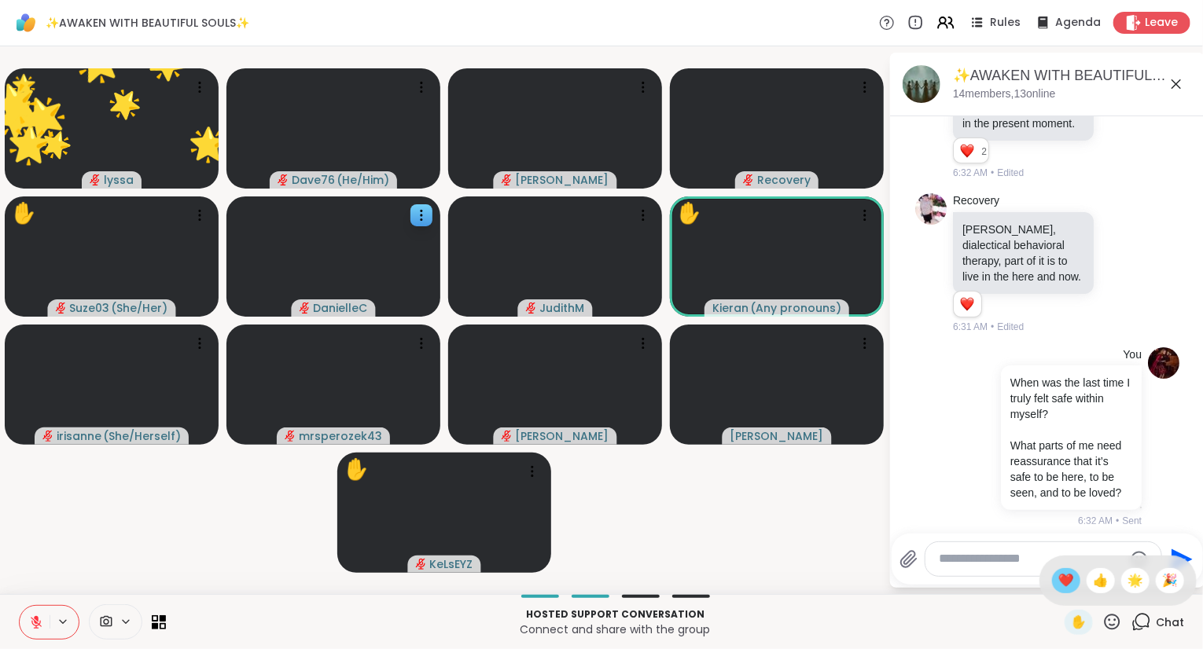
click at [1064, 579] on span "❤️" at bounding box center [1066, 580] width 16 height 19
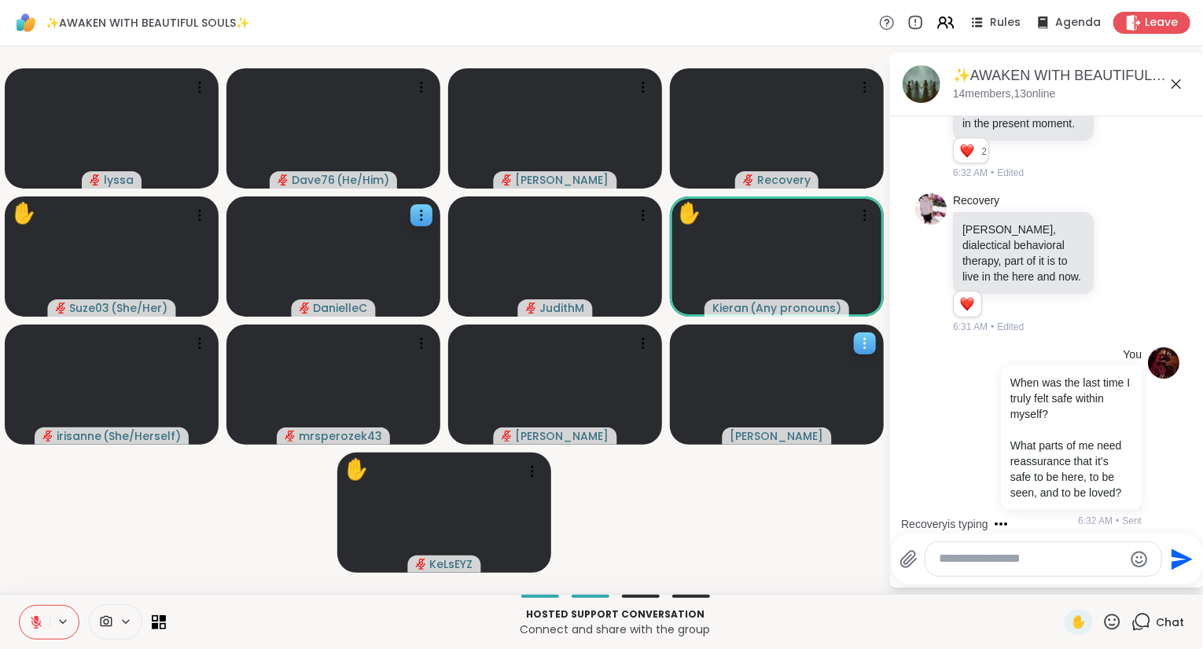
click at [857, 340] on icon at bounding box center [865, 344] width 16 height 16
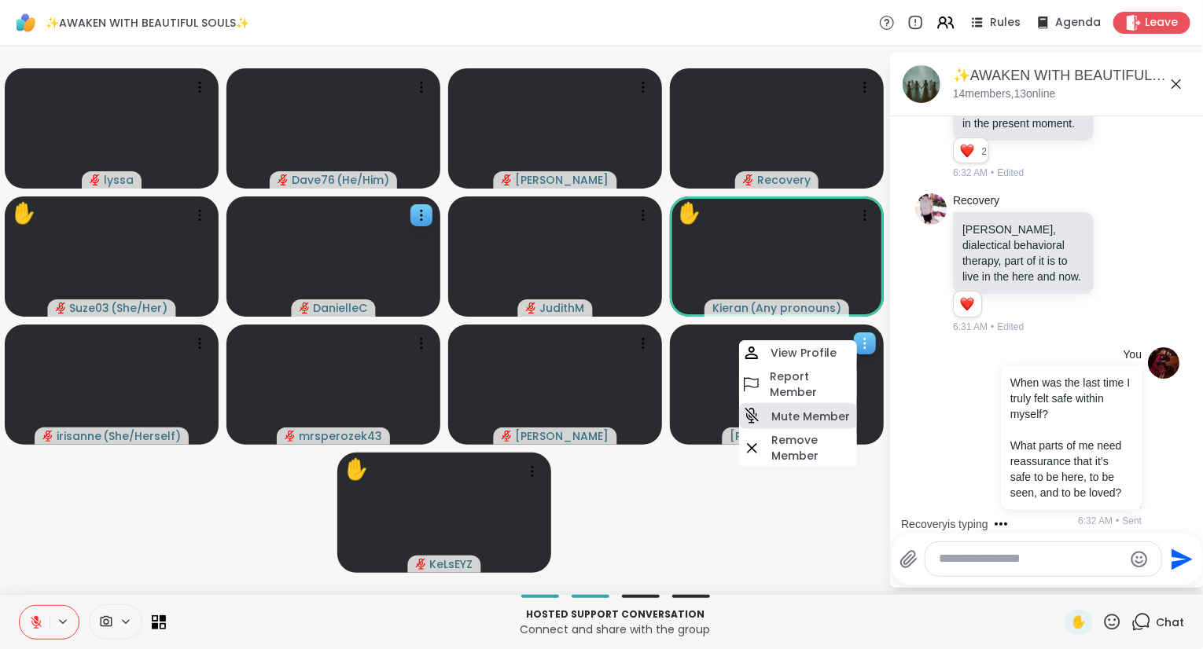
click at [753, 410] on icon at bounding box center [752, 411] width 6 height 7
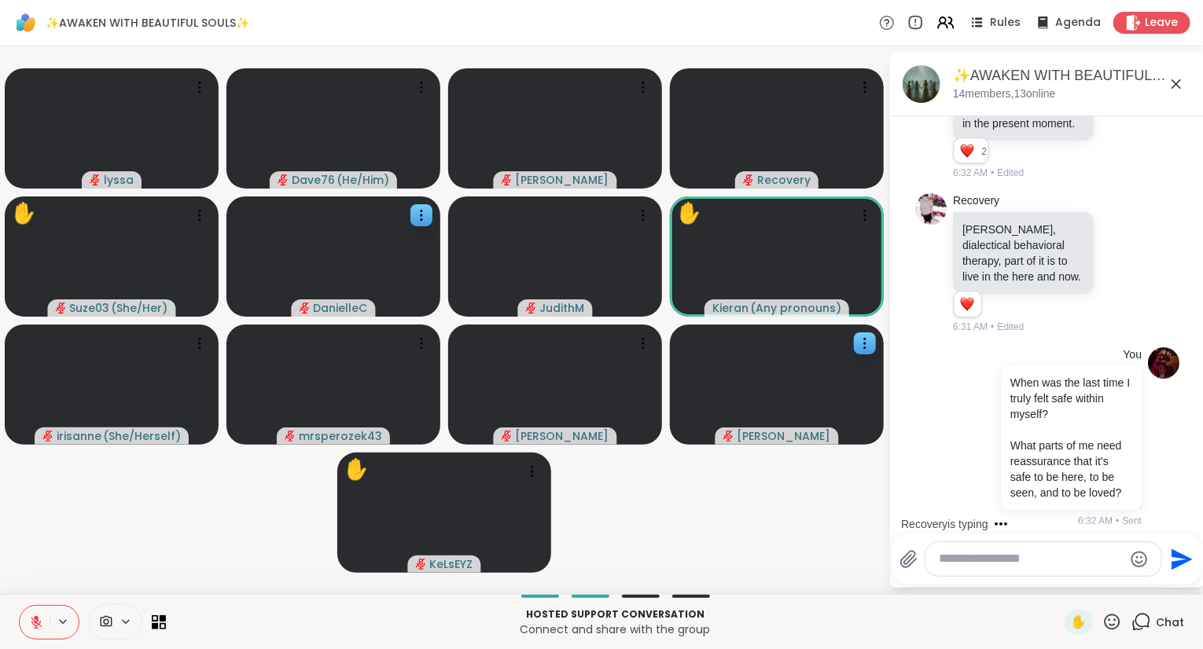
click at [1114, 619] on icon at bounding box center [1112, 622] width 20 height 20
click at [1071, 590] on div "❤️" at bounding box center [1066, 580] width 28 height 25
click at [1113, 620] on icon at bounding box center [1112, 622] width 20 height 20
click at [972, 563] on textarea "Type your message" at bounding box center [1030, 559] width 183 height 17
click at [792, 512] on video-player-container "❤️ lyssa ❤️ ❤️ ❤️ ❤️ ❤️ ❤️ ❤️ ❤️ ❤️ ❤️ ❤️ ❤️ ❤️ ❤️ Dave76 ( He/Him ) [PERSON_NA…" at bounding box center [443, 320] width 869 height 535
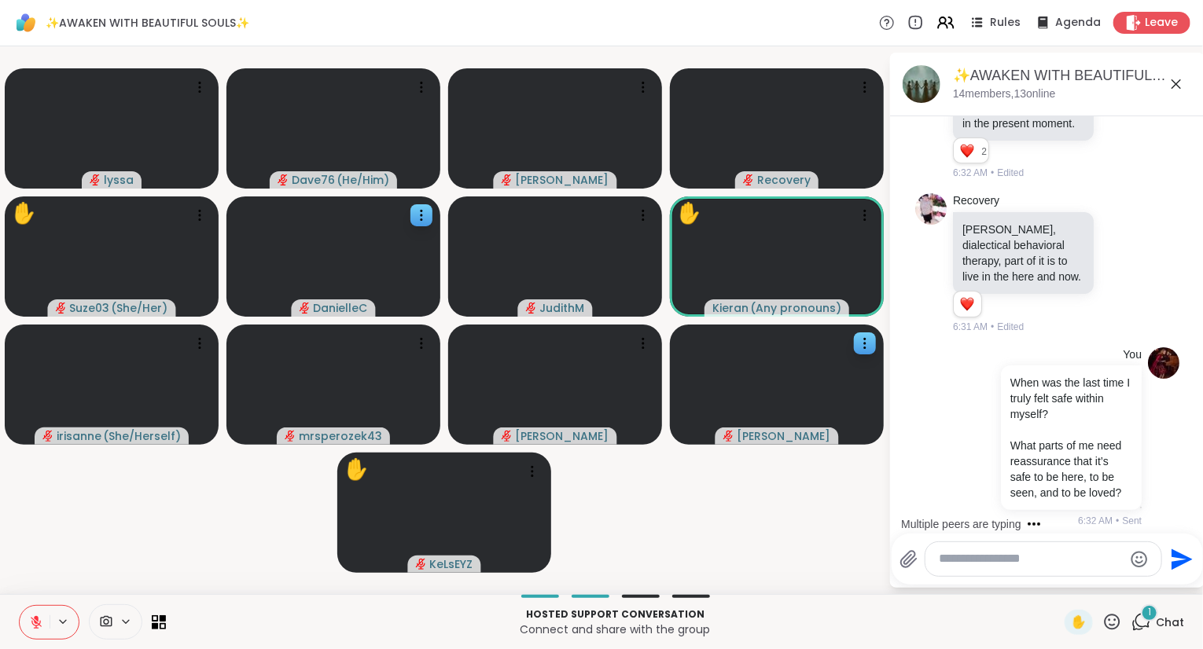
scroll to position [5335, 0]
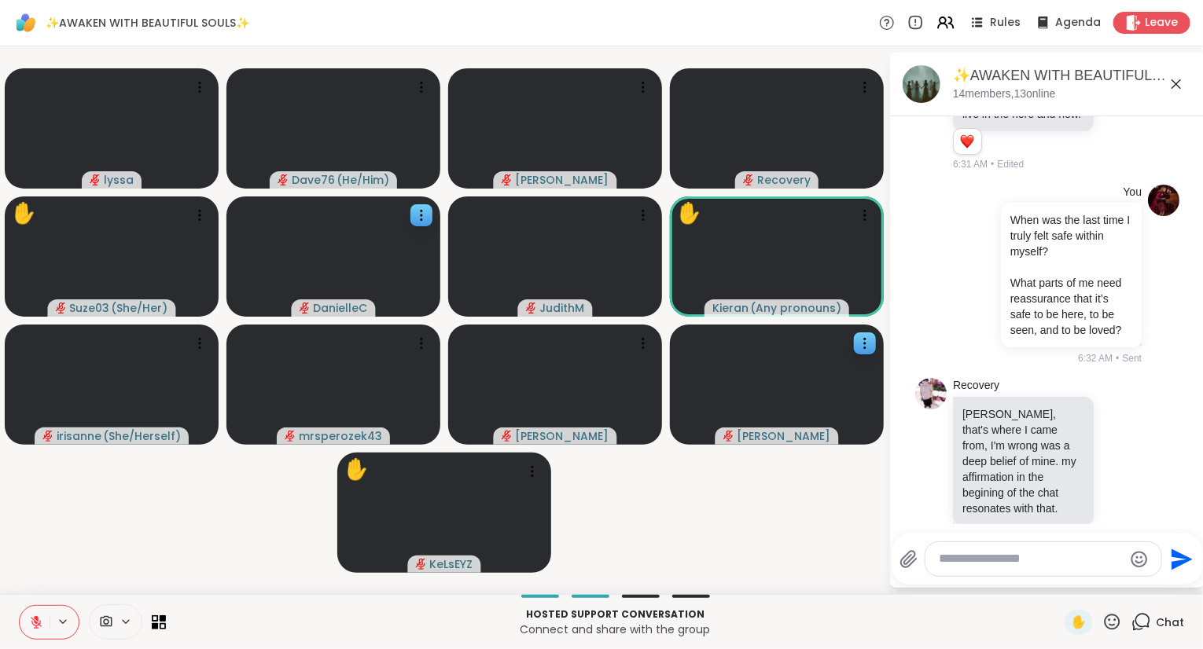
click at [35, 622] on icon at bounding box center [36, 622] width 11 height 11
click at [1112, 624] on icon at bounding box center [1112, 622] width 20 height 20
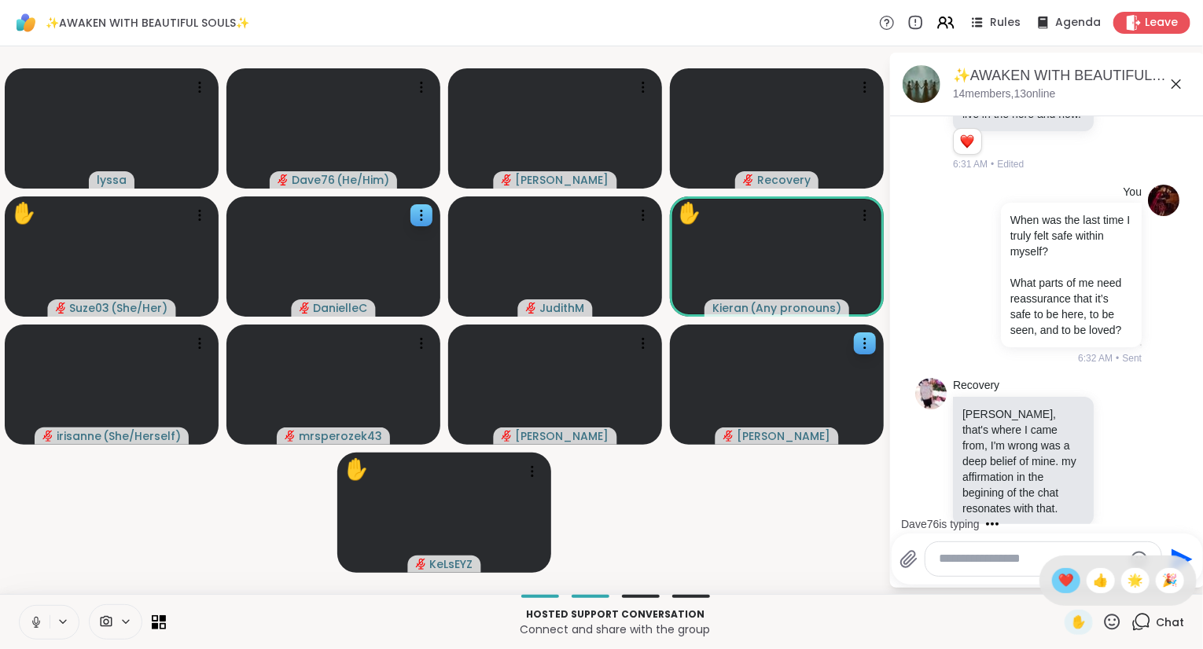
click at [1061, 578] on span "❤️" at bounding box center [1066, 580] width 16 height 19
click at [1111, 624] on icon at bounding box center [1112, 622] width 20 height 20
click at [1061, 571] on div "❤️" at bounding box center [1066, 580] width 28 height 25
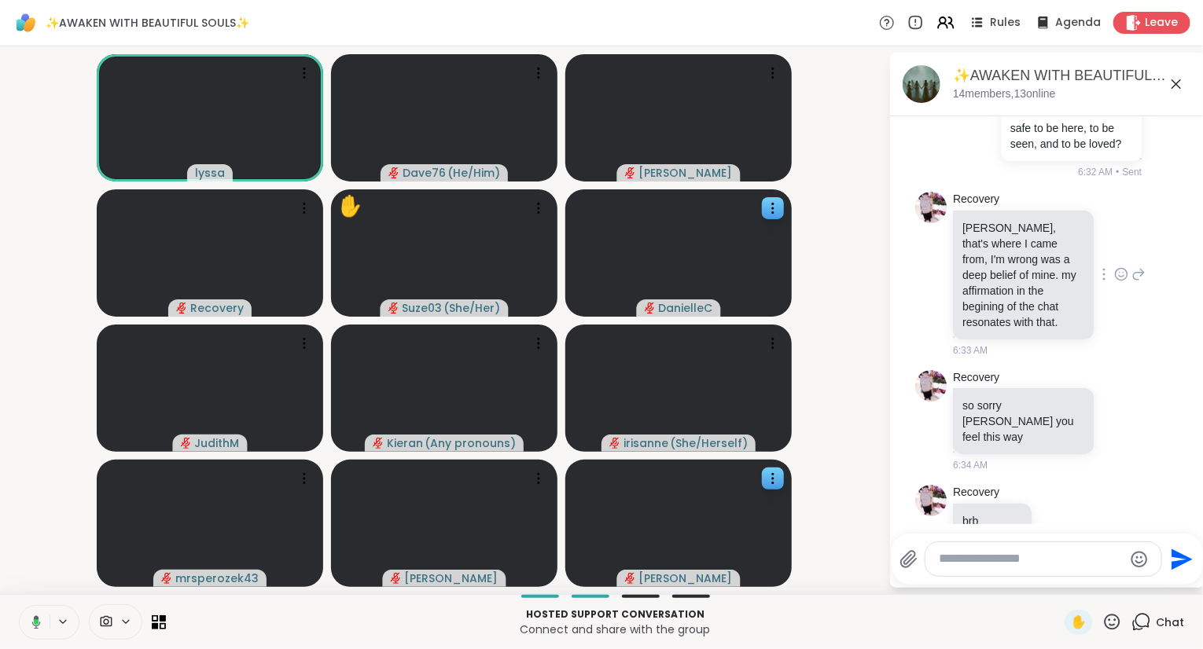
scroll to position [5632, 0]
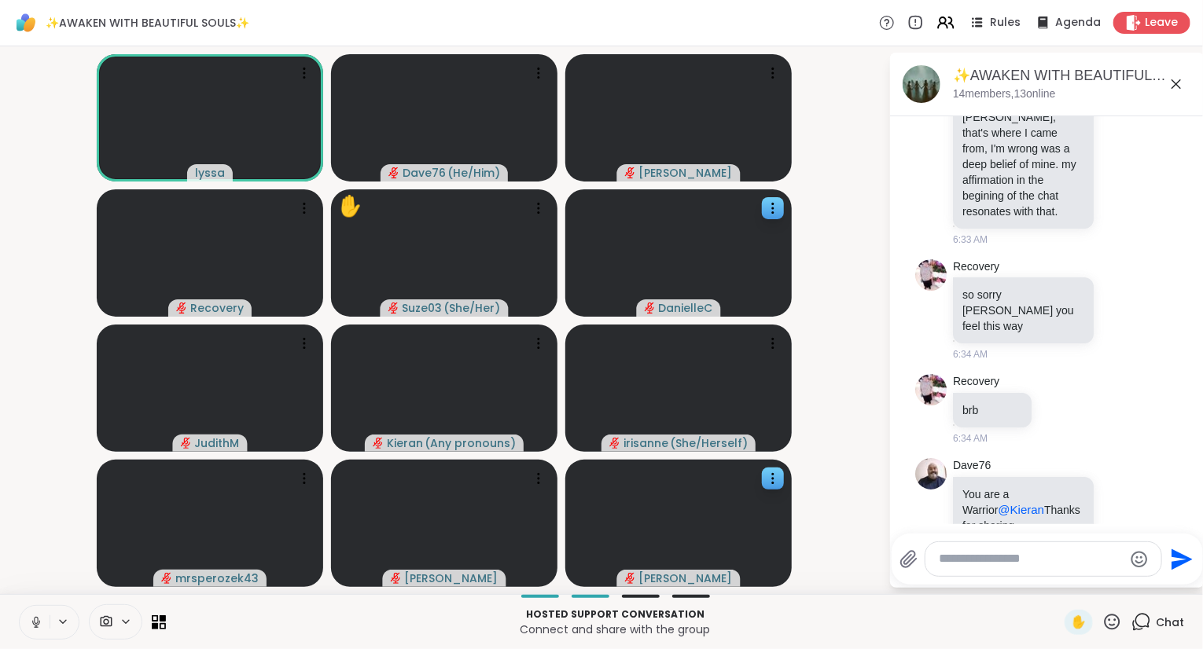
click at [1174, 80] on icon at bounding box center [1175, 84] width 19 height 19
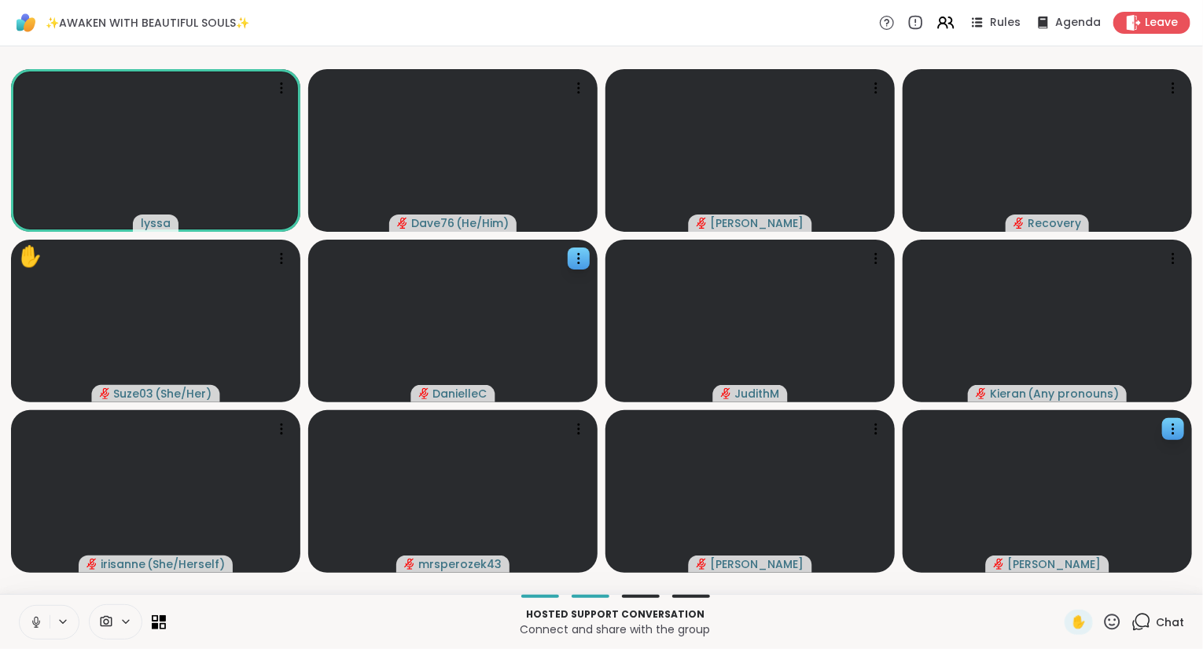
click at [1111, 618] on icon at bounding box center [1112, 622] width 20 height 20
click at [1058, 582] on span "❤️" at bounding box center [1066, 580] width 16 height 19
drag, startPoint x: 1114, startPoint y: 621, endPoint x: 1008, endPoint y: 621, distance: 105.3
click at [1008, 621] on div "Hosted support conversation Connect and share with the group ✋ Chat" at bounding box center [601, 621] width 1203 height 55
click at [1117, 622] on icon at bounding box center [1112, 622] width 16 height 16
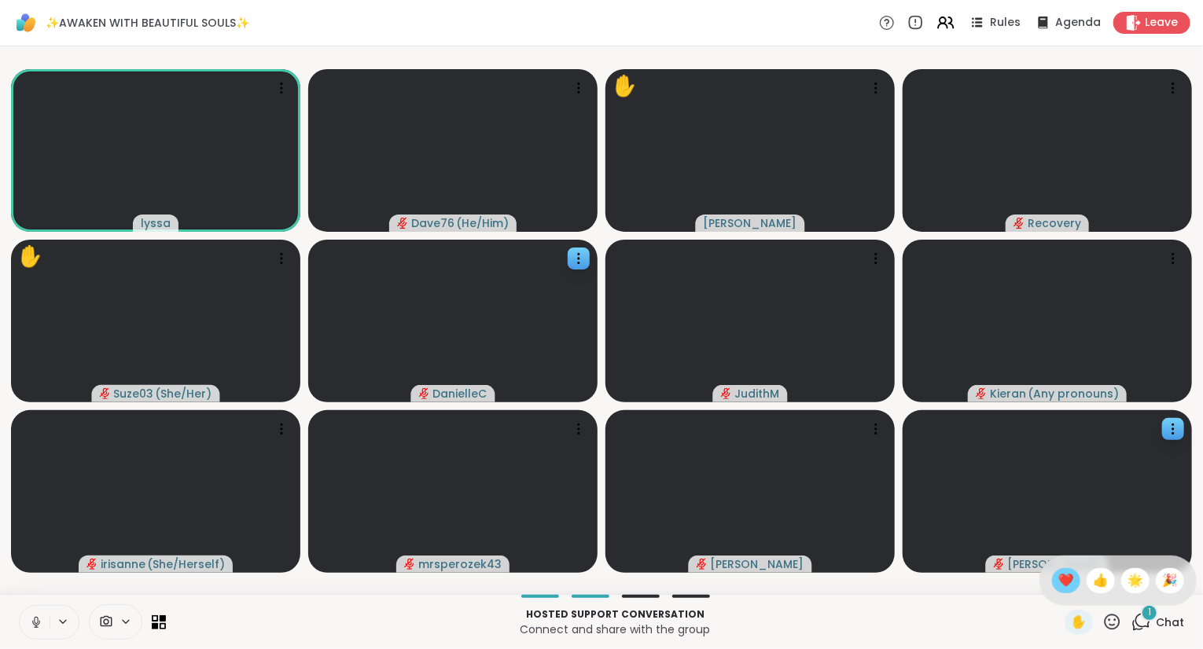
click at [1064, 579] on span "❤️" at bounding box center [1066, 580] width 16 height 19
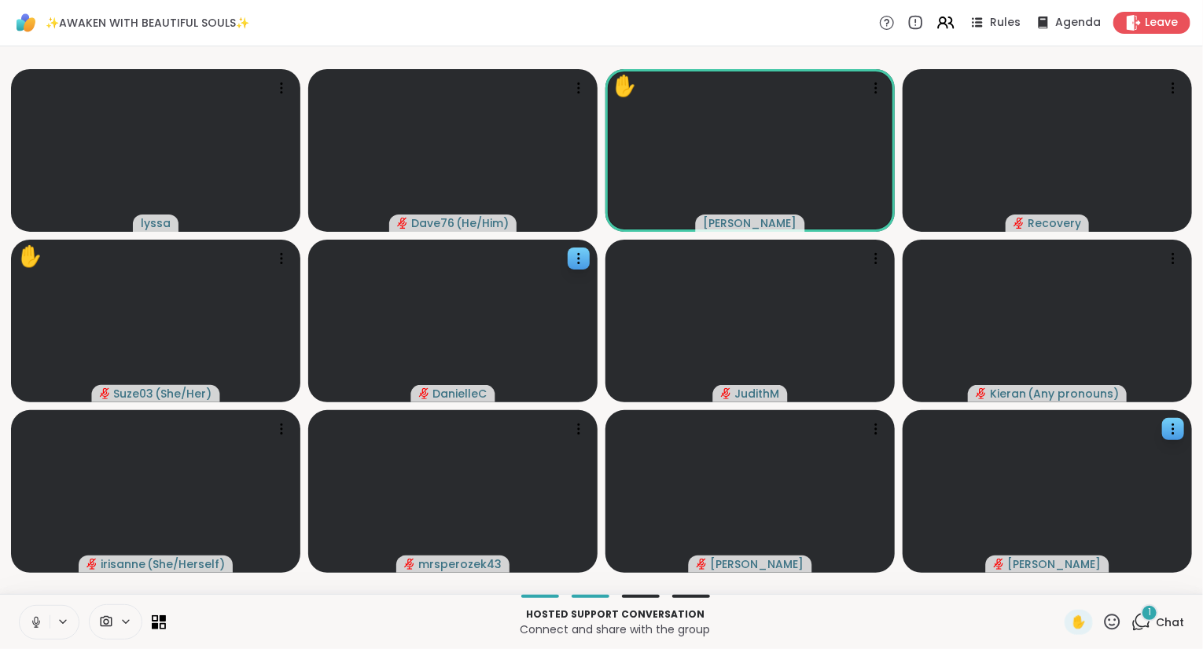
click at [50, 618] on button at bounding box center [64, 621] width 29 height 13
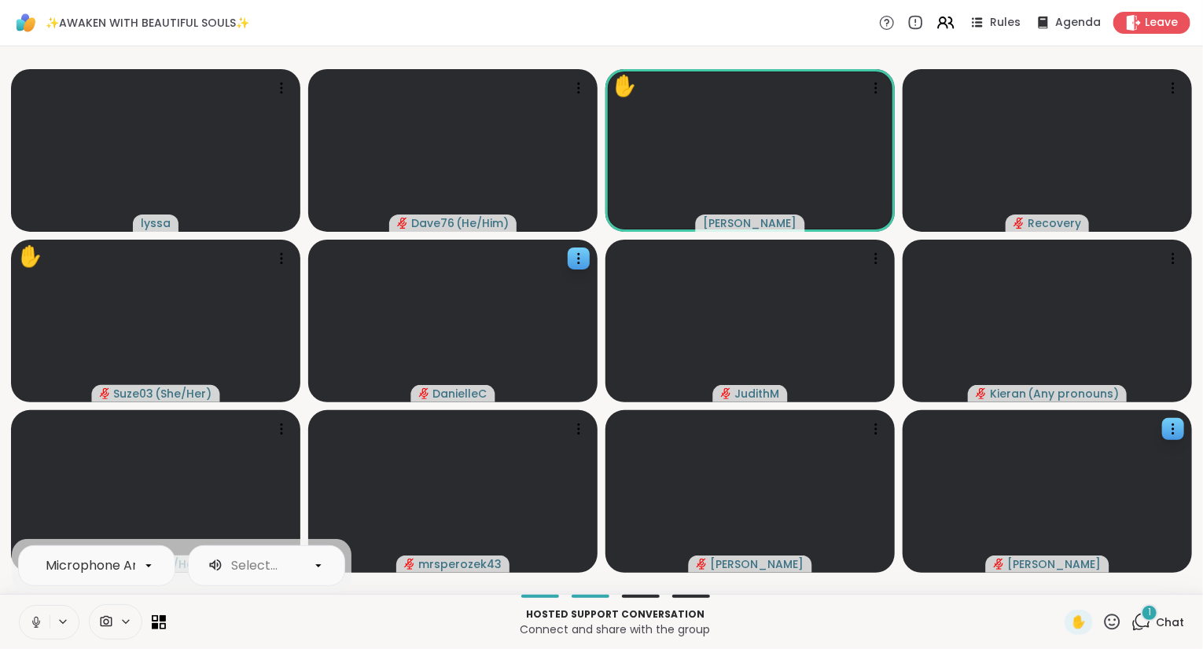
click at [39, 624] on icon at bounding box center [36, 622] width 14 height 14
click at [57, 616] on icon at bounding box center [63, 621] width 13 height 13
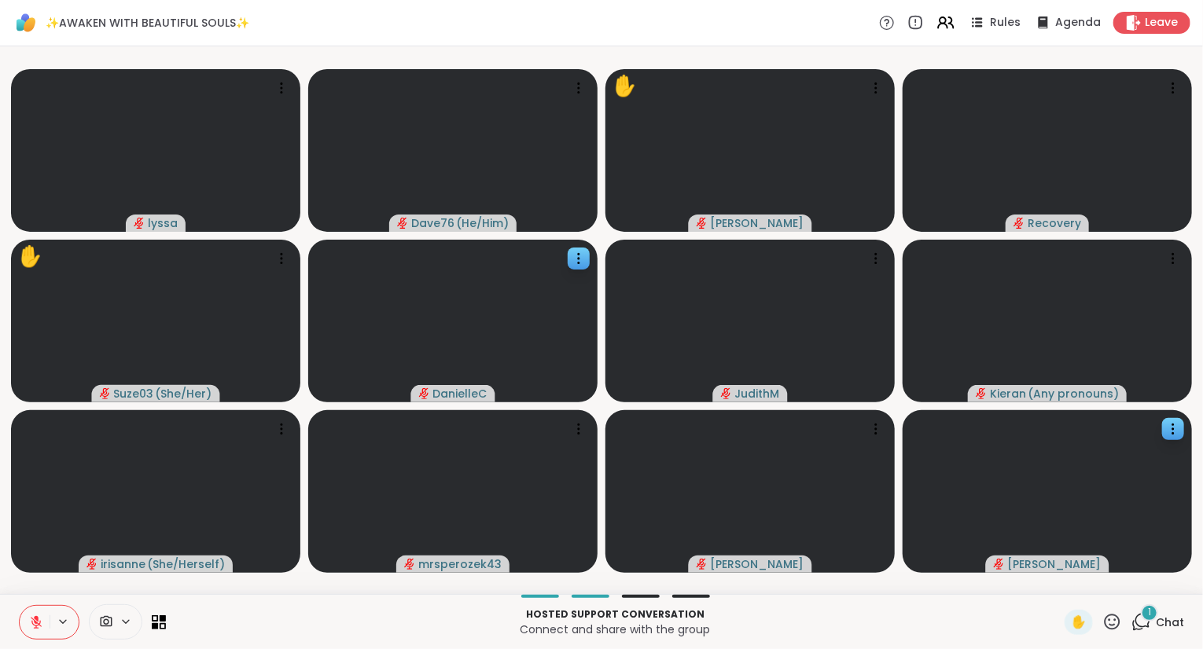
click at [17, 629] on div "Hosted support conversation Connect and share with the group ✋ 1 Chat" at bounding box center [601, 621] width 1203 height 55
click at [20, 627] on button at bounding box center [35, 622] width 30 height 33
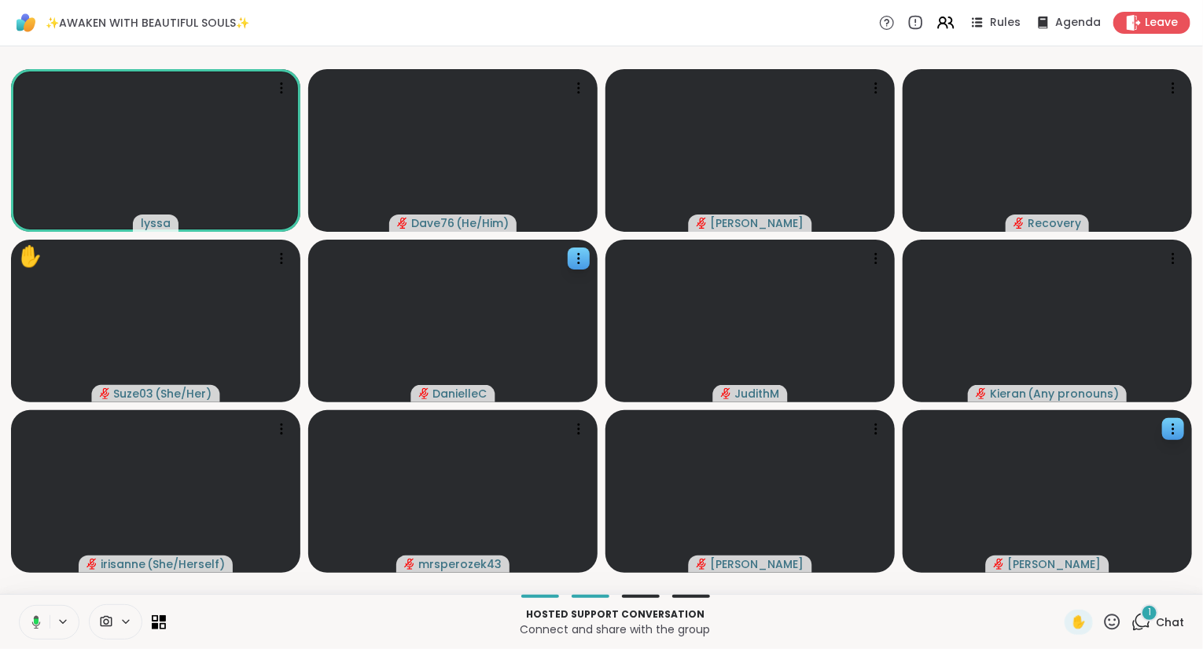
click at [1118, 623] on icon at bounding box center [1112, 622] width 20 height 20
click at [1065, 589] on span "❤️" at bounding box center [1066, 580] width 16 height 19
click at [1141, 615] on icon at bounding box center [1142, 621] width 15 height 14
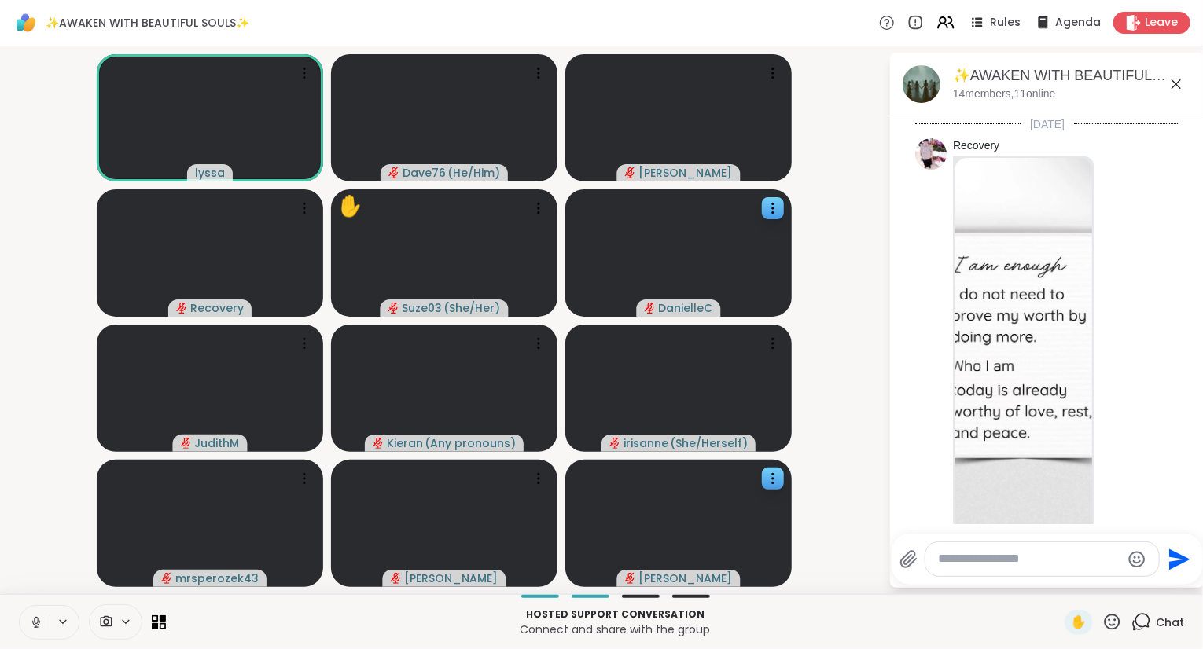
scroll to position [5814, 0]
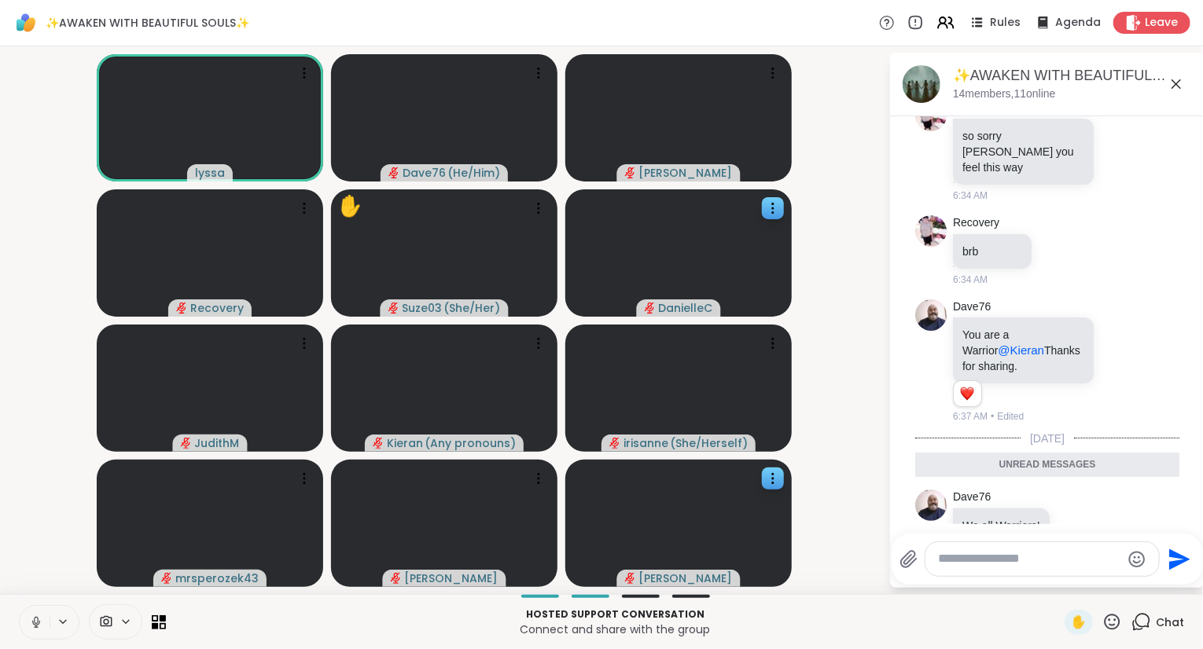
click at [1020, 562] on textarea "Type your message" at bounding box center [1029, 559] width 183 height 17
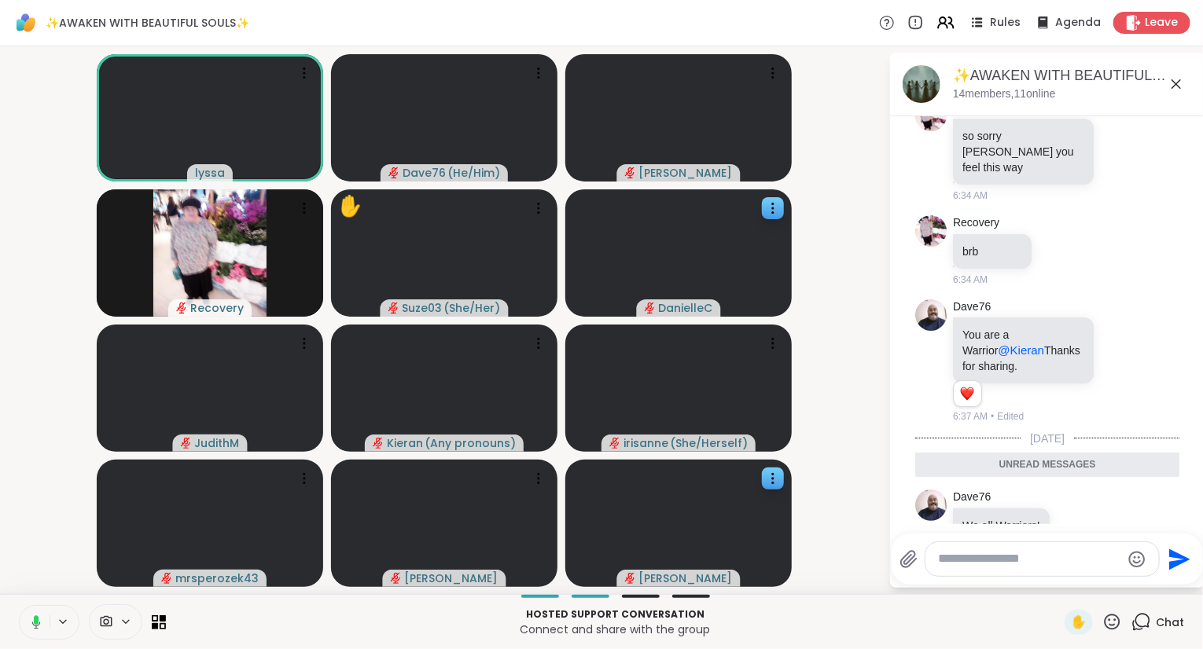
click at [1177, 85] on icon at bounding box center [1175, 84] width 19 height 19
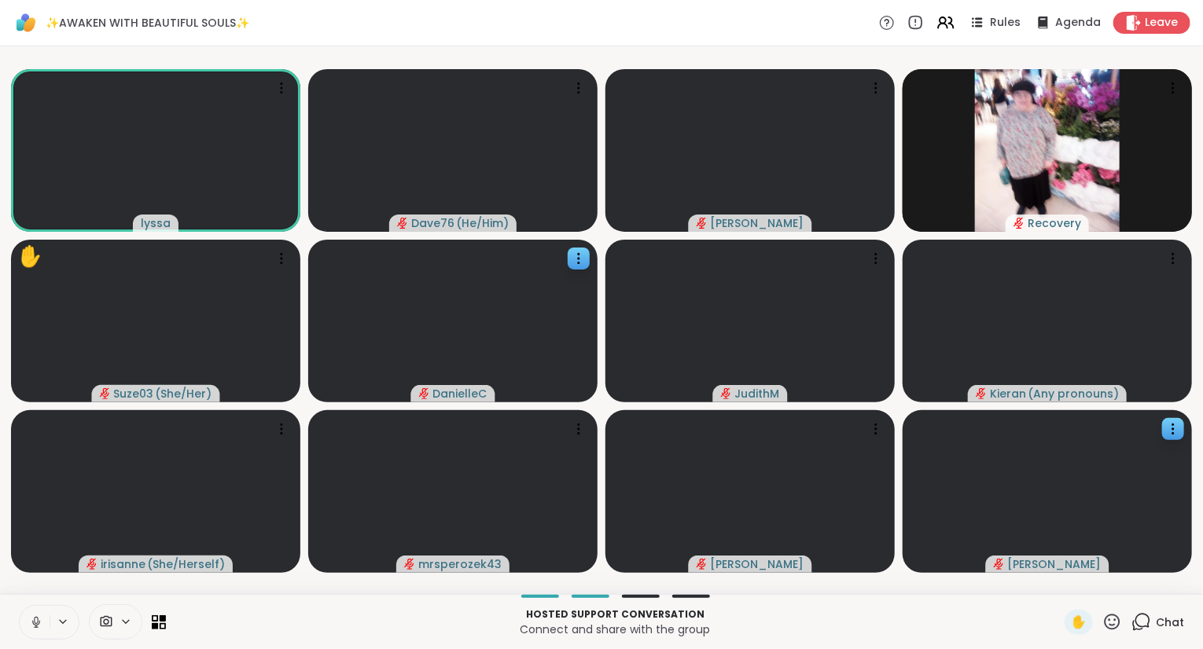
click at [24, 624] on button at bounding box center [35, 622] width 30 height 33
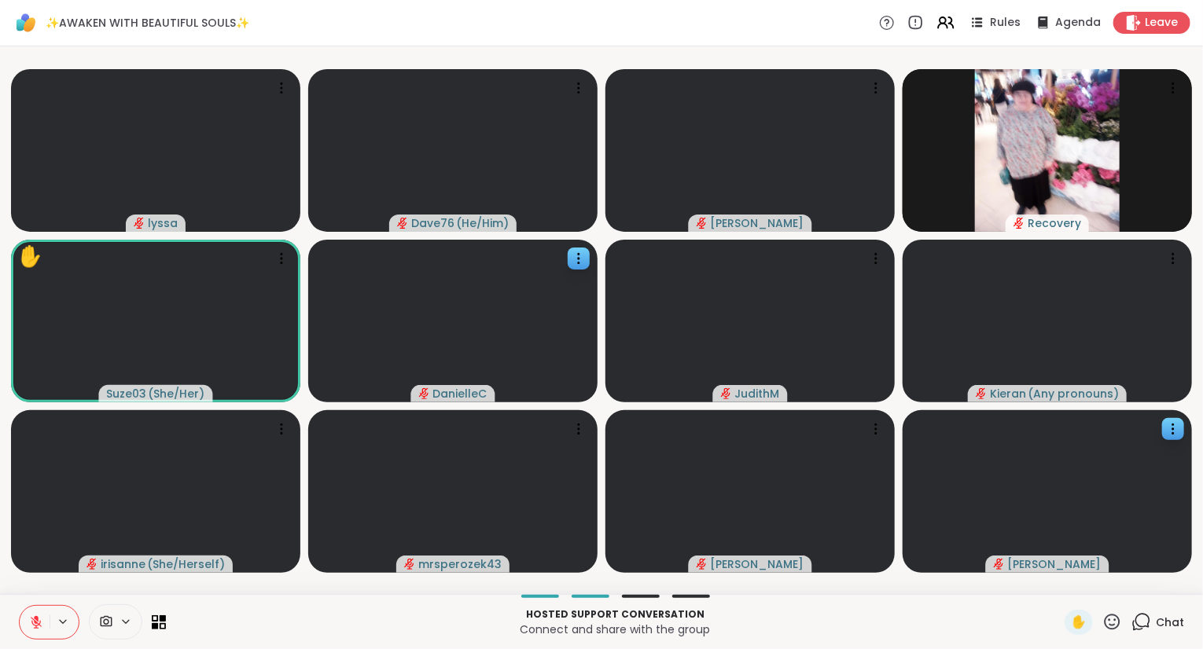
click at [1105, 624] on icon at bounding box center [1112, 622] width 20 height 20
click at [1058, 584] on span "❤️" at bounding box center [1066, 580] width 16 height 19
click at [30, 620] on icon at bounding box center [36, 622] width 14 height 14
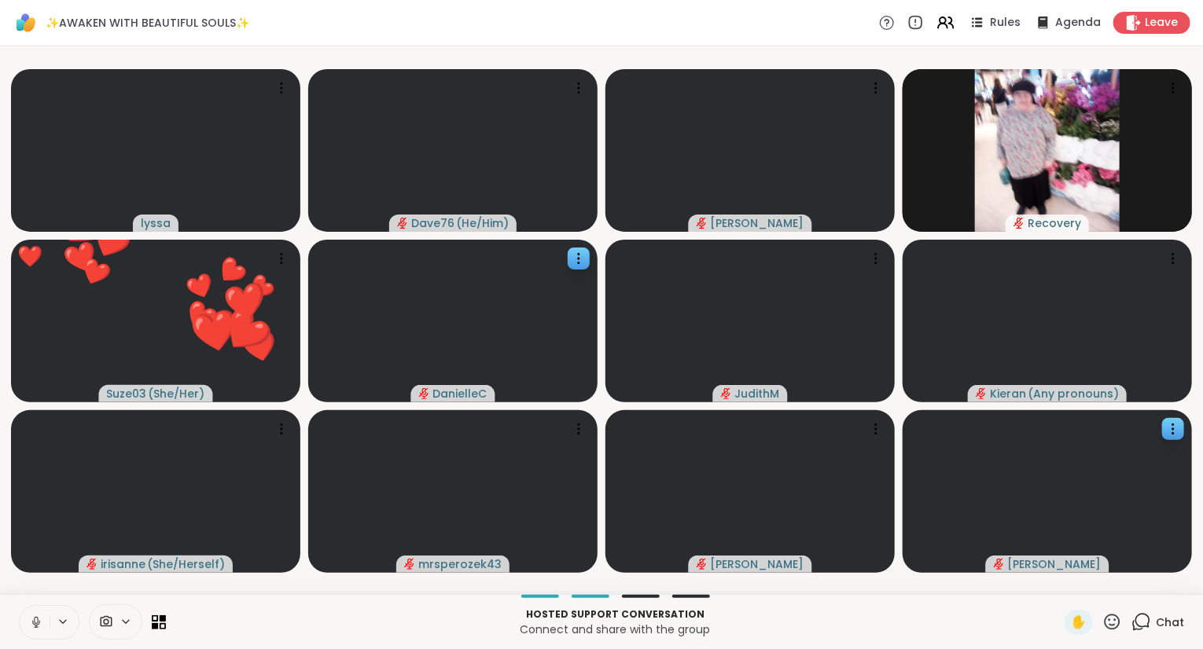
click at [38, 621] on icon at bounding box center [36, 620] width 4 height 7
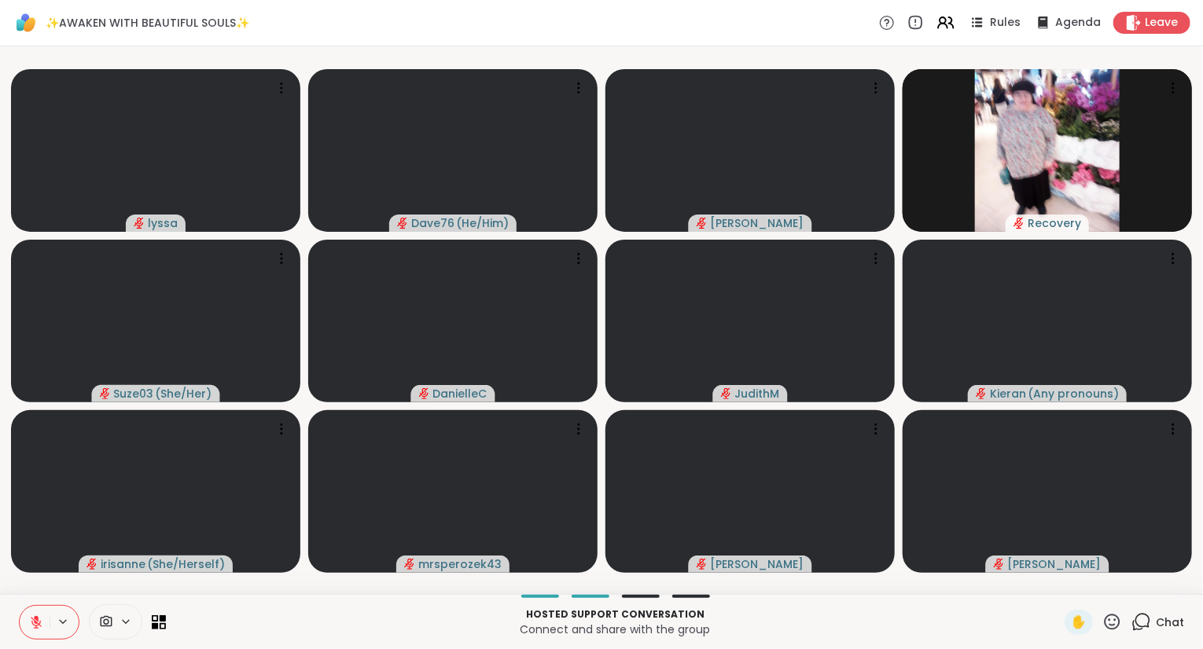
click at [38, 621] on icon at bounding box center [36, 618] width 5 height 6
click at [36, 615] on button at bounding box center [33, 622] width 32 height 33
click at [25, 621] on button at bounding box center [35, 622] width 30 height 33
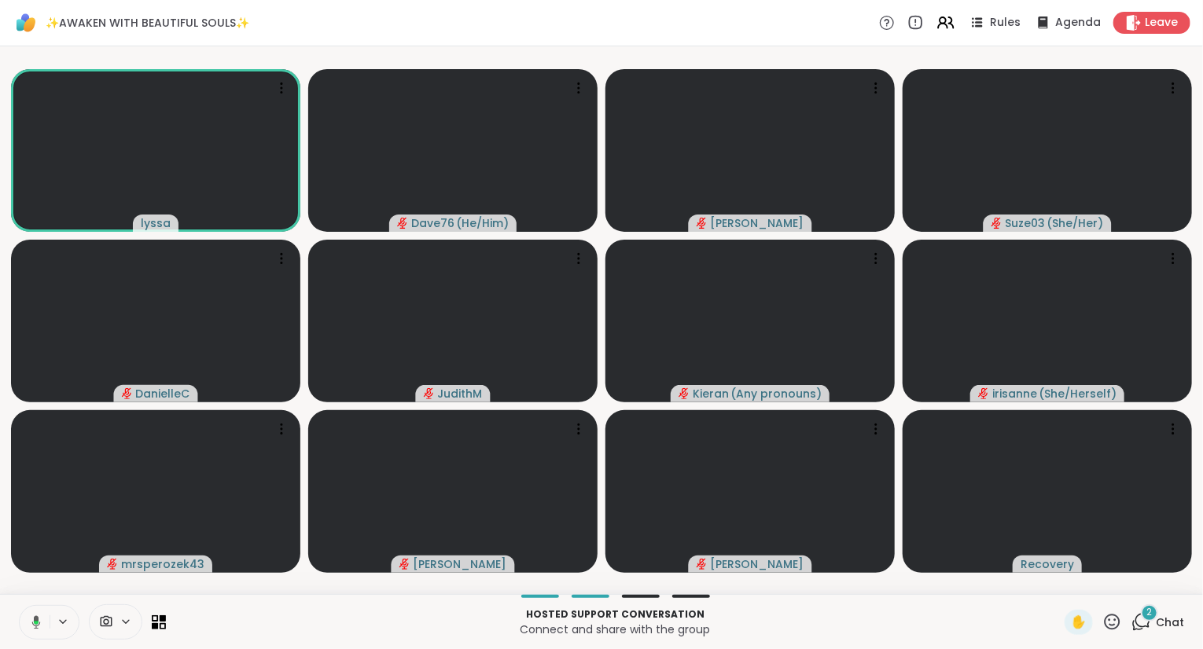
click at [36, 615] on button at bounding box center [33, 622] width 32 height 33
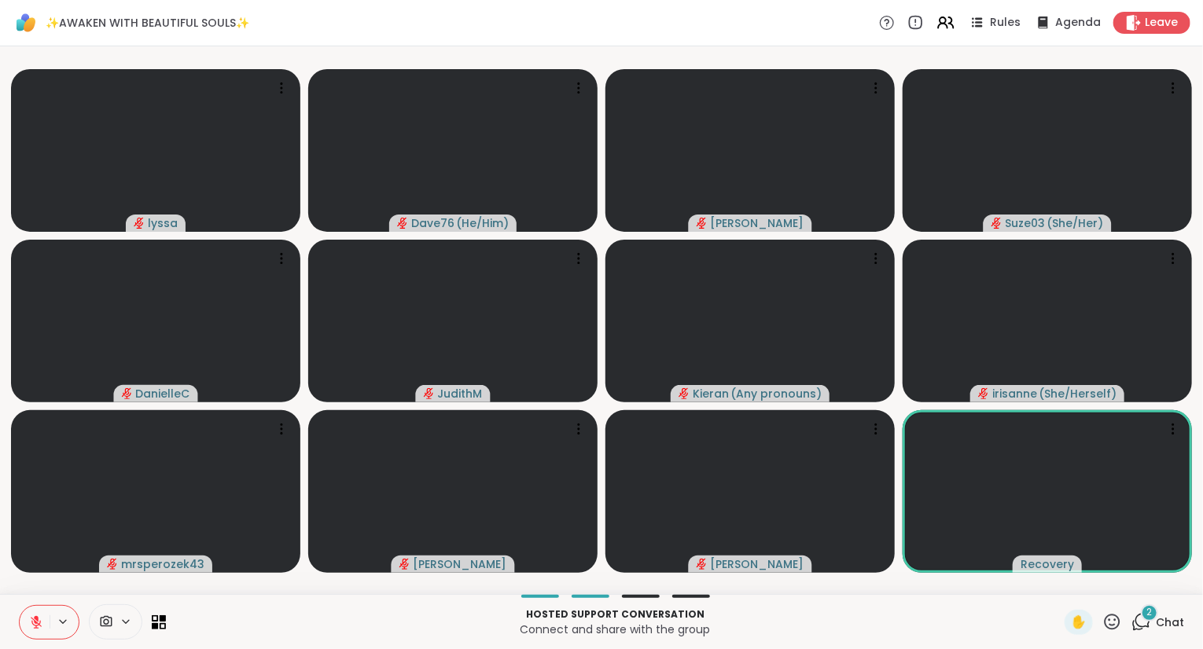
click at [1117, 625] on icon at bounding box center [1112, 622] width 20 height 20
click at [1058, 581] on span "❤️" at bounding box center [1066, 580] width 16 height 19
click at [1123, 619] on div "✋ 2 Chat" at bounding box center [1123, 622] width 119 height 25
click at [1119, 620] on icon at bounding box center [1112, 622] width 20 height 20
click at [1067, 580] on span "❤️" at bounding box center [1066, 580] width 16 height 19
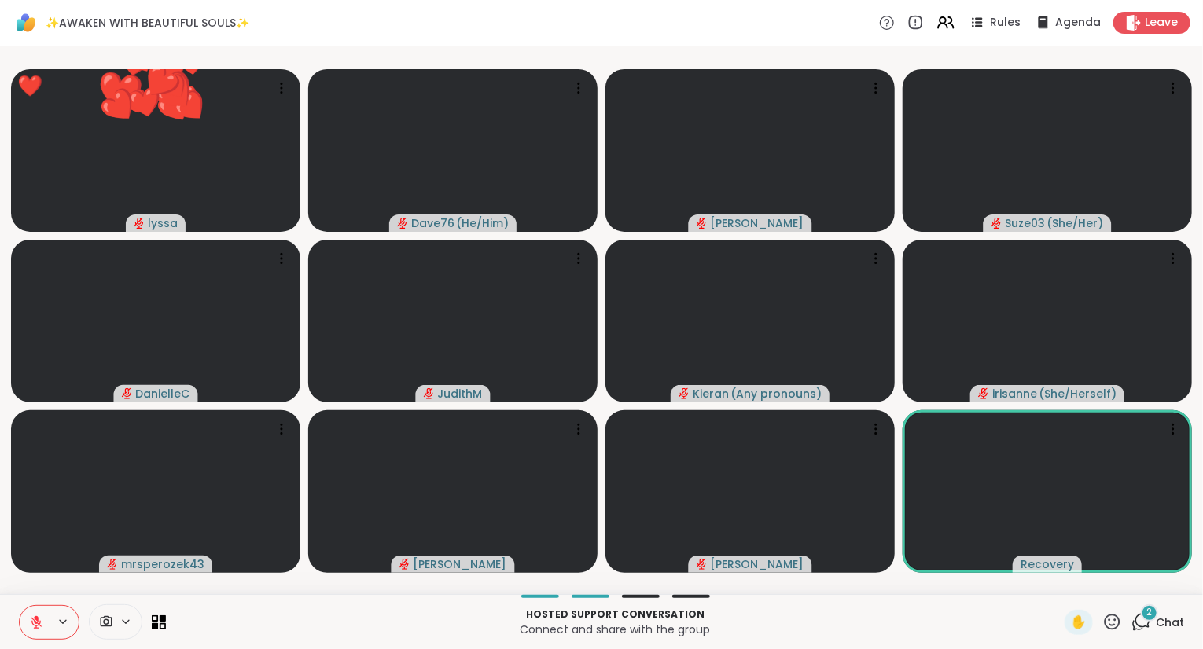
click at [1115, 621] on icon at bounding box center [1112, 622] width 16 height 16
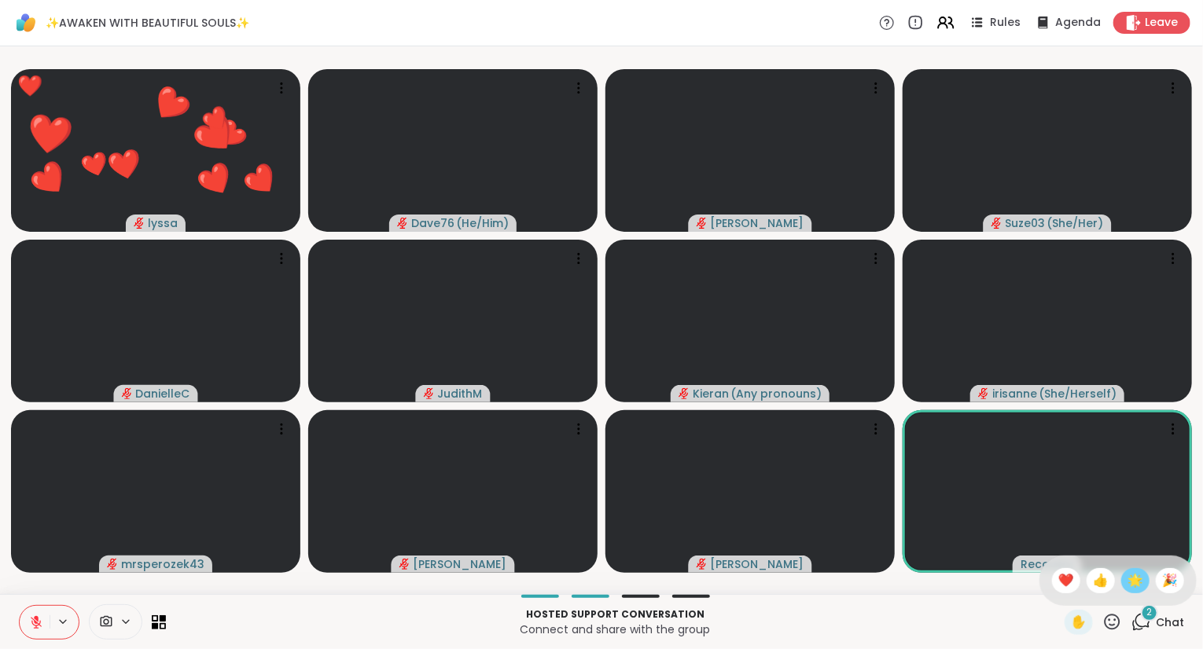
click at [1127, 583] on span "🌟" at bounding box center [1135, 580] width 16 height 19
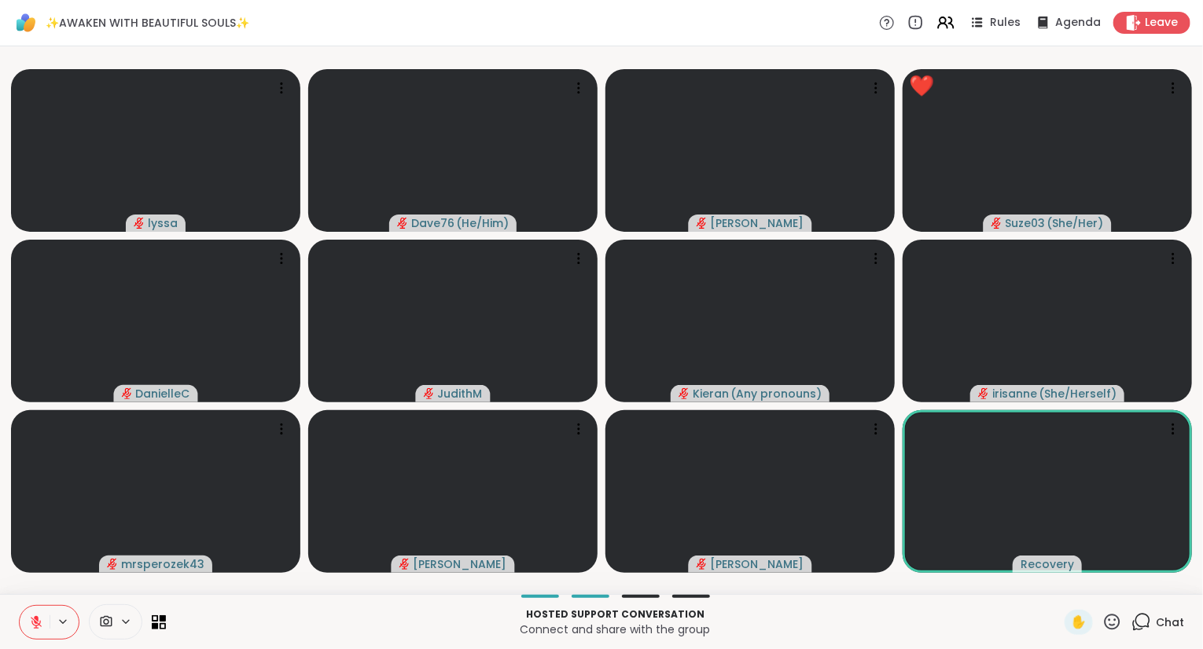
click at [31, 615] on button at bounding box center [35, 622] width 30 height 33
click at [1122, 620] on icon at bounding box center [1112, 622] width 20 height 20
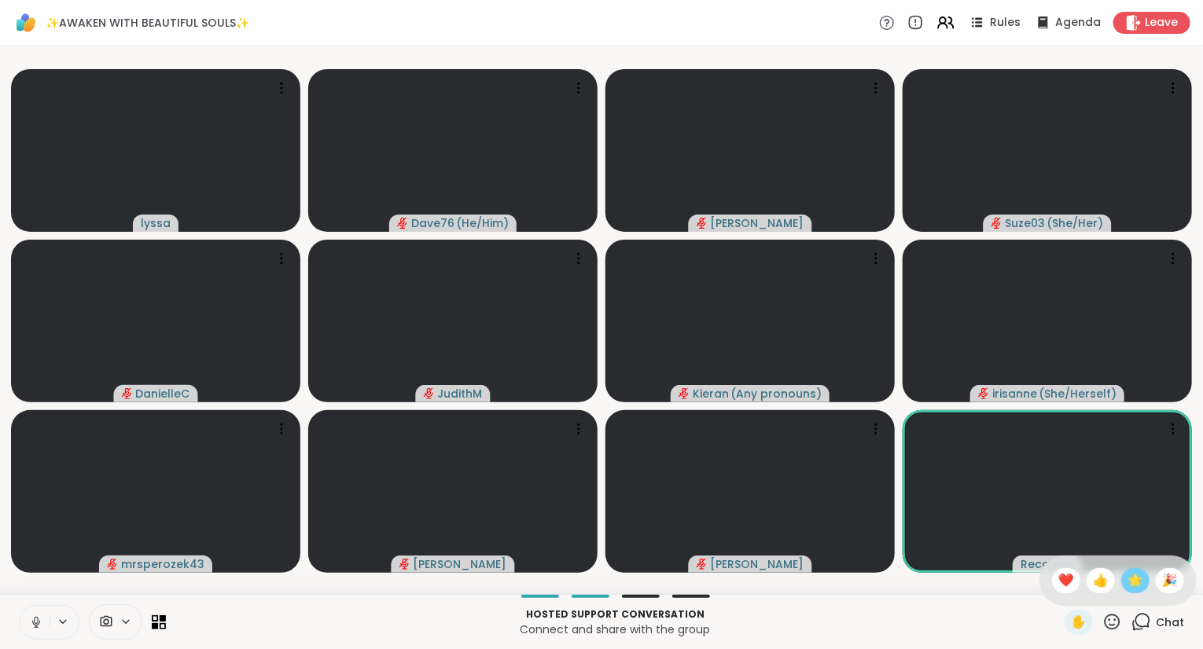
click at [1140, 581] on span "🌟" at bounding box center [1135, 580] width 16 height 19
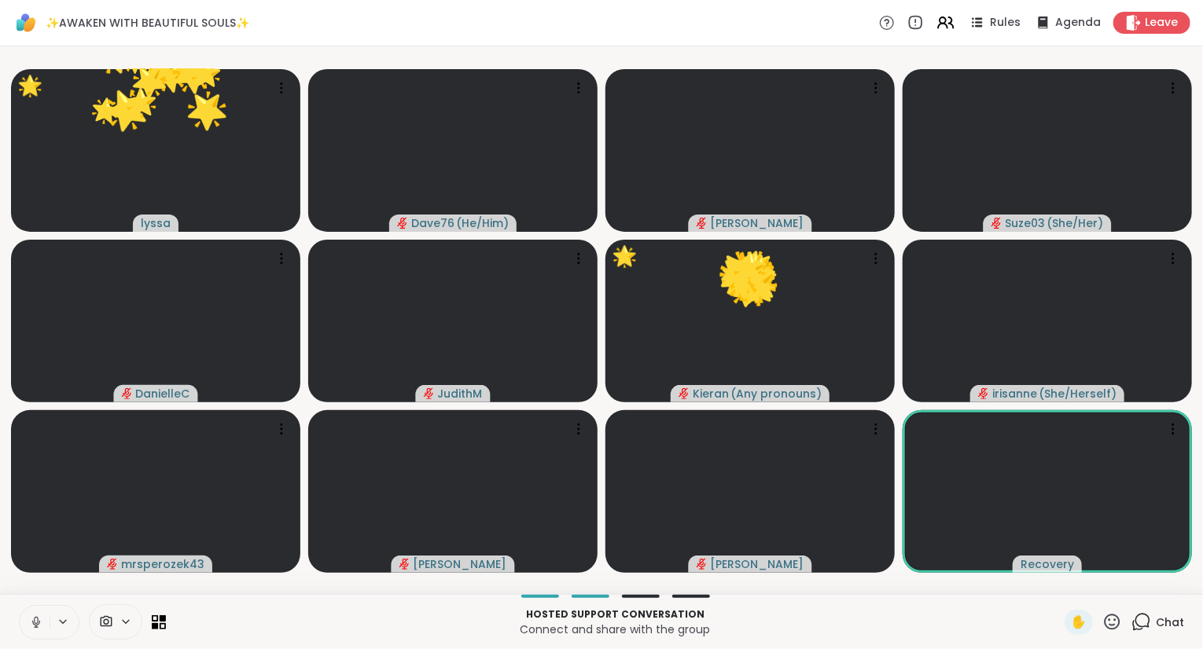
click at [1117, 618] on icon at bounding box center [1112, 622] width 20 height 20
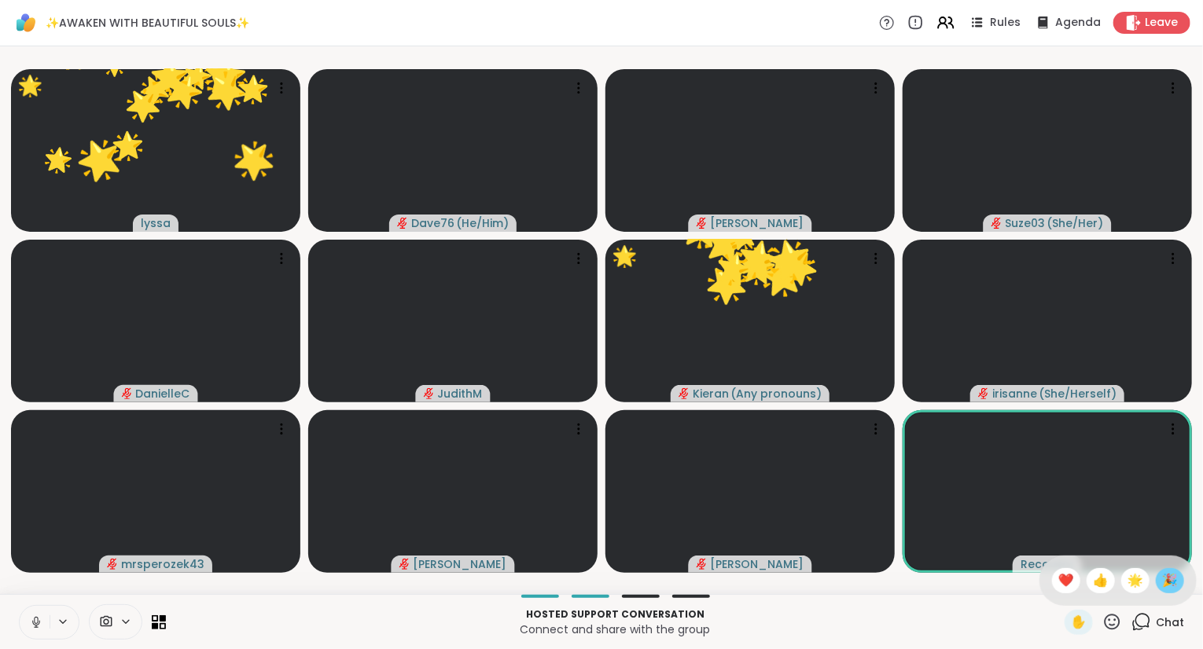
click at [1165, 583] on span "🎉" at bounding box center [1170, 580] width 16 height 19
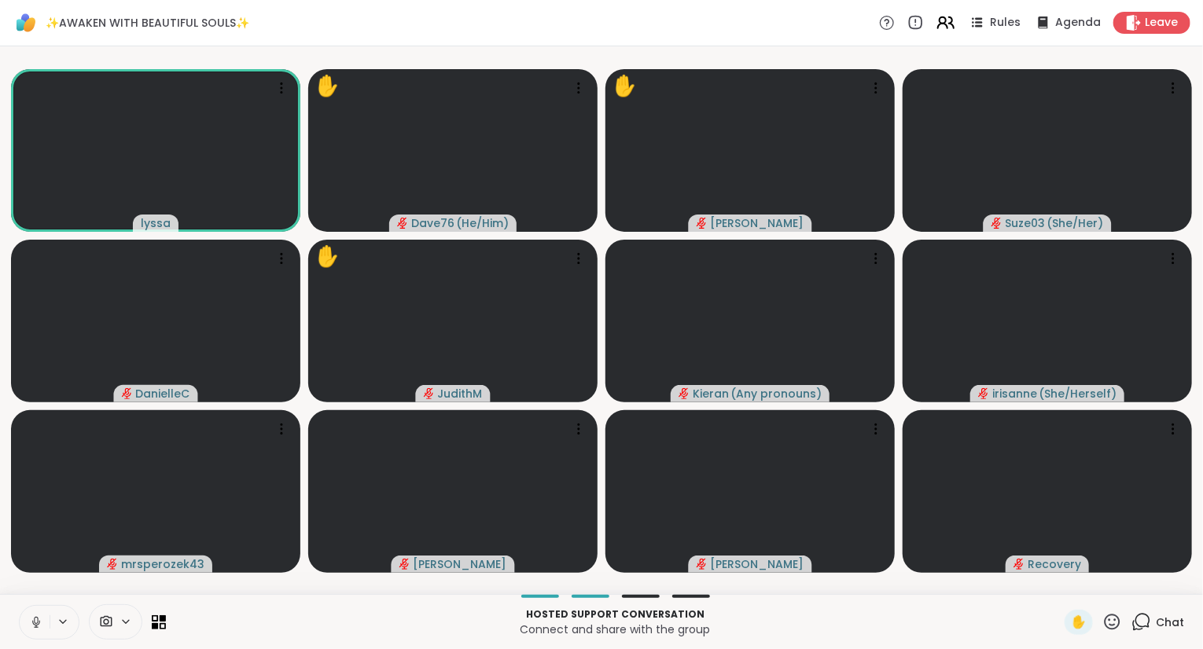
click at [942, 26] on icon at bounding box center [942, 26] width 9 height 5
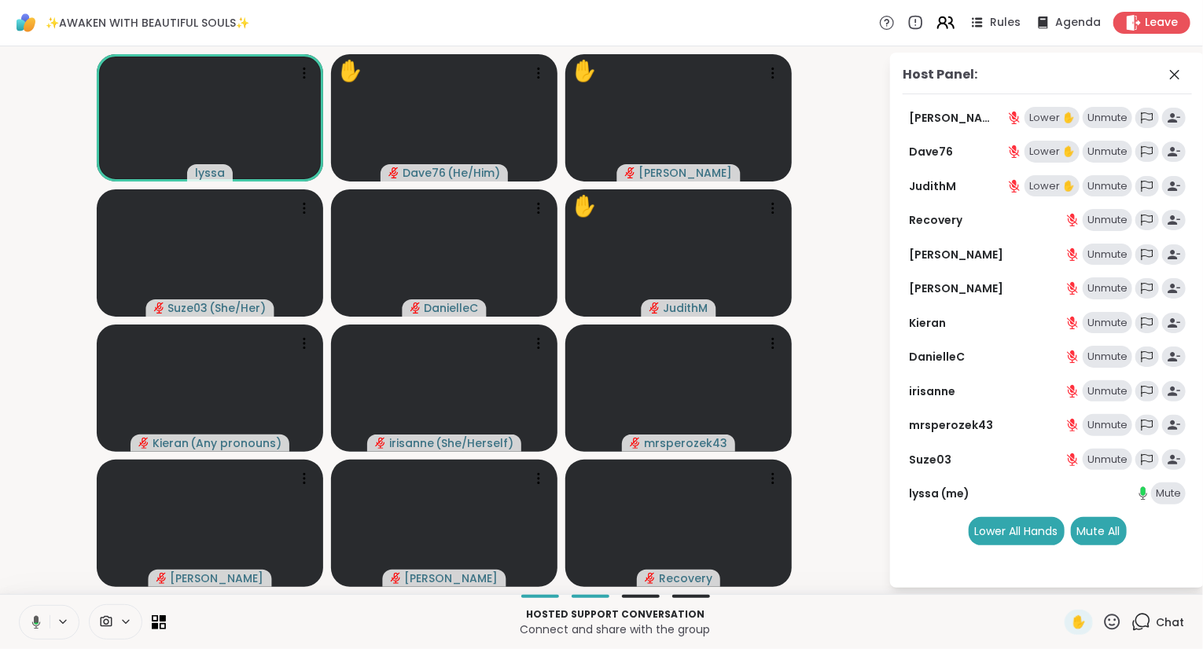
click at [946, 26] on icon at bounding box center [945, 23] width 20 height 20
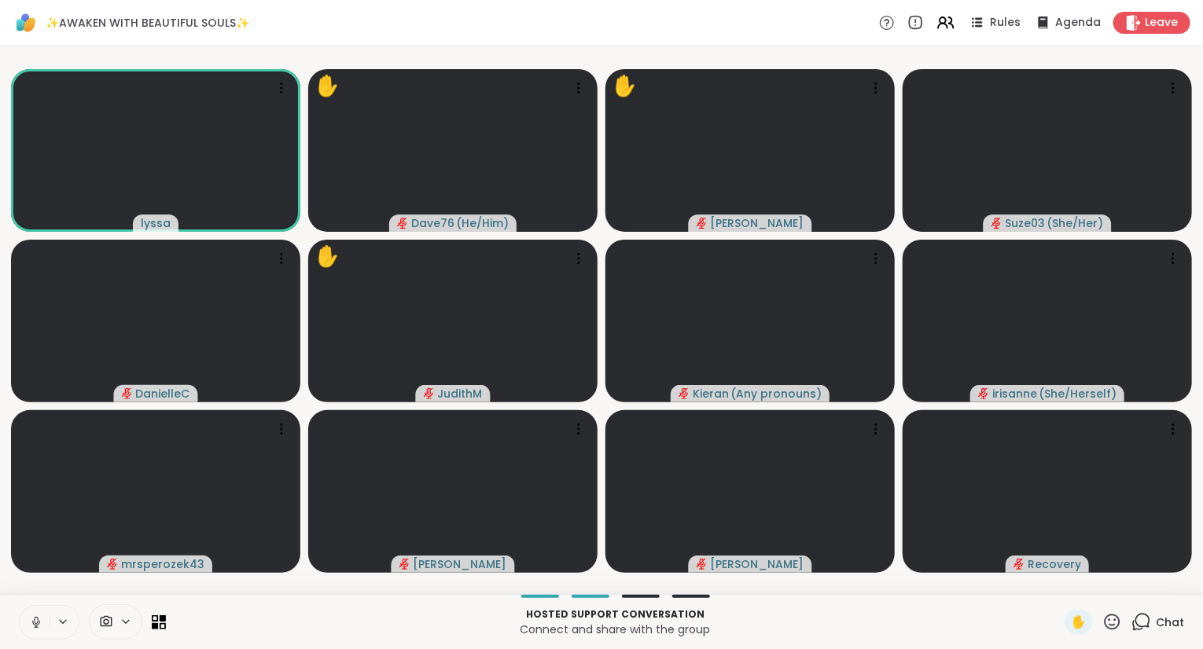
click at [27, 625] on button at bounding box center [35, 622] width 30 height 33
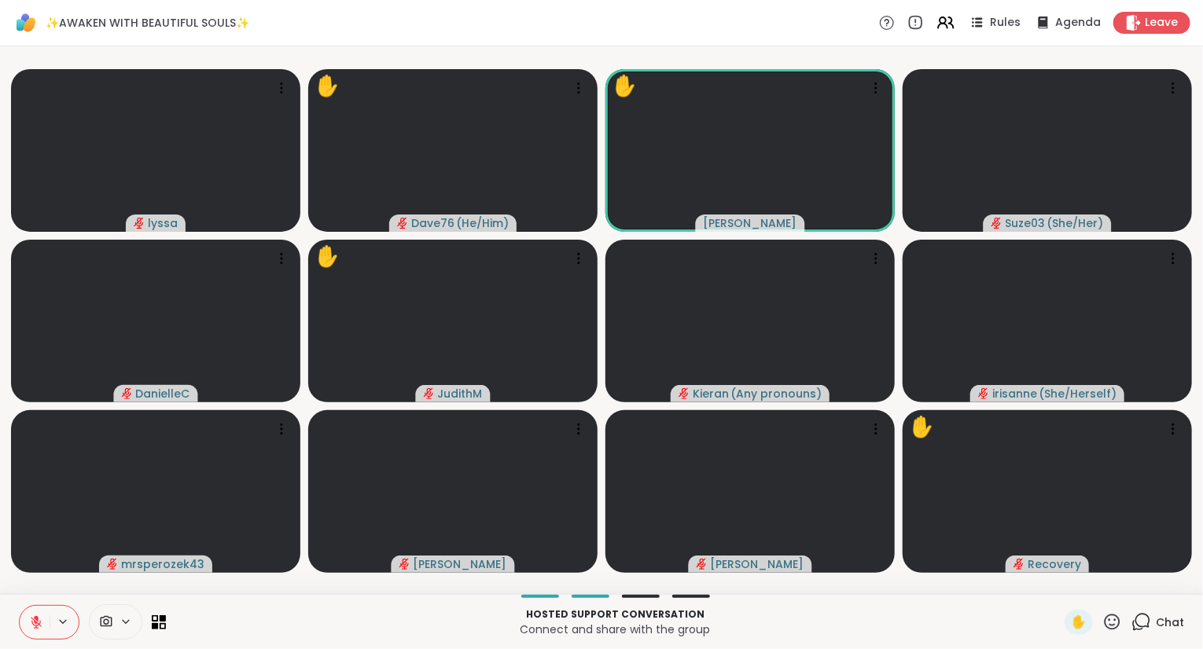
click at [1118, 624] on icon at bounding box center [1112, 622] width 20 height 20
click at [1070, 580] on div "❤️" at bounding box center [1066, 580] width 28 height 25
click at [1103, 612] on div "✋" at bounding box center [1092, 622] width 57 height 25
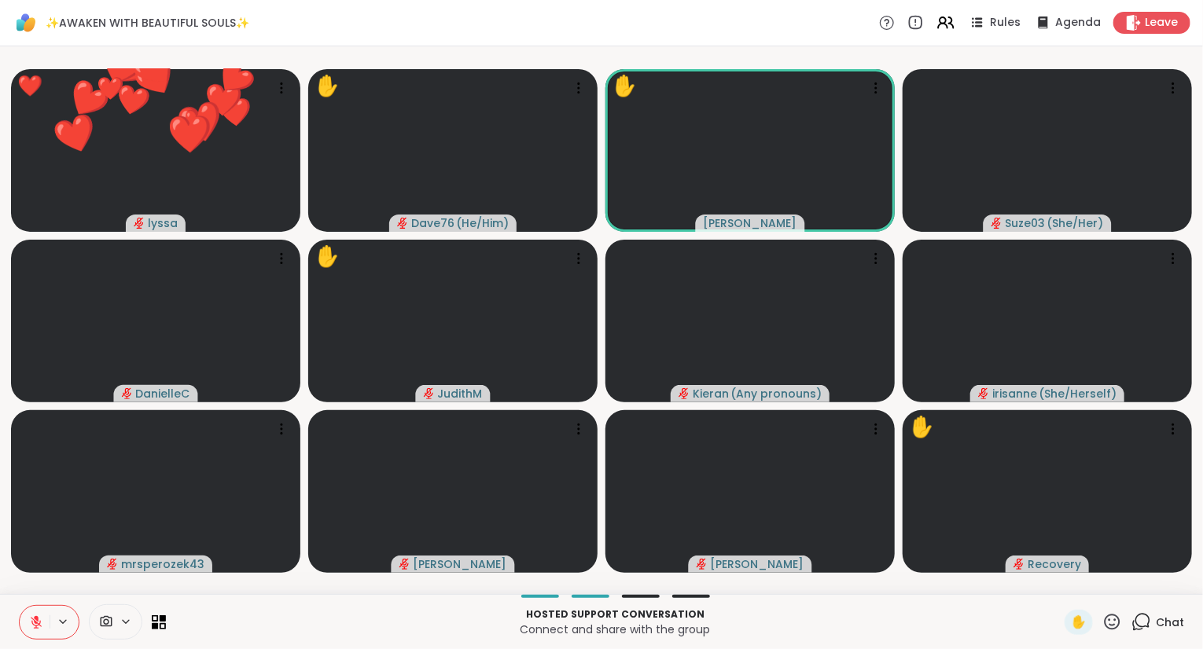
click at [1109, 620] on icon at bounding box center [1112, 622] width 20 height 20
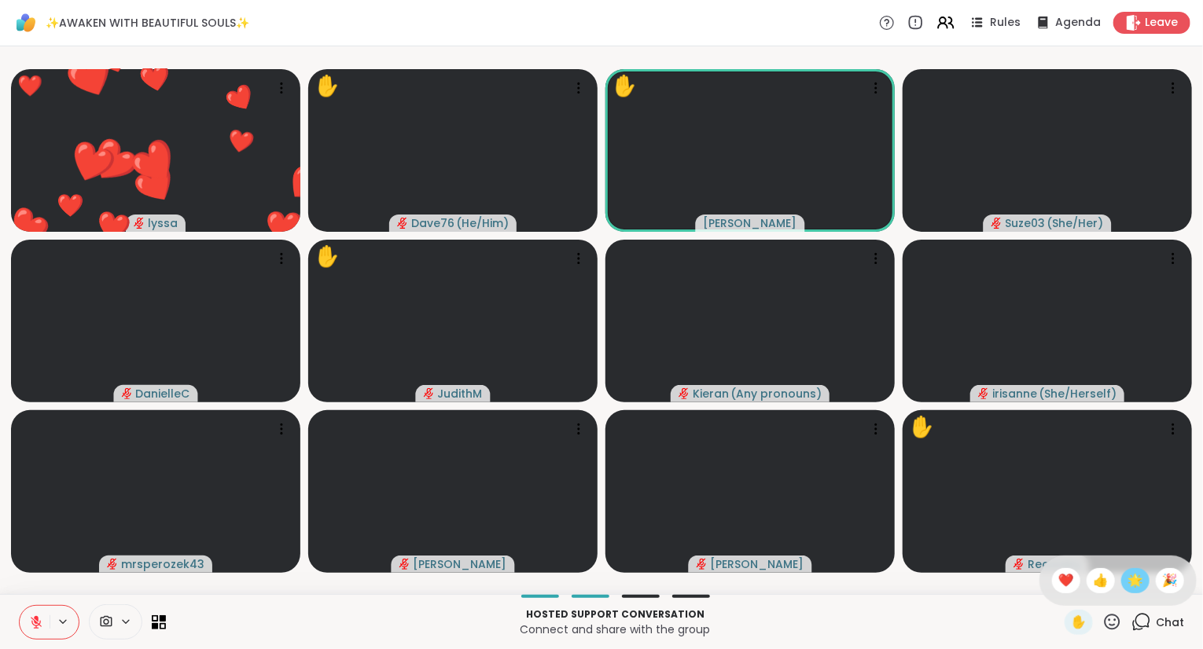
click at [1128, 586] on span "🌟" at bounding box center [1135, 580] width 16 height 19
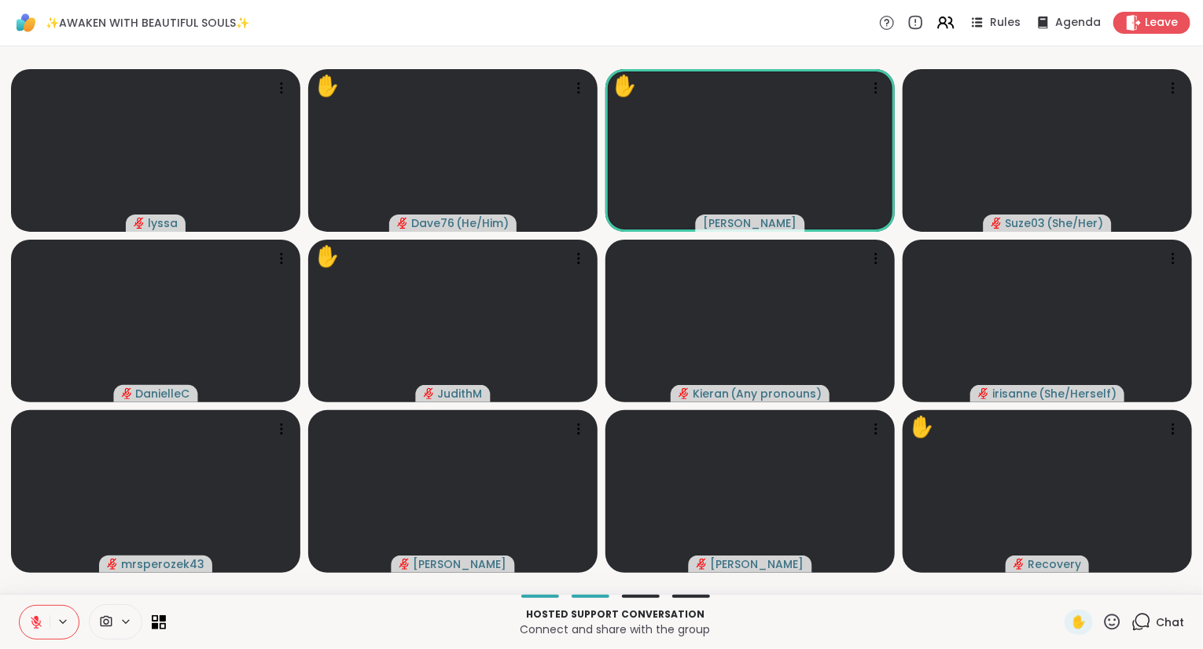
click at [1121, 626] on icon at bounding box center [1112, 622] width 20 height 20
click at [1064, 579] on span "❤️" at bounding box center [1066, 580] width 16 height 19
click at [1119, 625] on icon at bounding box center [1112, 622] width 20 height 20
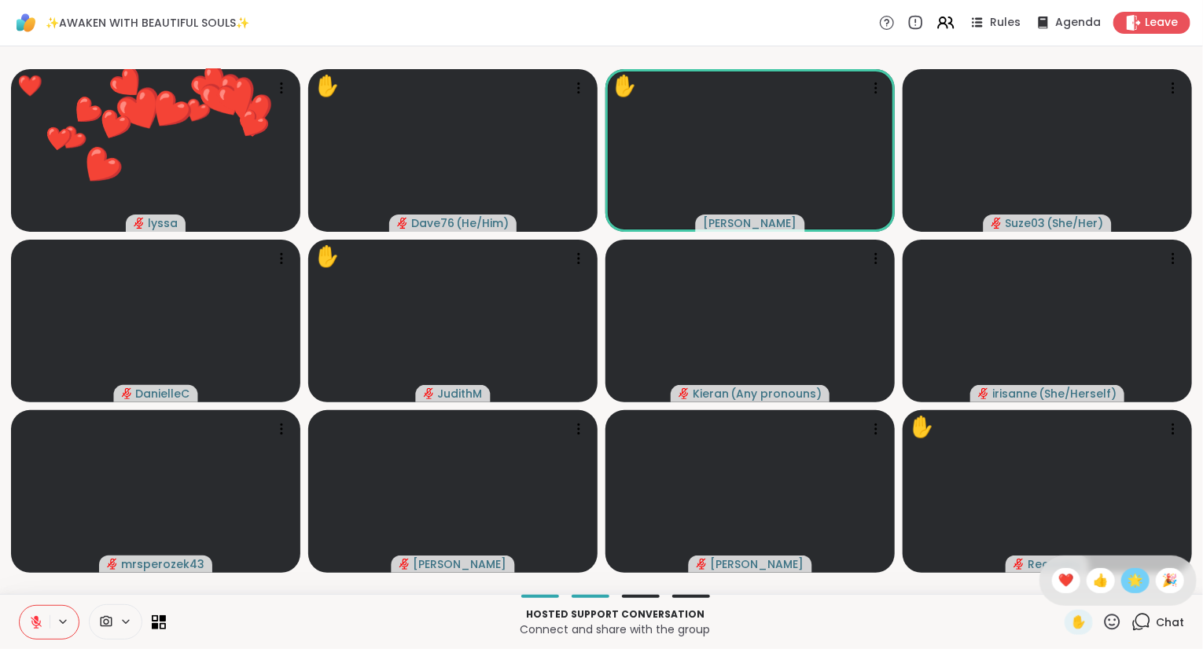
click at [1133, 578] on span "🌟" at bounding box center [1135, 580] width 16 height 19
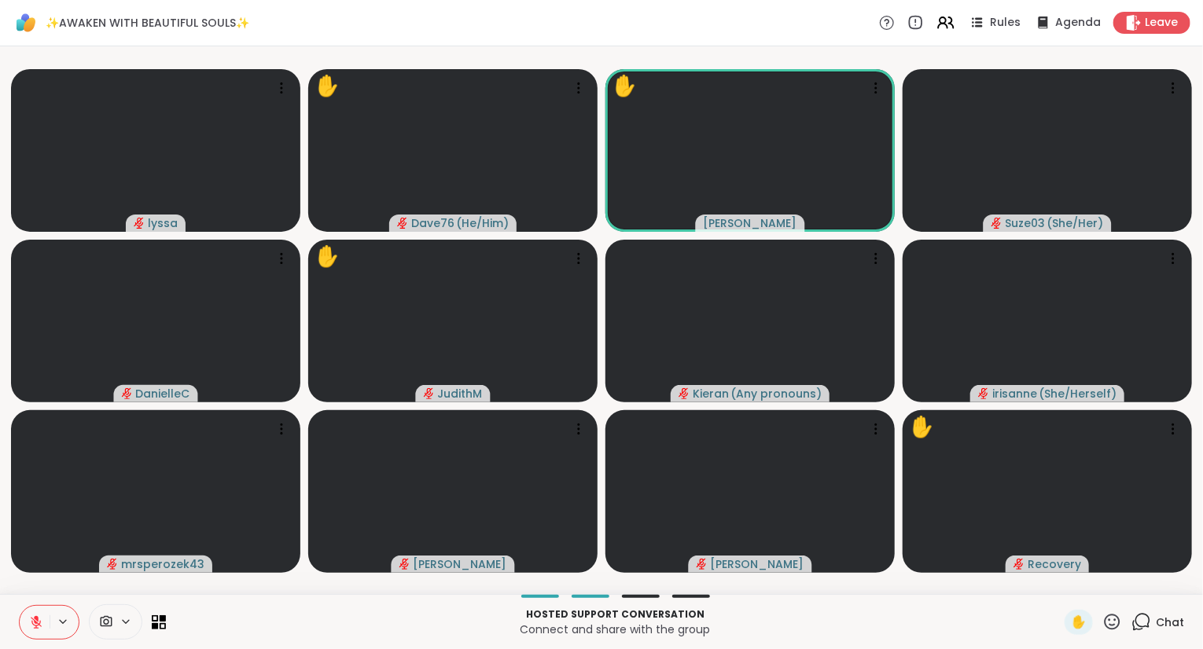
click at [1115, 618] on icon at bounding box center [1112, 622] width 20 height 20
click at [1064, 575] on span "❤️" at bounding box center [1066, 580] width 16 height 19
click at [26, 619] on button at bounding box center [35, 622] width 30 height 33
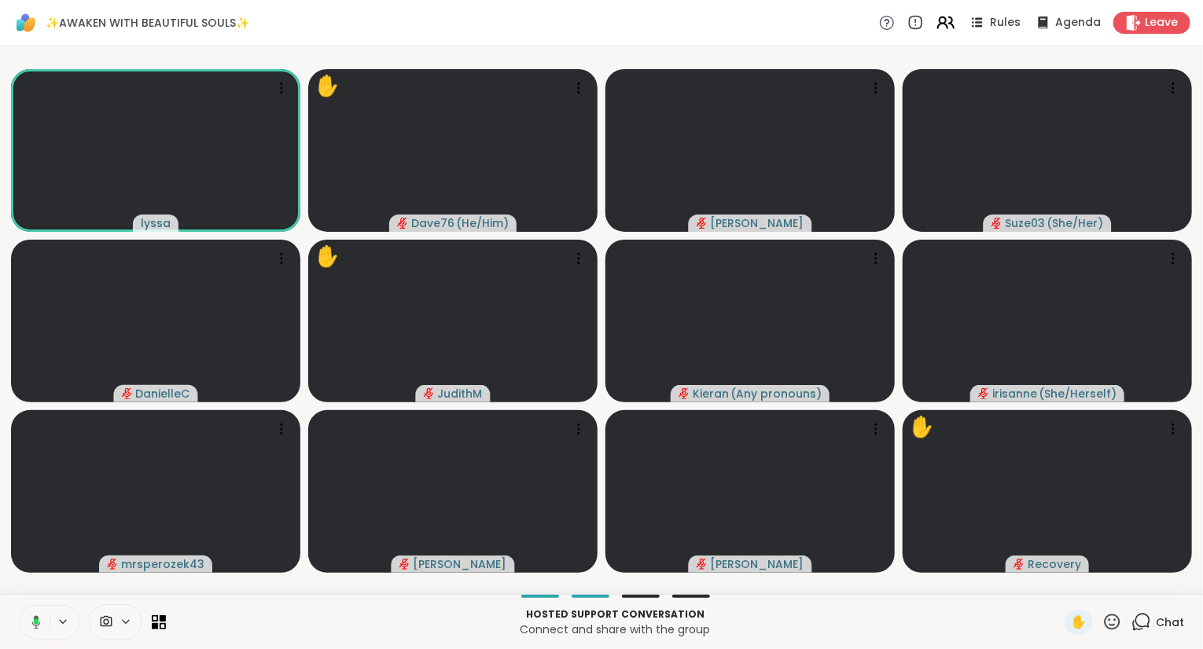
click at [953, 25] on icon at bounding box center [951, 22] width 5 height 11
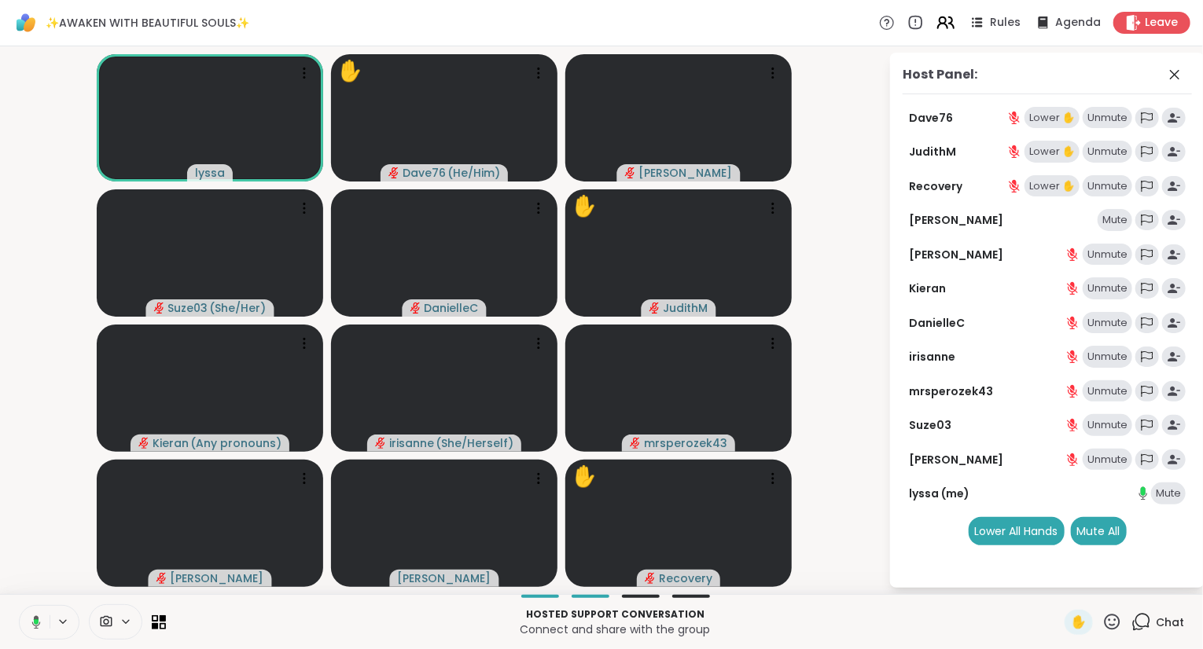
click at [953, 25] on icon at bounding box center [951, 22] width 5 height 11
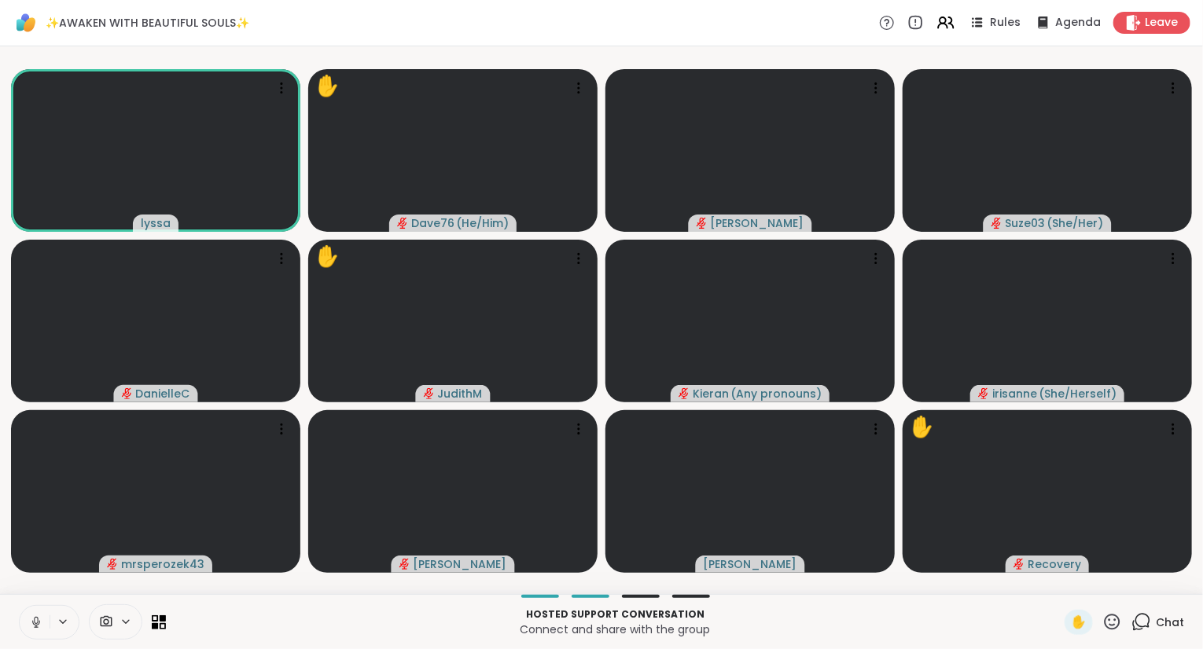
click at [30, 628] on icon at bounding box center [36, 622] width 14 height 14
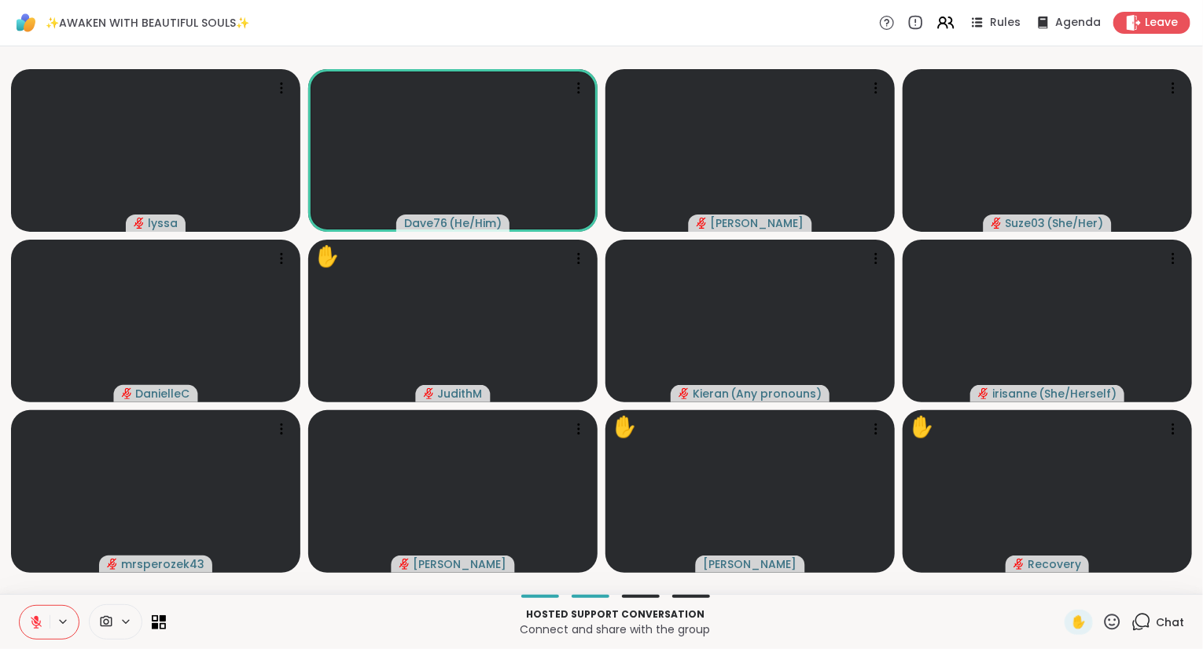
click at [1119, 623] on icon at bounding box center [1112, 622] width 20 height 20
click at [1058, 579] on span "❤️" at bounding box center [1066, 580] width 16 height 19
click at [1115, 626] on icon at bounding box center [1112, 622] width 16 height 16
click at [1137, 584] on span "🌟" at bounding box center [1135, 580] width 16 height 19
click at [1118, 623] on icon at bounding box center [1112, 622] width 20 height 20
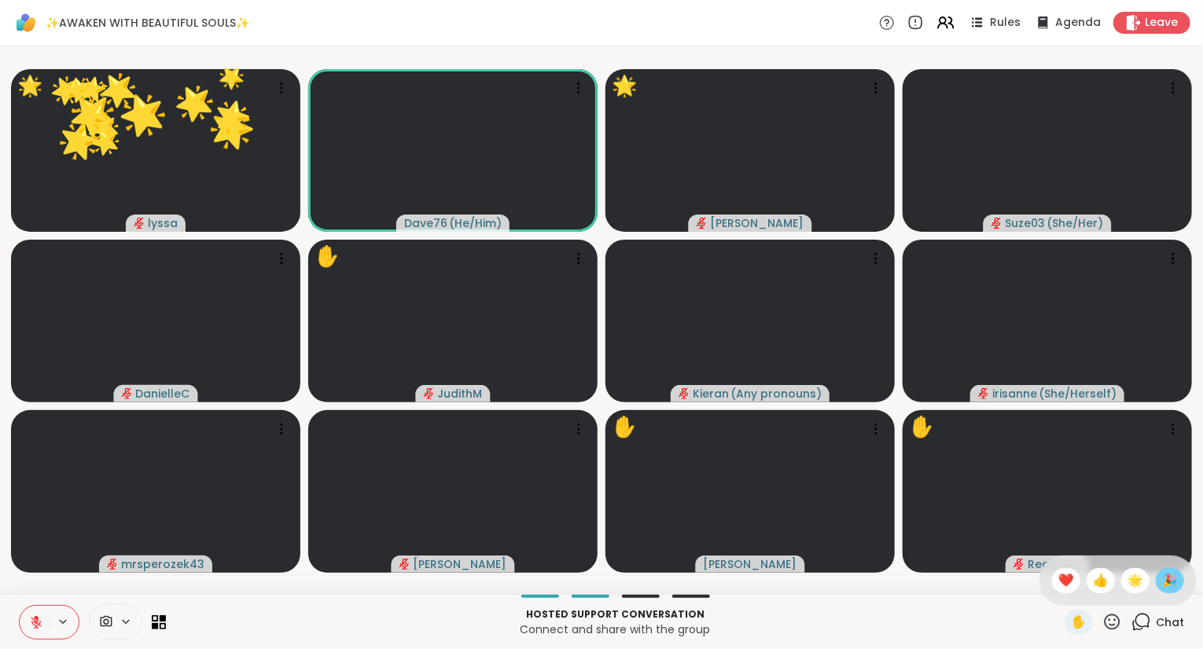
click at [1171, 580] on span "🎉" at bounding box center [1170, 580] width 16 height 19
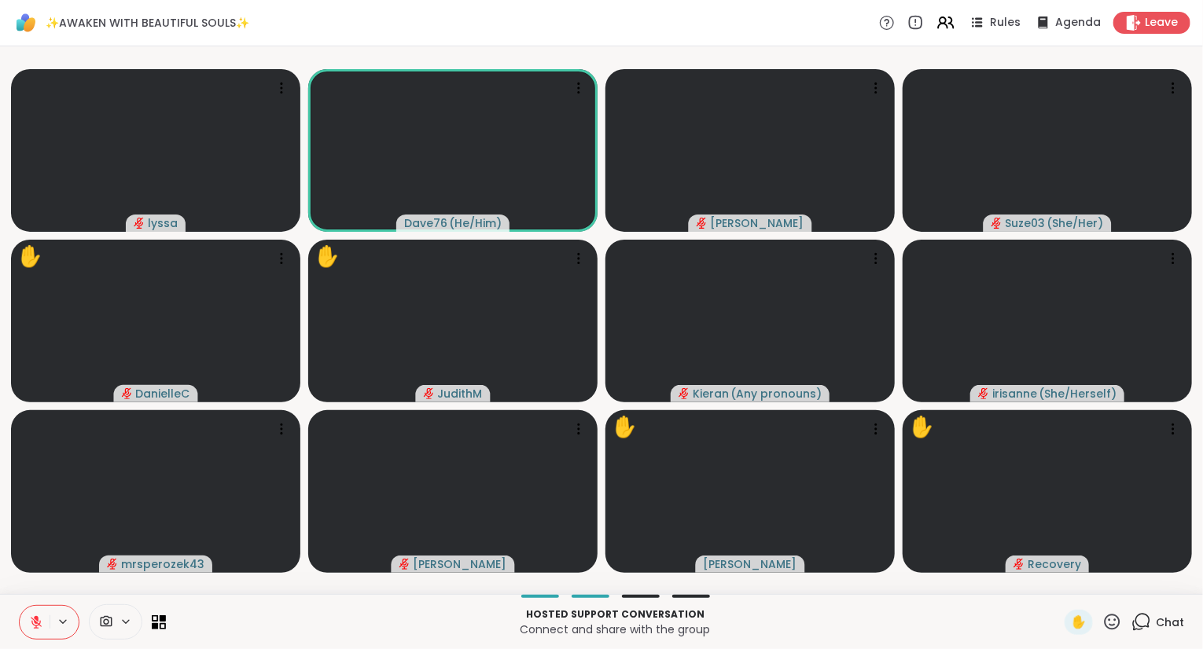
click at [36, 618] on icon at bounding box center [36, 618] width 5 height 6
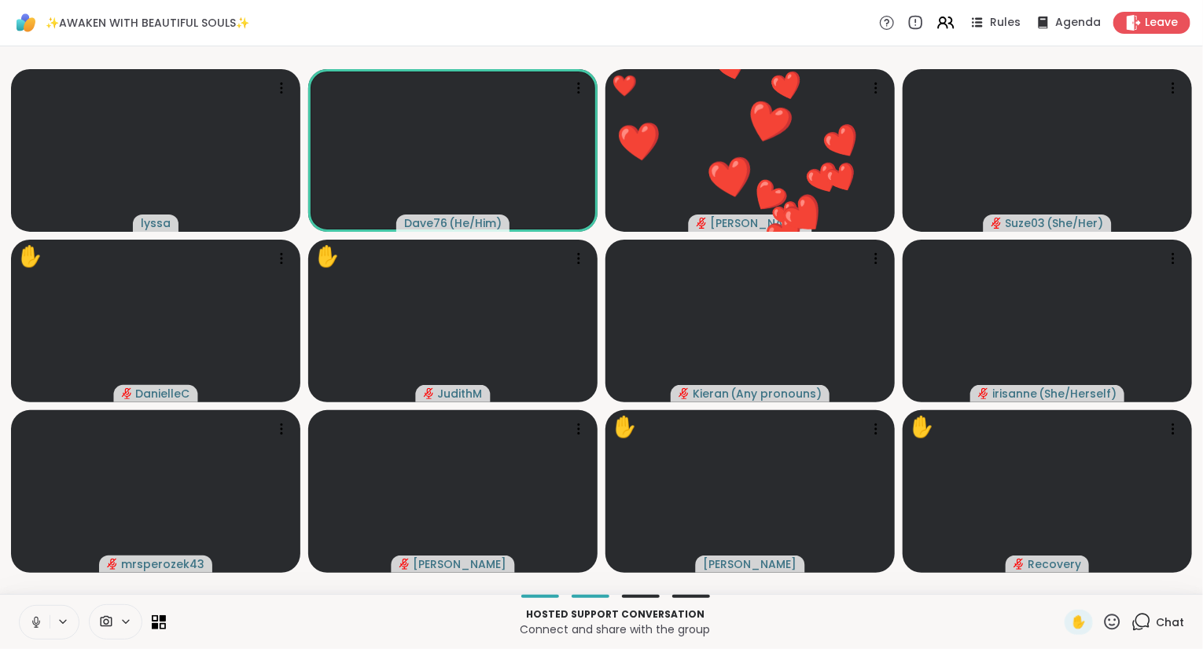
click at [1111, 625] on icon at bounding box center [1112, 622] width 16 height 16
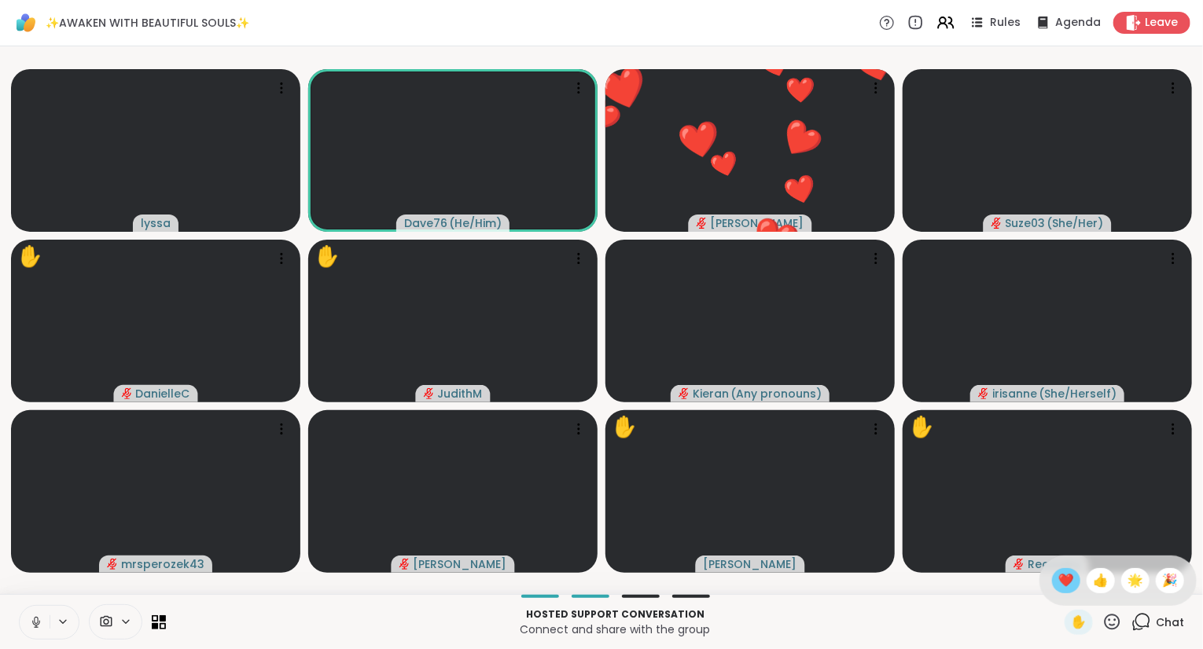
click at [1058, 581] on span "❤️" at bounding box center [1066, 580] width 16 height 19
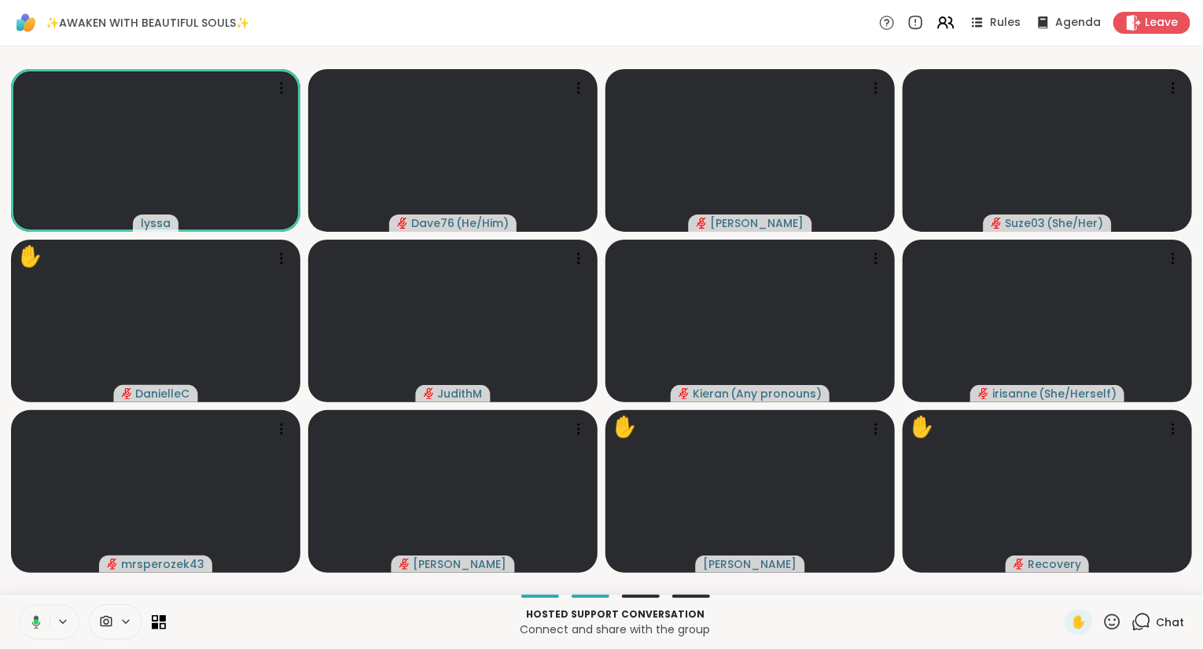
click at [1114, 623] on icon at bounding box center [1112, 622] width 20 height 20
click at [1060, 578] on span "❤️" at bounding box center [1066, 580] width 16 height 19
click at [948, 25] on icon at bounding box center [945, 23] width 20 height 20
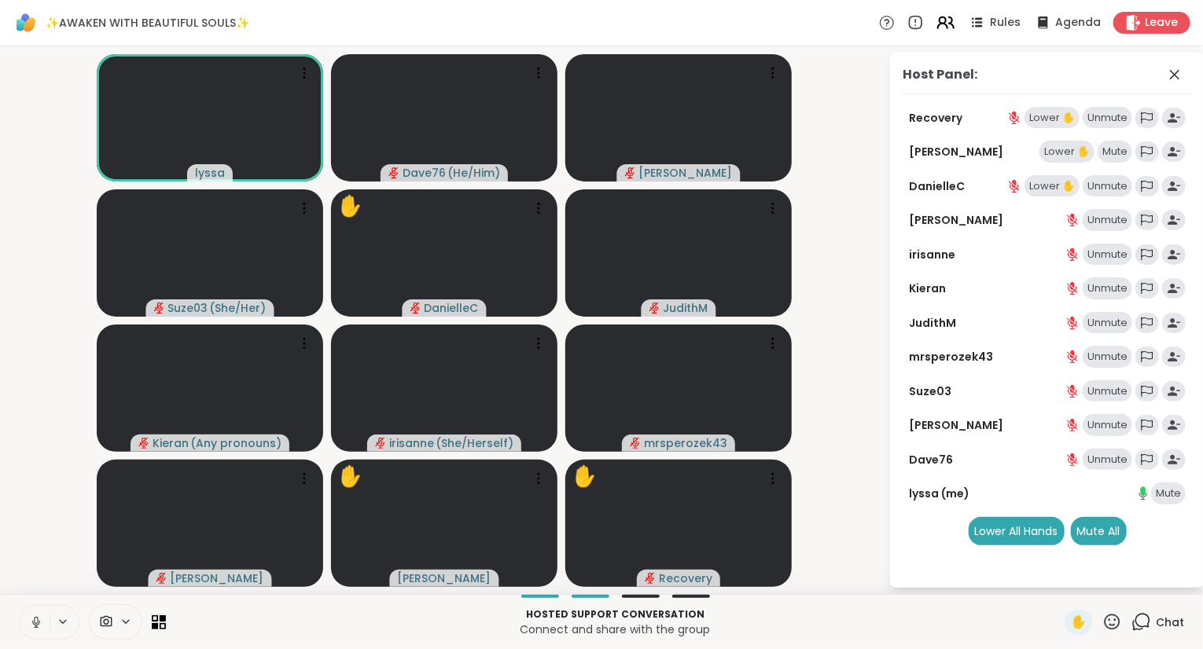
click at [948, 25] on icon at bounding box center [945, 23] width 20 height 20
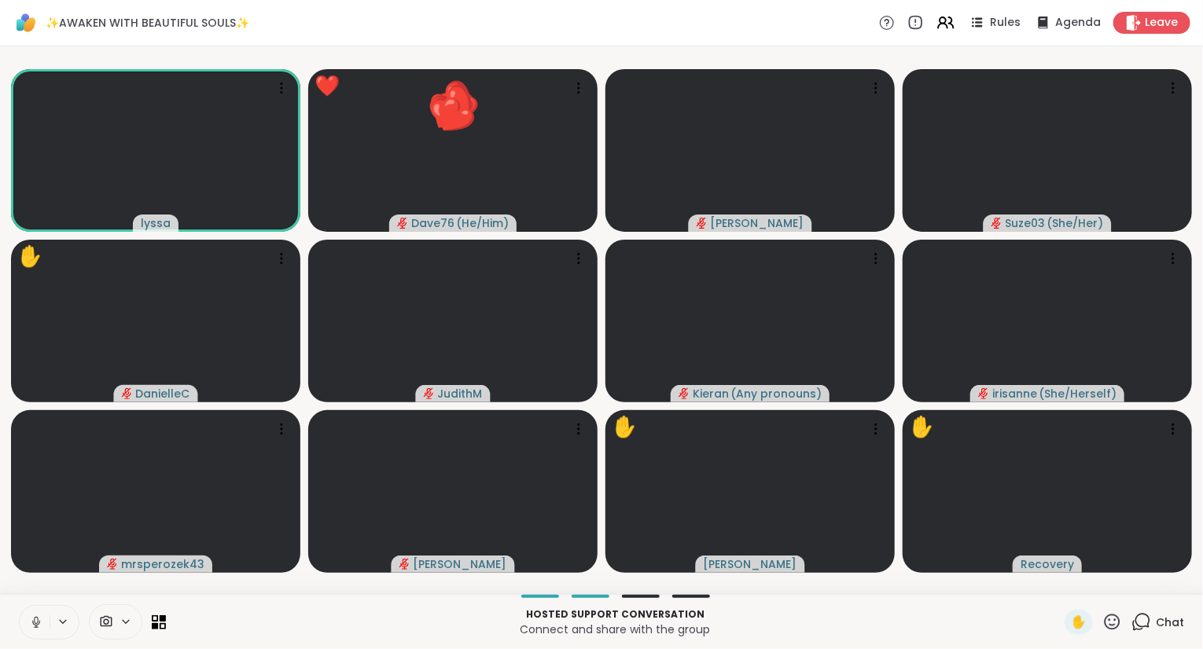
click at [29, 612] on button at bounding box center [35, 622] width 30 height 33
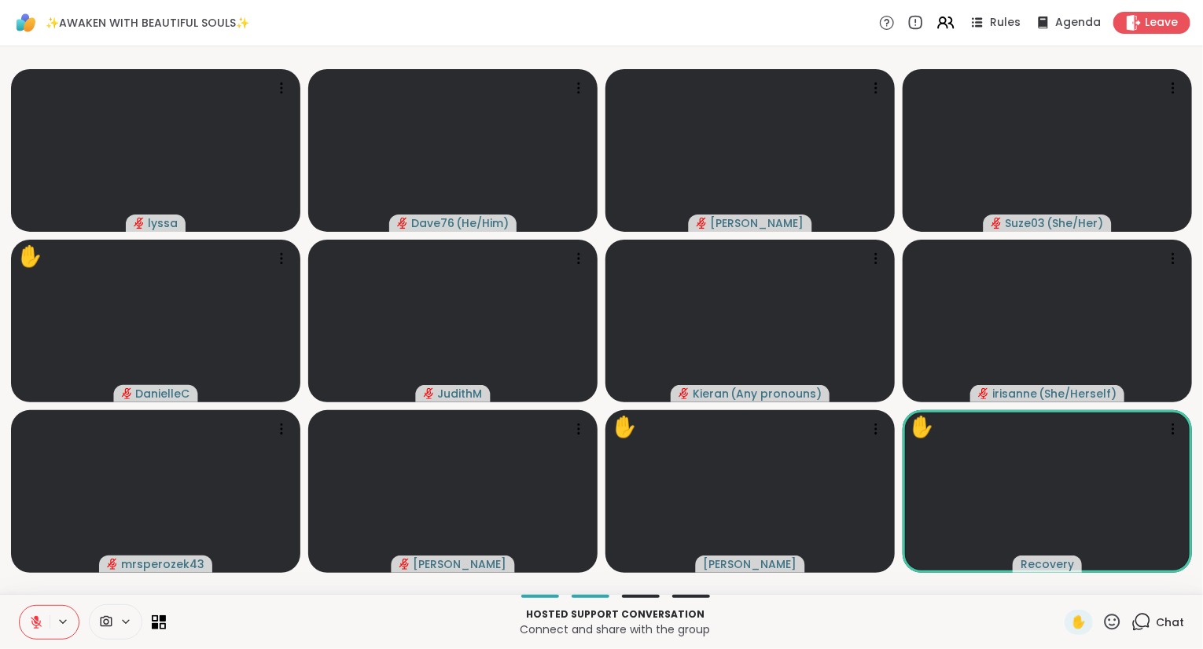
click at [40, 620] on icon at bounding box center [36, 622] width 14 height 14
click at [30, 614] on button at bounding box center [35, 622] width 30 height 33
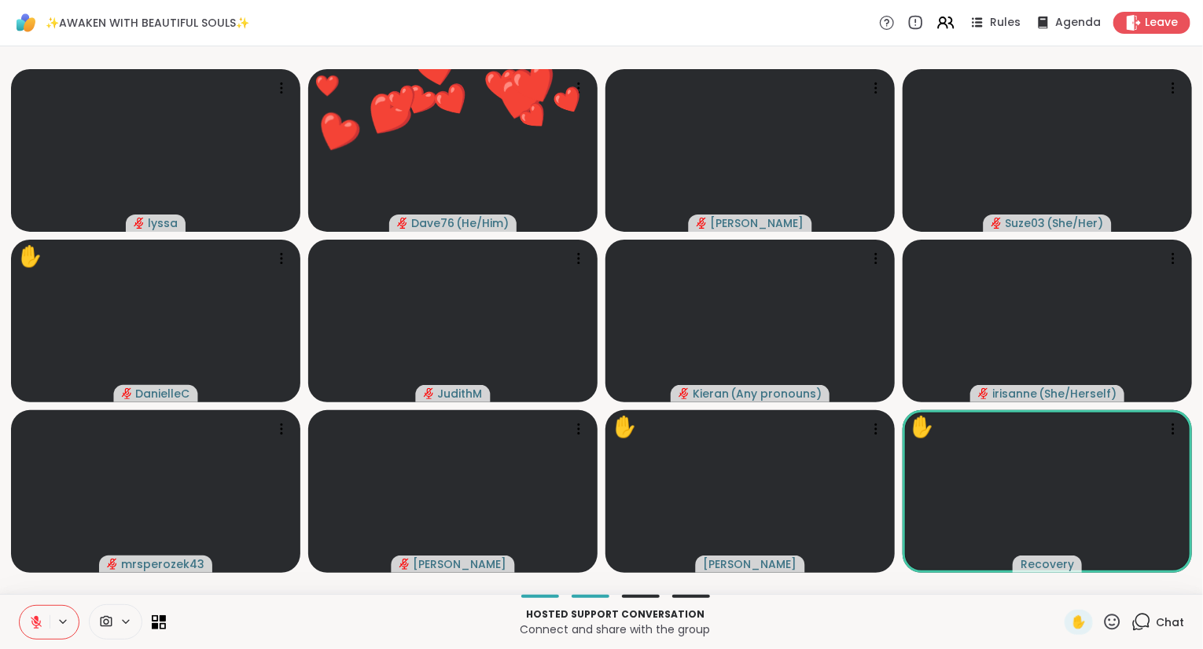
click at [1113, 623] on icon at bounding box center [1112, 622] width 20 height 20
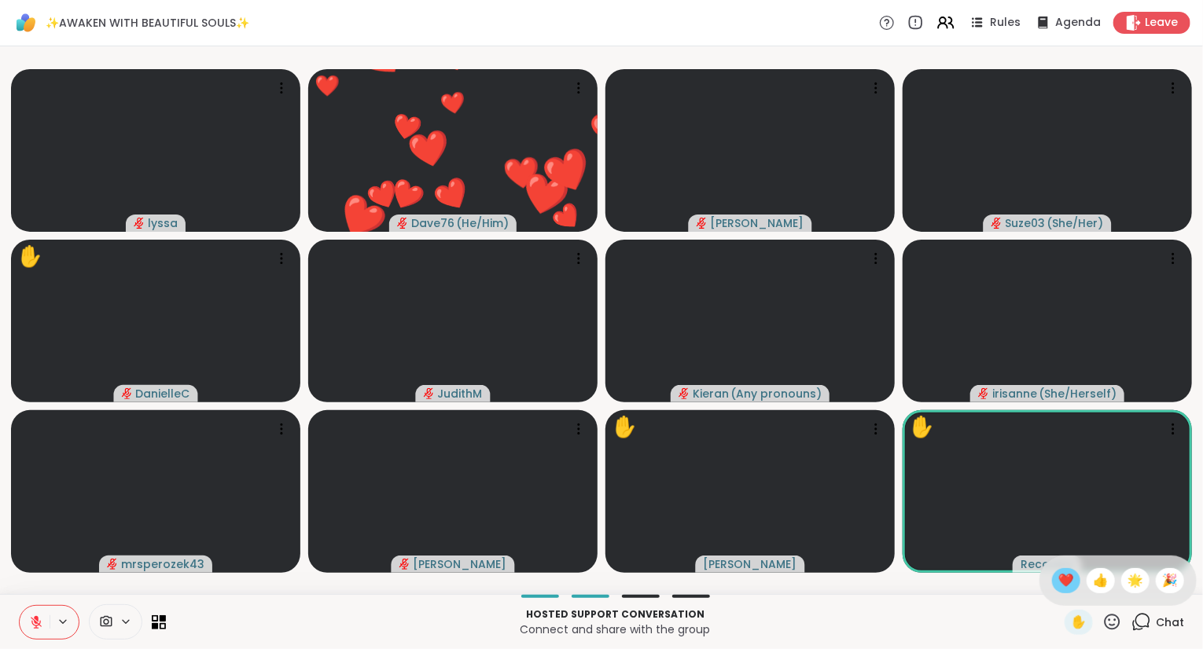
click at [1061, 587] on span "❤️" at bounding box center [1066, 580] width 16 height 19
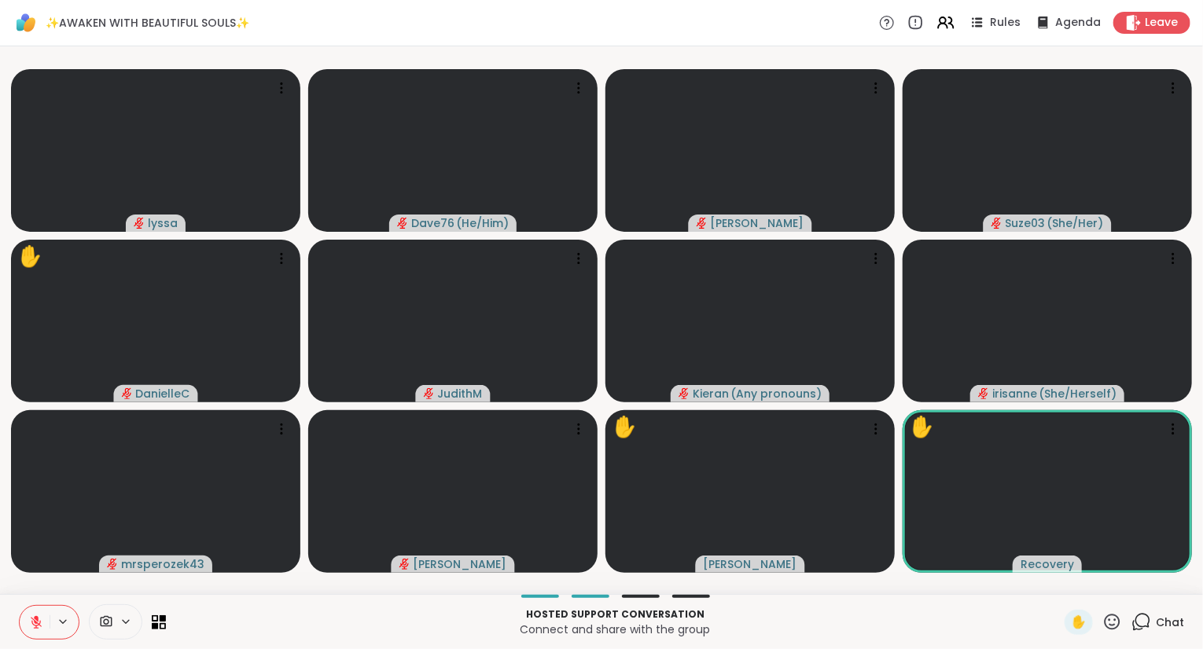
click at [35, 615] on icon at bounding box center [36, 622] width 14 height 14
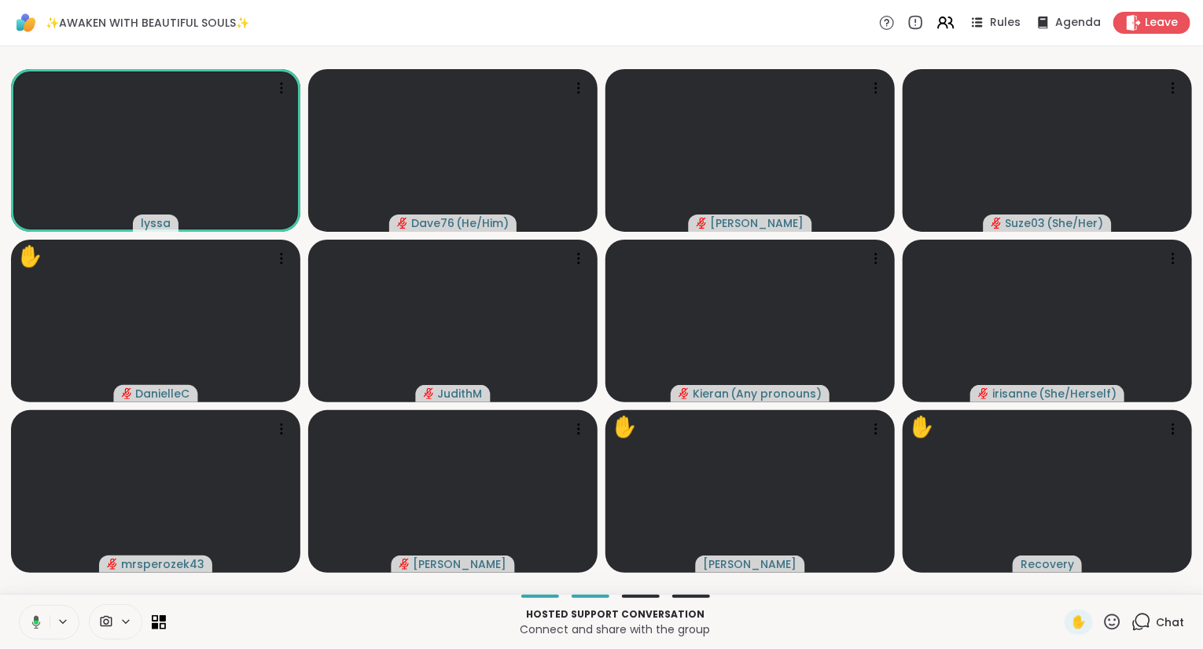
click at [1111, 618] on icon at bounding box center [1112, 622] width 20 height 20
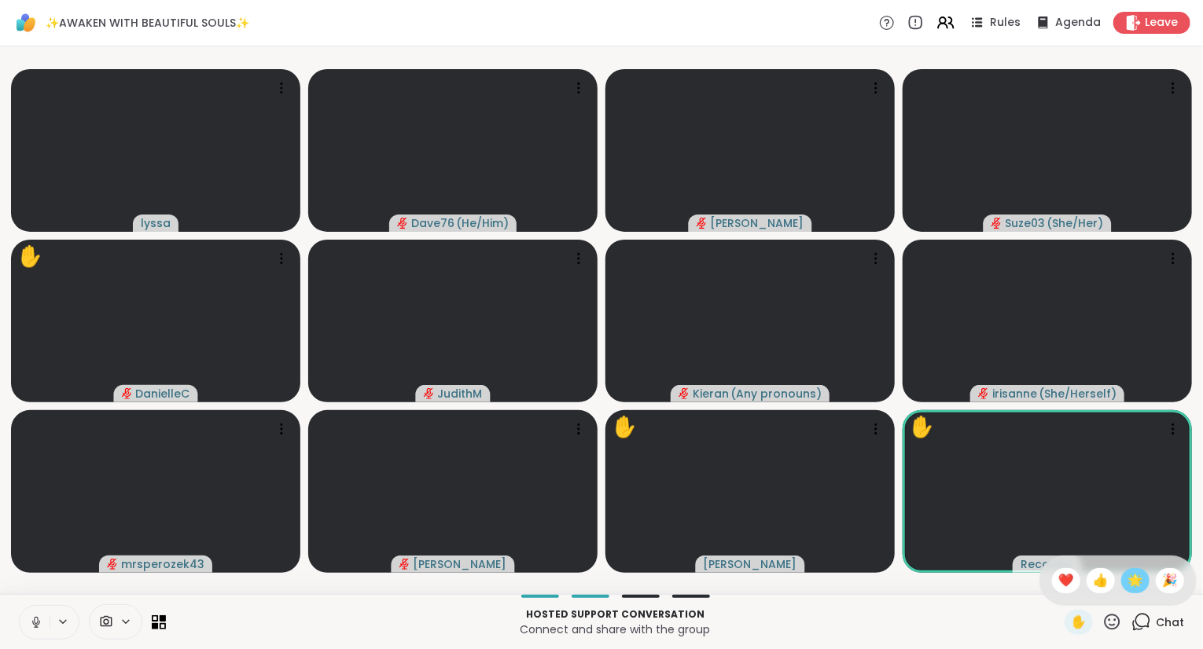
click at [1127, 577] on span "🌟" at bounding box center [1135, 580] width 16 height 19
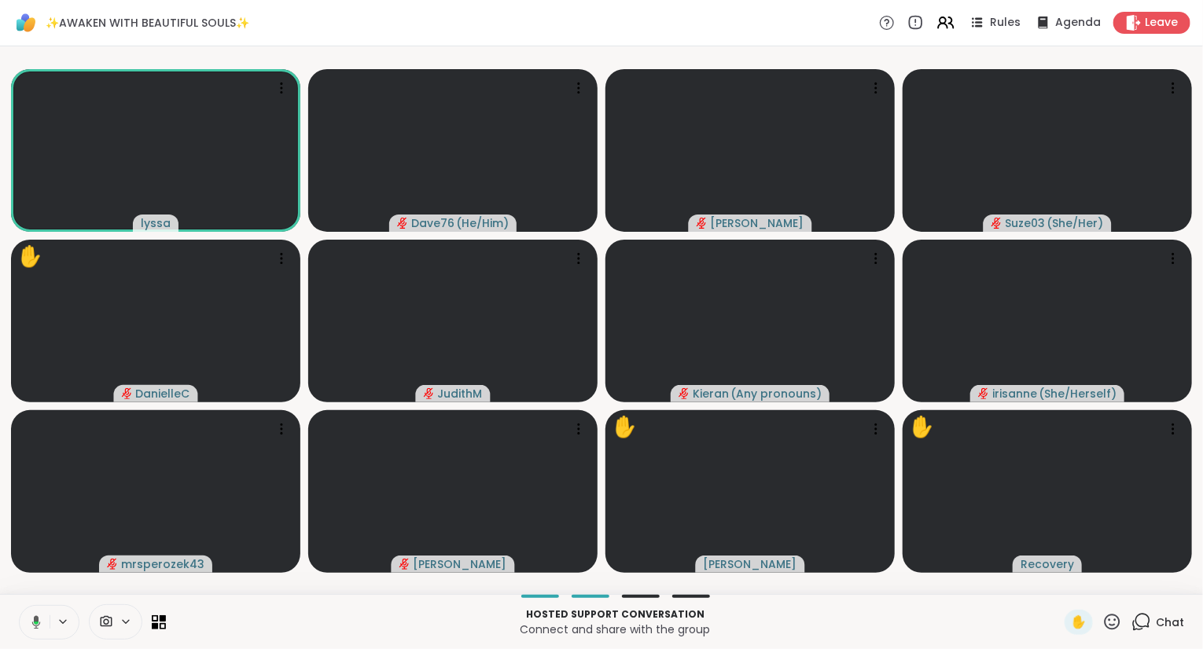
click at [1119, 619] on icon at bounding box center [1112, 622] width 16 height 16
click at [1058, 578] on span "❤️" at bounding box center [1066, 580] width 16 height 19
click at [1111, 622] on icon at bounding box center [1112, 622] width 16 height 16
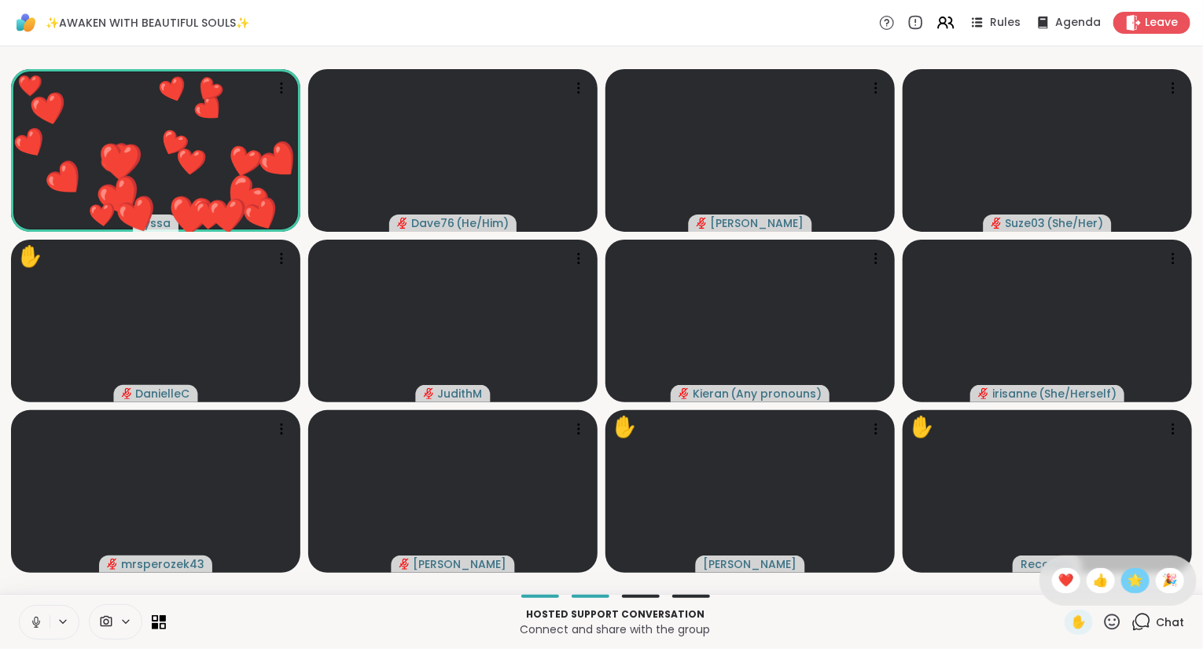
click at [1127, 586] on span "🌟" at bounding box center [1135, 580] width 16 height 19
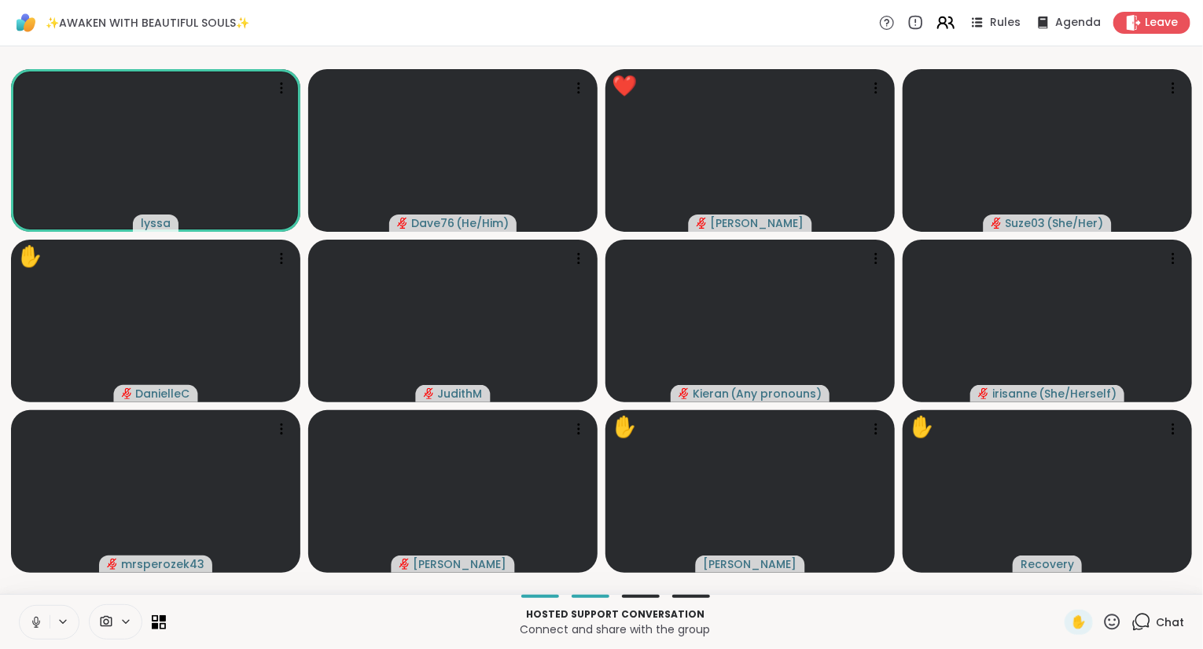
click at [946, 29] on icon at bounding box center [945, 23] width 20 height 20
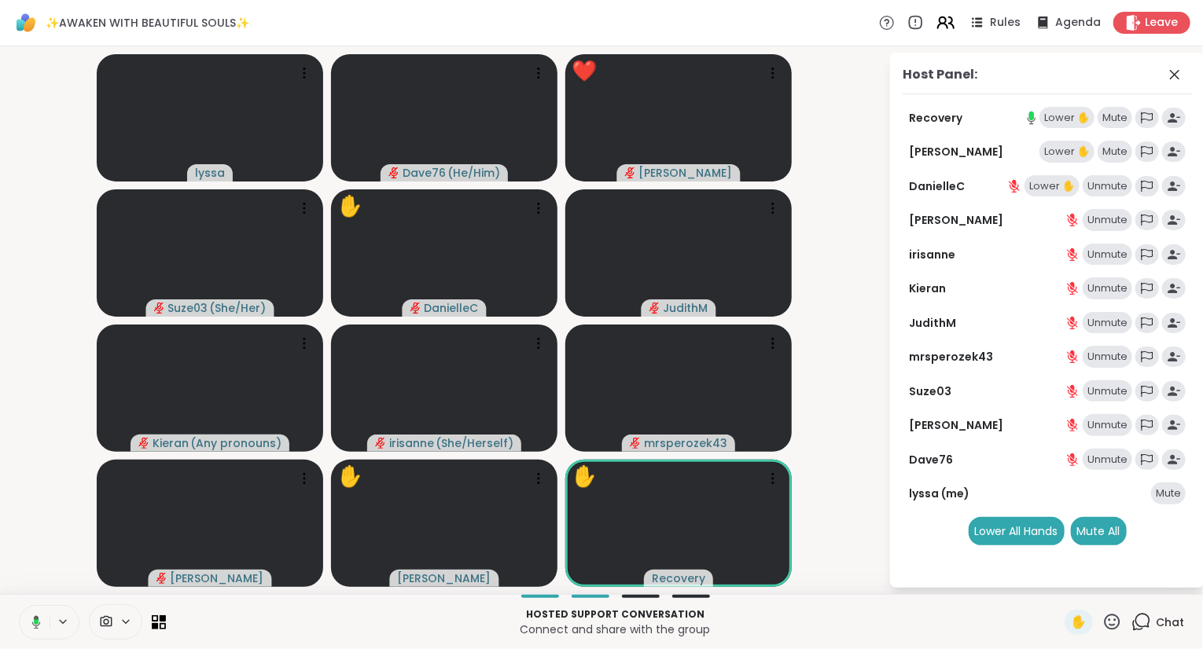
click at [947, 29] on icon at bounding box center [945, 23] width 20 height 20
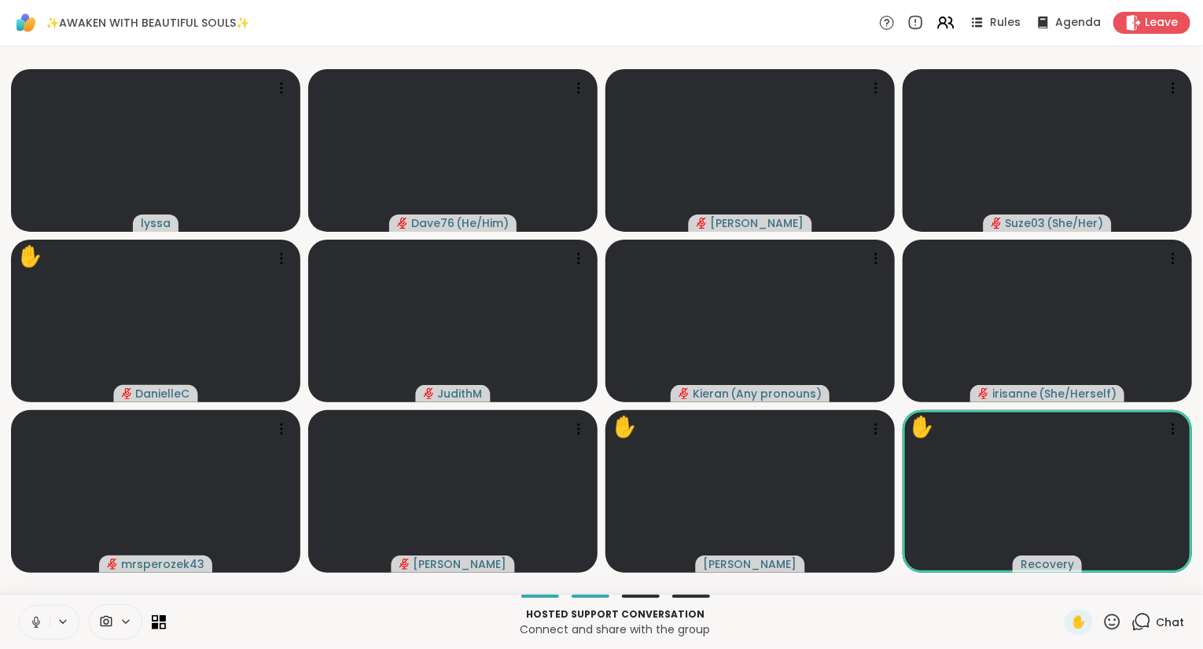
click at [1136, 615] on icon at bounding box center [1141, 622] width 20 height 20
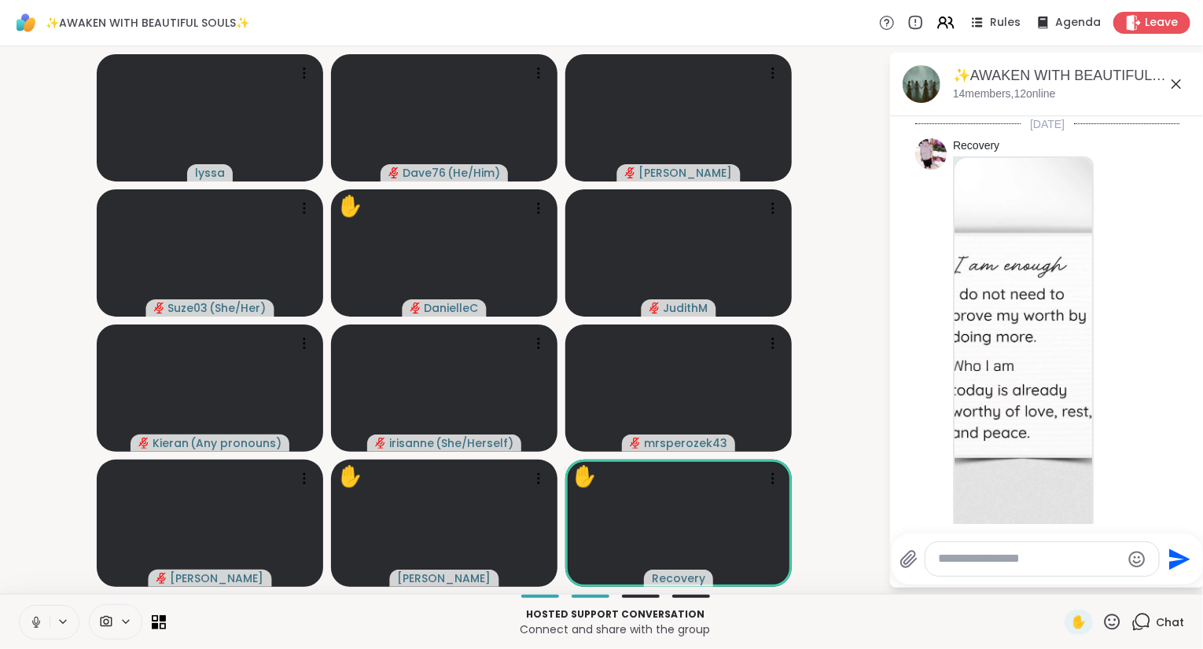
scroll to position [6796, 0]
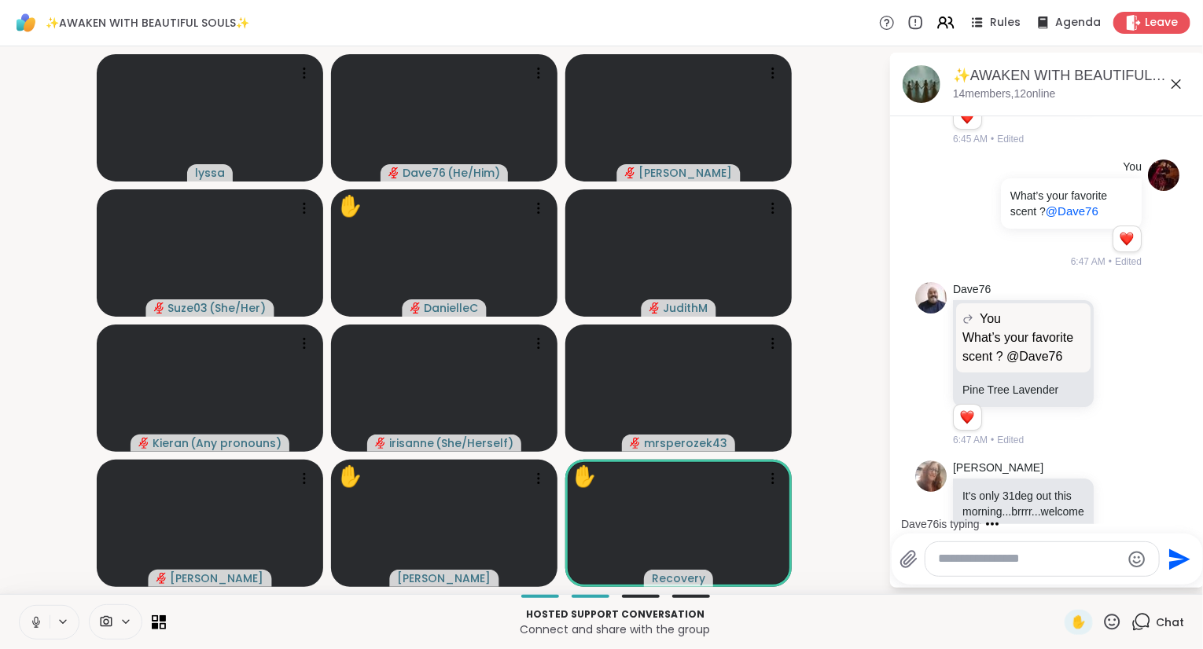
click at [1180, 82] on icon at bounding box center [1175, 84] width 19 height 19
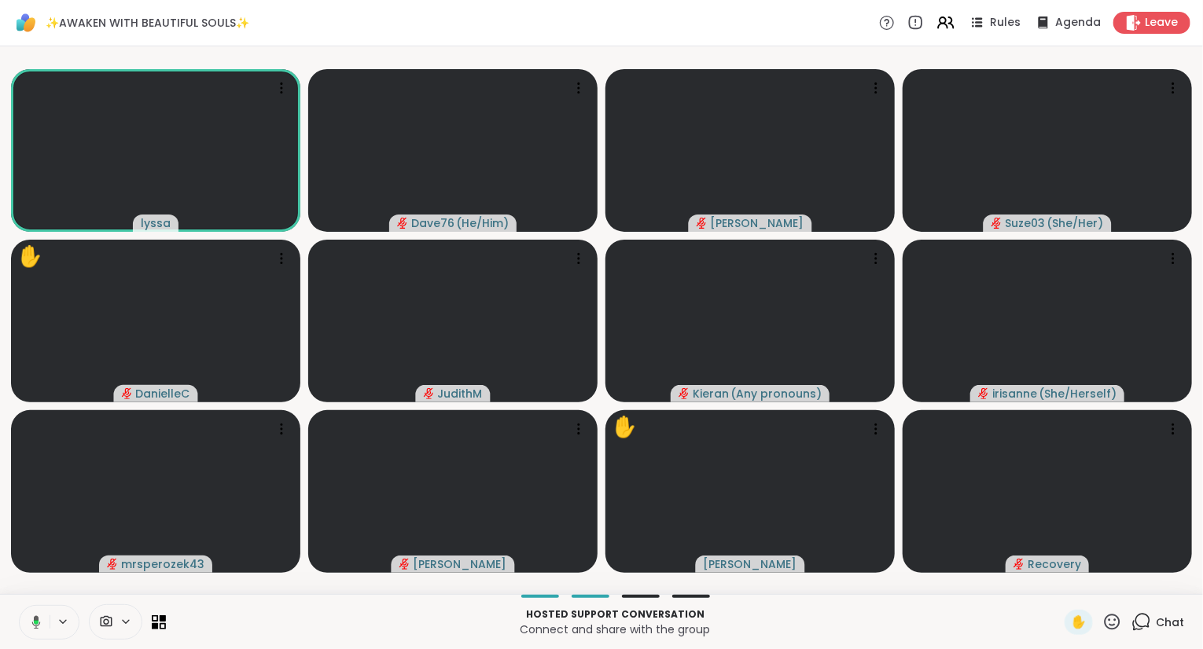
click at [49, 593] on div "lyssa Dave76 ( He/Him ) dodi Suze03 ( She/Her ) ✋ DanielleC JudithM Kieran ( An…" at bounding box center [601, 320] width 1203 height 548
click at [35, 615] on icon at bounding box center [36, 622] width 14 height 14
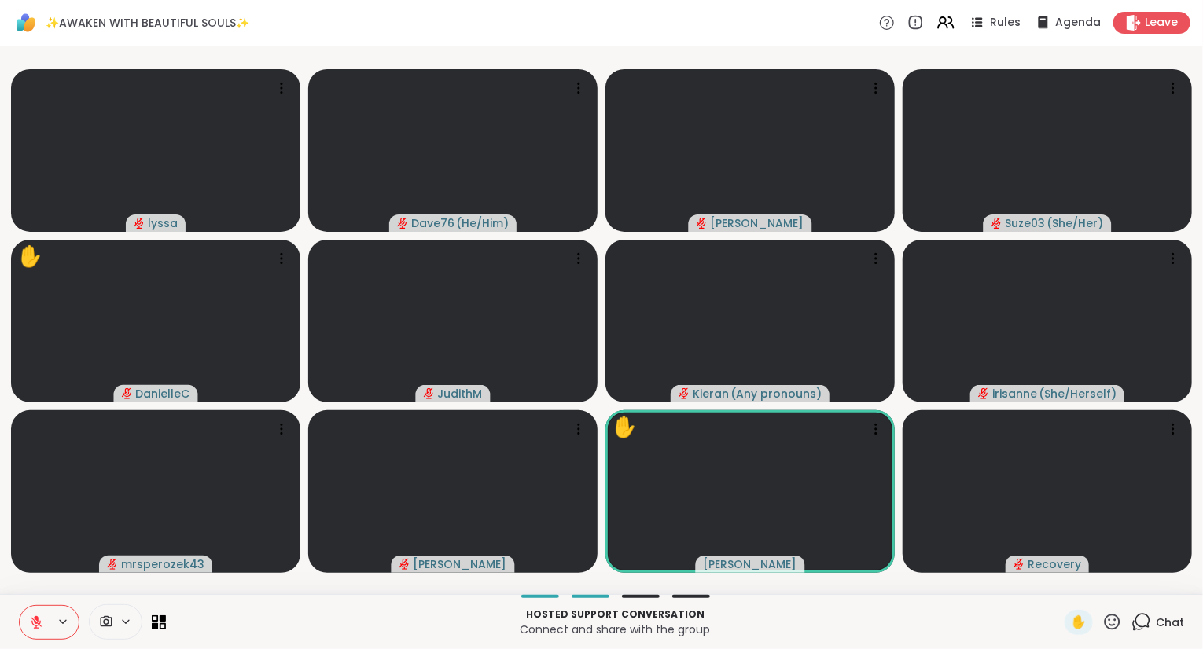
click at [1117, 619] on icon at bounding box center [1112, 622] width 20 height 20
click at [1061, 577] on span "❤️" at bounding box center [1066, 580] width 16 height 19
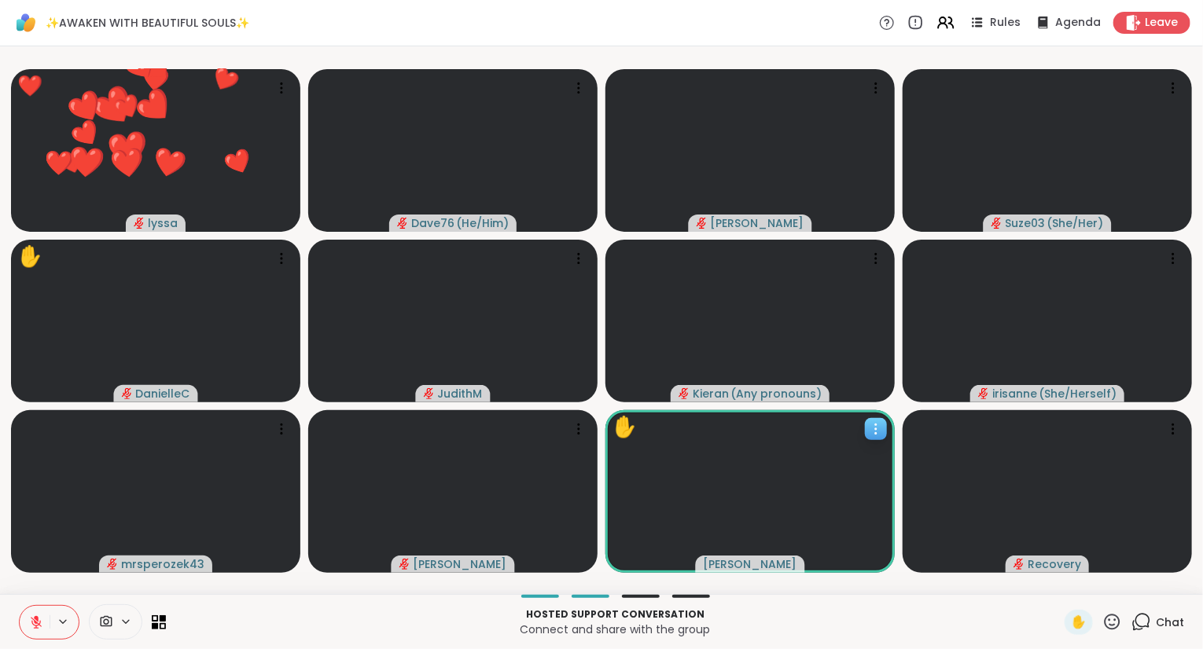
click at [875, 424] on icon at bounding box center [876, 429] width 16 height 16
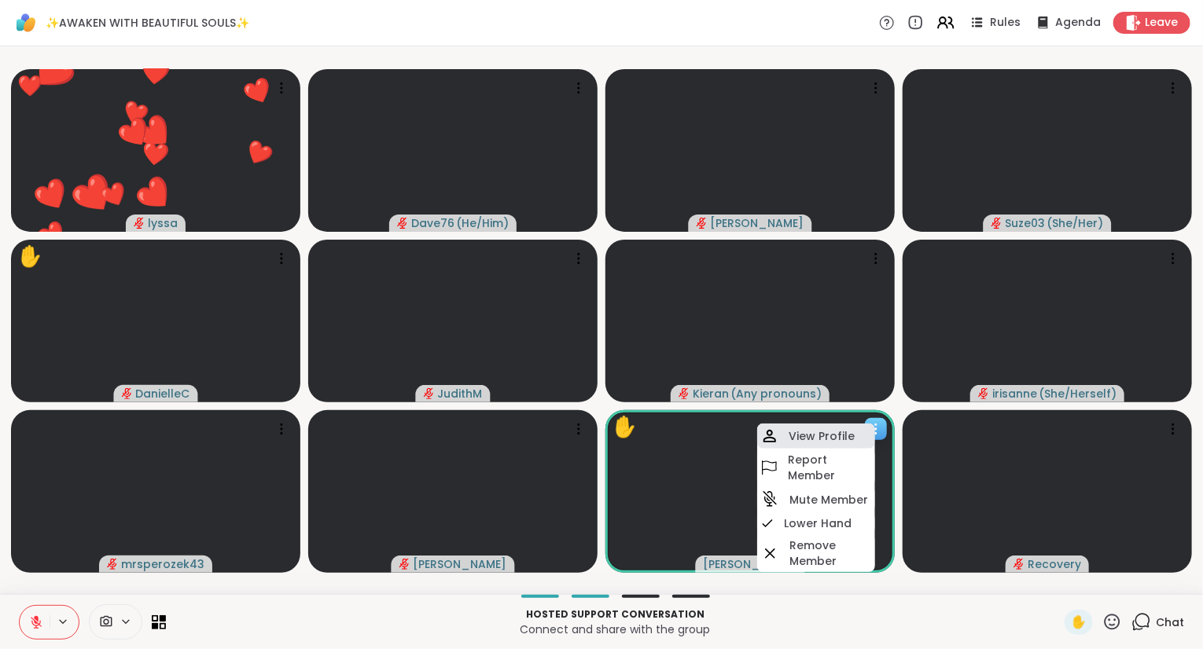
click at [832, 430] on h4 "View Profile" at bounding box center [821, 436] width 66 height 16
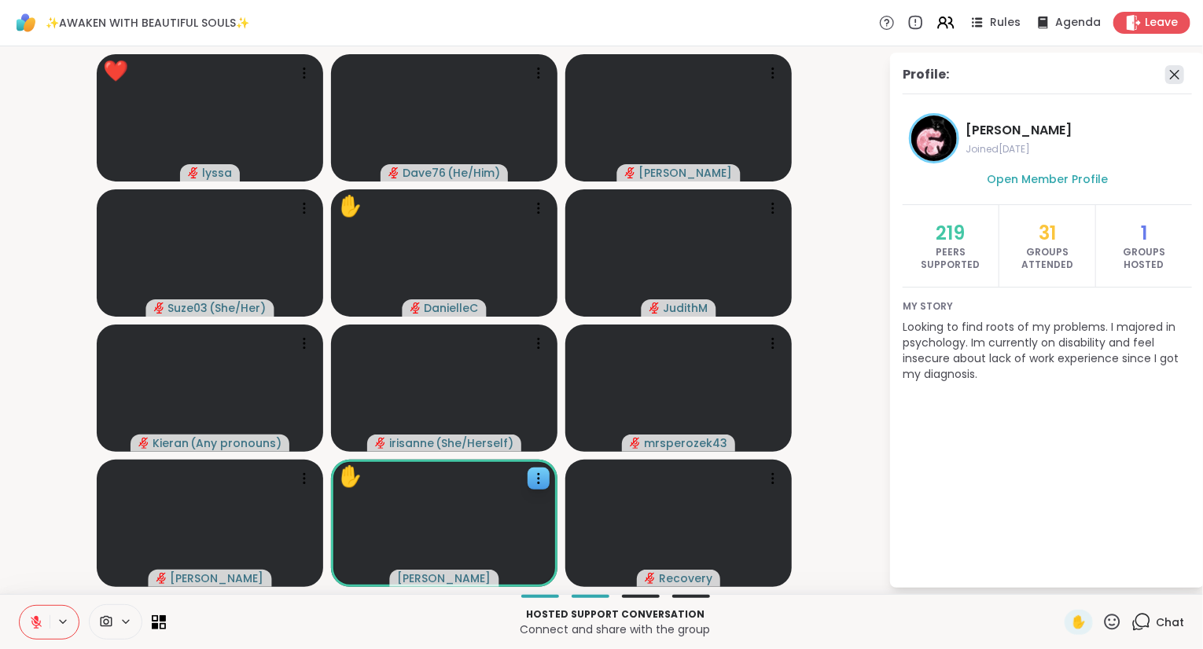
click at [1176, 72] on icon at bounding box center [1174, 74] width 19 height 19
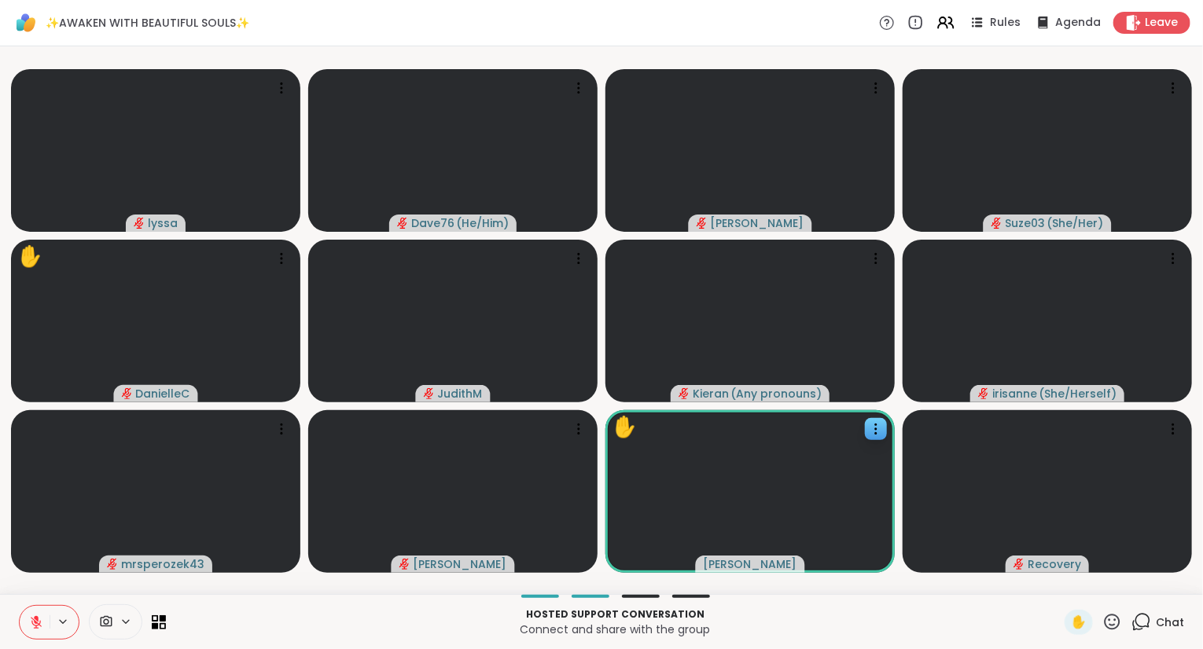
click at [46, 618] on button at bounding box center [35, 622] width 30 height 33
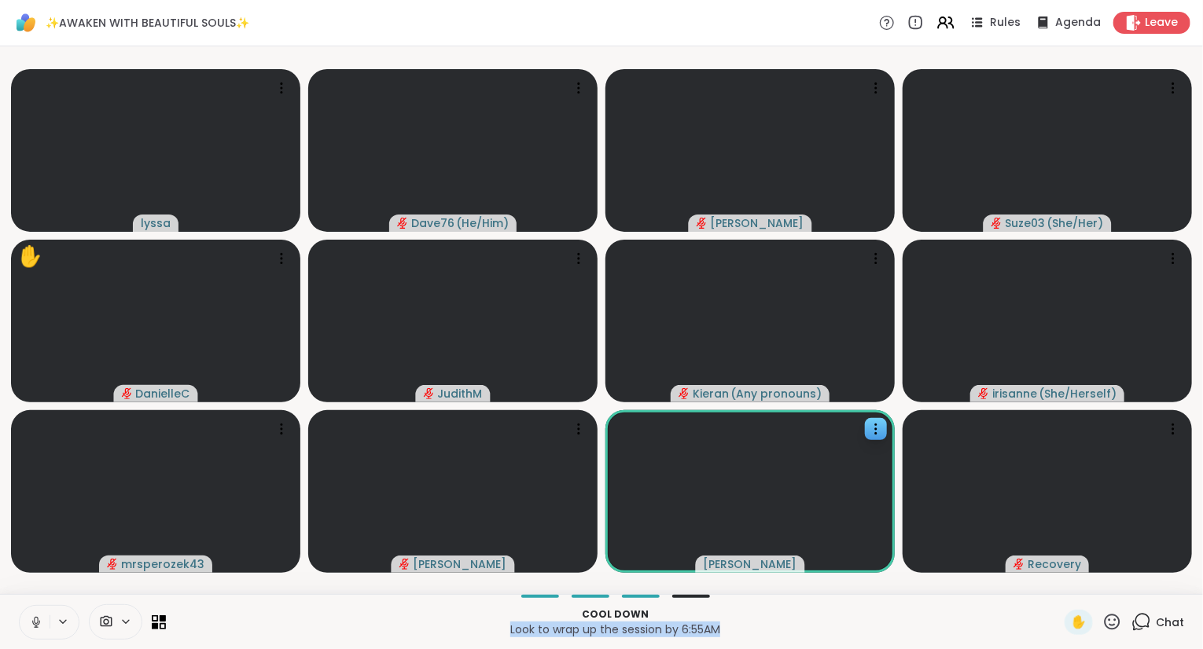
drag, startPoint x: 725, startPoint y: 625, endPoint x: 500, endPoint y: 623, distance: 224.8
click at [500, 623] on p "Look to wrap up the session by 6:55AM" at bounding box center [615, 630] width 880 height 16
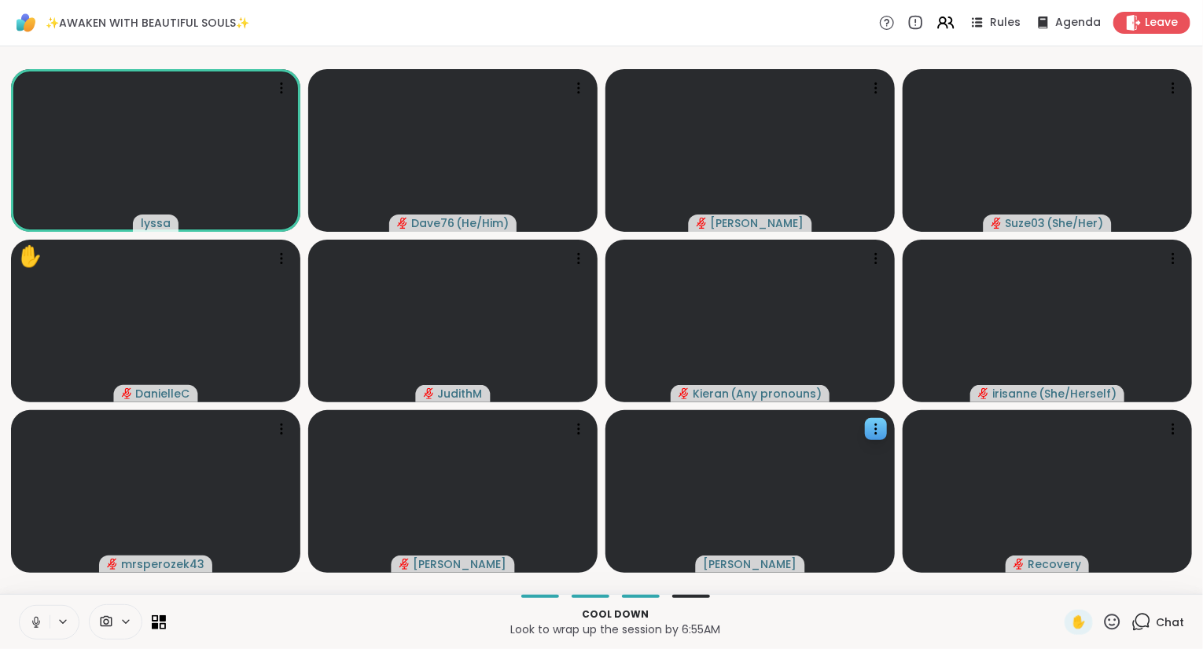
click at [1118, 623] on icon at bounding box center [1112, 622] width 20 height 20
click at [626, 23] on div "✨AWAKEN WITH BEAUTIFUL SOULS✨ Rules Agenda Leave" at bounding box center [601, 23] width 1203 height 46
click at [35, 625] on icon at bounding box center [36, 622] width 8 height 5
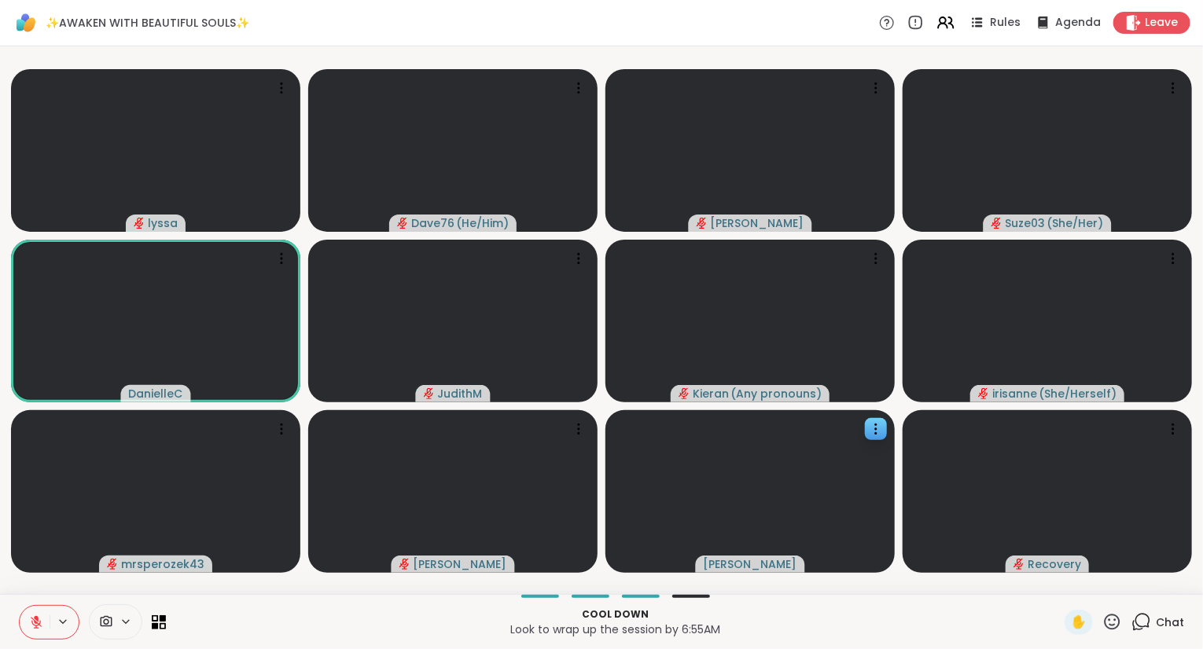
click at [462, 614] on p "Cool down" at bounding box center [615, 615] width 880 height 14
click at [33, 620] on icon at bounding box center [36, 622] width 11 height 11
click at [1117, 619] on icon at bounding box center [1112, 622] width 20 height 20
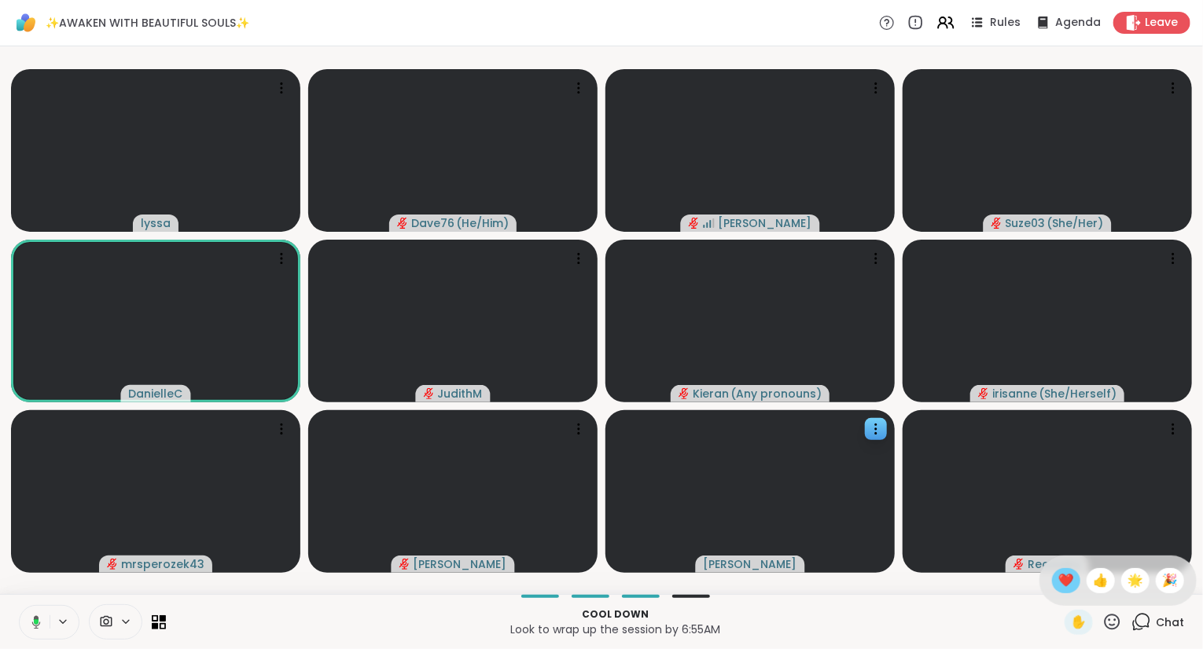
click at [1065, 588] on span "❤️" at bounding box center [1066, 580] width 16 height 19
click at [1105, 627] on icon at bounding box center [1112, 622] width 20 height 20
click at [1058, 575] on span "❤️" at bounding box center [1066, 580] width 16 height 19
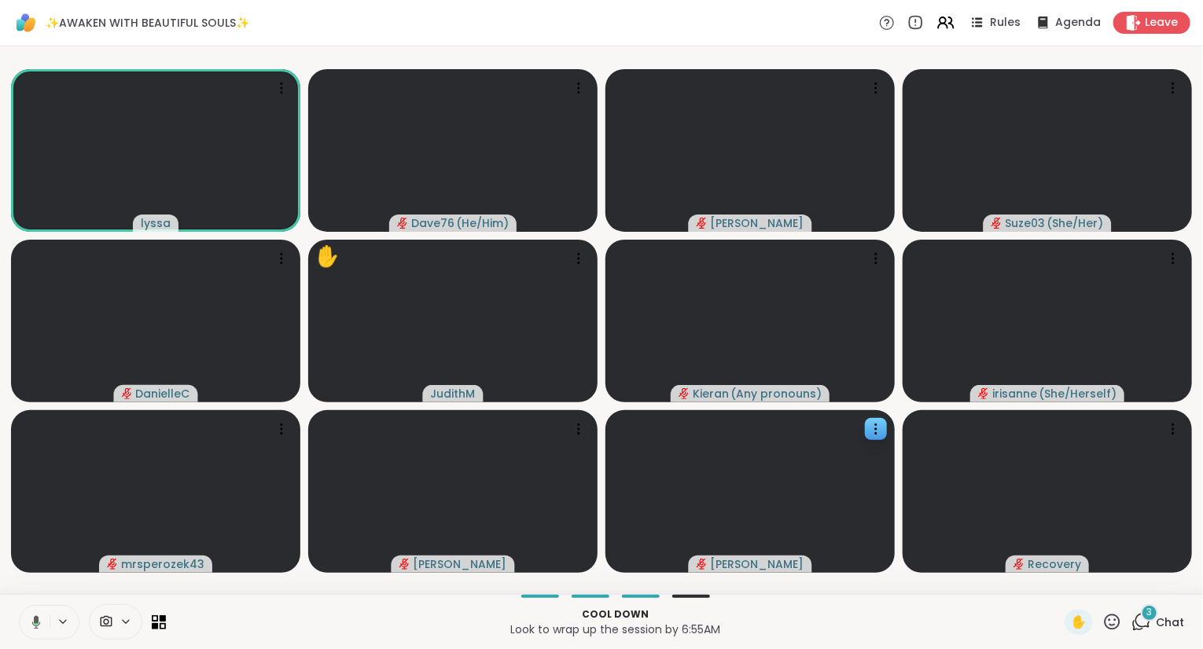
click at [28, 610] on button at bounding box center [33, 622] width 32 height 33
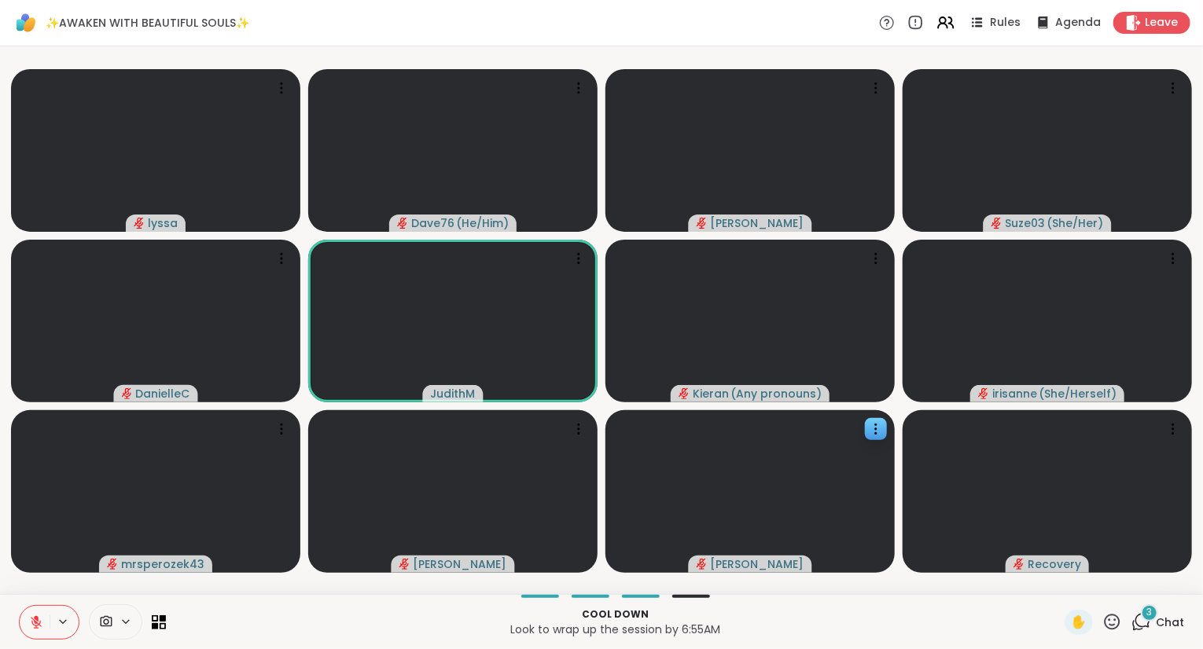
click at [1111, 619] on icon at bounding box center [1112, 622] width 20 height 20
click at [1074, 586] on div "❤️" at bounding box center [1066, 580] width 28 height 25
click at [1111, 632] on icon at bounding box center [1112, 622] width 20 height 20
click at [1135, 589] on span "🌟" at bounding box center [1135, 580] width 16 height 19
click at [1114, 623] on icon at bounding box center [1112, 622] width 20 height 20
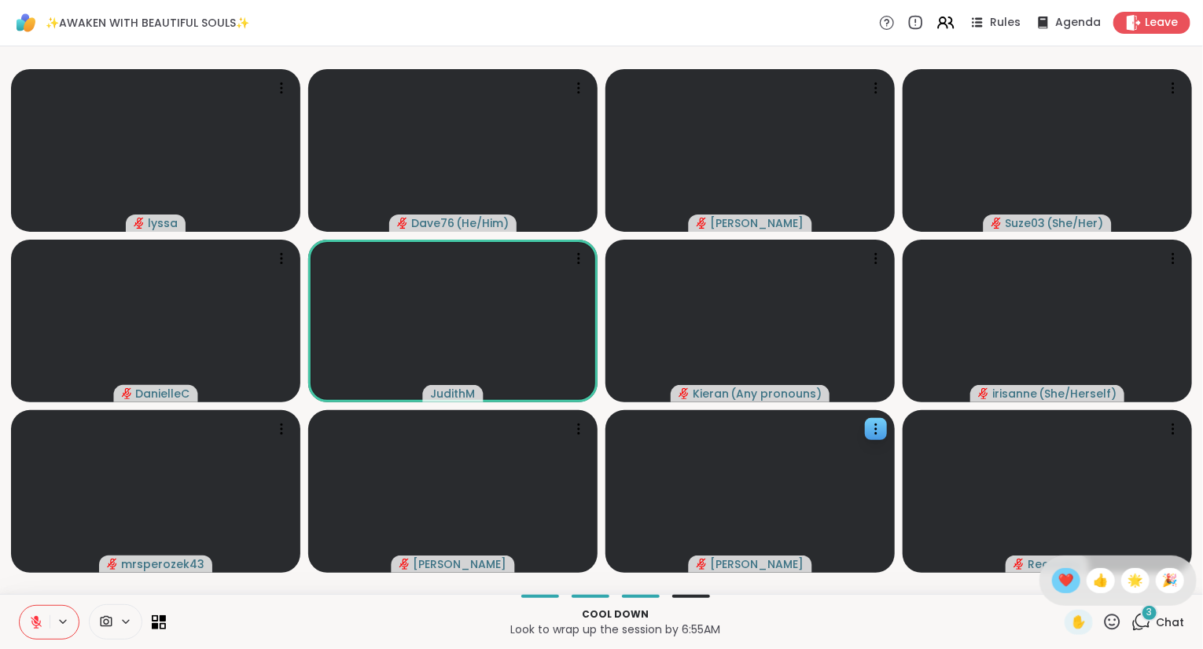
click at [1061, 585] on span "❤️" at bounding box center [1066, 580] width 16 height 19
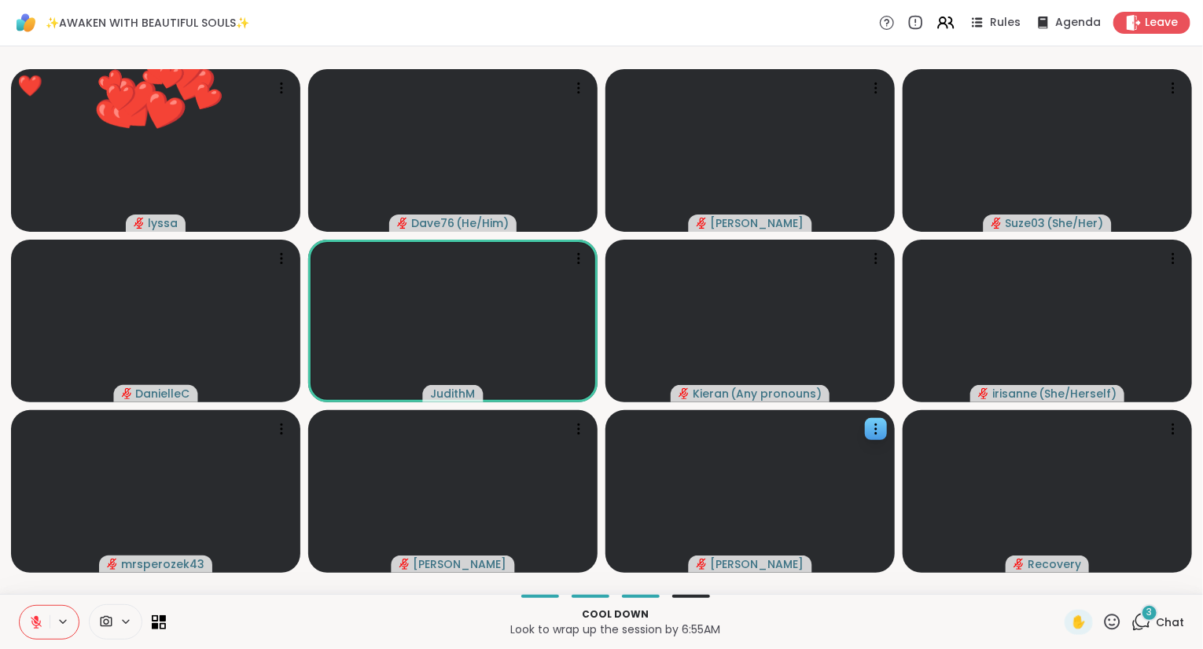
click at [1111, 619] on icon at bounding box center [1112, 622] width 20 height 20
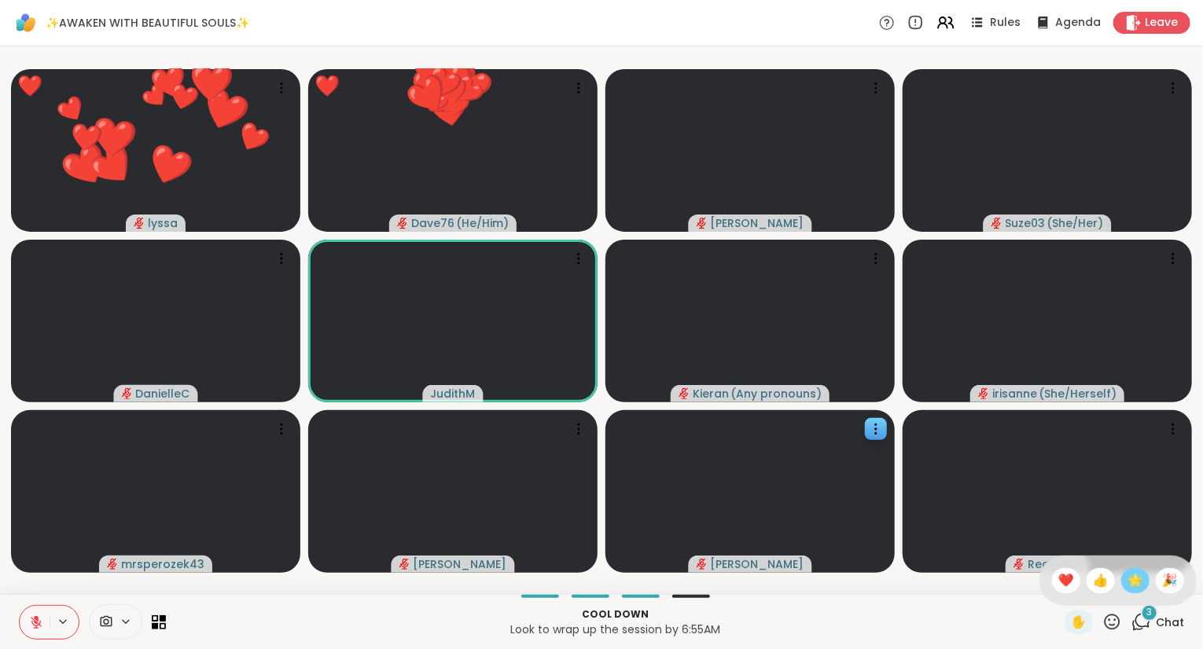
click at [1128, 576] on span "🌟" at bounding box center [1135, 580] width 16 height 19
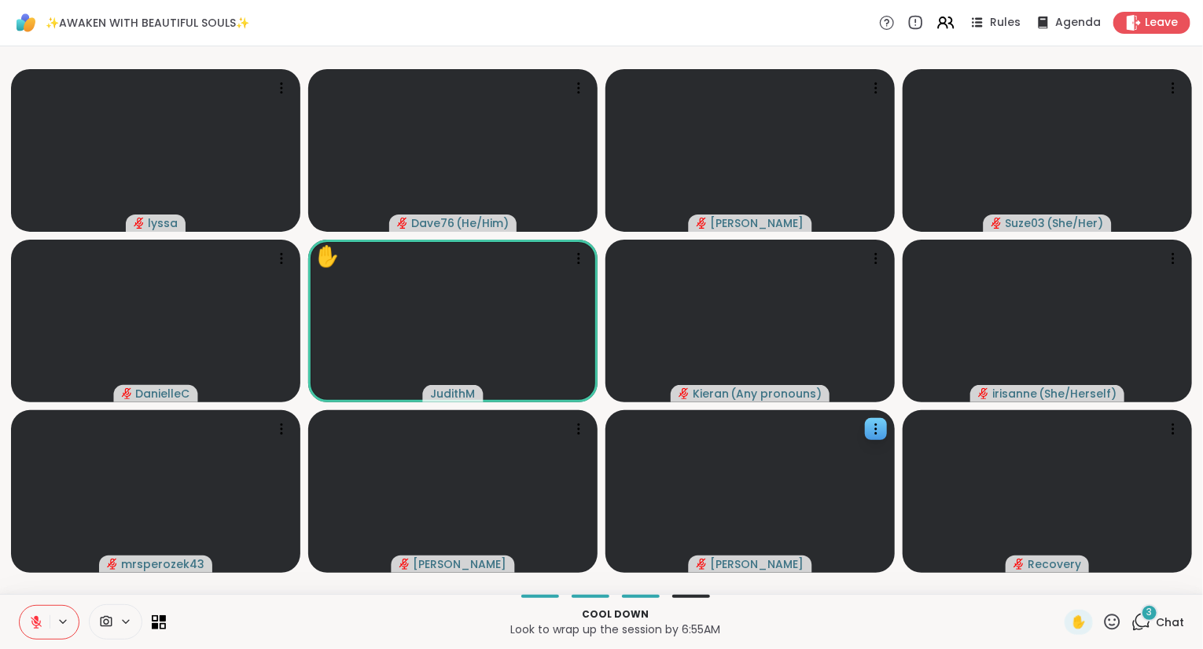
click at [27, 631] on button at bounding box center [35, 622] width 30 height 33
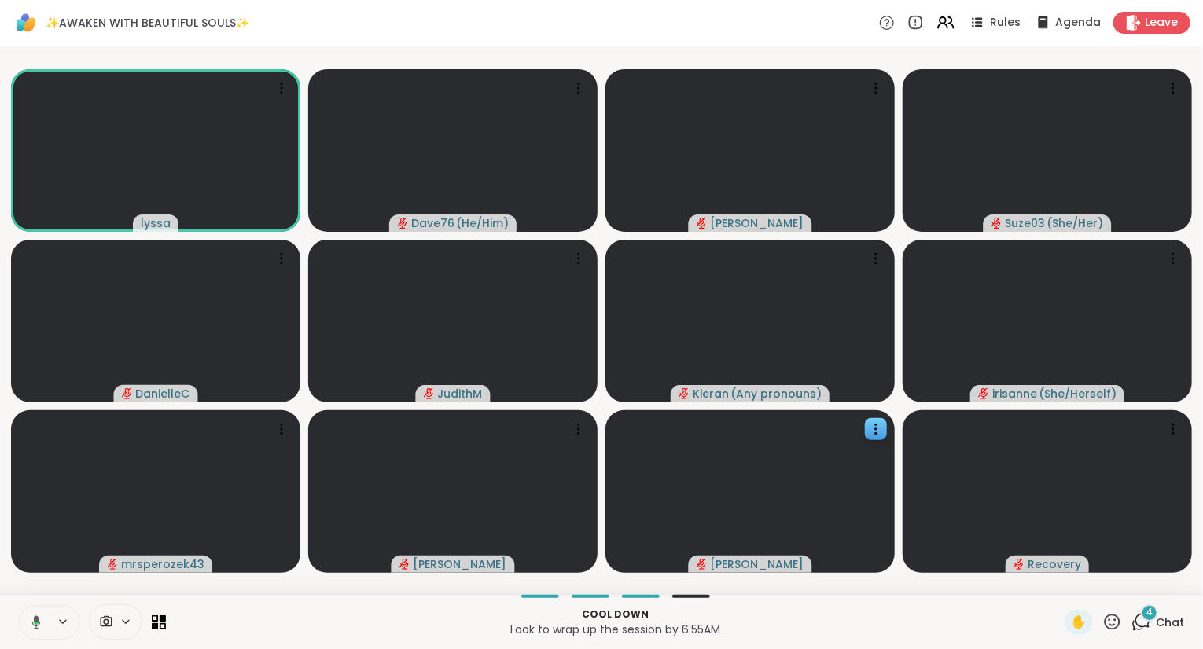
click at [1111, 621] on icon at bounding box center [1112, 622] width 16 height 16
click at [1066, 582] on span "❤️" at bounding box center [1066, 580] width 16 height 19
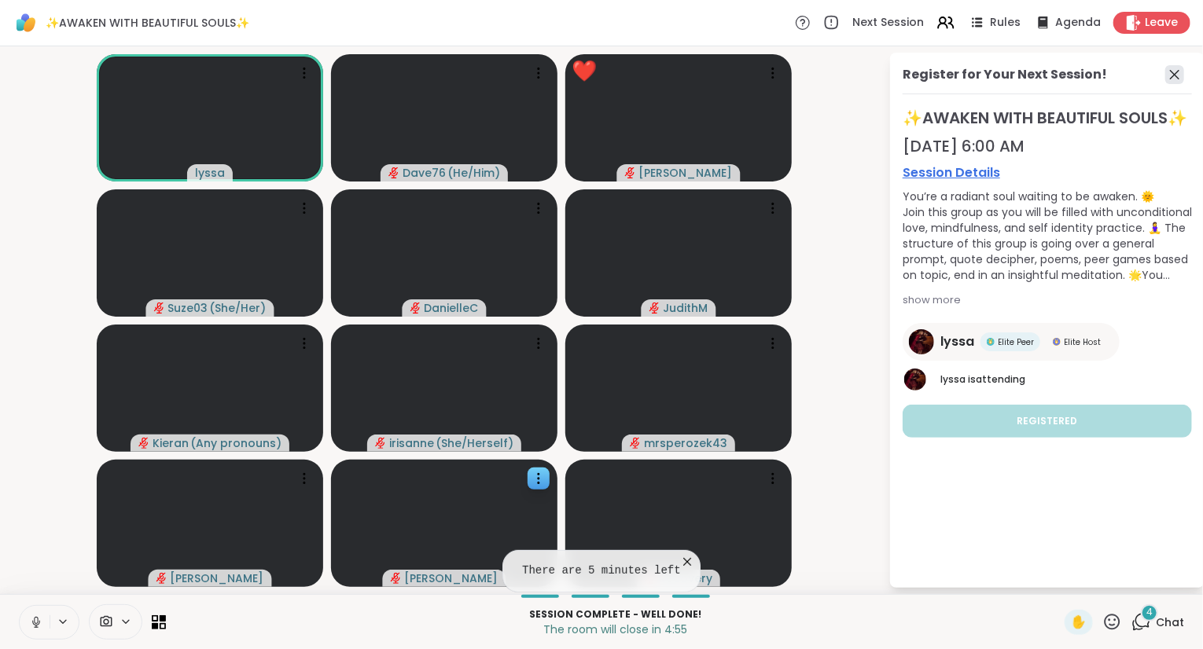
click at [1176, 67] on icon at bounding box center [1174, 74] width 19 height 19
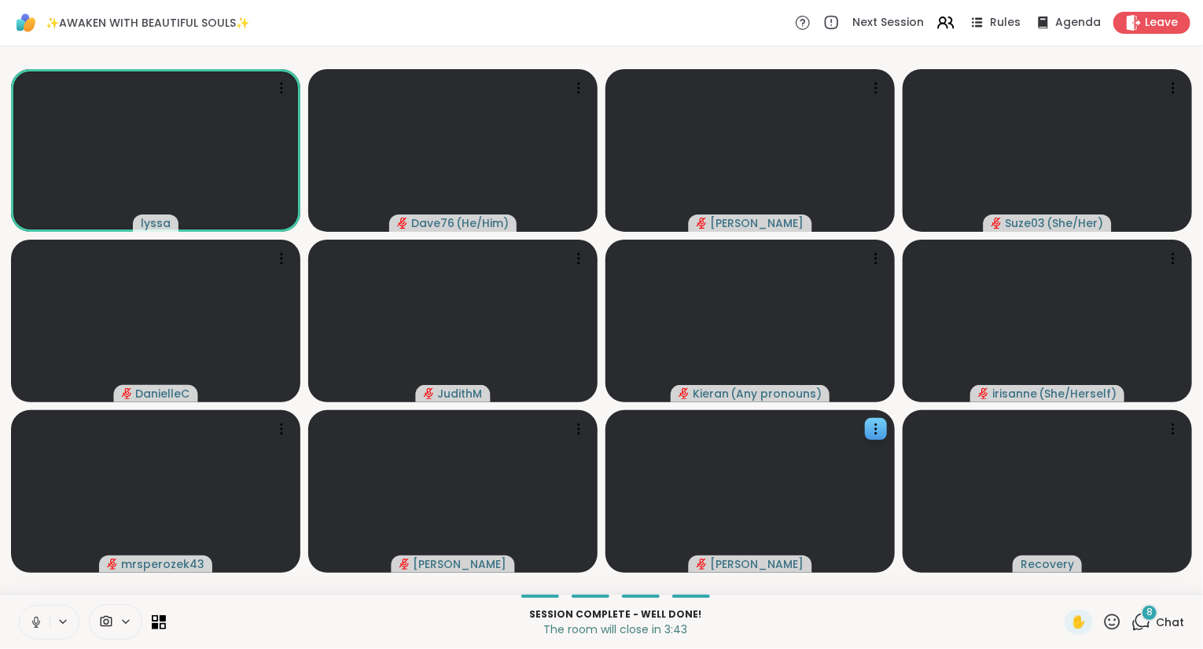
click at [26, 618] on button at bounding box center [35, 622] width 30 height 33
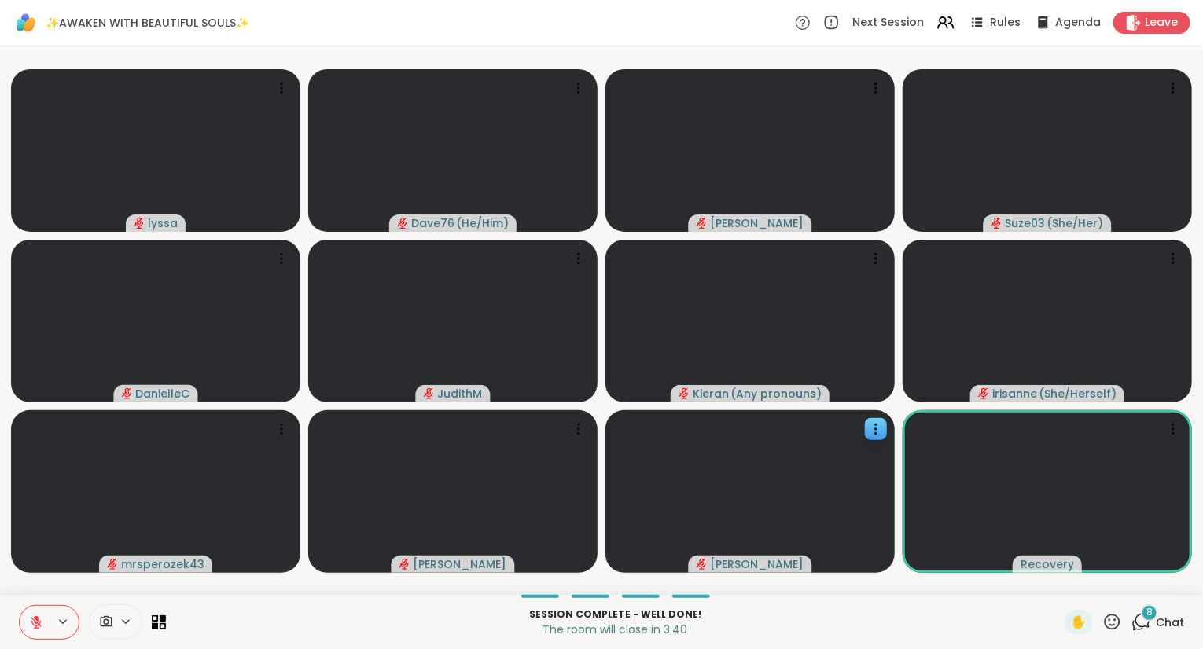
click at [1156, 616] on div "8" at bounding box center [1149, 612] width 17 height 17
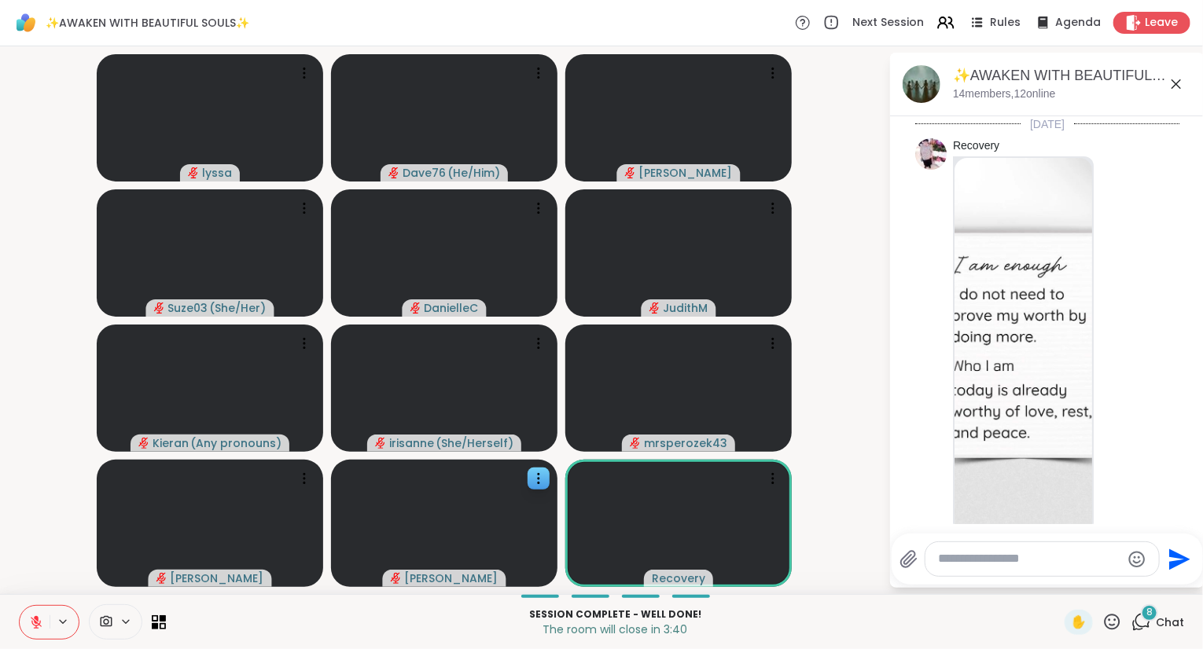
scroll to position [8612, 0]
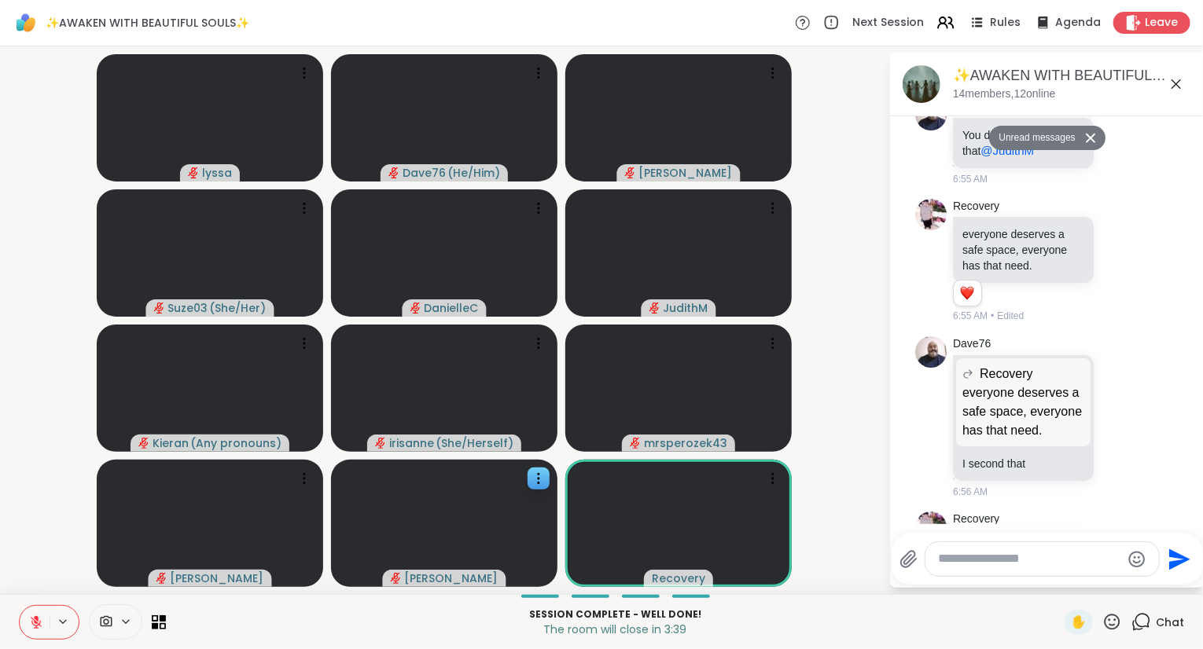
click at [1121, 546] on icon at bounding box center [1121, 554] width 14 height 16
click at [1002, 513] on button "Select Reaction: Heart" at bounding box center [995, 528] width 31 height 31
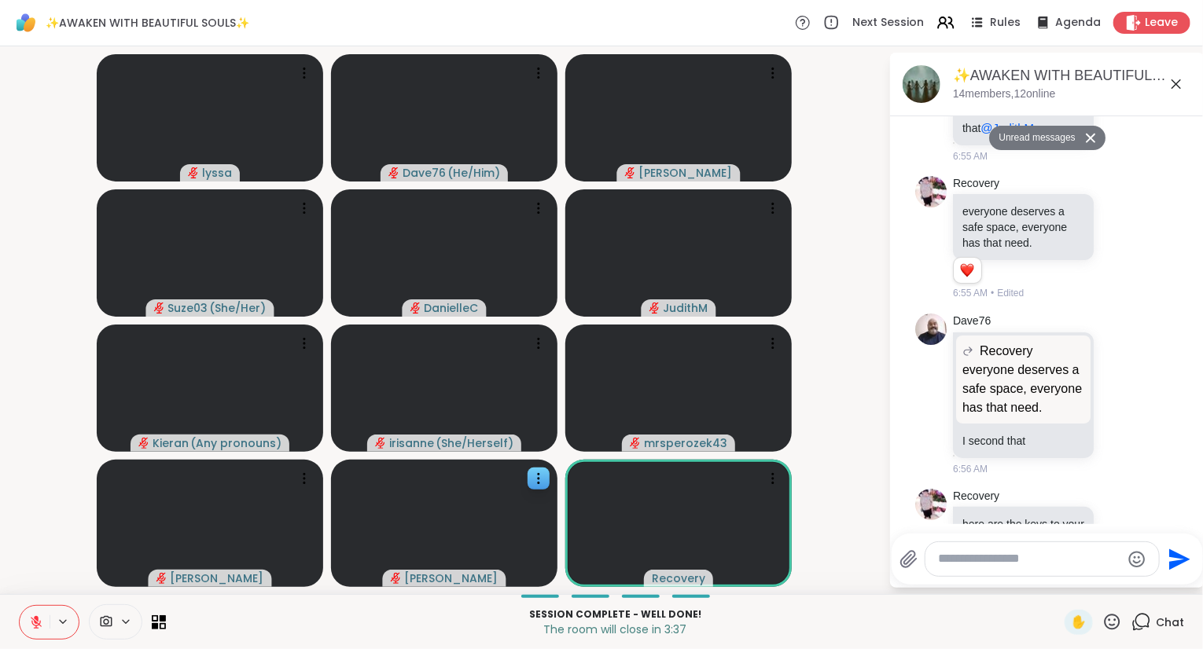
click at [24, 626] on button at bounding box center [35, 622] width 30 height 33
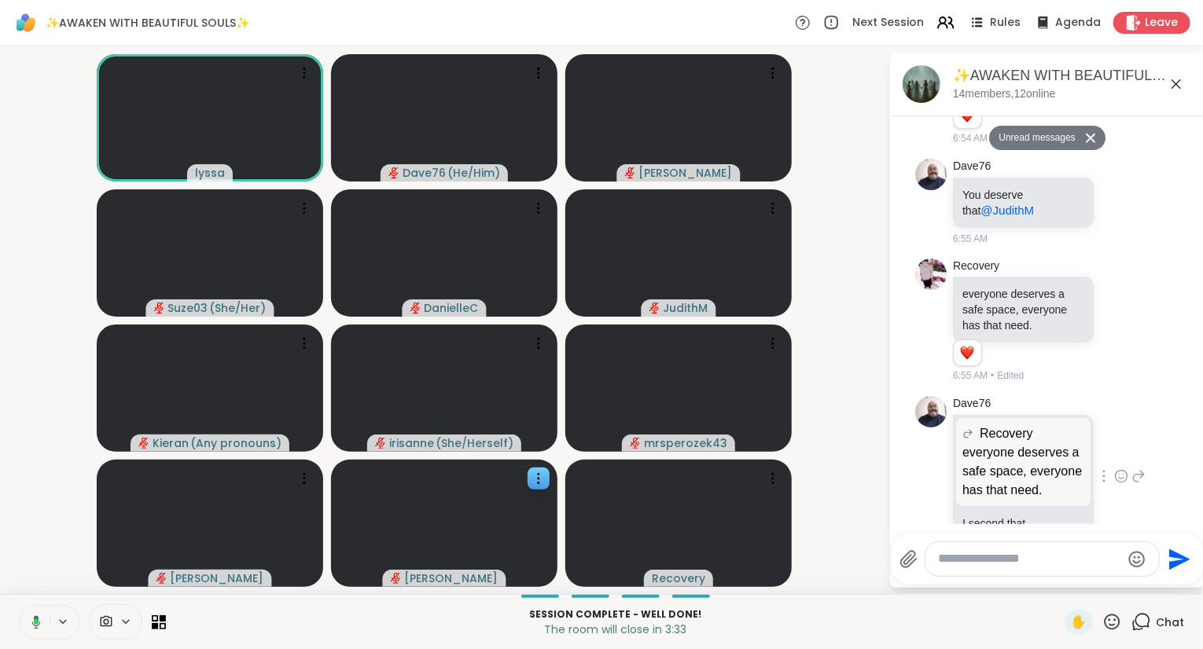
click at [1121, 468] on icon at bounding box center [1121, 476] width 14 height 16
click at [993, 444] on div "Select Reaction: Heart" at bounding box center [996, 451] width 14 height 14
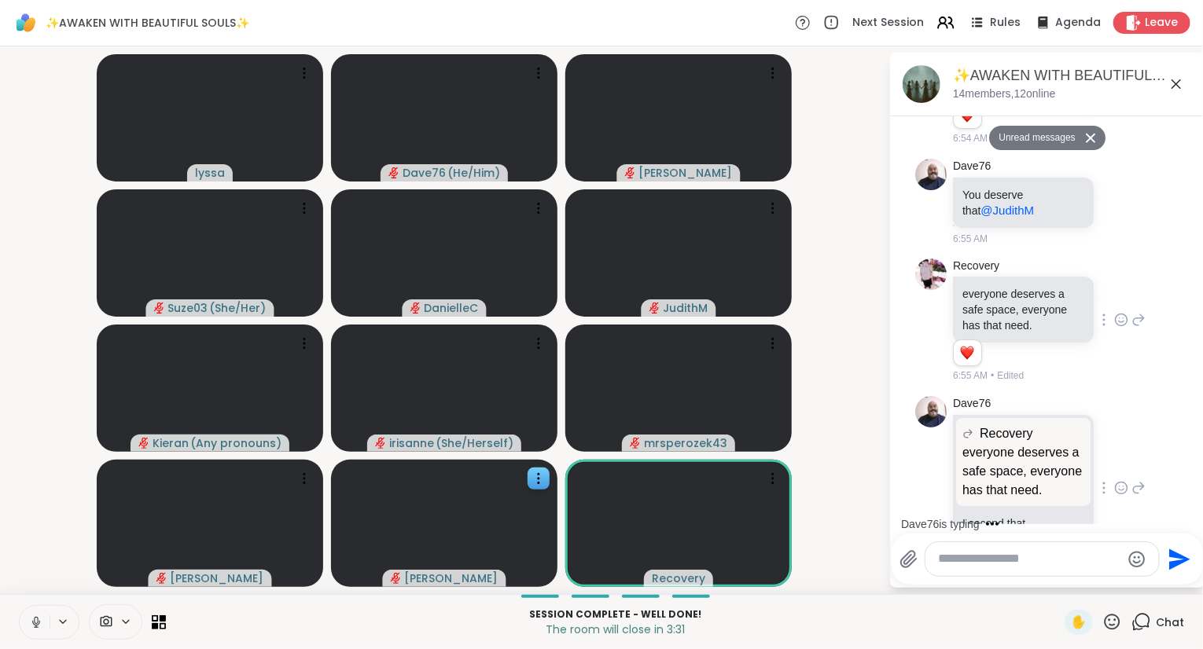
click at [1118, 312] on icon at bounding box center [1121, 320] width 14 height 16
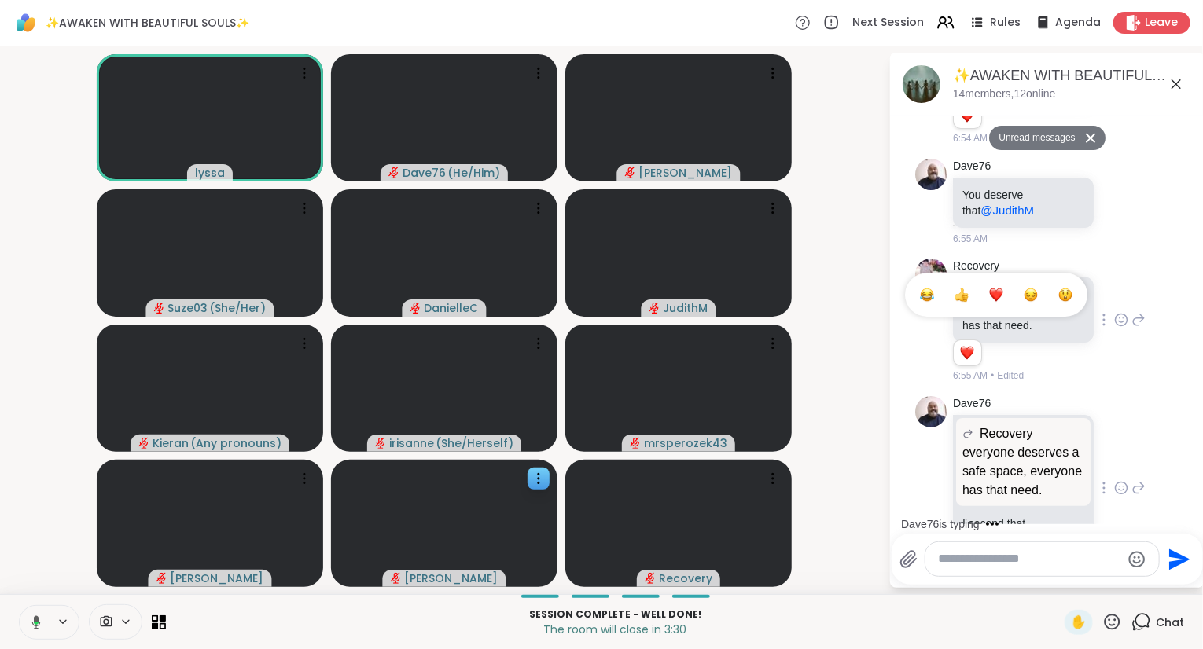
click at [981, 279] on li at bounding box center [995, 294] width 31 height 31
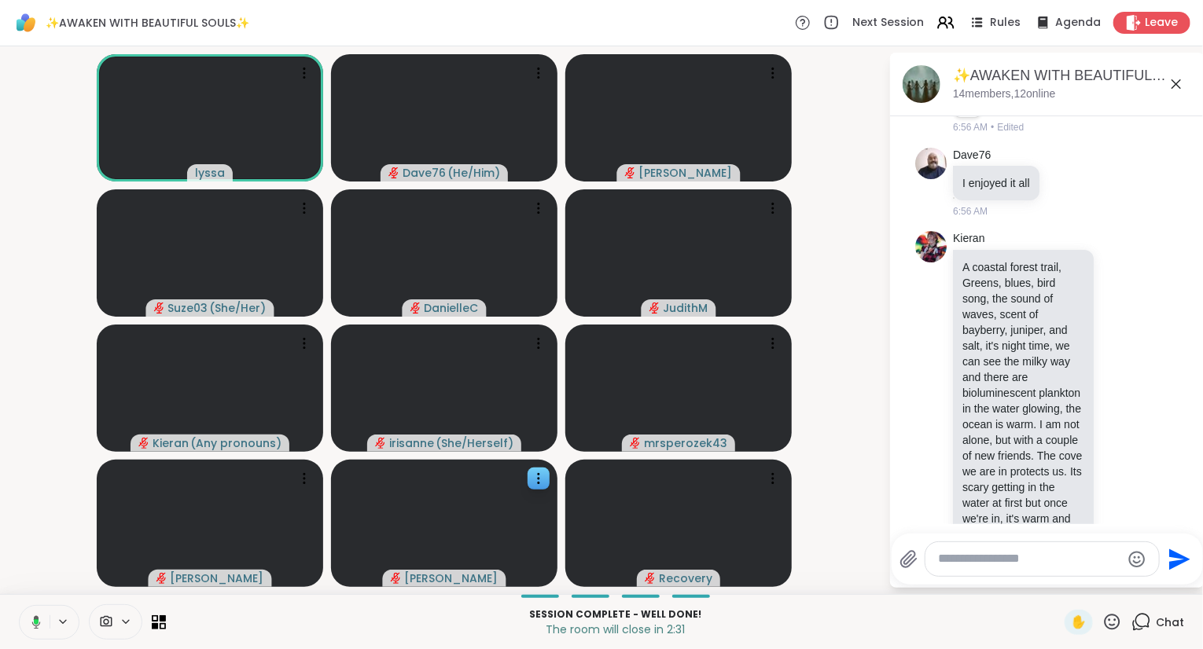
scroll to position [9058, 0]
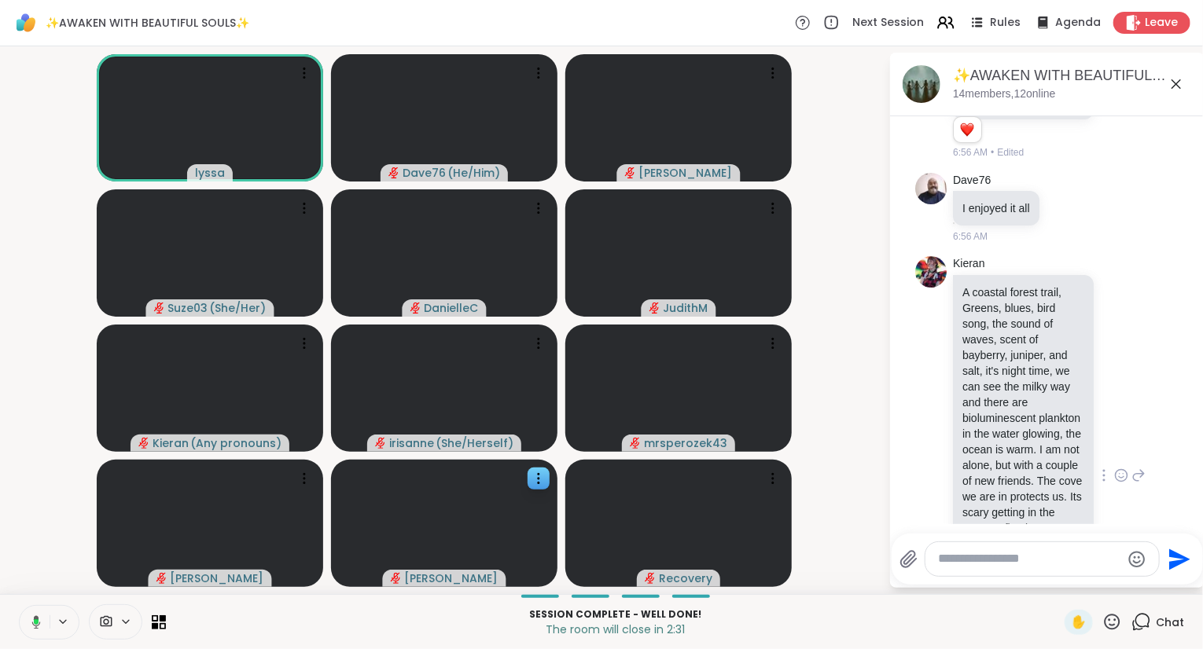
click at [1126, 363] on div "Kieran A coastal forest trail, Greens, blues, bird song, the sound of waves, sc…" at bounding box center [1049, 475] width 193 height 439
click at [1118, 468] on icon at bounding box center [1121, 476] width 14 height 16
click at [1001, 443] on div "Select Reaction: Heart" at bounding box center [996, 450] width 14 height 14
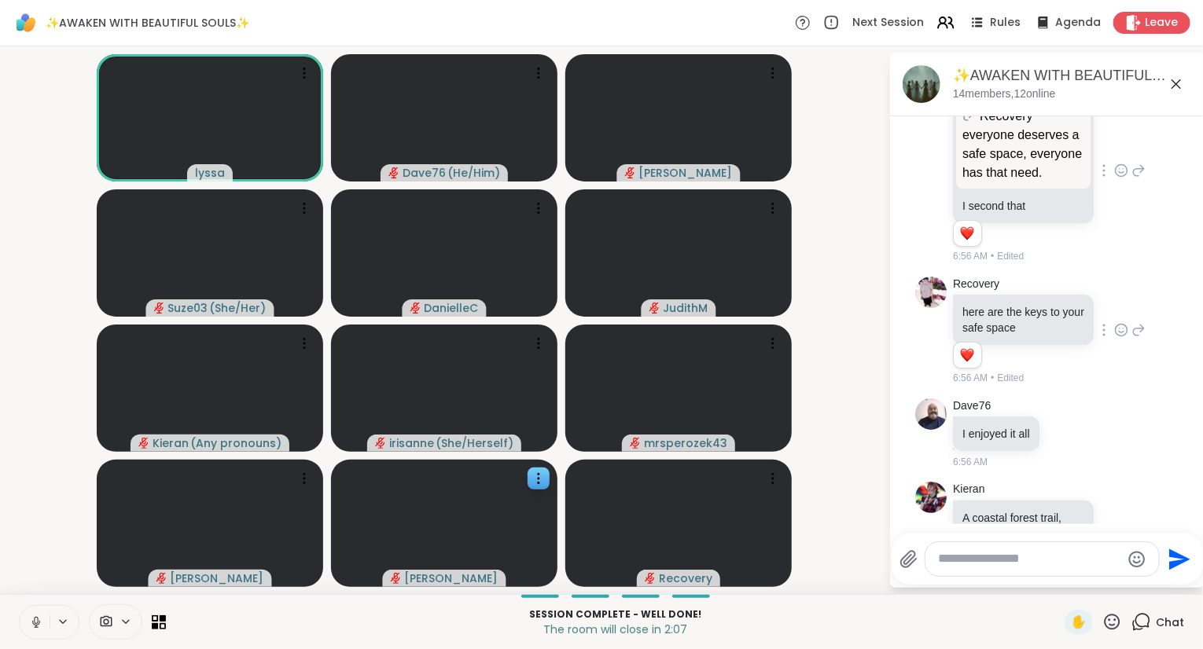
scroll to position [8838, 0]
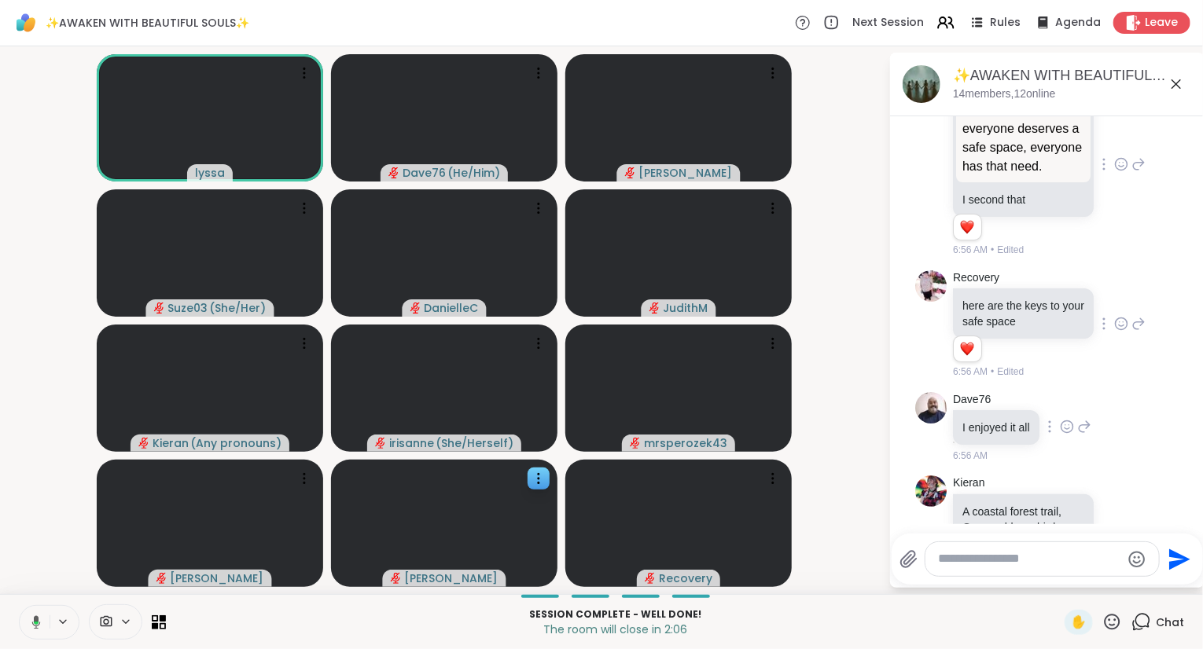
click at [1063, 421] on icon at bounding box center [1066, 427] width 12 height 12
click at [1076, 386] on button "Select Reaction: Heart" at bounding box center [1066, 401] width 31 height 31
click at [1174, 24] on span "Leave" at bounding box center [1161, 23] width 35 height 17
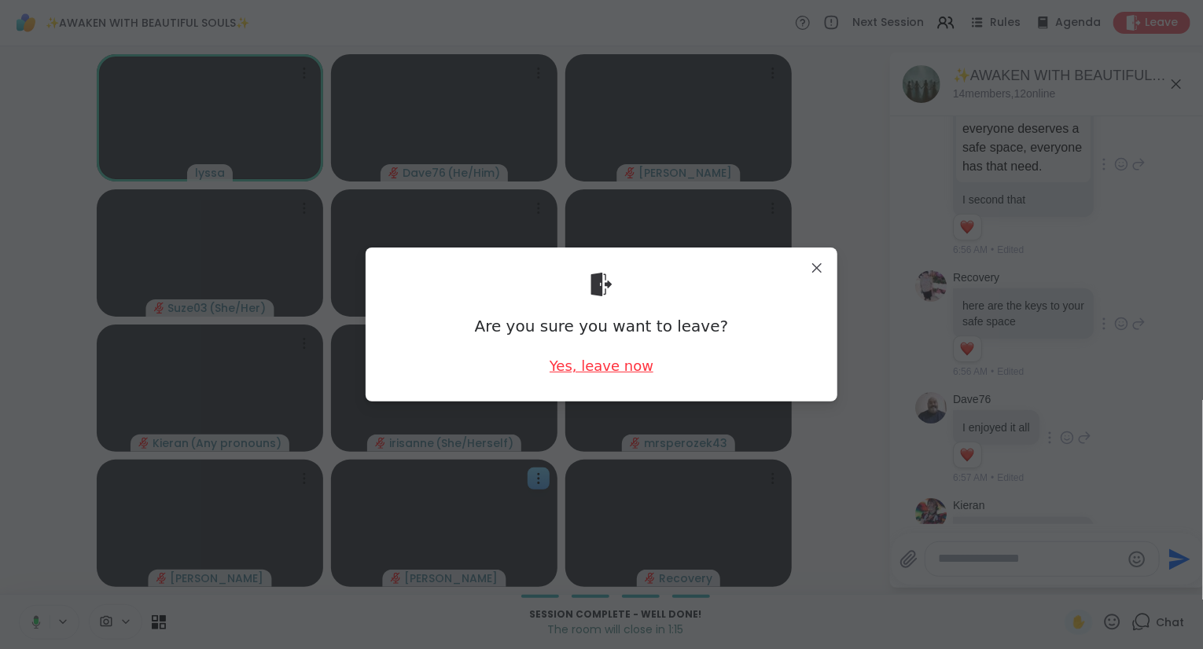
click at [627, 366] on div "Yes, leave now" at bounding box center [601, 366] width 104 height 20
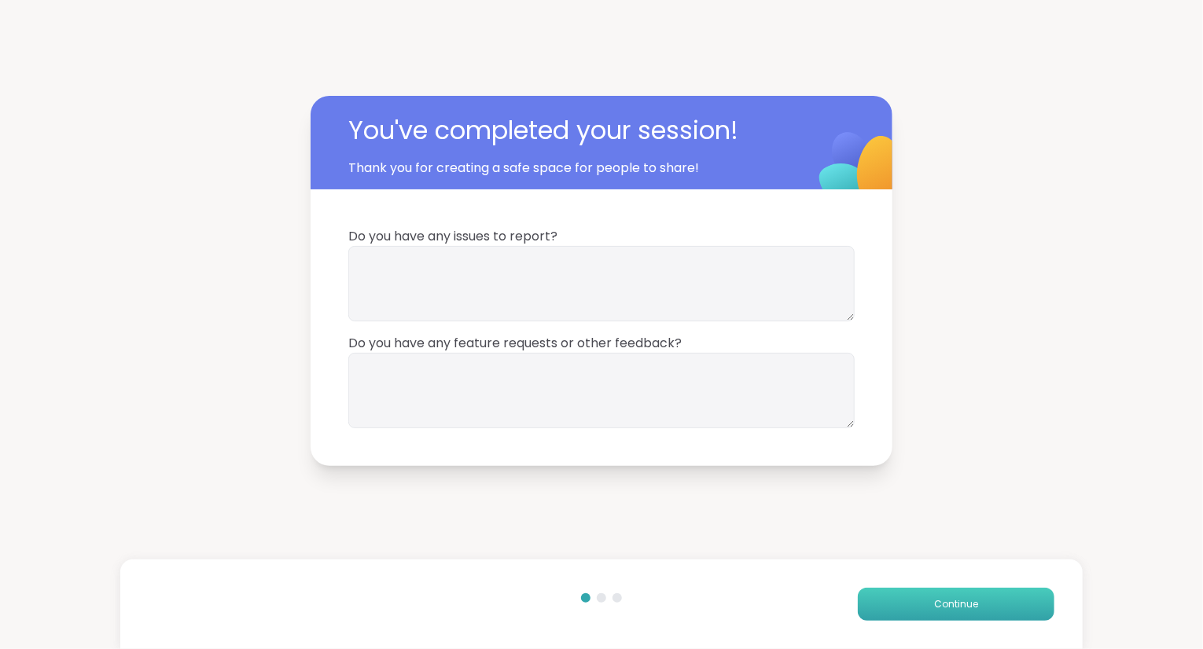
click at [942, 599] on span "Continue" at bounding box center [956, 604] width 44 height 14
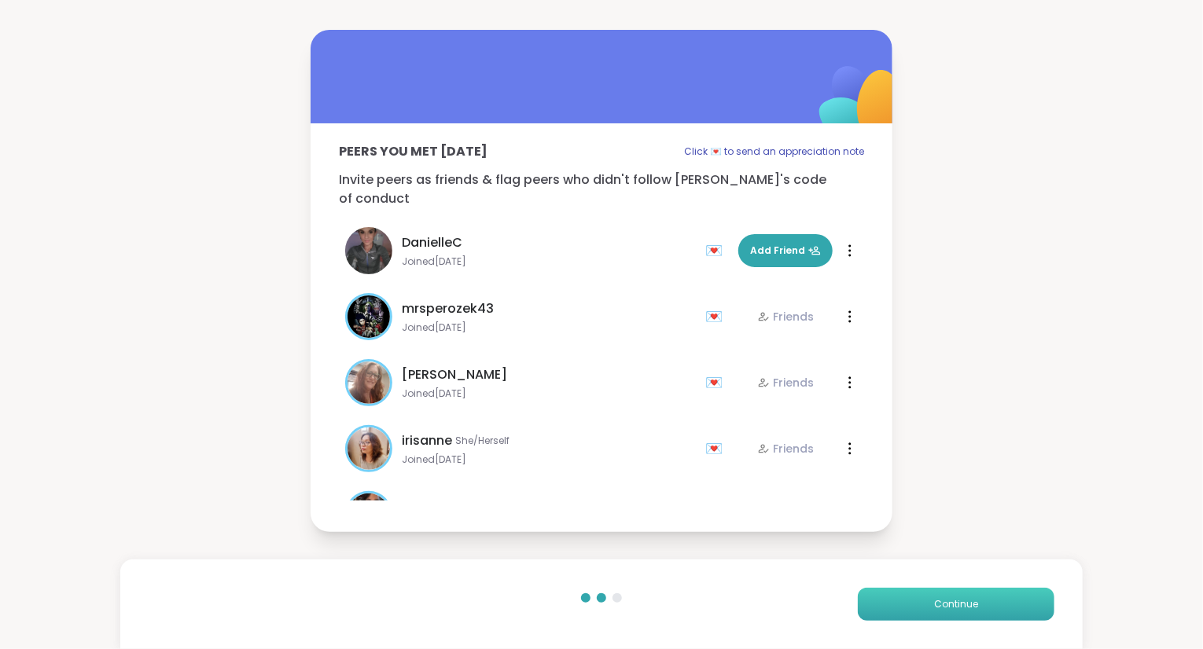
click at [942, 599] on span "Continue" at bounding box center [956, 604] width 44 height 14
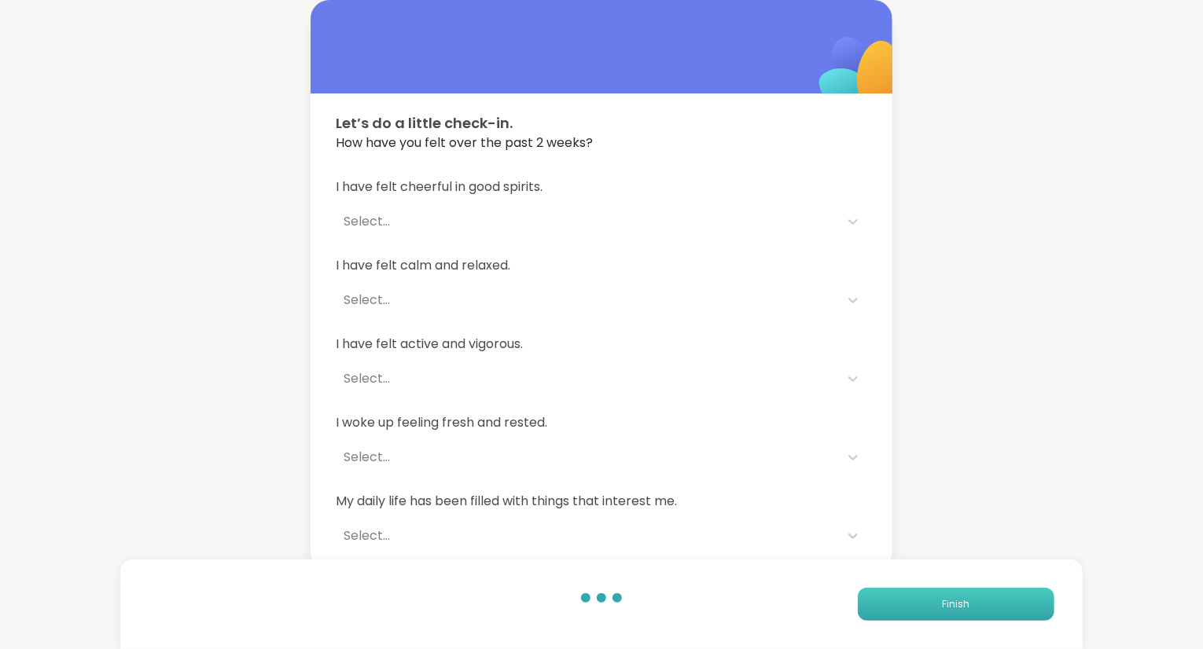
click at [942, 599] on button "Finish" at bounding box center [956, 604] width 197 height 33
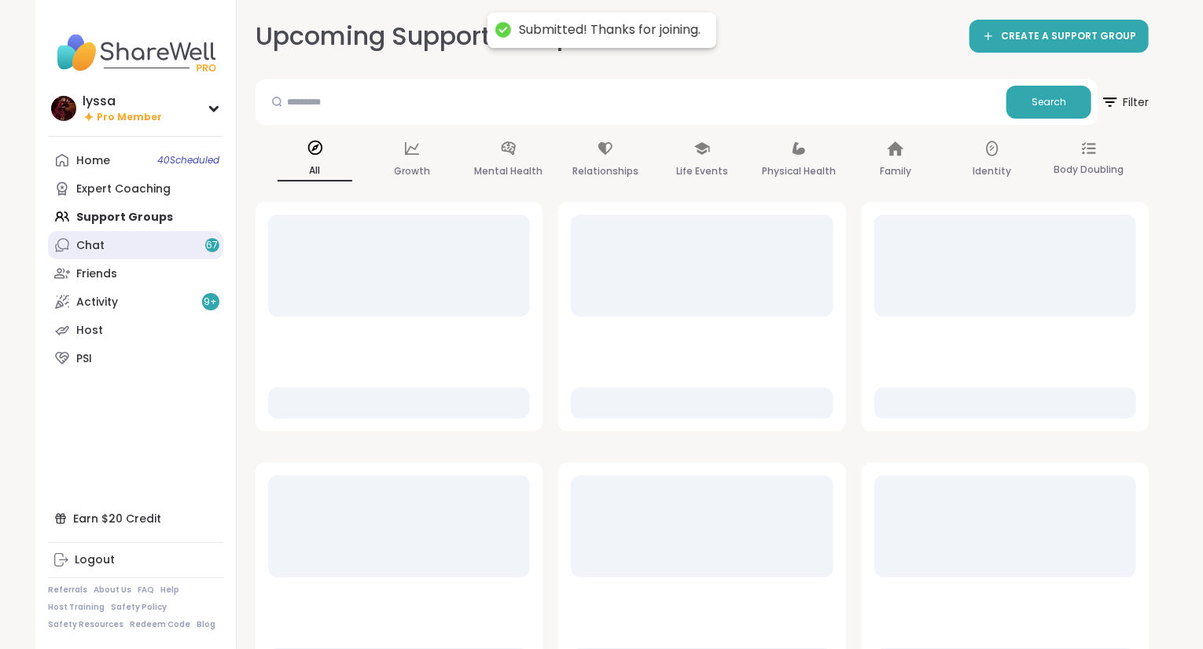
click at [148, 241] on link "Chat 67" at bounding box center [135, 245] width 175 height 28
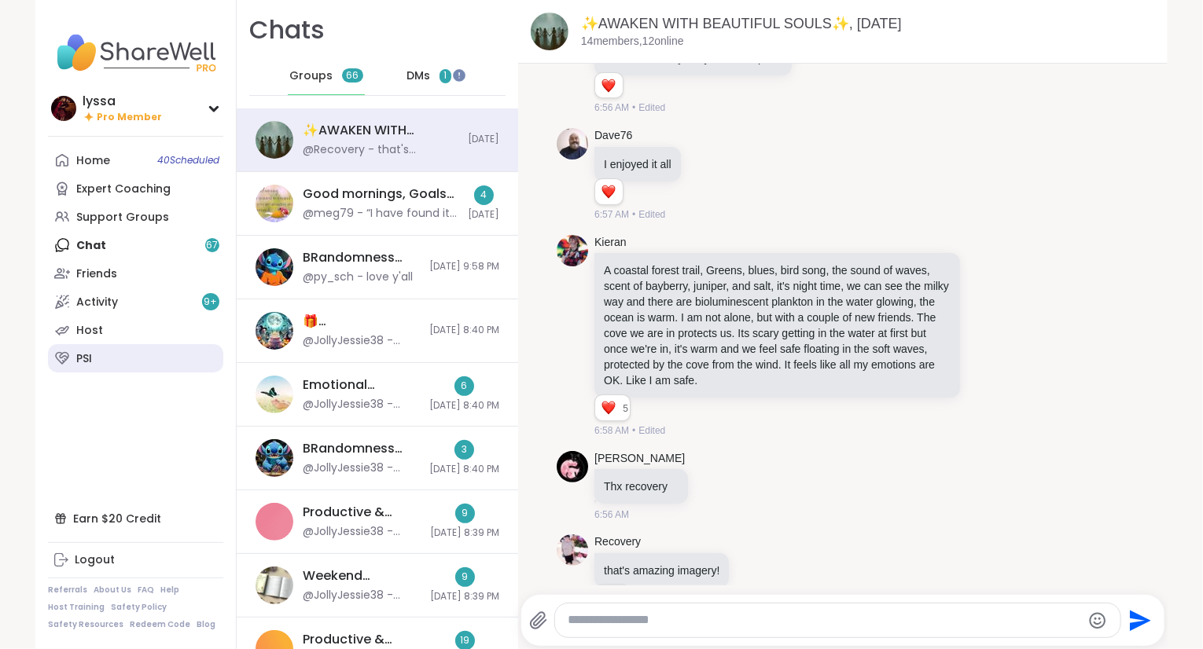
click at [139, 351] on link "PSI" at bounding box center [135, 358] width 175 height 28
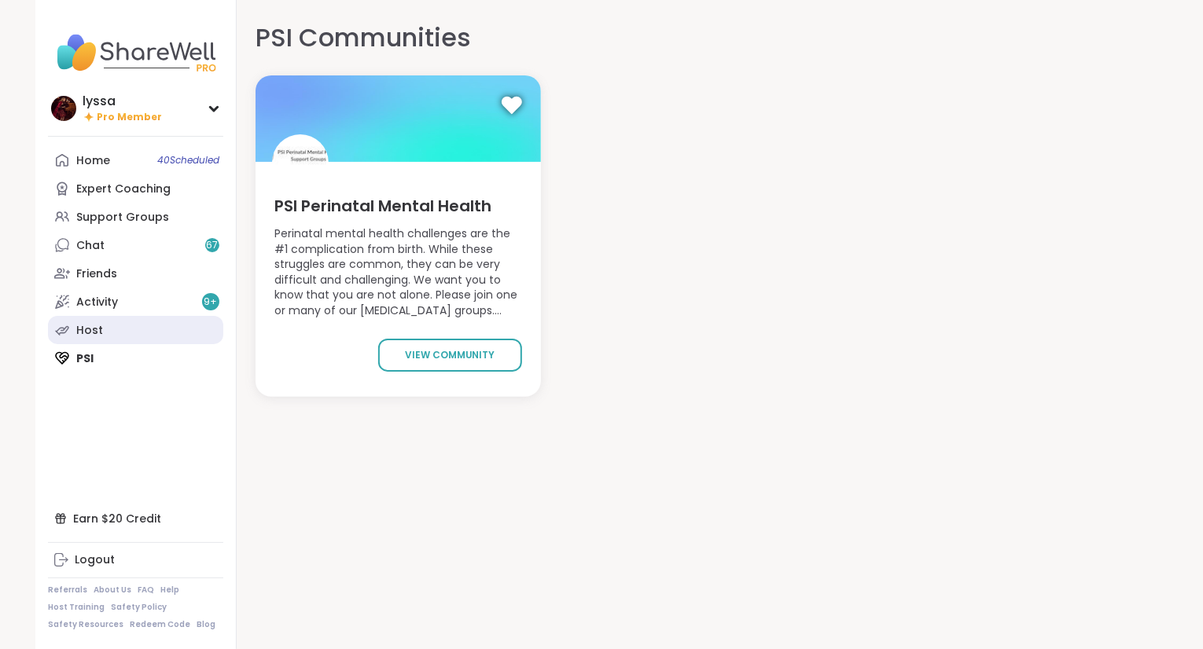
click at [134, 330] on link "Host" at bounding box center [135, 330] width 175 height 28
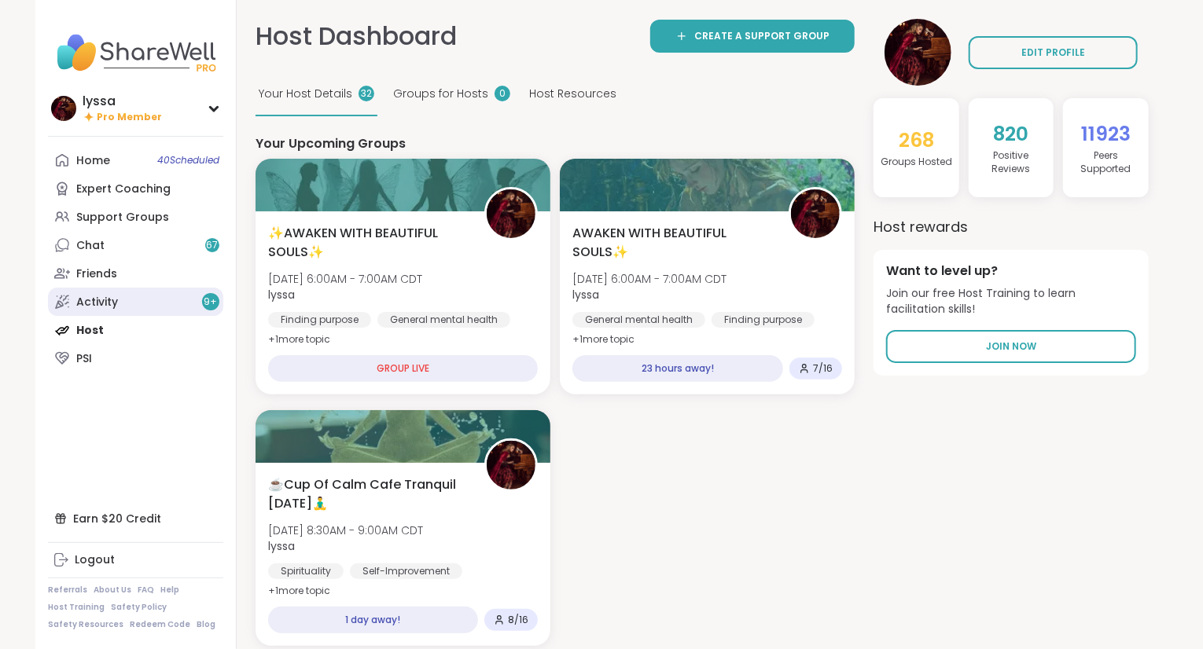
click at [133, 307] on link "Activity 9 +" at bounding box center [135, 302] width 175 height 28
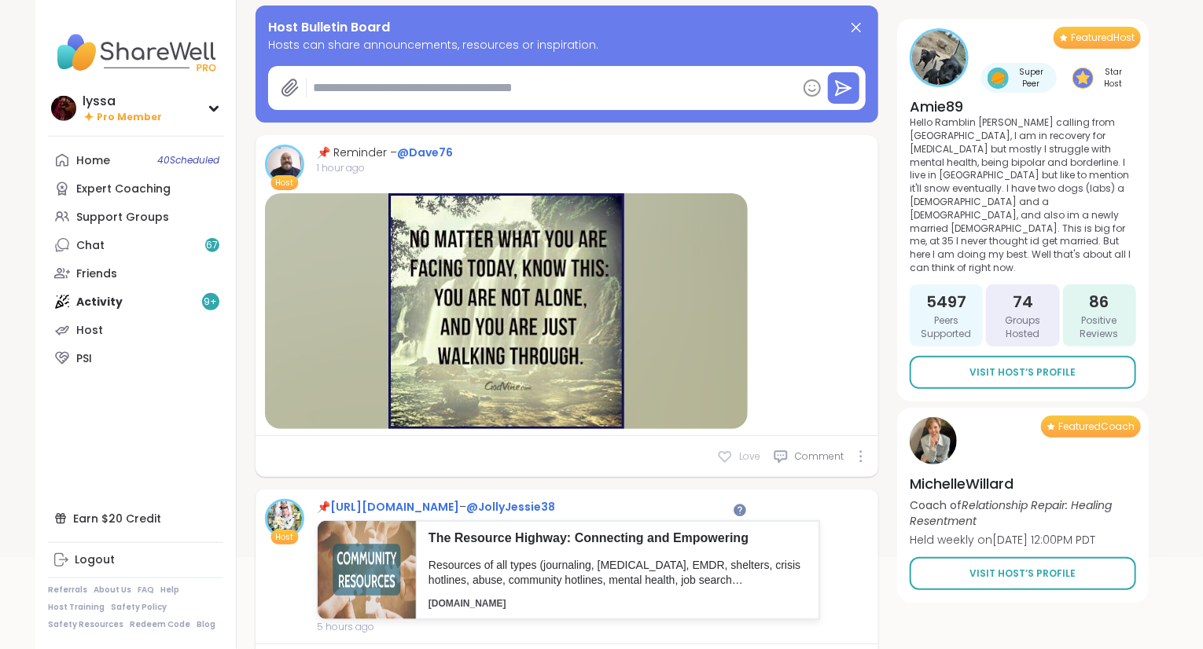
click at [742, 450] on span "Love" at bounding box center [749, 457] width 21 height 14
type textarea "*"
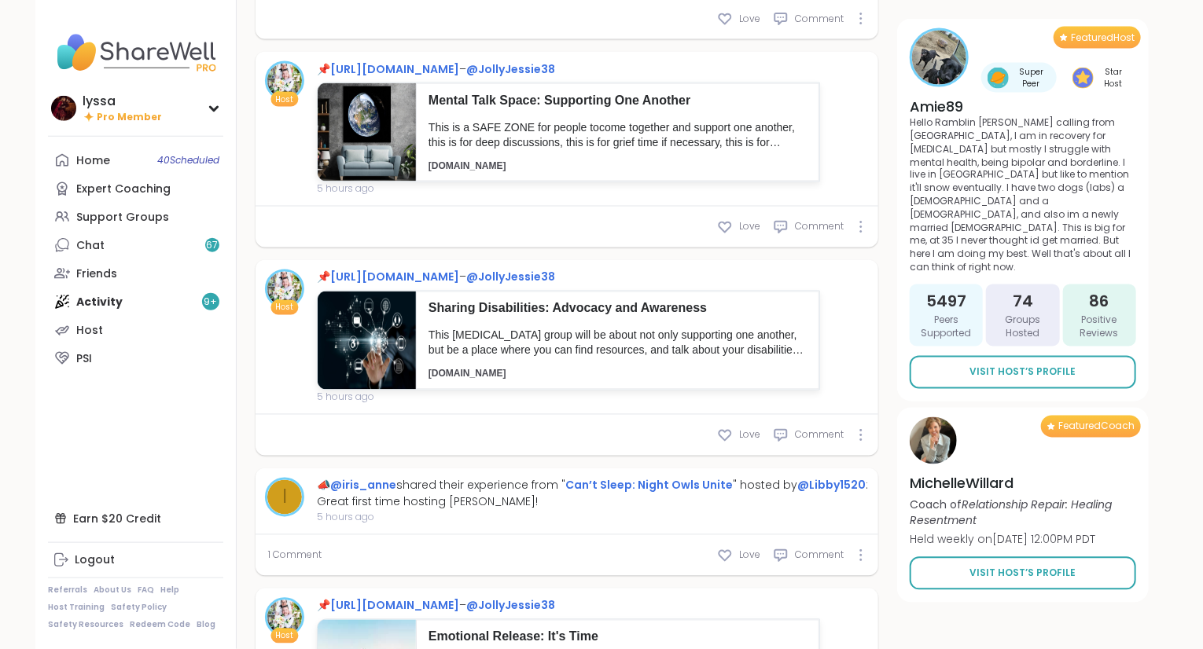
scroll to position [1328, 0]
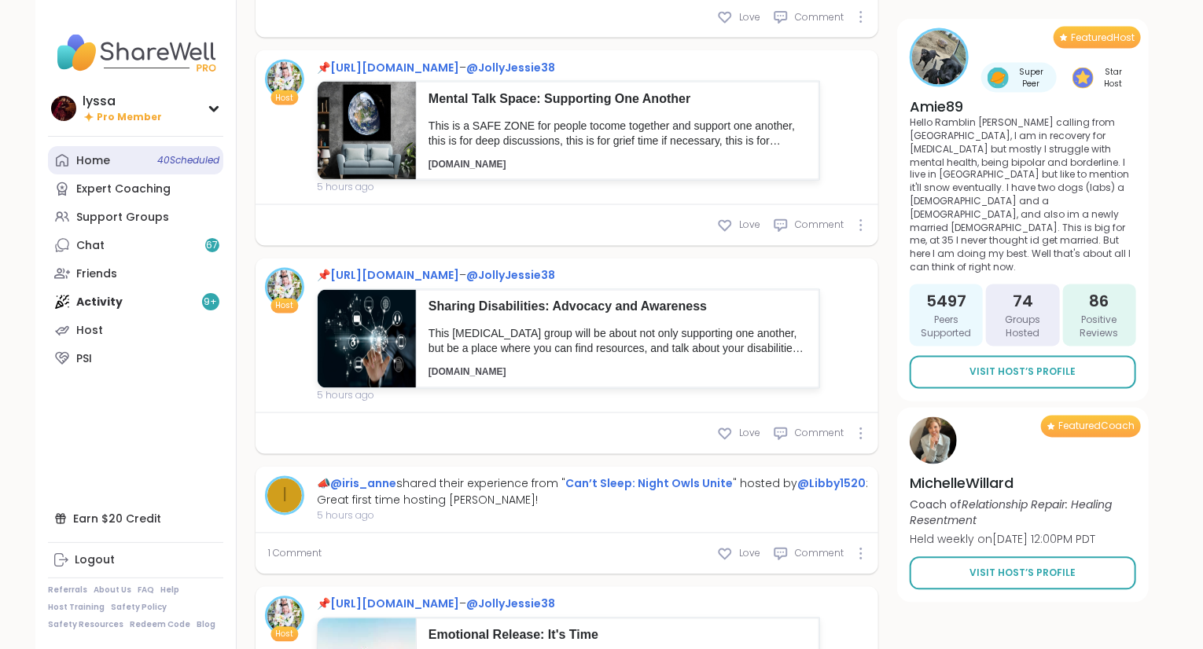
click at [119, 156] on link "Home 40 Scheduled" at bounding box center [135, 160] width 175 height 28
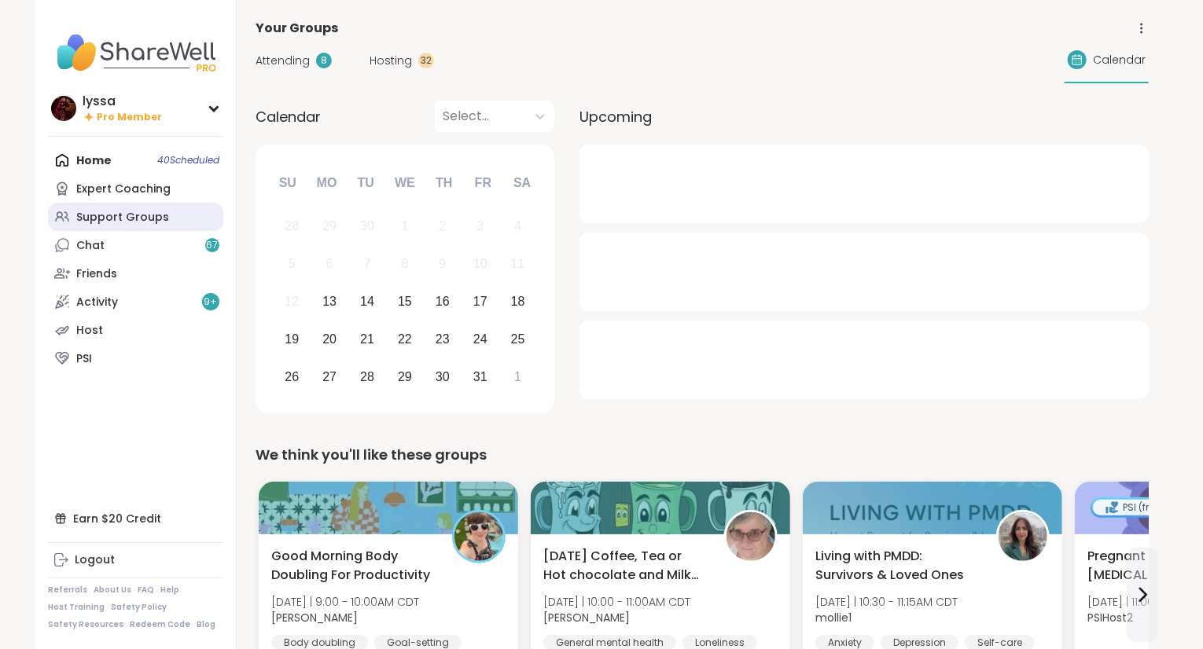
click at [106, 212] on div "Support Groups" at bounding box center [122, 218] width 93 height 16
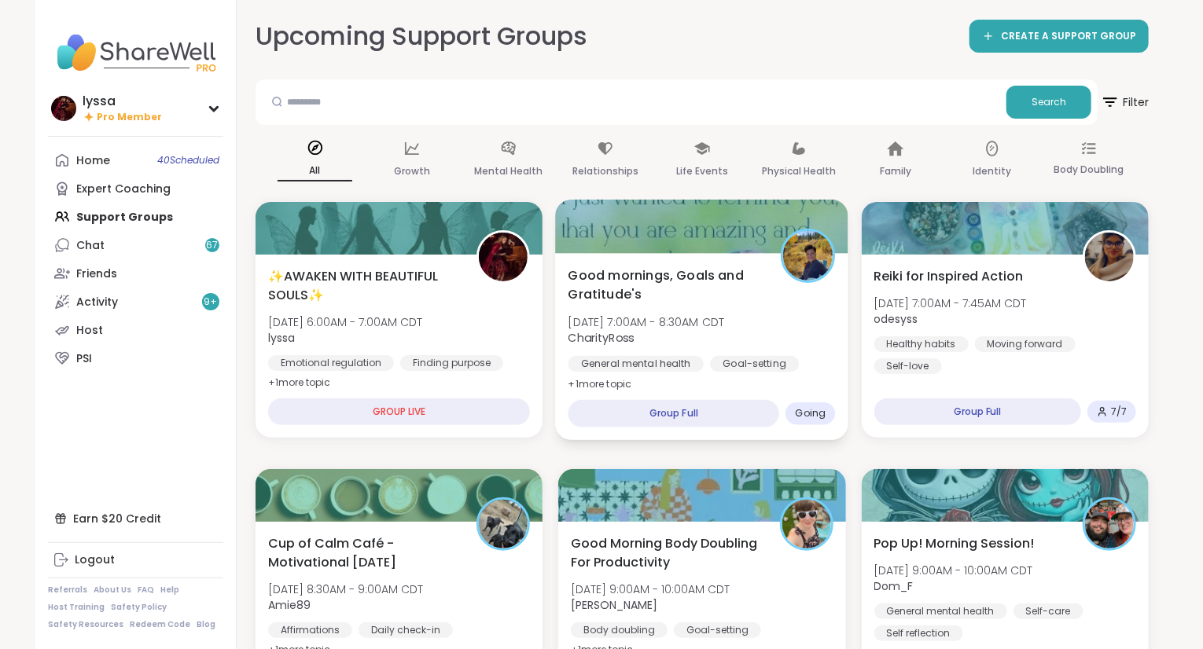
click at [662, 274] on span "Good mornings, Goals and Gratitude's" at bounding box center [665, 285] width 195 height 39
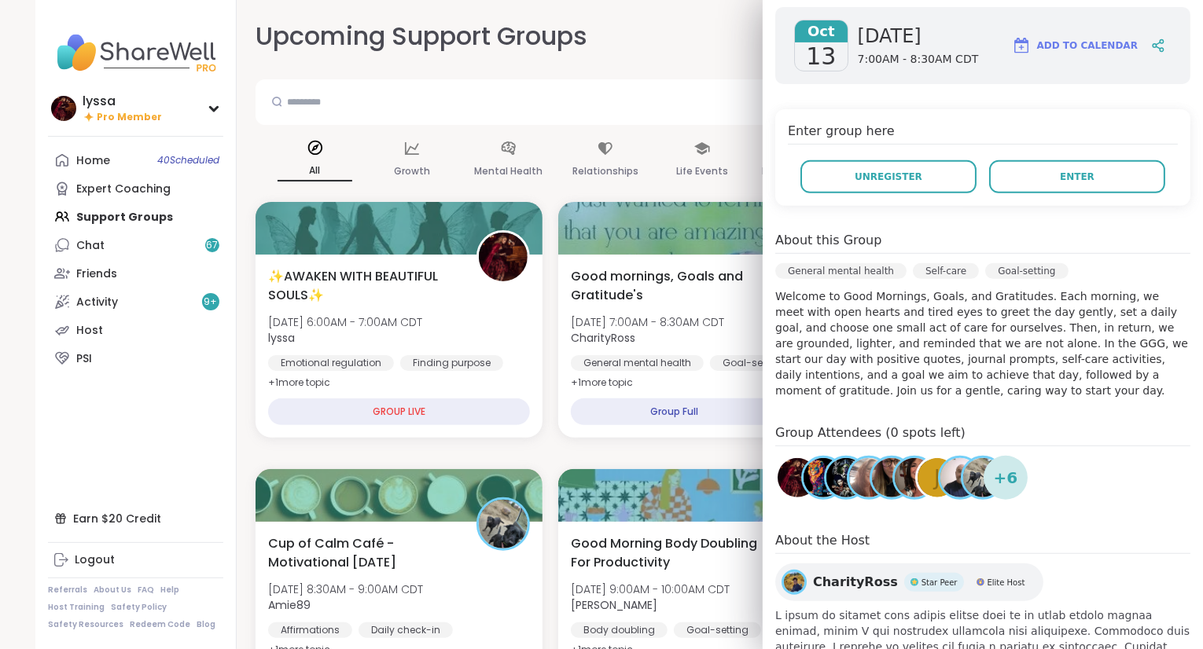
scroll to position [258, 0]
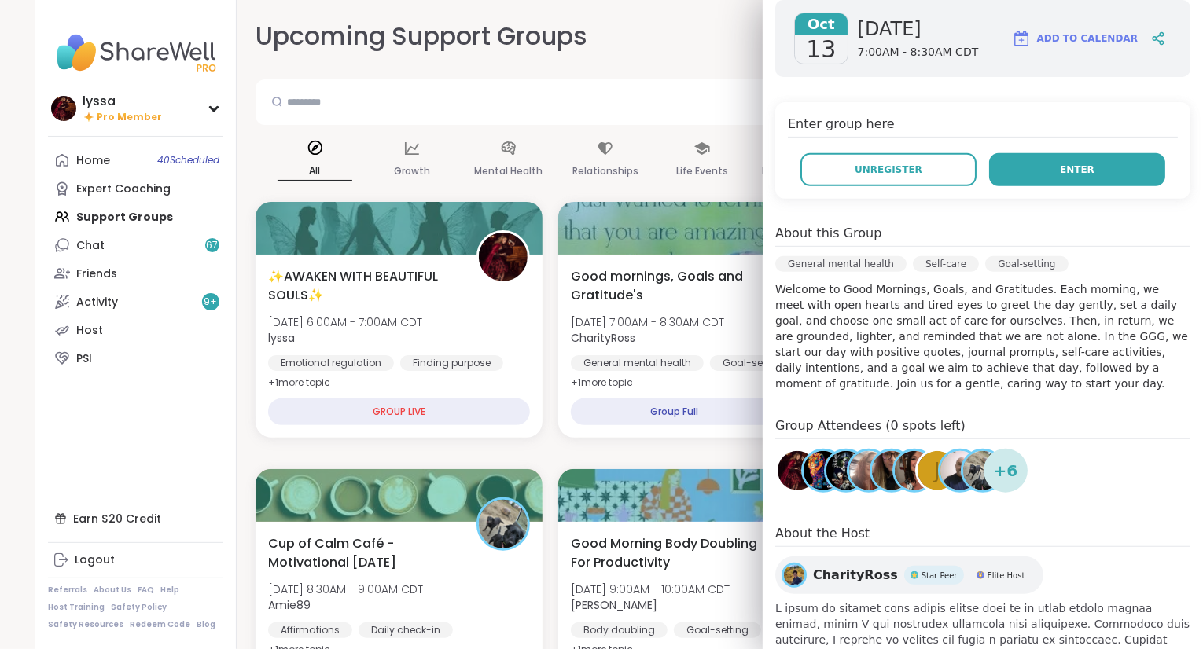
click at [1107, 153] on button "Enter" at bounding box center [1077, 169] width 176 height 33
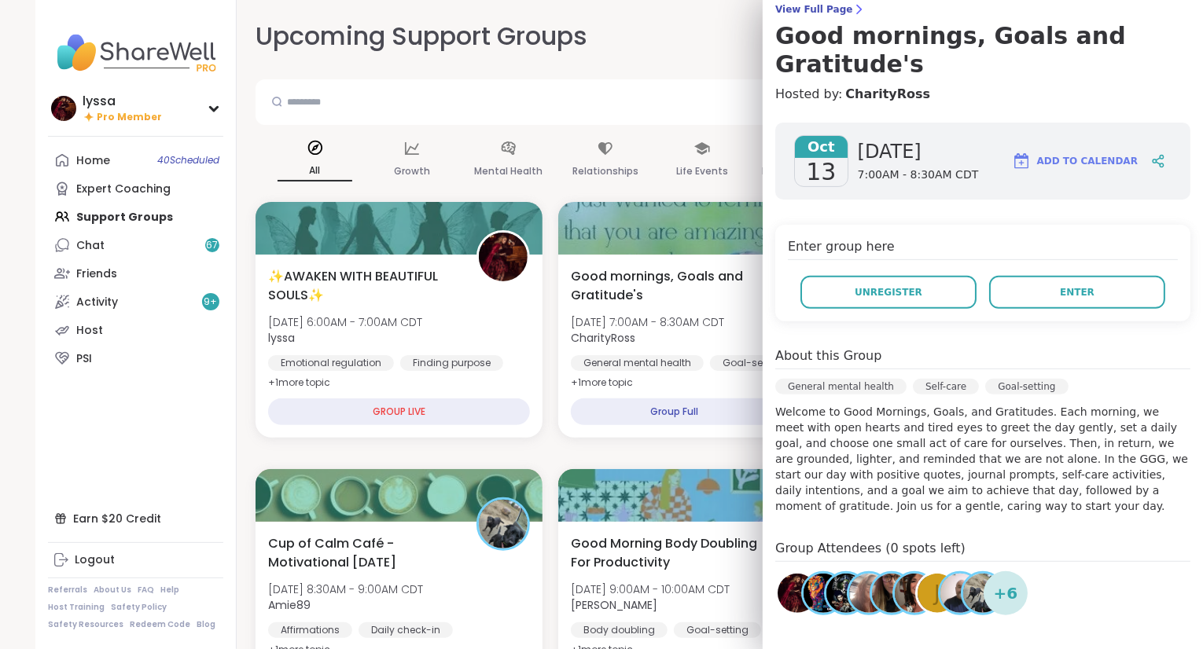
scroll to position [135, 0]
click at [1008, 276] on button "Enter" at bounding box center [1077, 292] width 176 height 33
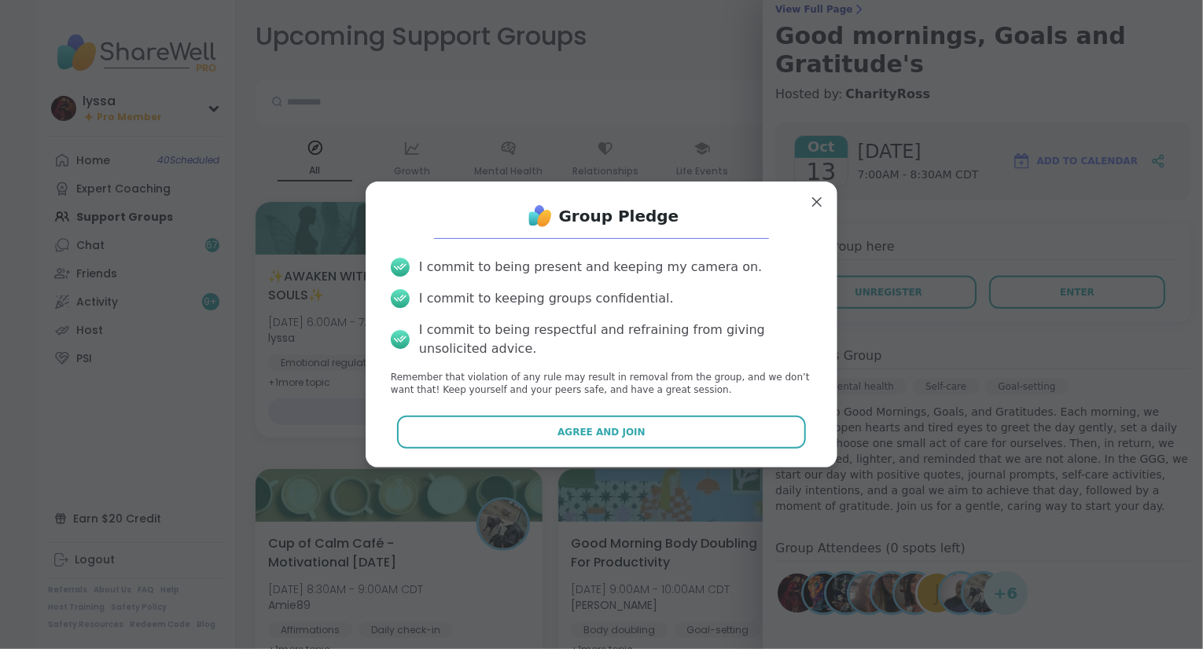
click at [766, 413] on div "Group Pledge I commit to being present and keeping my camera on. I commit to ke…" at bounding box center [601, 324] width 446 height 261
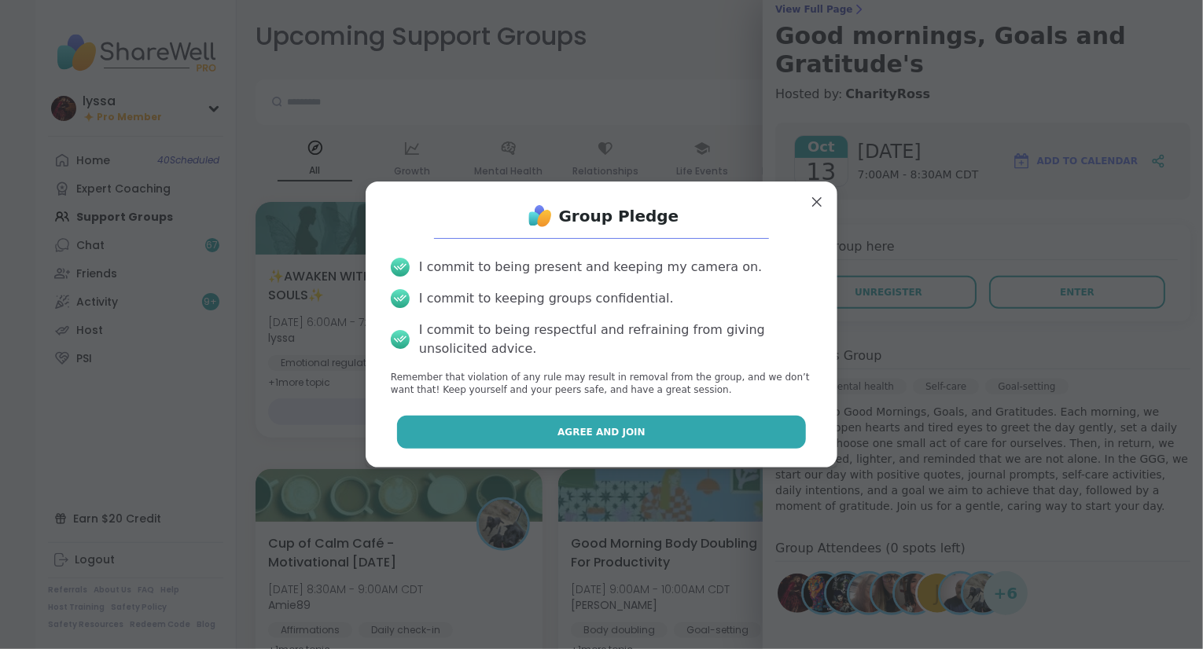
click at [759, 425] on button "Agree and Join" at bounding box center [602, 432] width 410 height 33
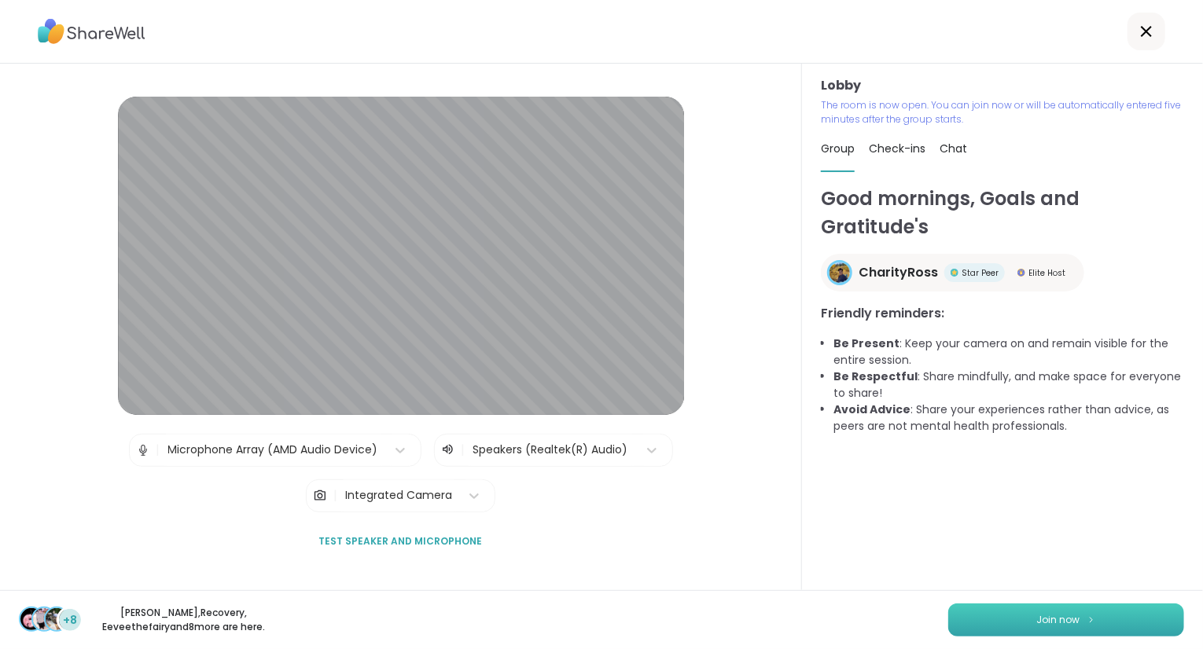
click at [992, 619] on button "Join now" at bounding box center [1066, 620] width 236 height 33
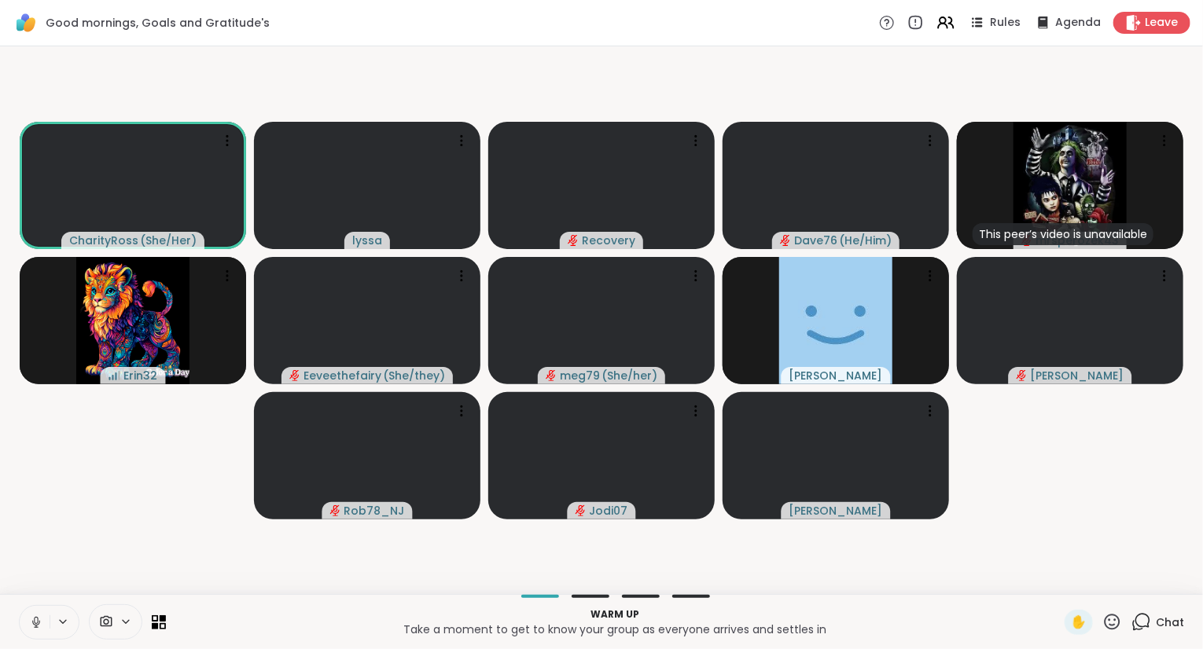
click at [31, 627] on icon at bounding box center [36, 622] width 14 height 14
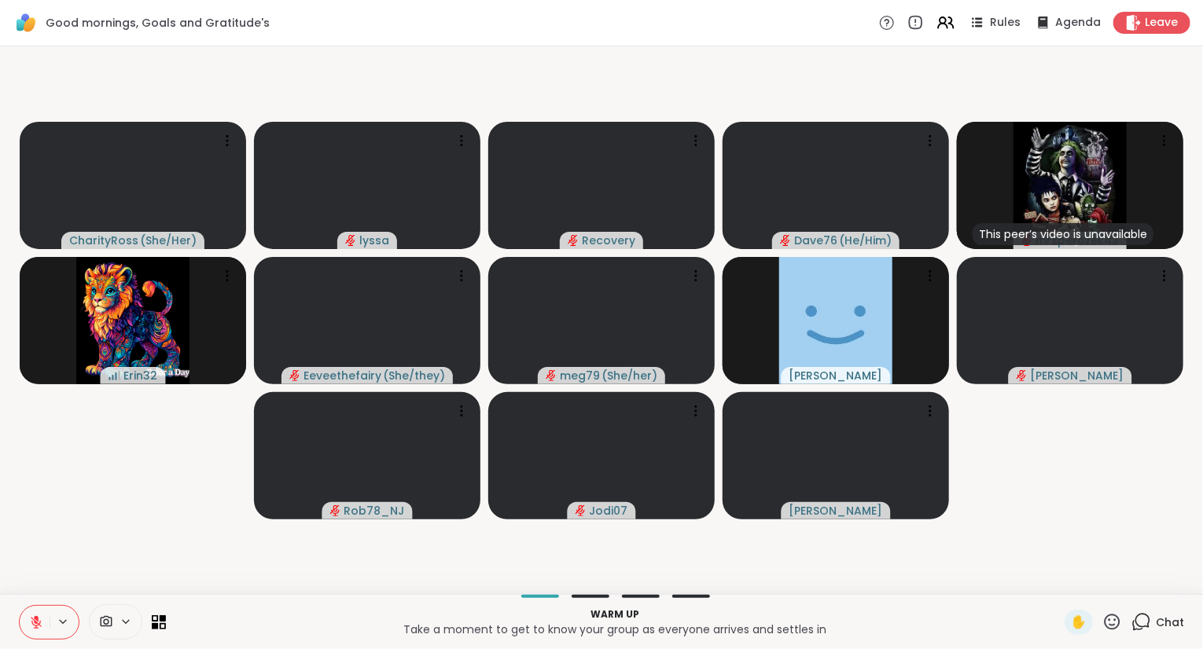
click at [1115, 623] on icon at bounding box center [1112, 622] width 20 height 20
click at [1052, 574] on div "❤️" at bounding box center [1066, 580] width 28 height 25
